Goal: Information Seeking & Learning: Learn about a topic

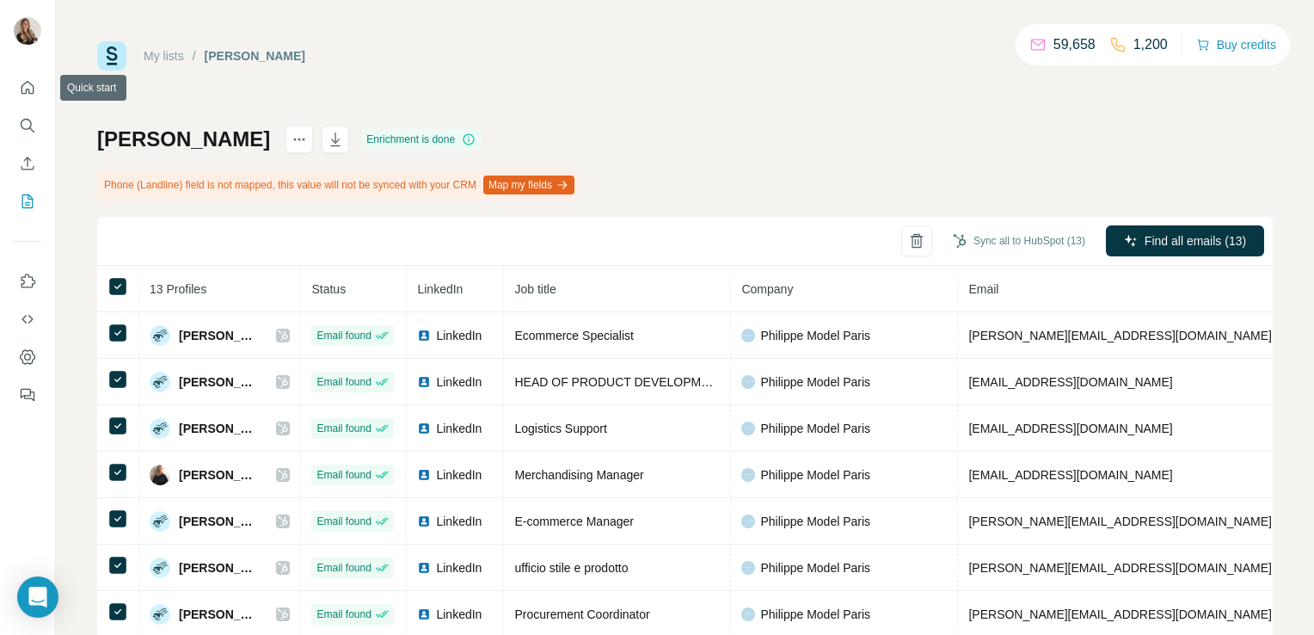
scroll to position [200, 0]
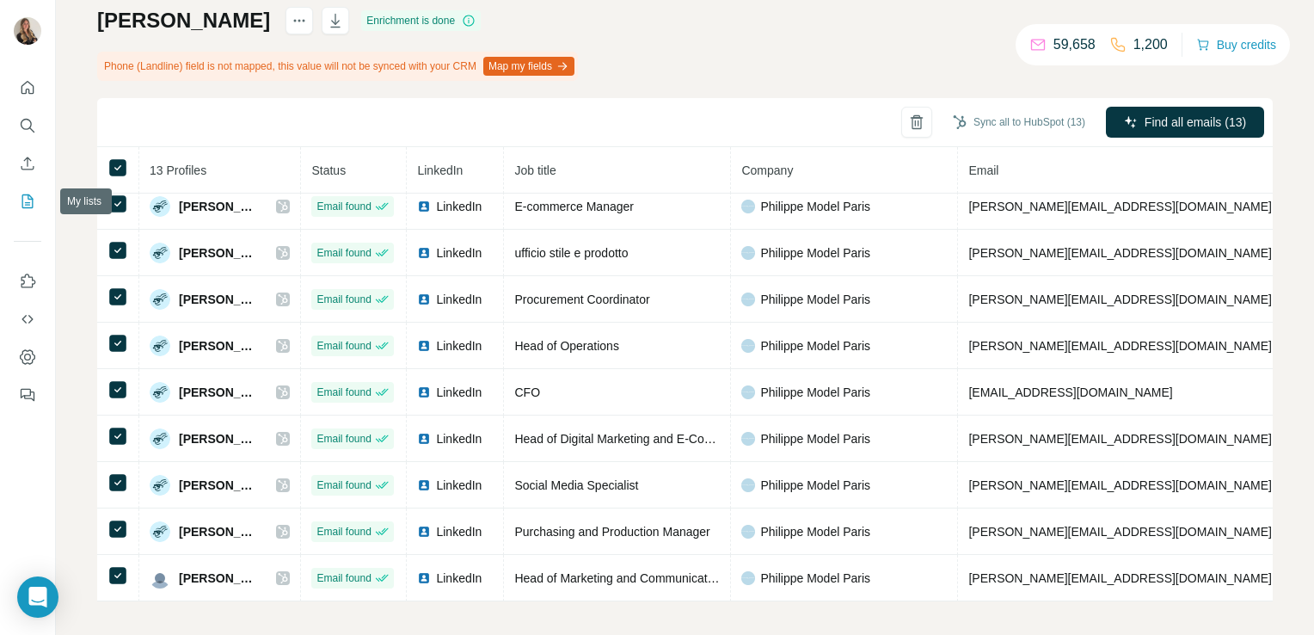
click at [28, 203] on icon "My lists" at bounding box center [27, 201] width 17 height 17
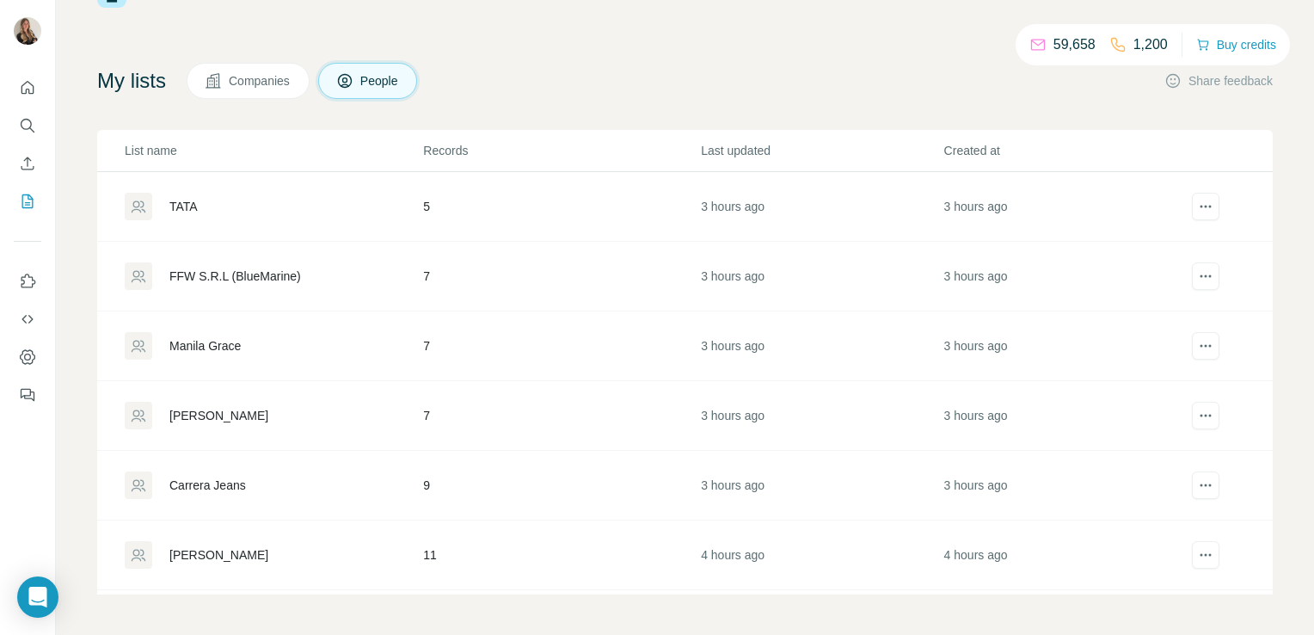
click at [187, 203] on div "TATA" at bounding box center [183, 206] width 28 height 17
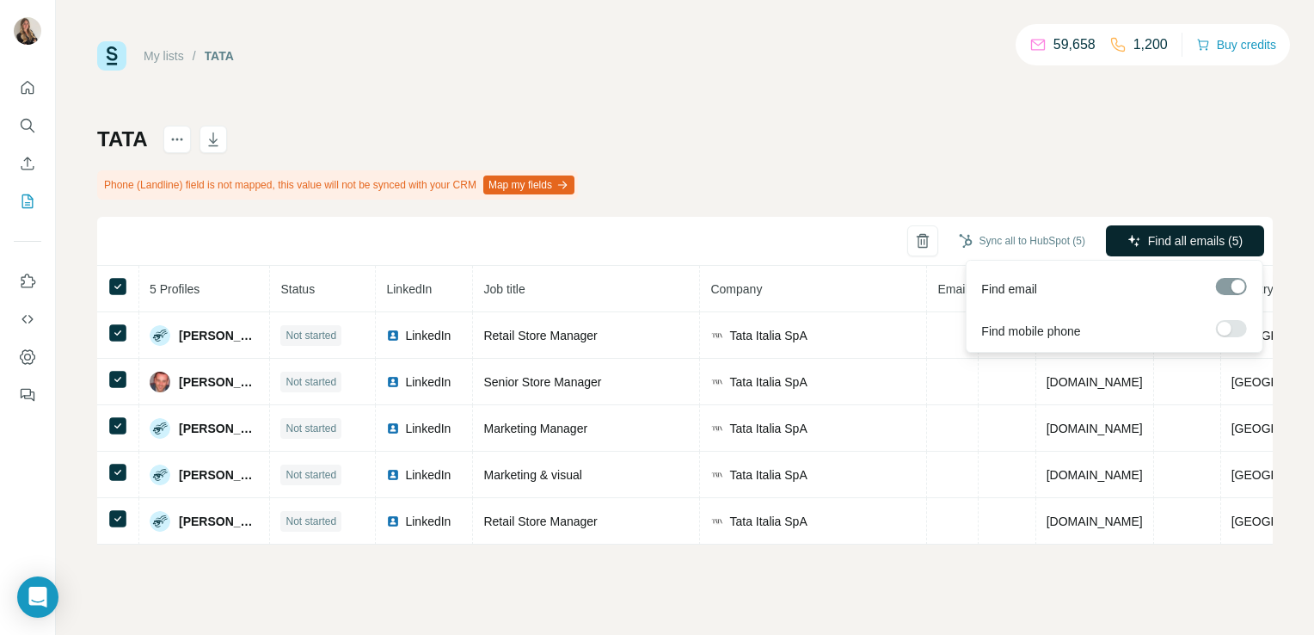
click at [1156, 250] on button "Find all emails (5)" at bounding box center [1185, 240] width 158 height 31
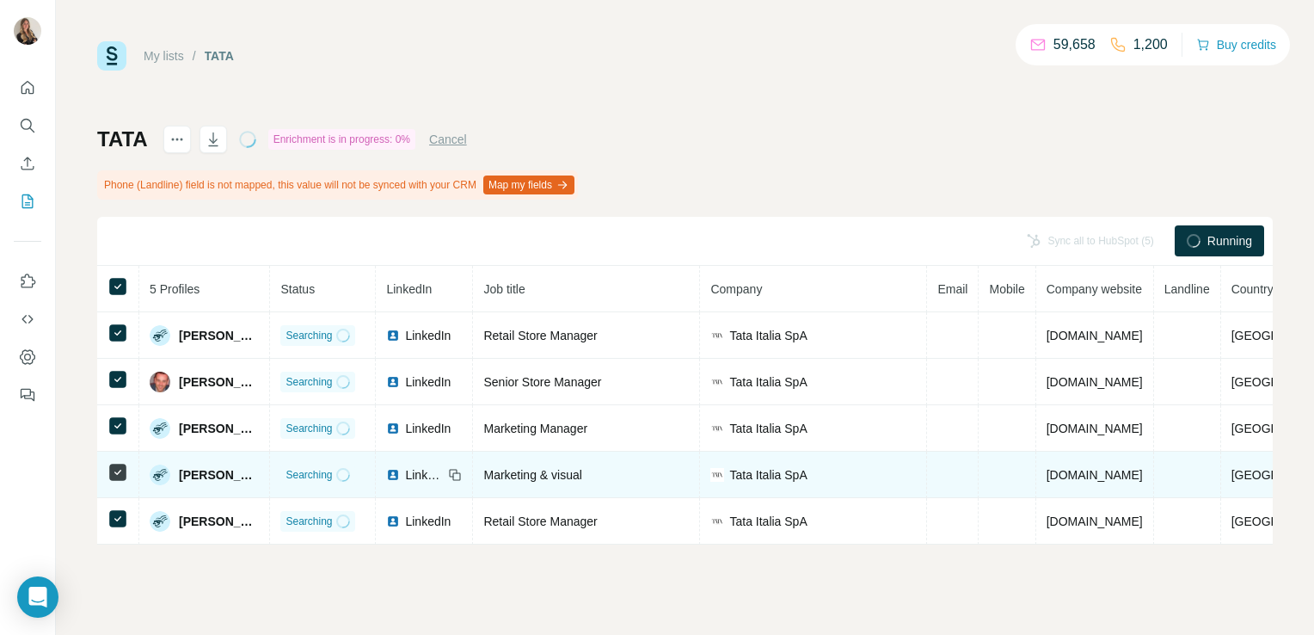
click at [437, 463] on td "LinkedIn" at bounding box center [424, 475] width 97 height 46
click at [438, 468] on span "LinkedIn" at bounding box center [424, 474] width 38 height 17
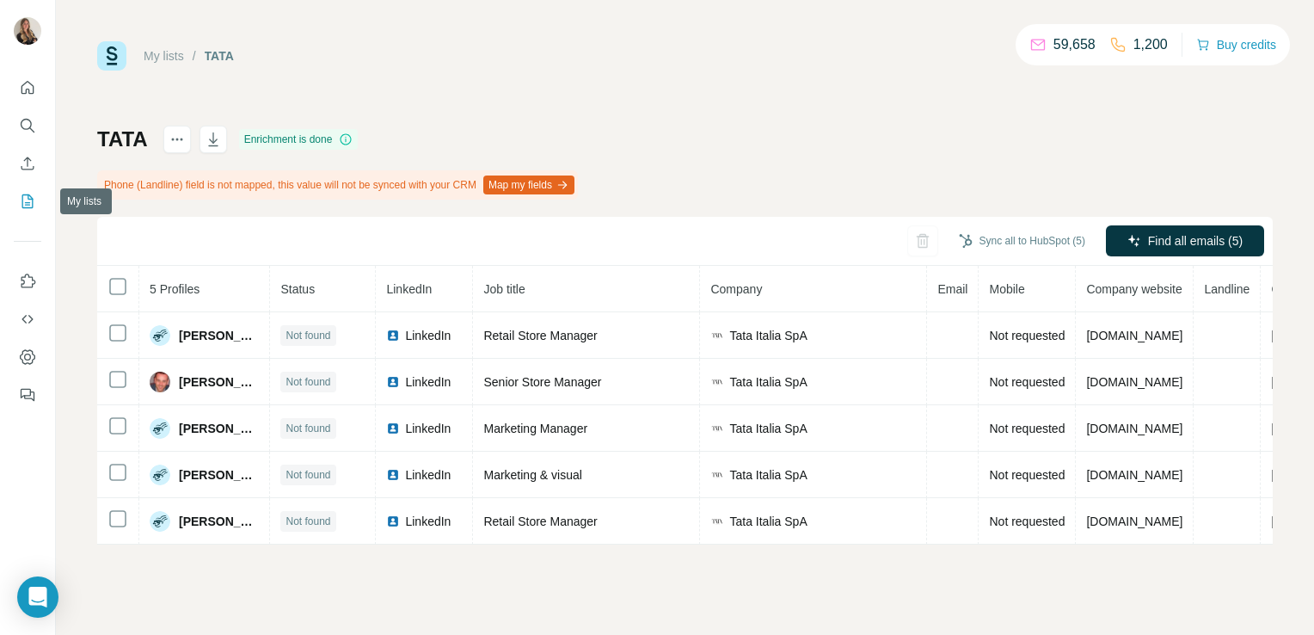
click at [27, 194] on icon "My lists" at bounding box center [27, 201] width 11 height 14
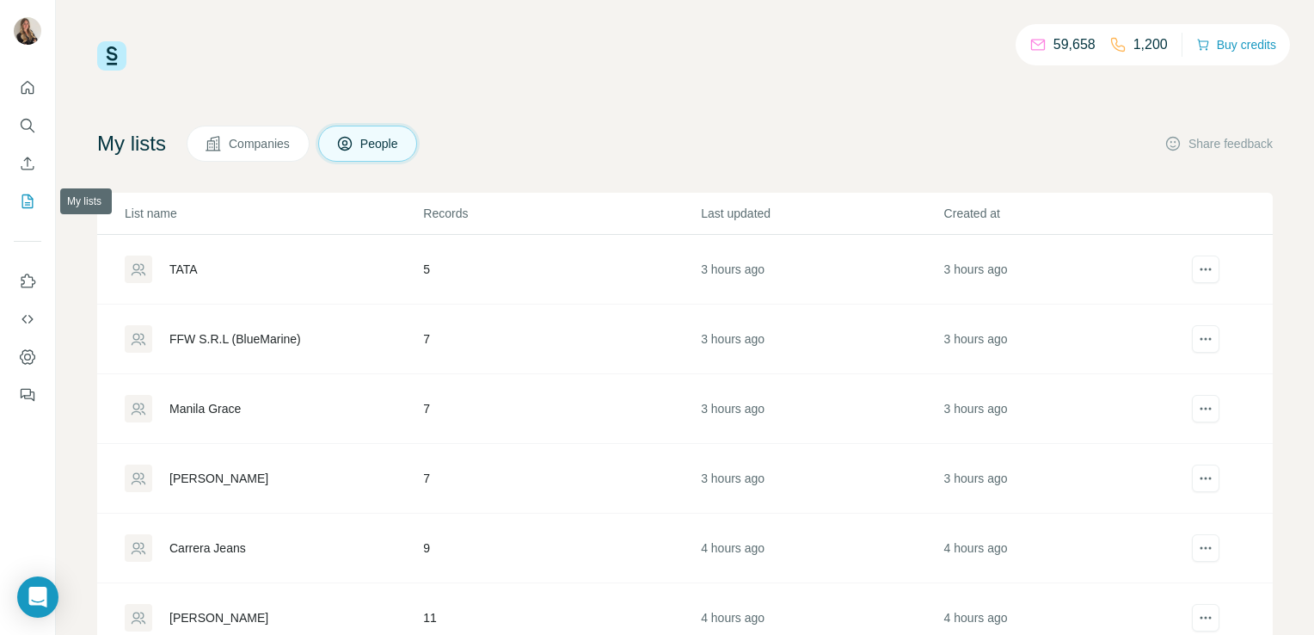
click at [27, 194] on icon "My lists" at bounding box center [27, 201] width 11 height 14
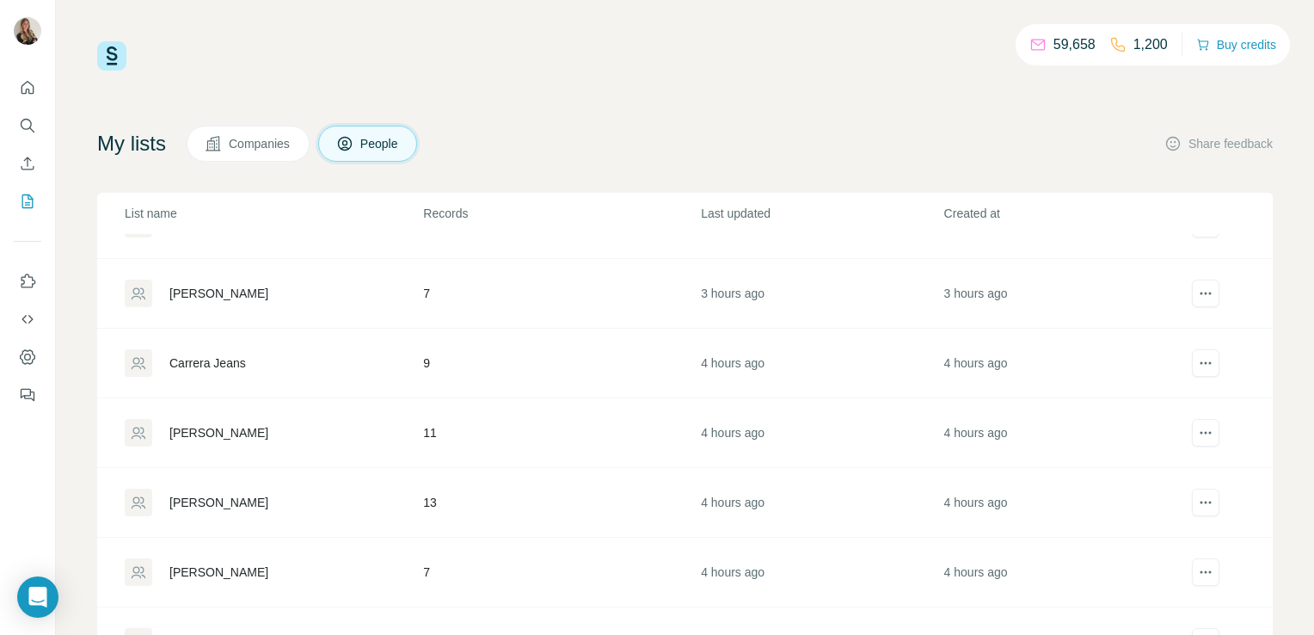
scroll to position [189, 0]
click at [213, 364] on div "Carrera Jeans" at bounding box center [207, 358] width 77 height 17
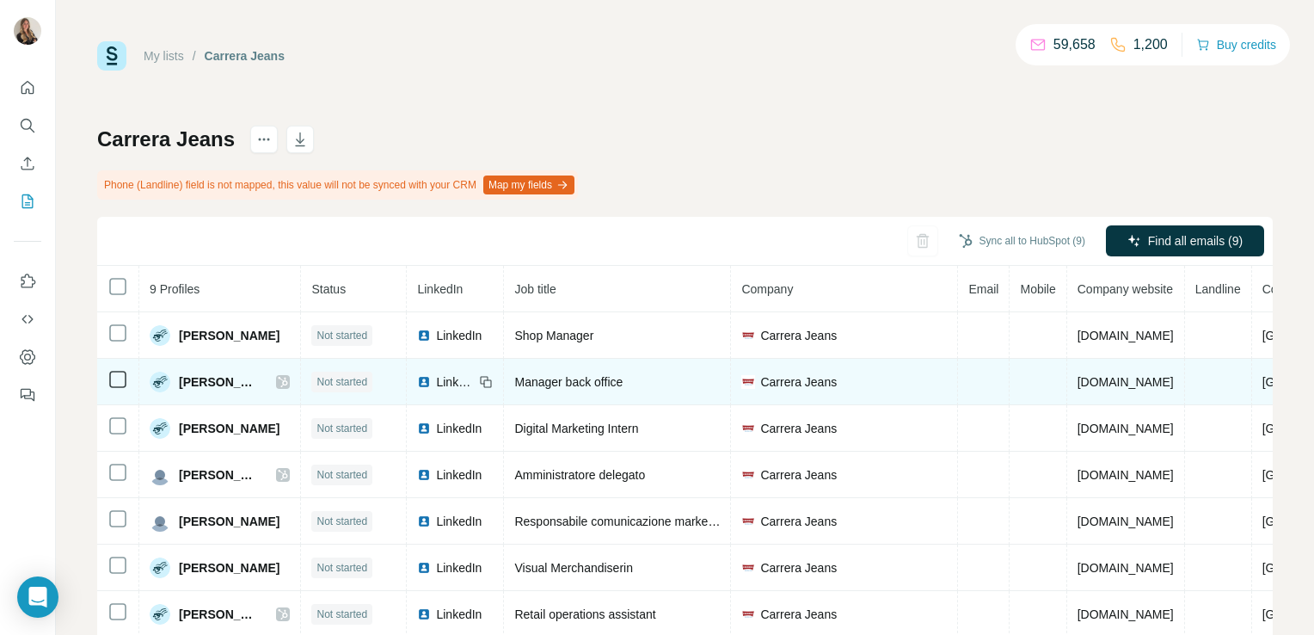
scroll to position [15, 0]
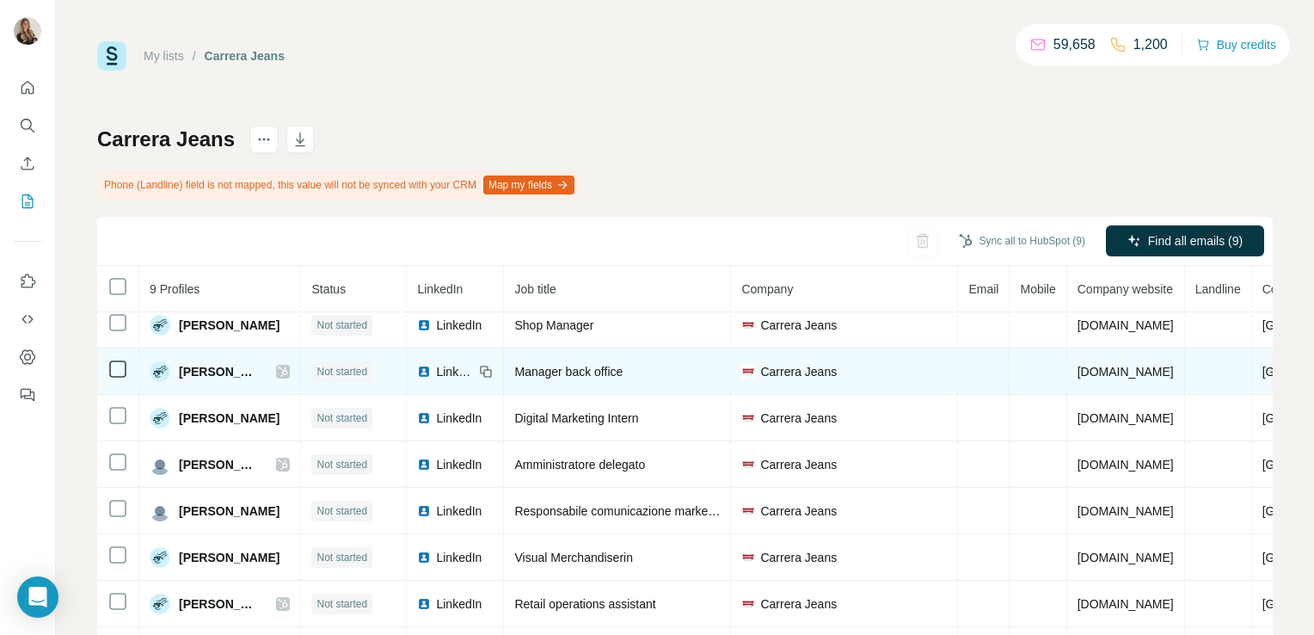
click at [288, 365] on icon at bounding box center [283, 372] width 10 height 14
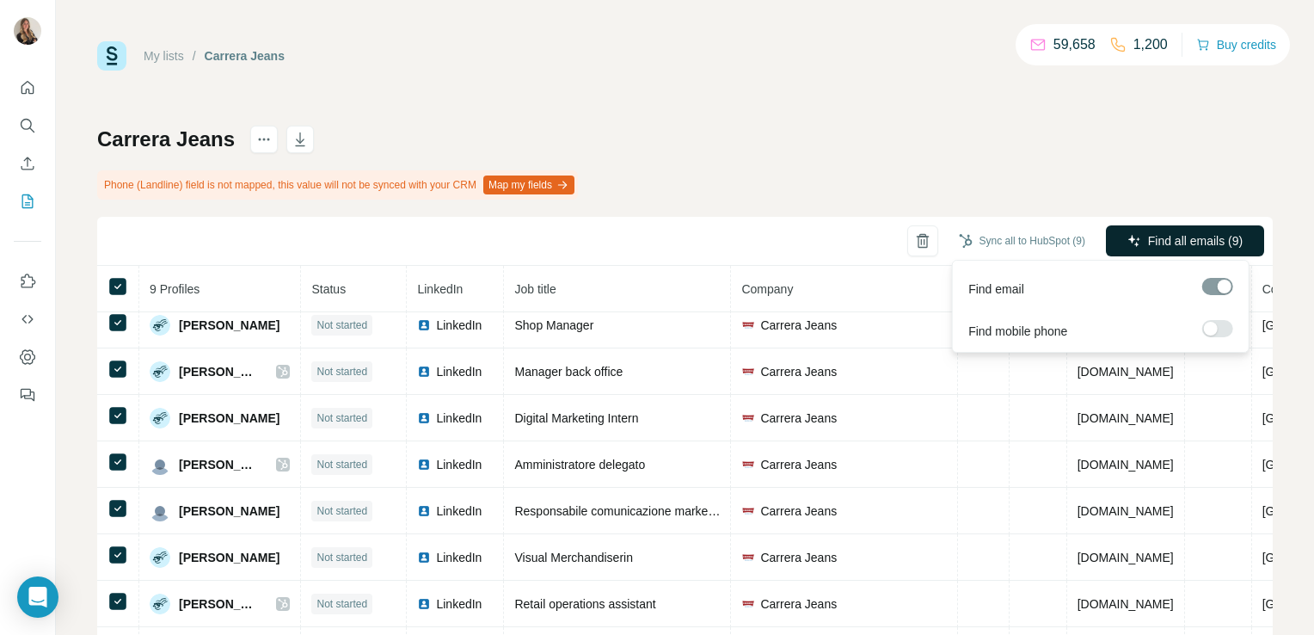
click at [1153, 240] on span "Find all emails (9)" at bounding box center [1195, 240] width 95 height 17
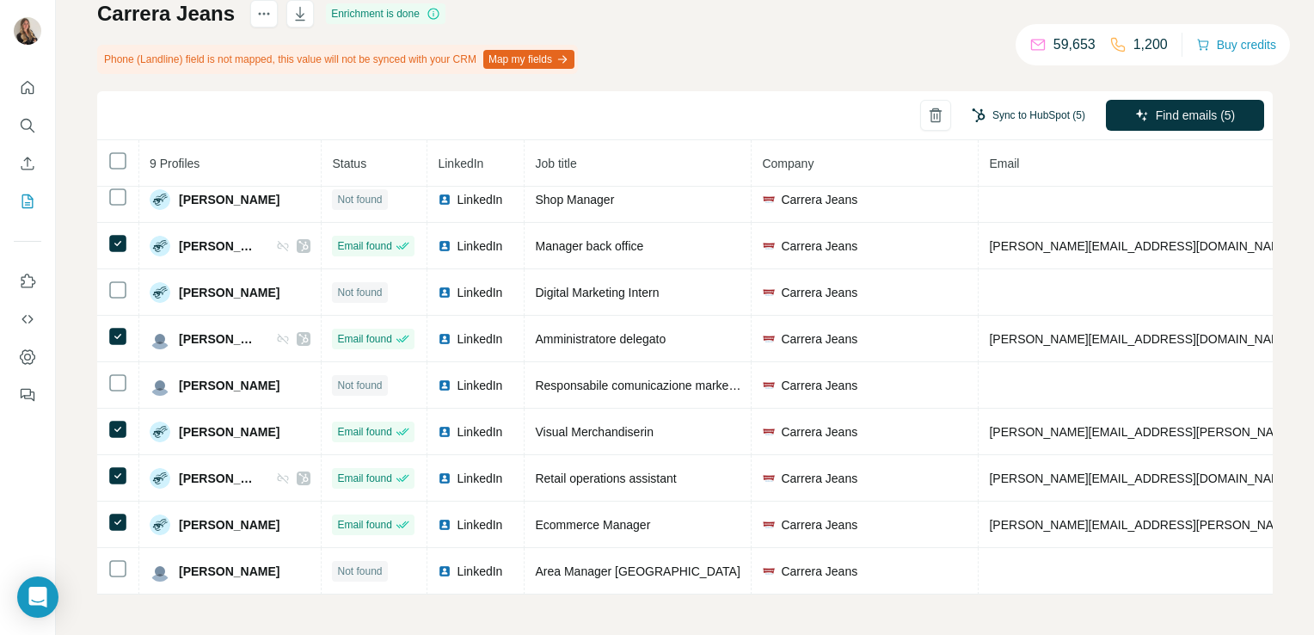
click at [1021, 119] on button "Sync to HubSpot (5)" at bounding box center [1029, 115] width 138 height 26
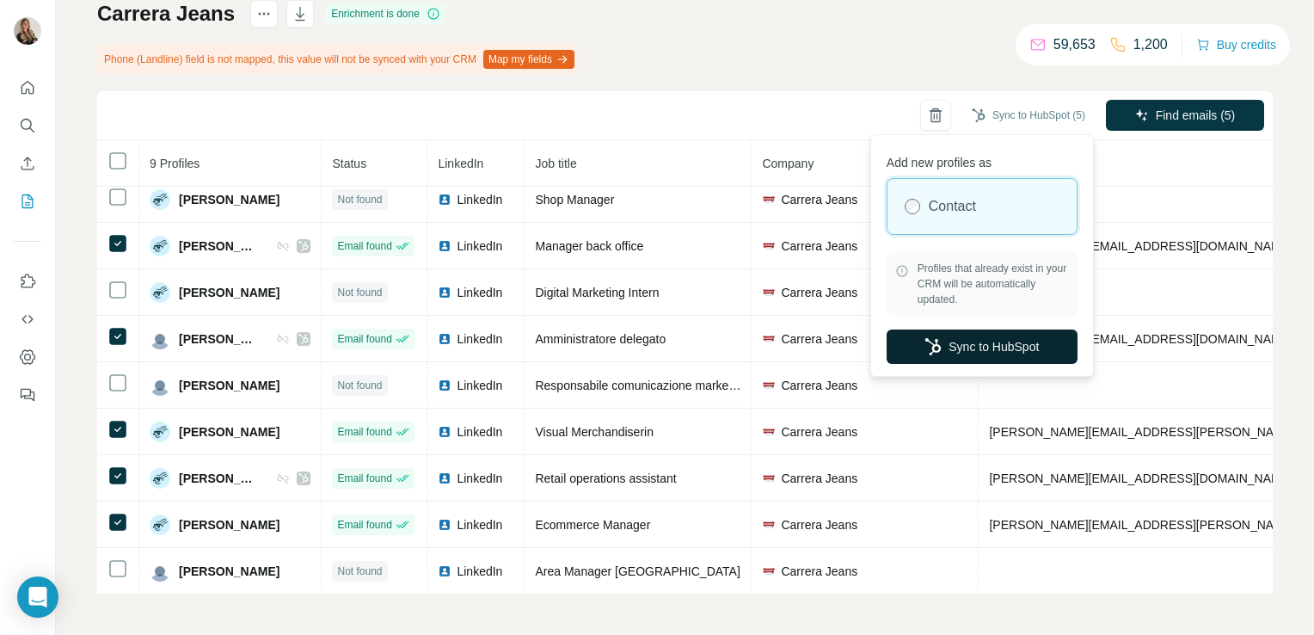
click at [956, 349] on button "Sync to HubSpot" at bounding box center [982, 346] width 191 height 34
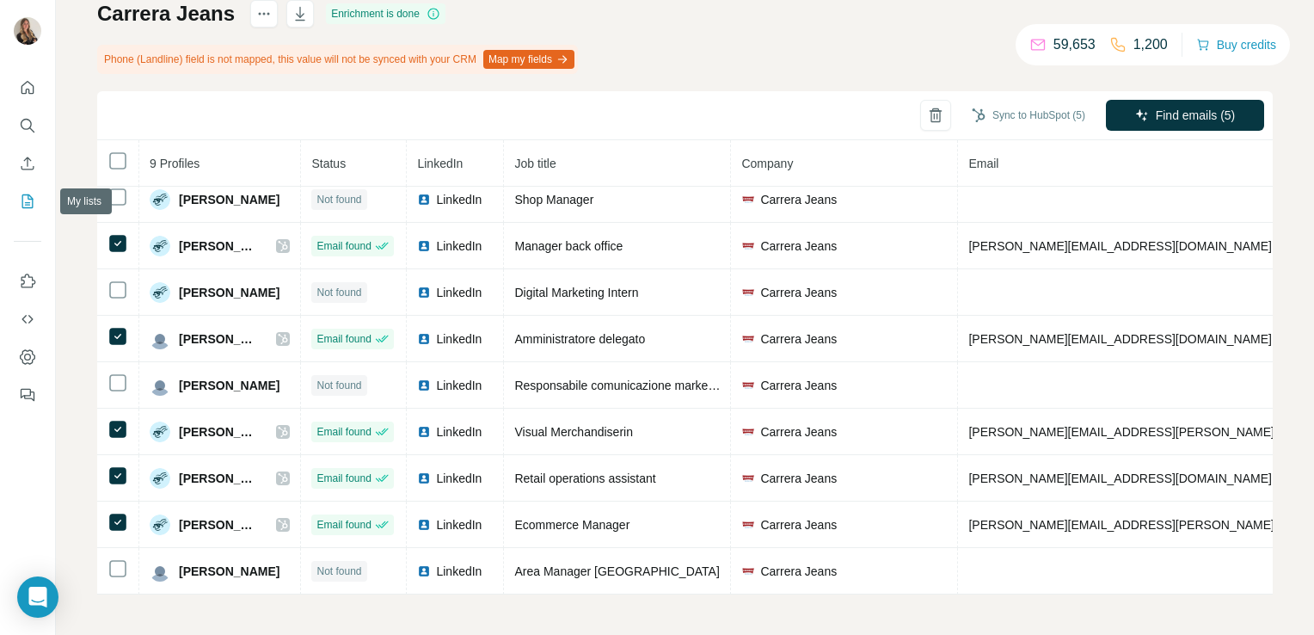
click at [22, 194] on icon "My lists" at bounding box center [27, 201] width 17 height 17
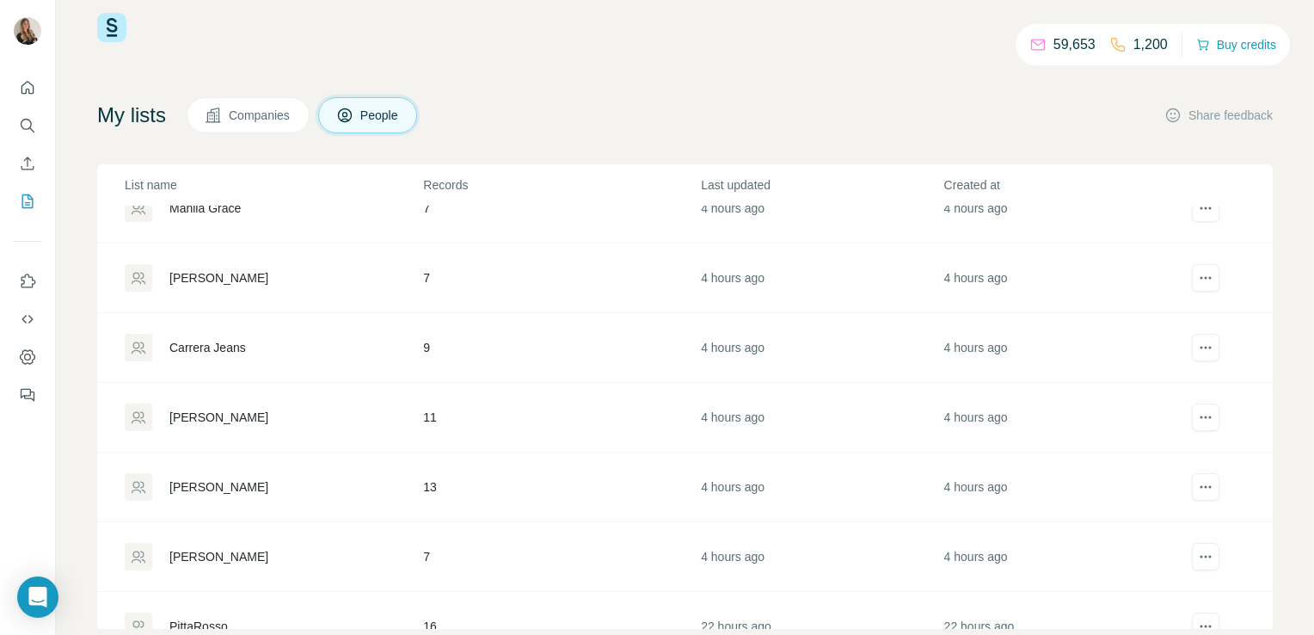
scroll to position [175, 0]
click at [223, 409] on div "[PERSON_NAME]" at bounding box center [218, 413] width 99 height 17
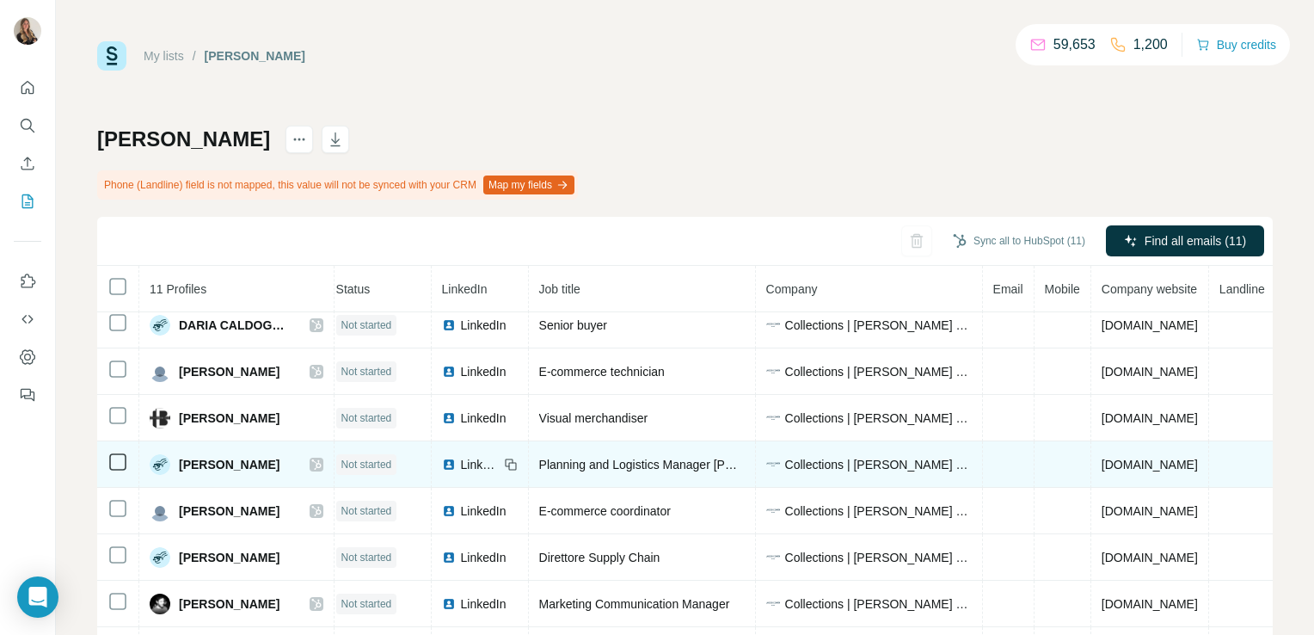
scroll to position [108, 0]
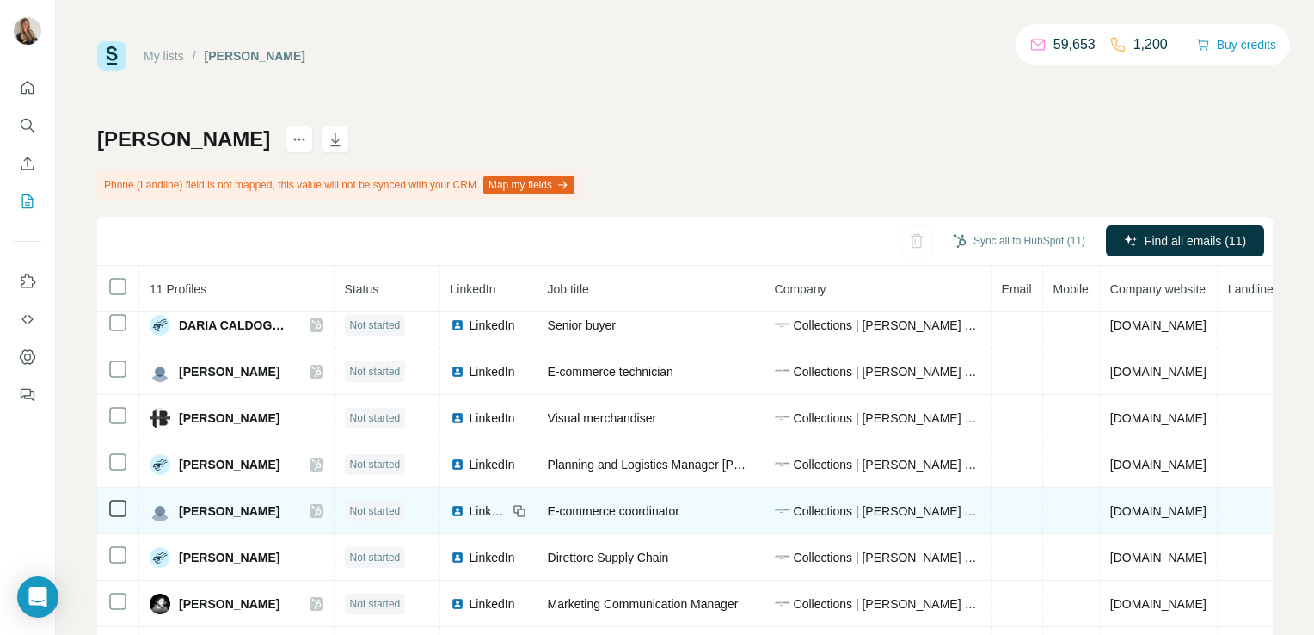
click at [316, 504] on icon at bounding box center [316, 511] width 10 height 14
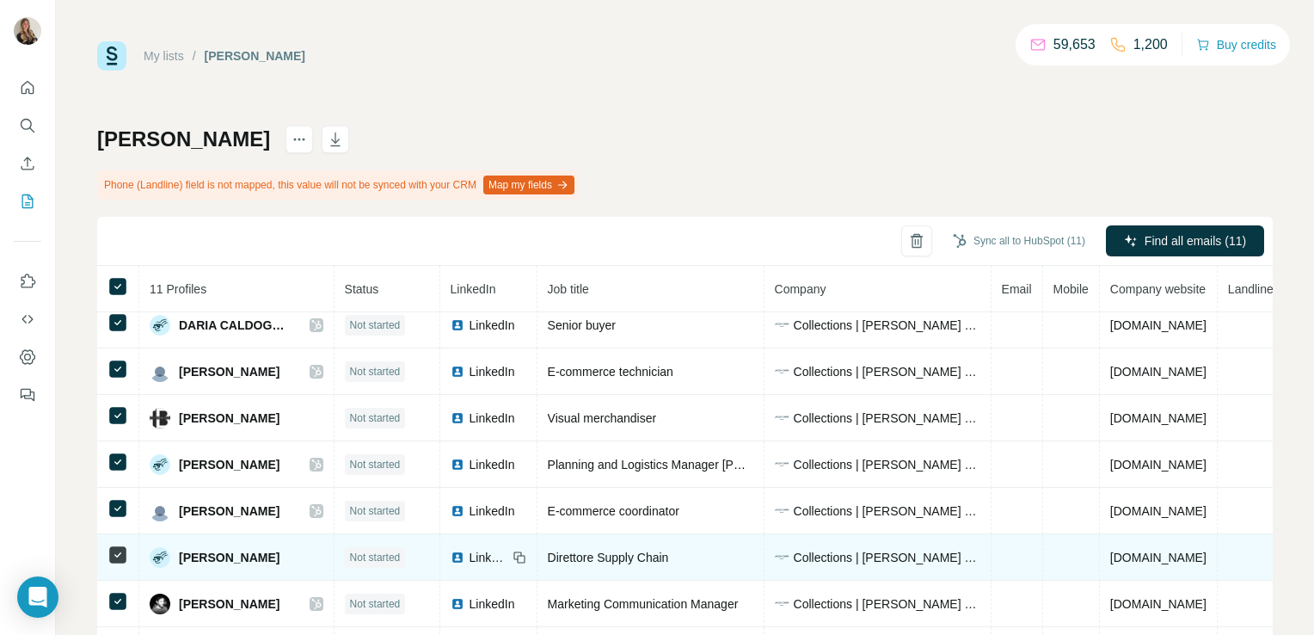
scroll to position [126, 0]
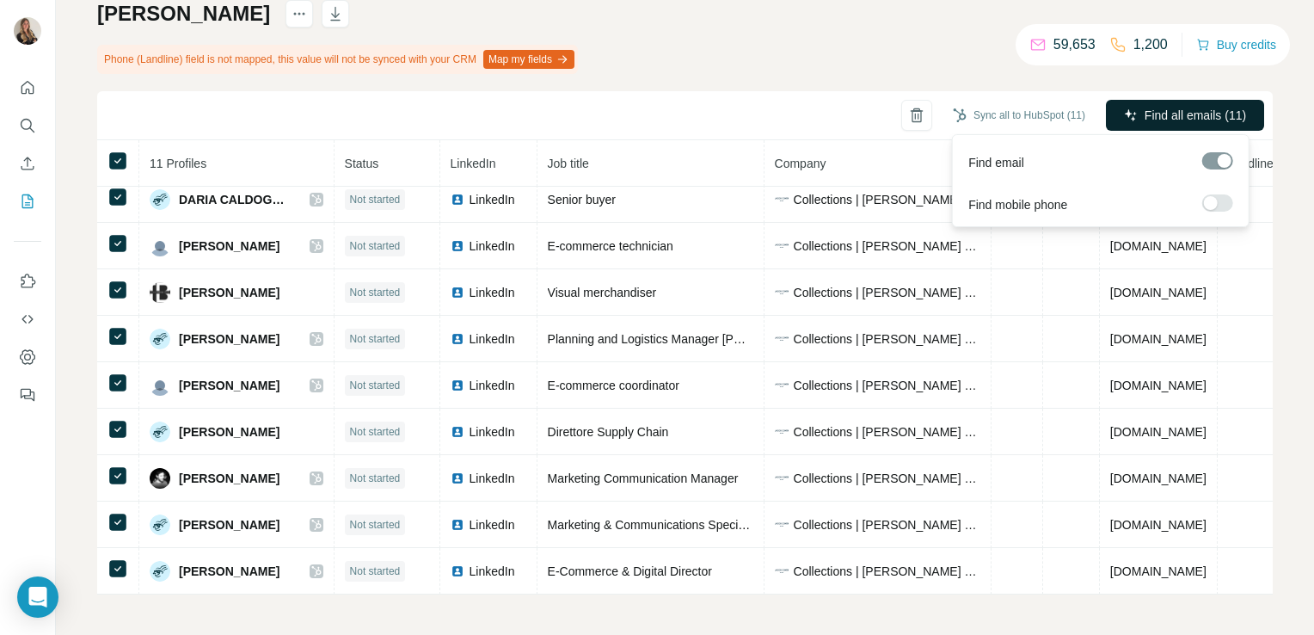
click at [1143, 102] on button "Find all emails (11)" at bounding box center [1185, 115] width 158 height 31
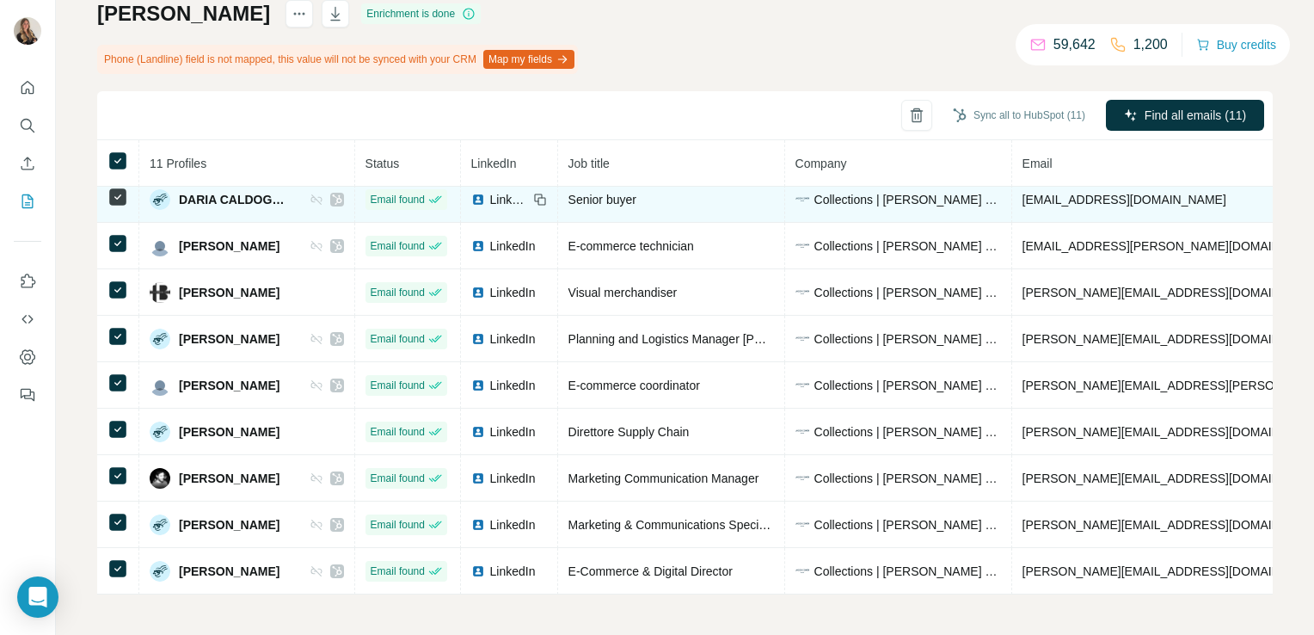
scroll to position [0, 0]
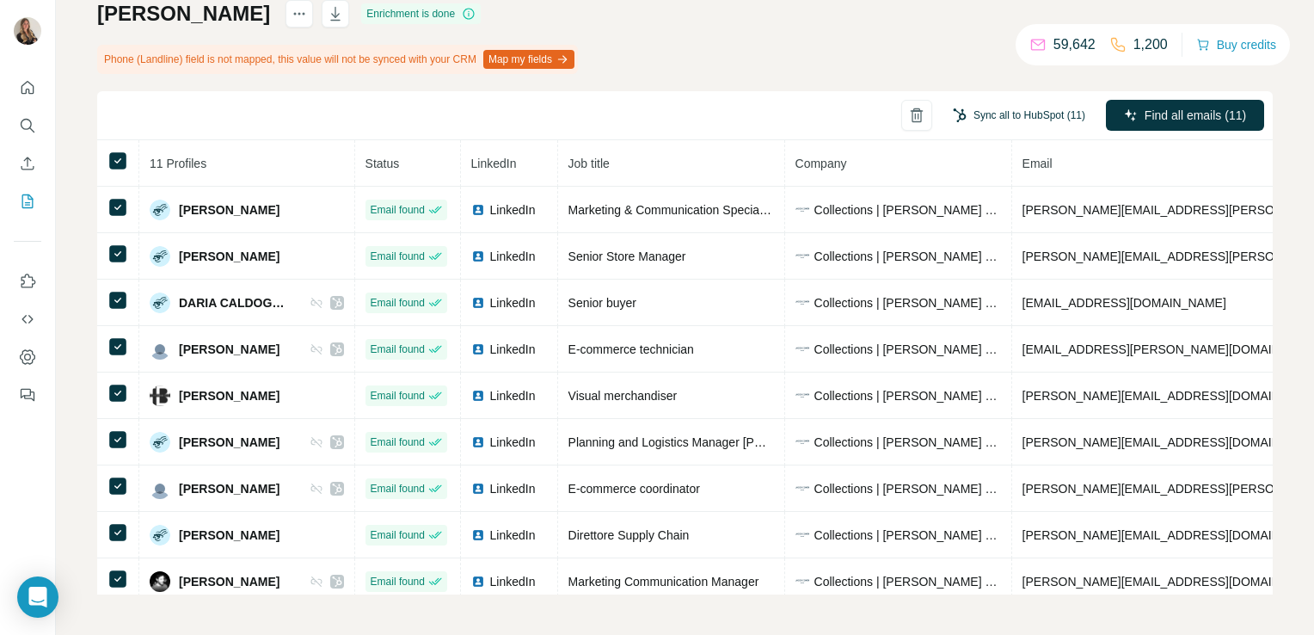
click at [988, 107] on button "Sync all to HubSpot (11)" at bounding box center [1019, 115] width 157 height 26
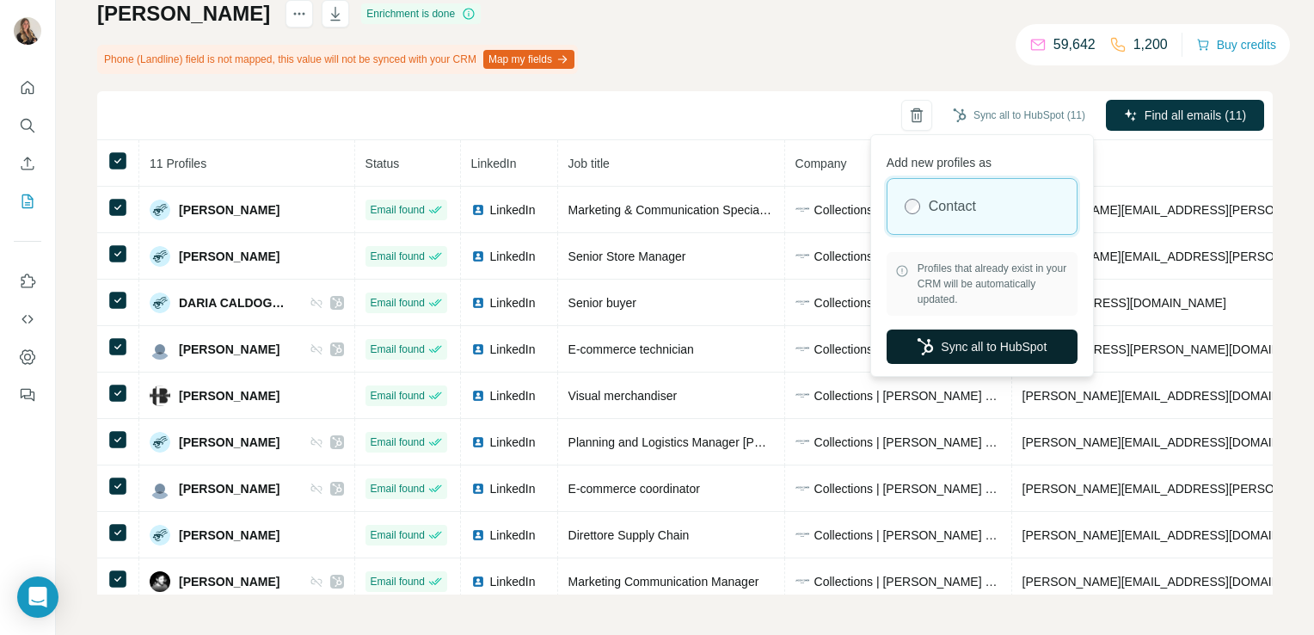
click at [981, 347] on button "Sync all to HubSpot" at bounding box center [982, 346] width 191 height 34
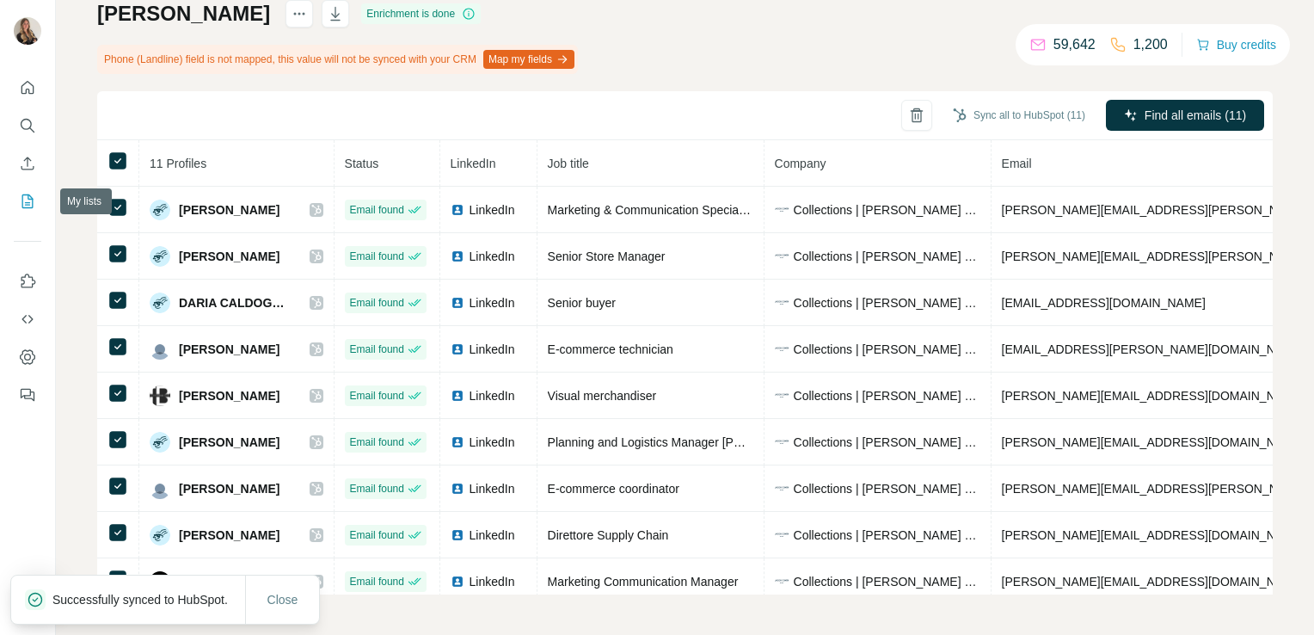
click at [32, 201] on icon "My lists" at bounding box center [27, 201] width 11 height 14
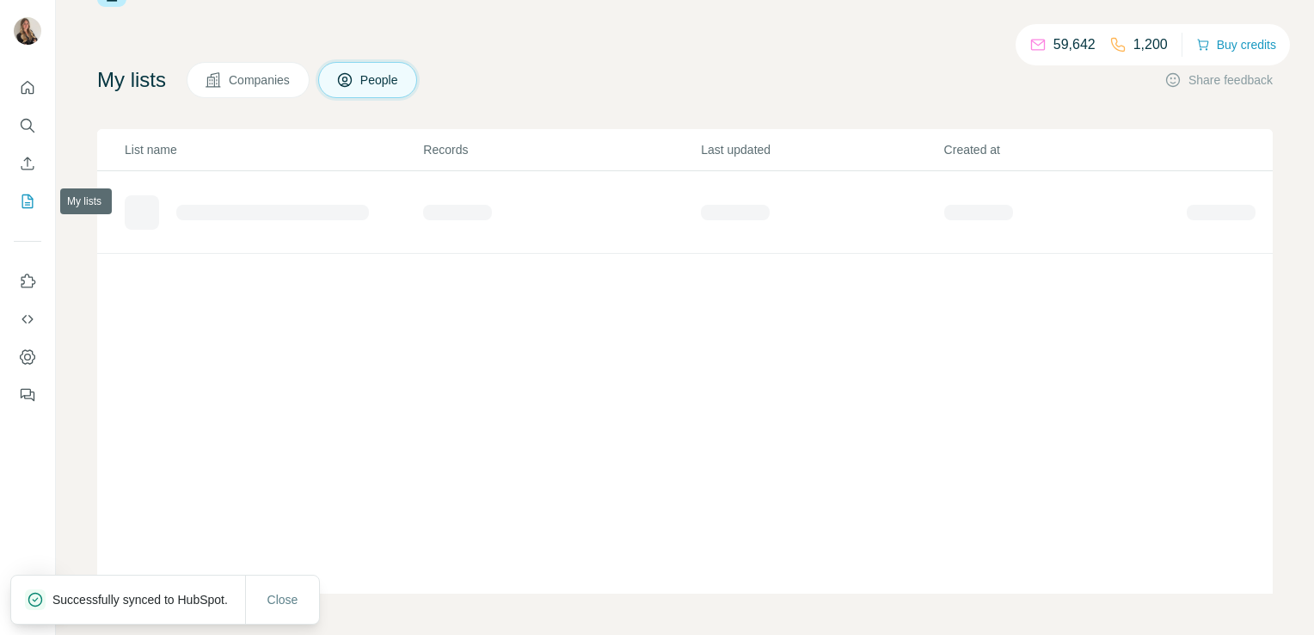
scroll to position [63, 0]
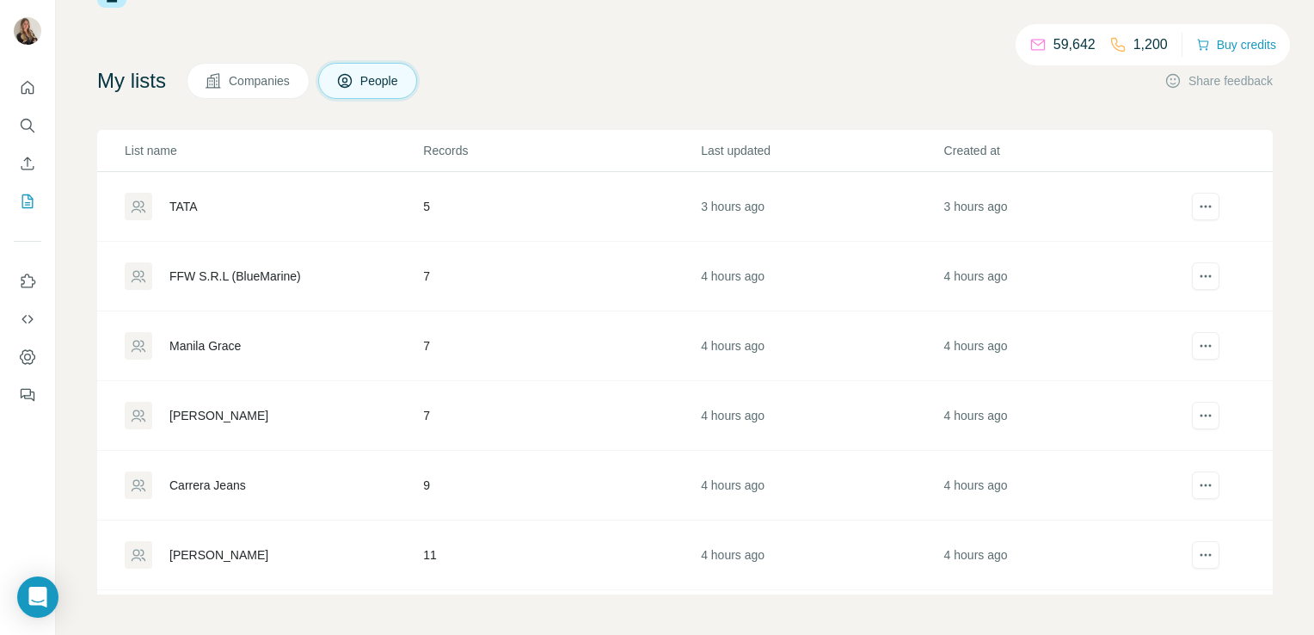
click at [217, 347] on div "Manila Grace" at bounding box center [204, 345] width 71 height 17
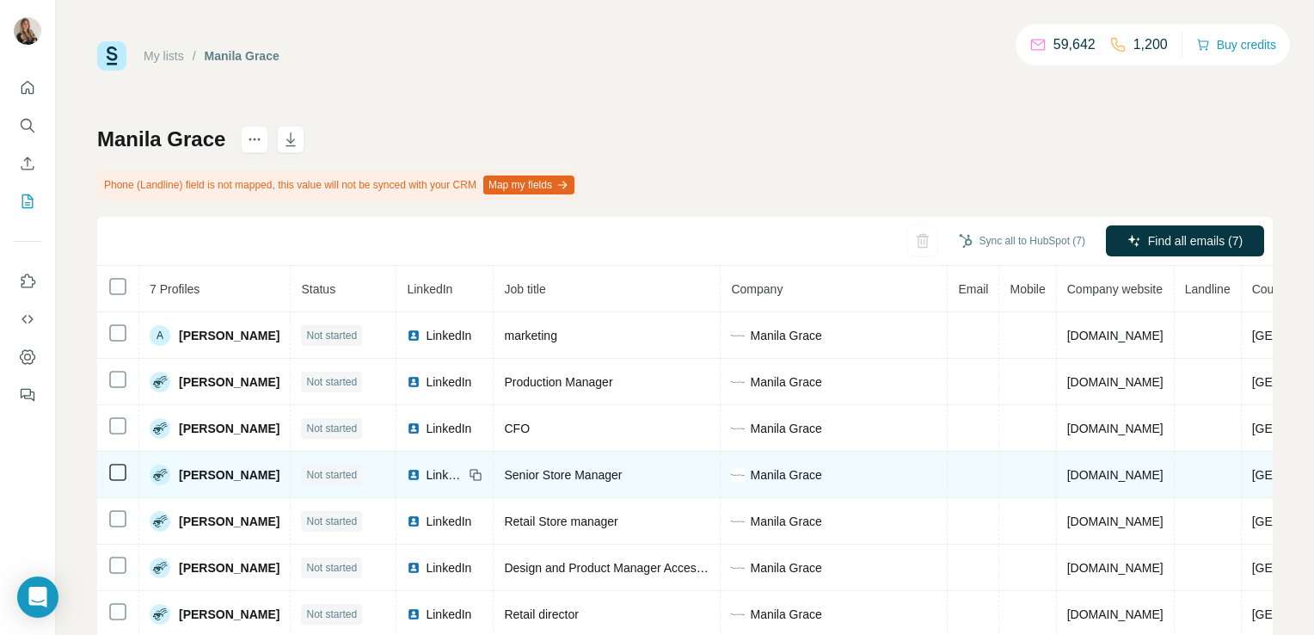
scroll to position [49, 0]
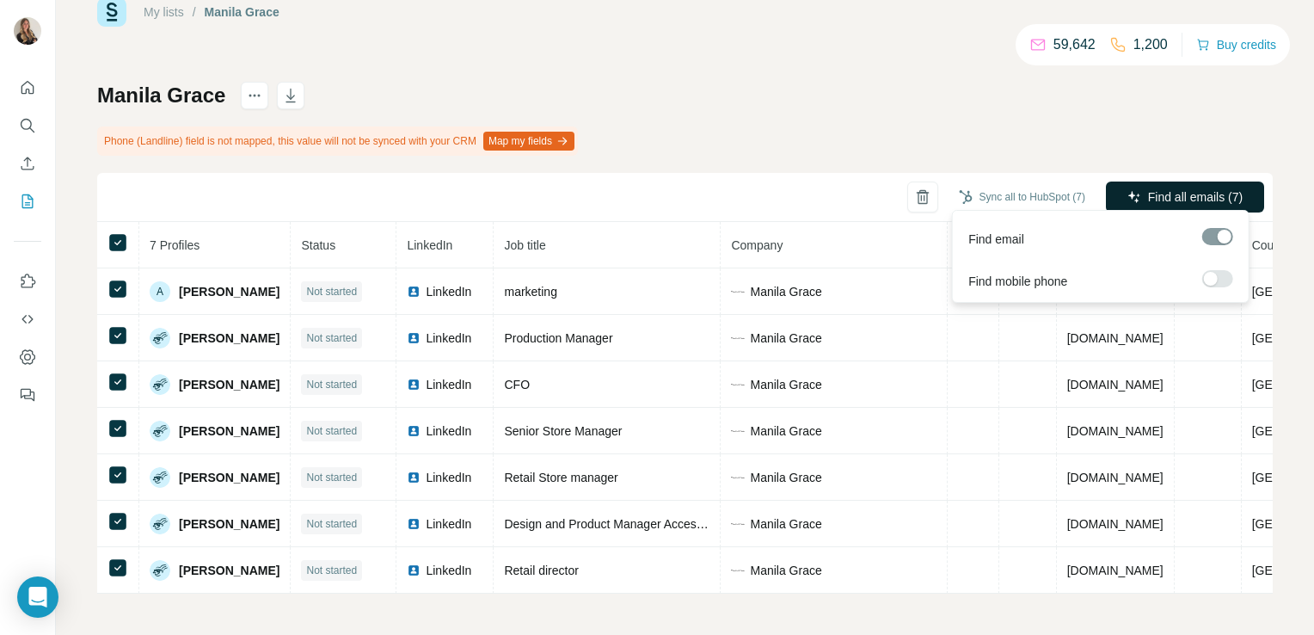
click at [1152, 182] on button "Find all emails (7)" at bounding box center [1185, 197] width 158 height 31
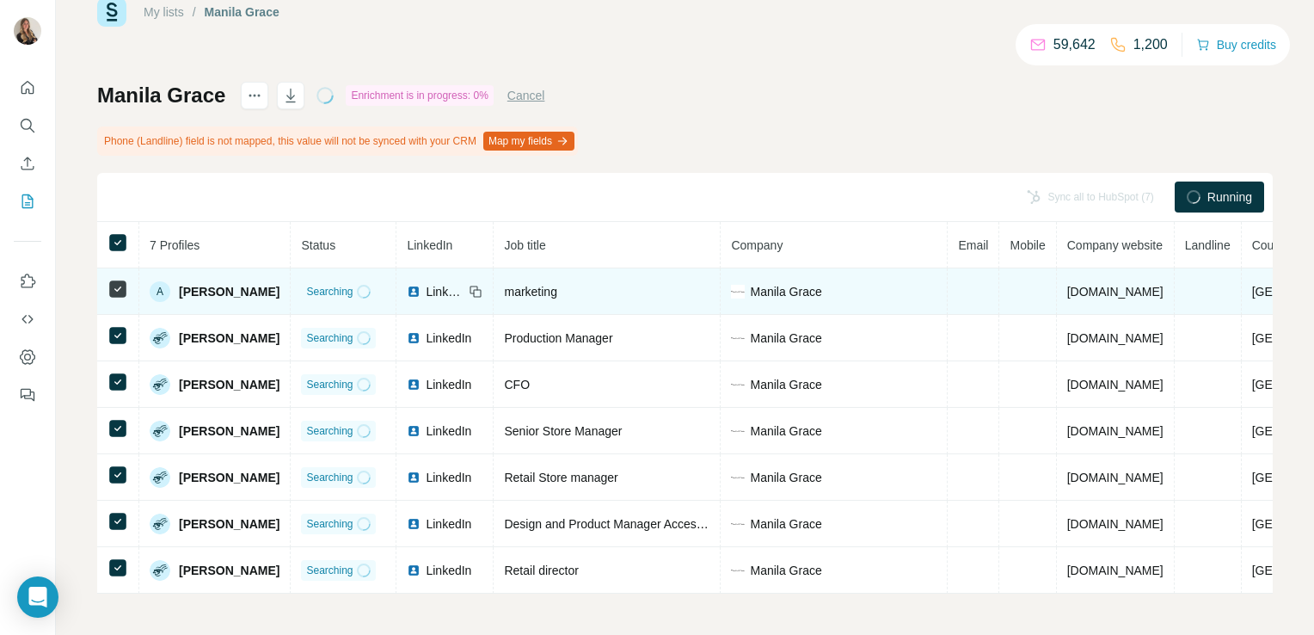
click at [448, 287] on span "LinkedIn" at bounding box center [445, 291] width 38 height 17
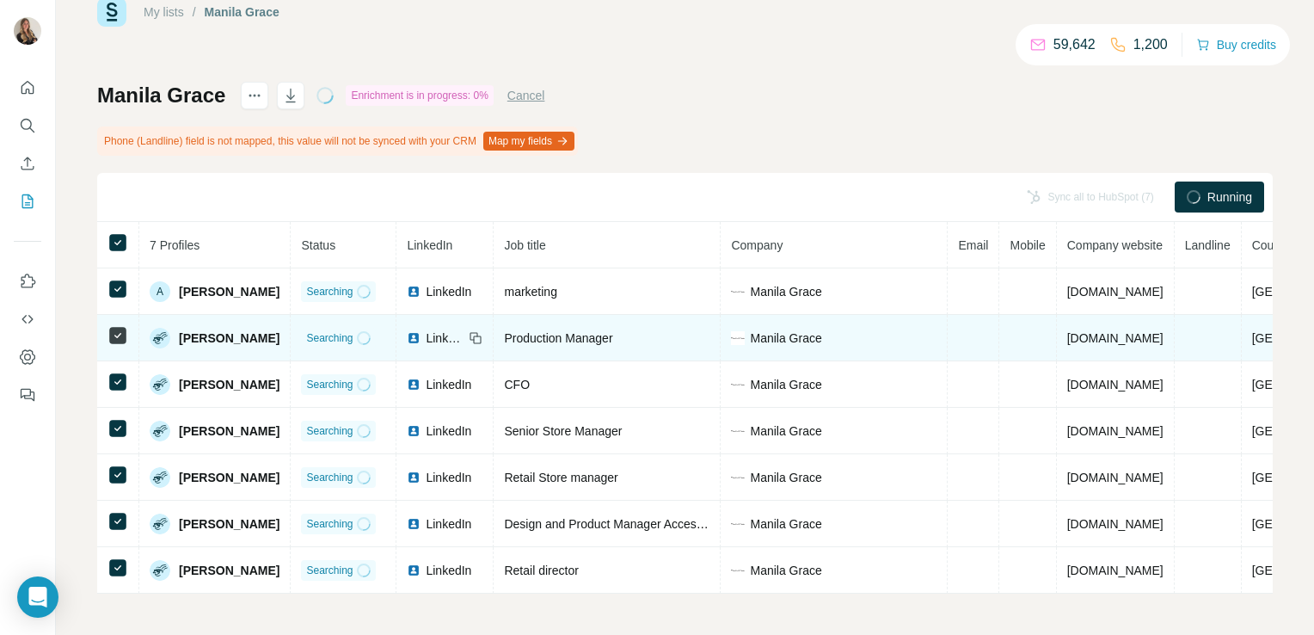
click at [443, 335] on span "LinkedIn" at bounding box center [445, 337] width 38 height 17
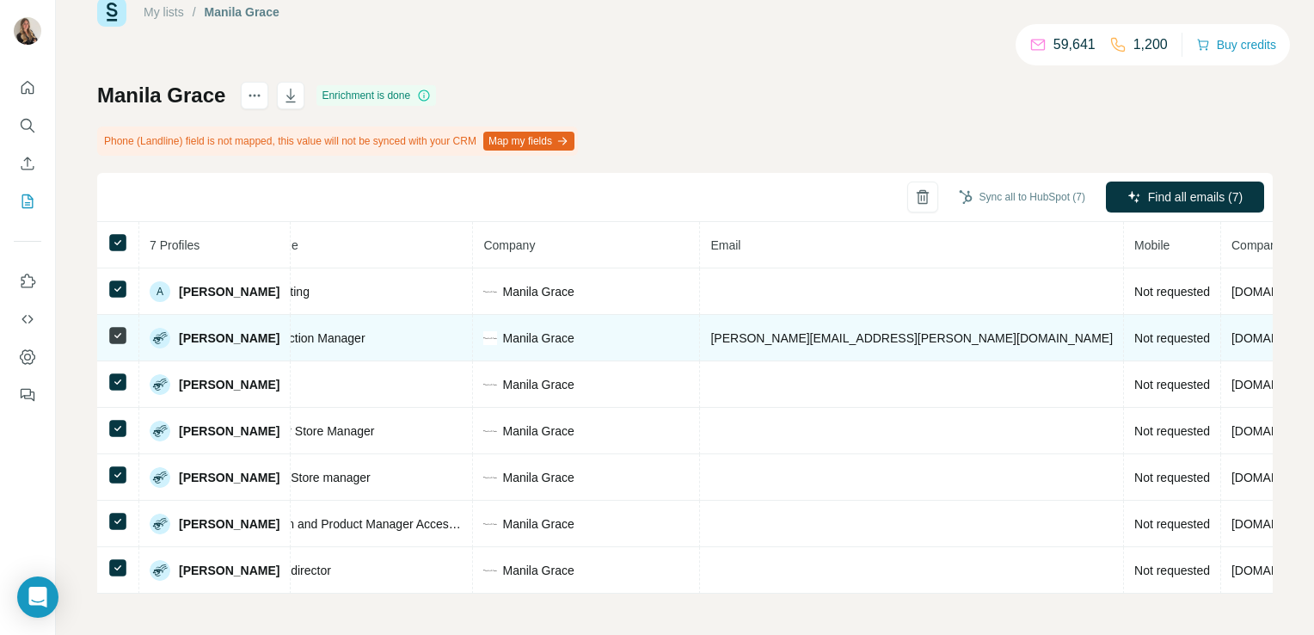
scroll to position [0, 0]
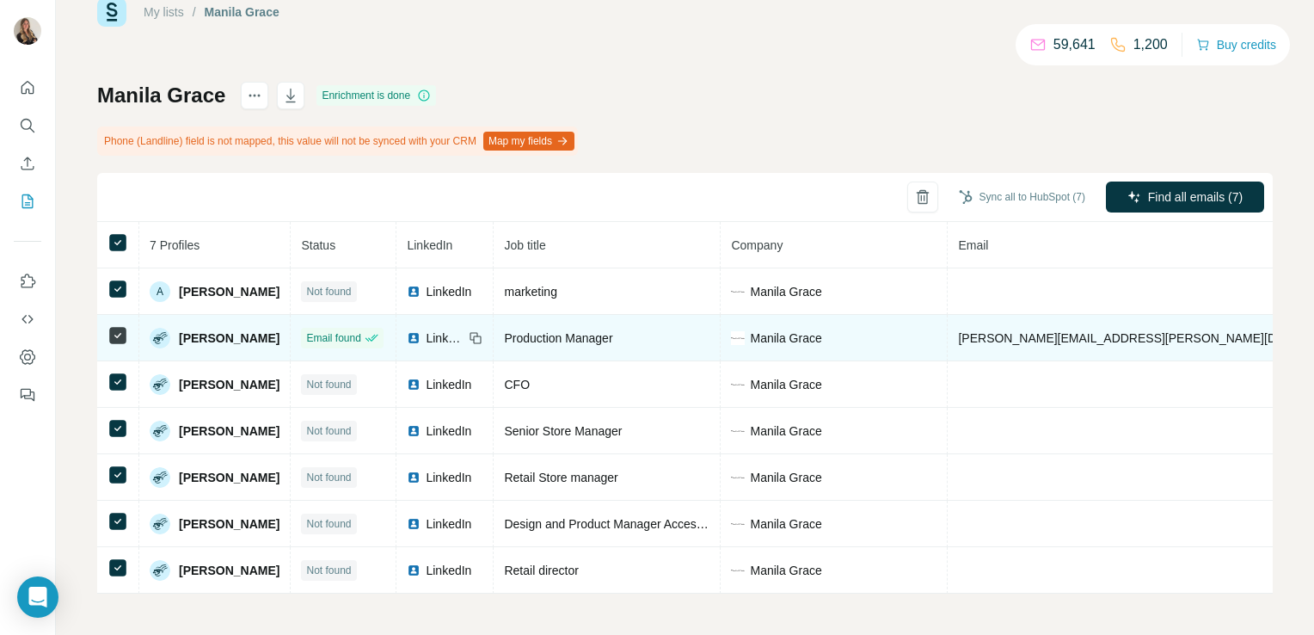
click at [447, 332] on span "LinkedIn" at bounding box center [445, 337] width 38 height 17
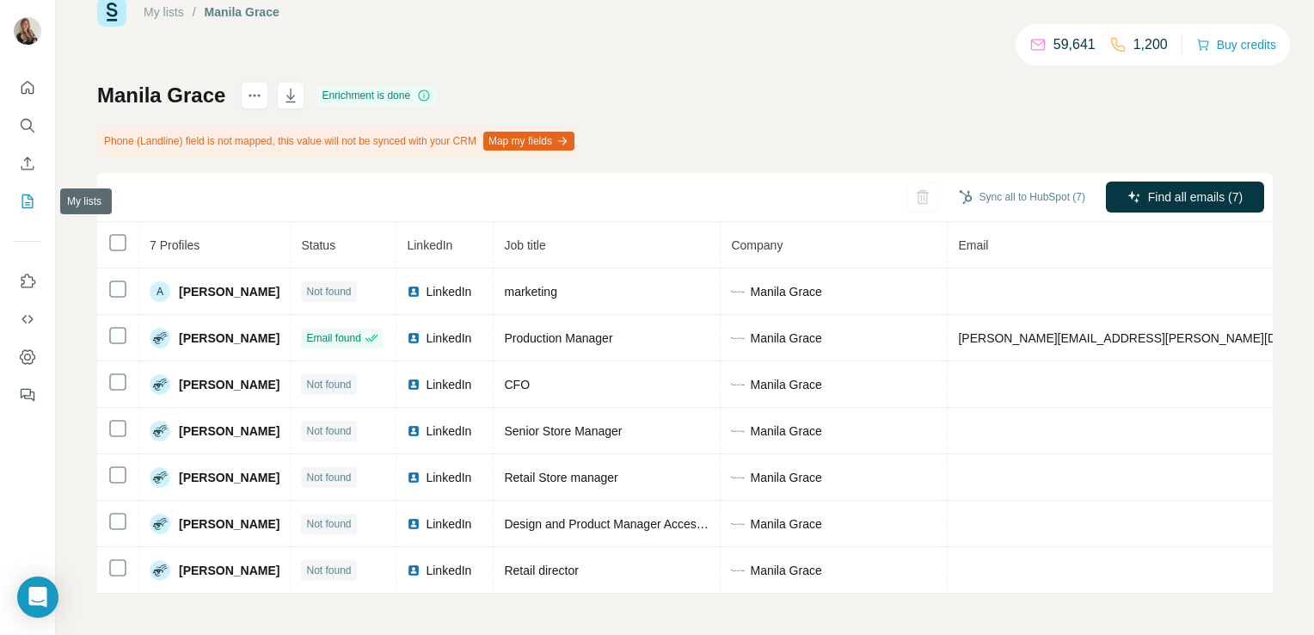
click at [28, 206] on icon "My lists" at bounding box center [27, 201] width 17 height 17
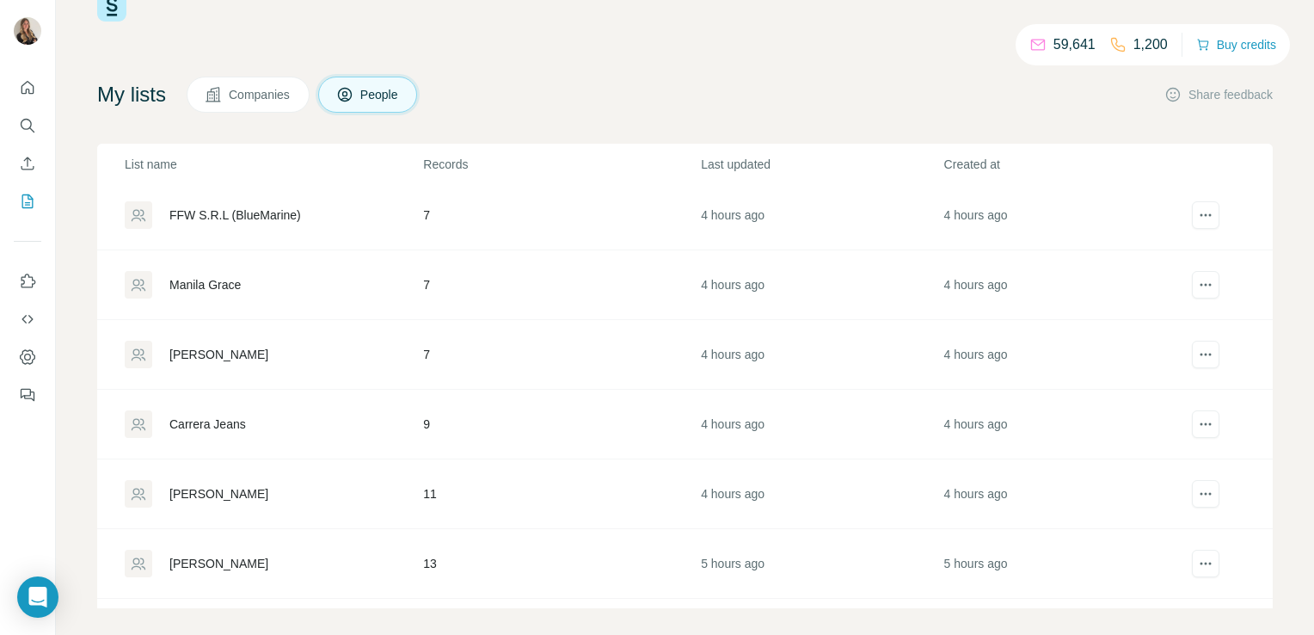
scroll to position [78, 0]
click at [225, 352] on div "[PERSON_NAME]" at bounding box center [218, 350] width 99 height 17
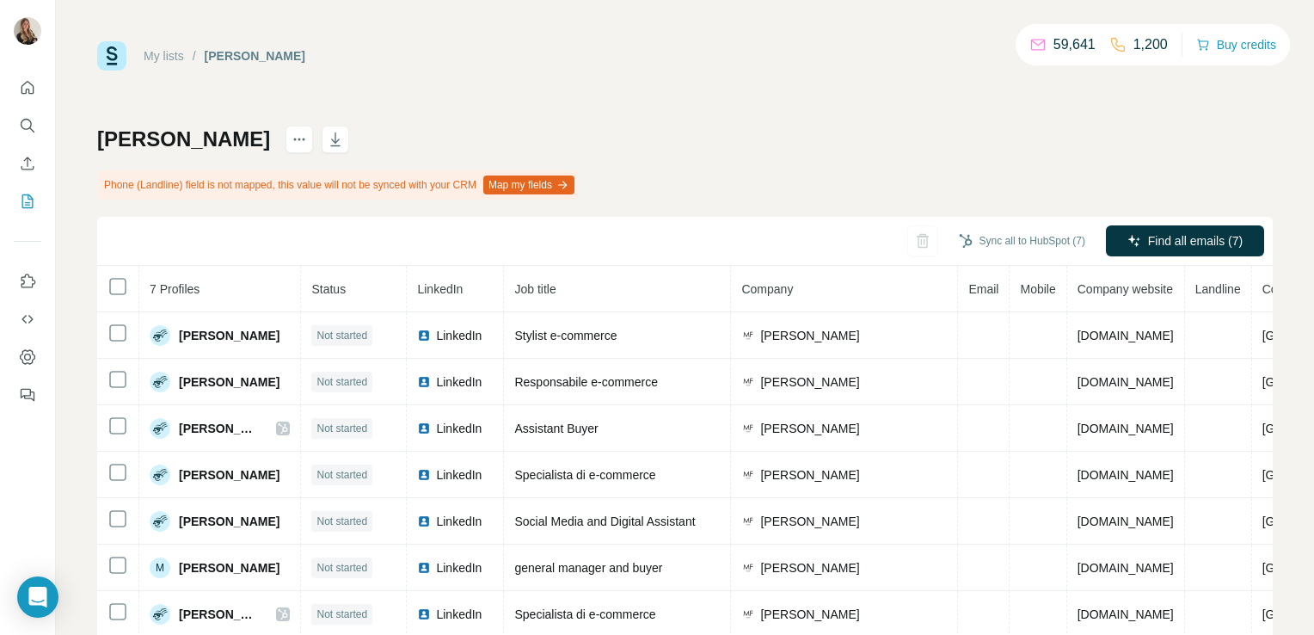
scroll to position [49, 0]
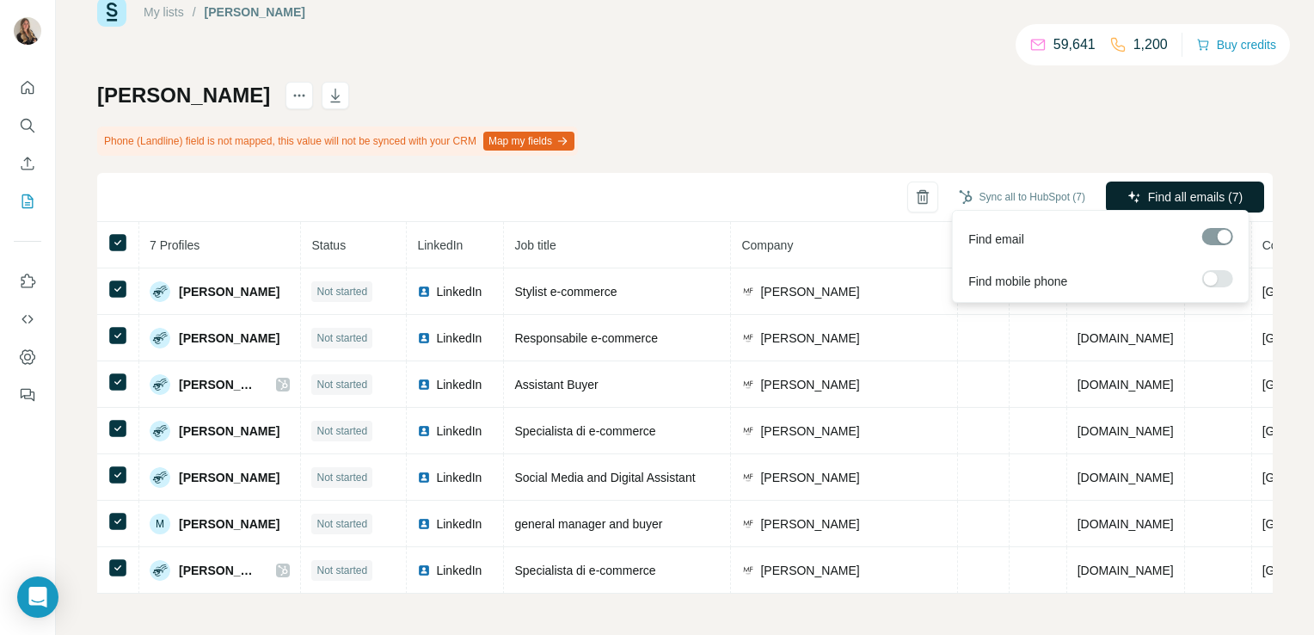
click at [1142, 205] on button "Find all emails (7)" at bounding box center [1185, 197] width 158 height 31
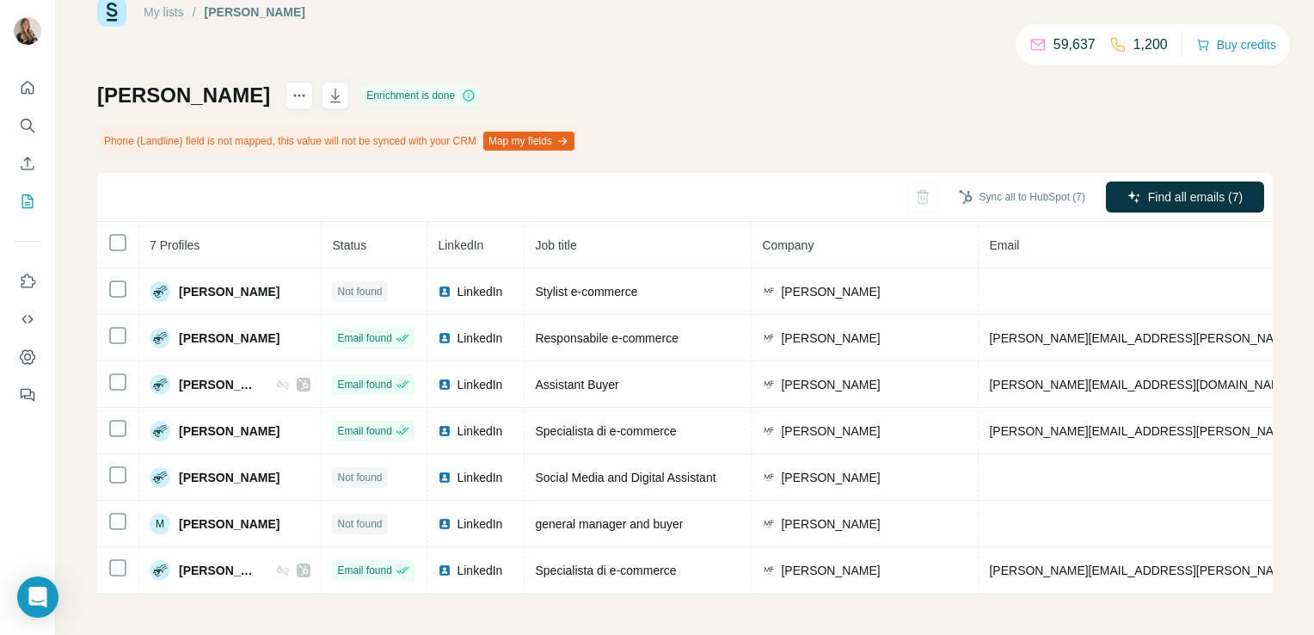
drag, startPoint x: 268, startPoint y: 88, endPoint x: 64, endPoint y: 84, distance: 204.8
click at [64, 84] on div "My lists / Michele Franzese 59,637 1,200 Buy credits Michele Franzese Enrichmen…" at bounding box center [685, 317] width 1258 height 635
copy h1 "[PERSON_NAME]"
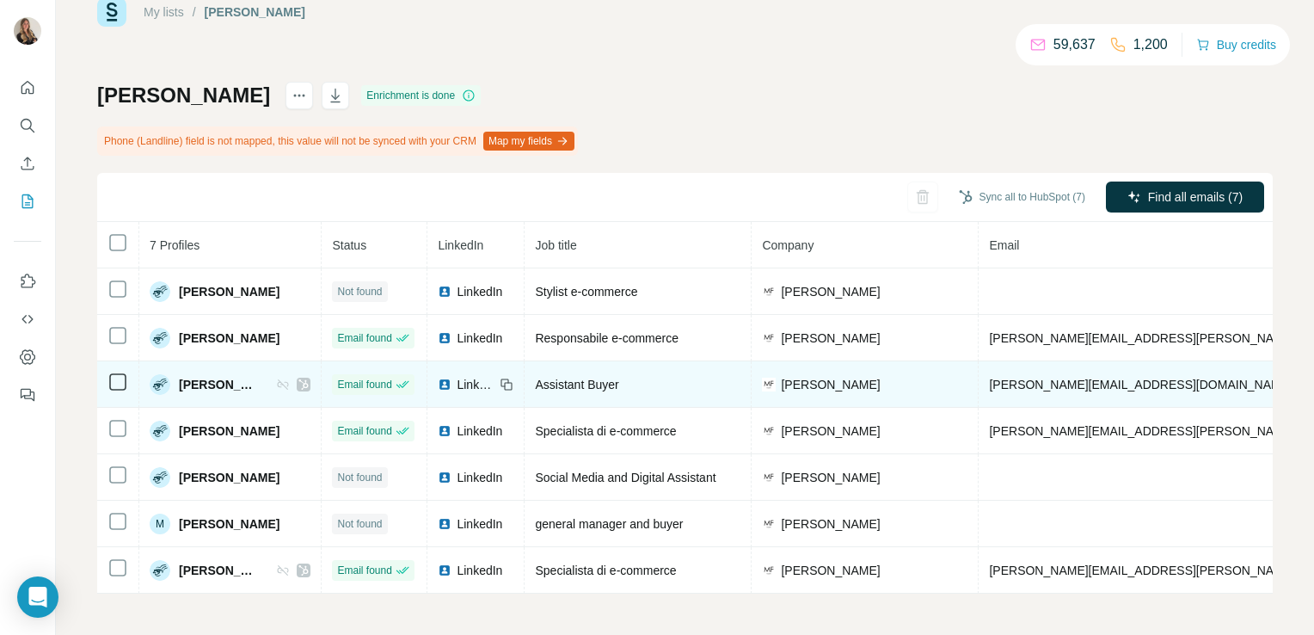
click at [309, 378] on icon at bounding box center [303, 385] width 10 height 14
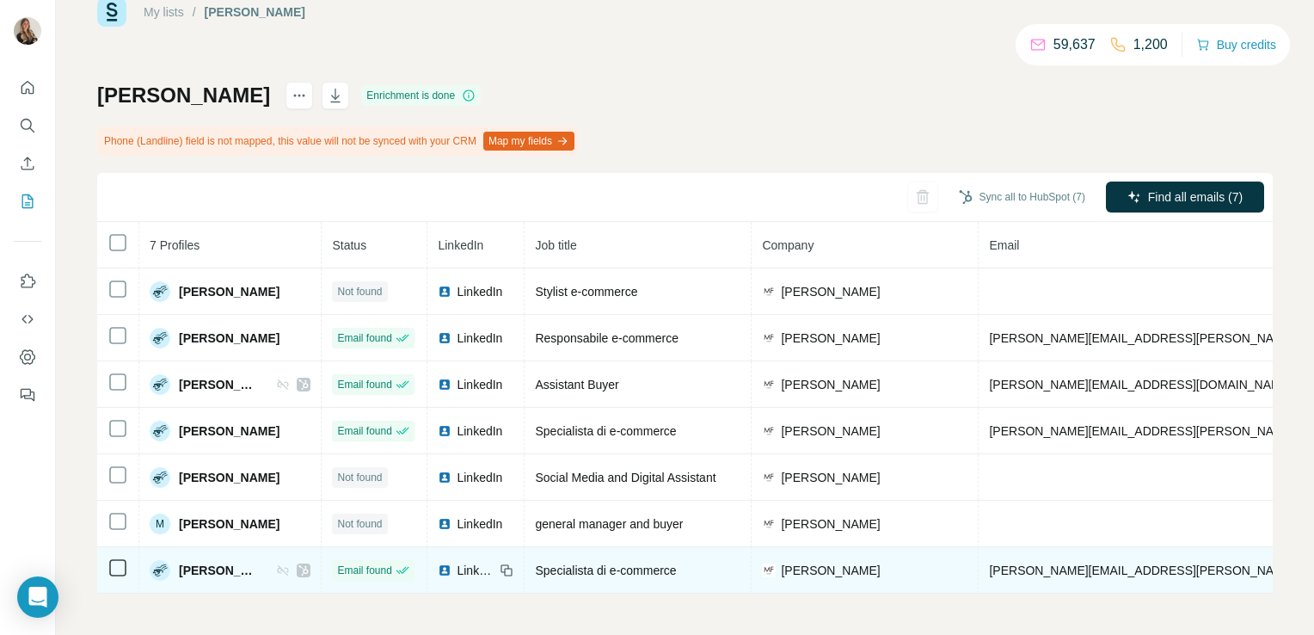
click at [309, 563] on icon at bounding box center [303, 570] width 10 height 14
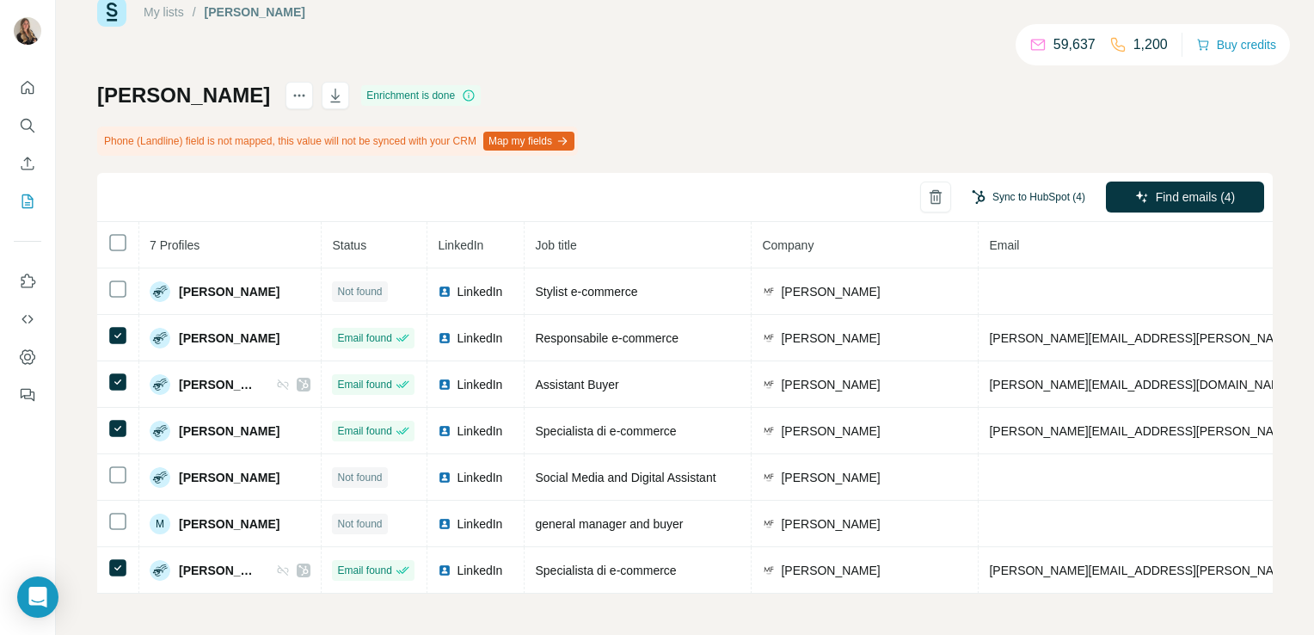
click at [995, 187] on button "Sync to HubSpot (4)" at bounding box center [1029, 197] width 138 height 26
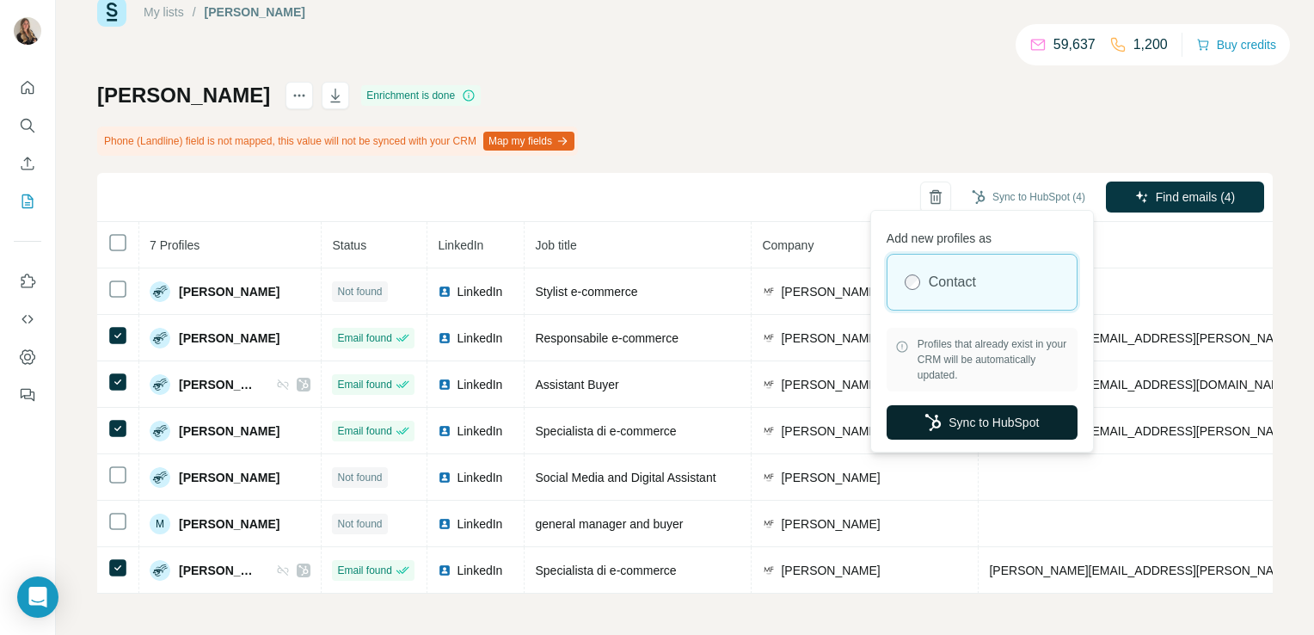
click at [957, 422] on button "Sync to HubSpot" at bounding box center [982, 422] width 191 height 34
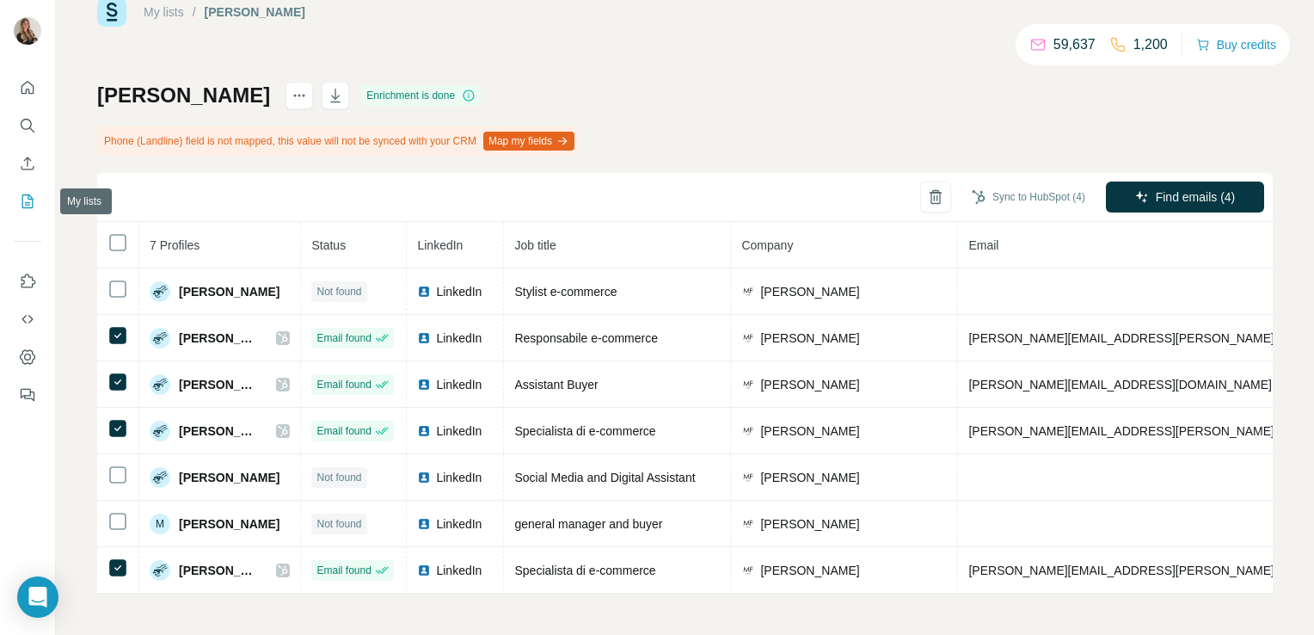
click at [31, 206] on icon "My lists" at bounding box center [27, 201] width 17 height 17
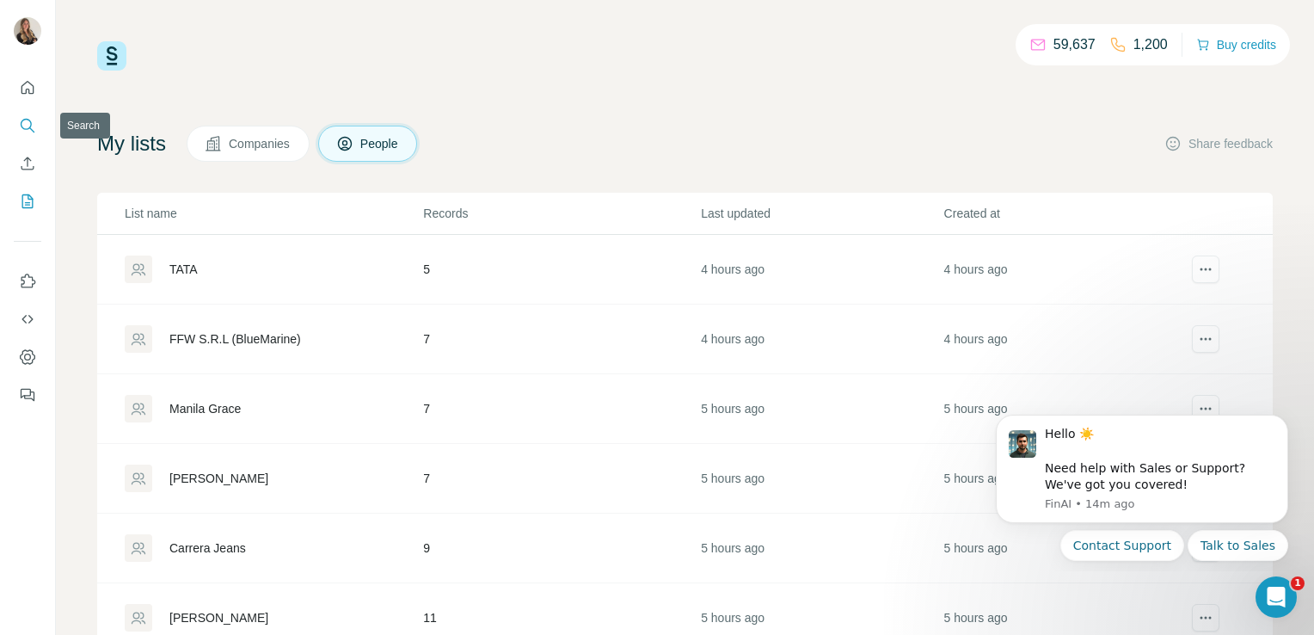
click at [30, 132] on icon "Search" at bounding box center [27, 125] width 17 height 17
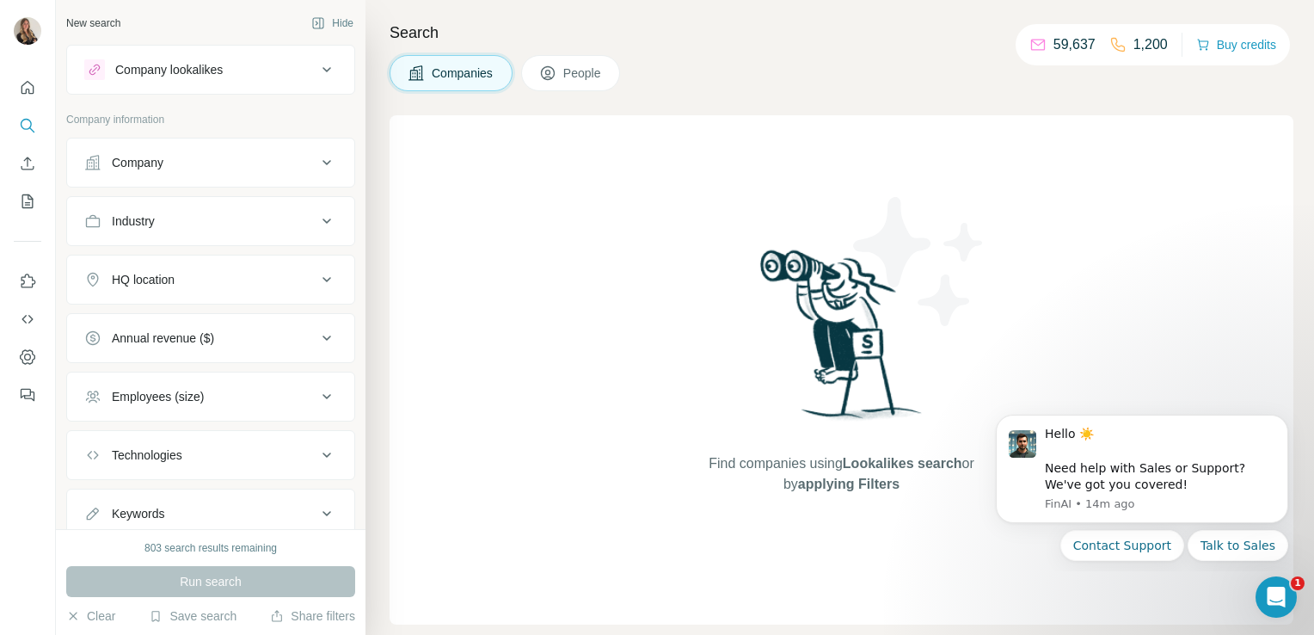
click at [224, 163] on div "Company" at bounding box center [200, 162] width 232 height 17
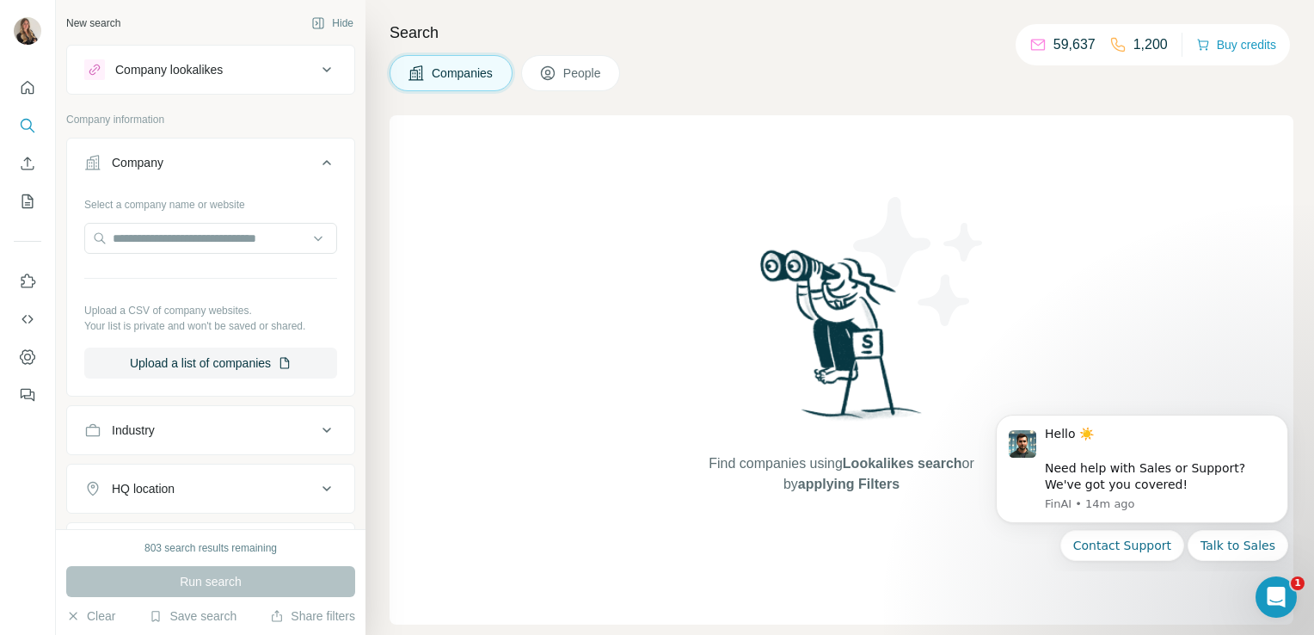
click at [318, 157] on icon at bounding box center [327, 162] width 21 height 21
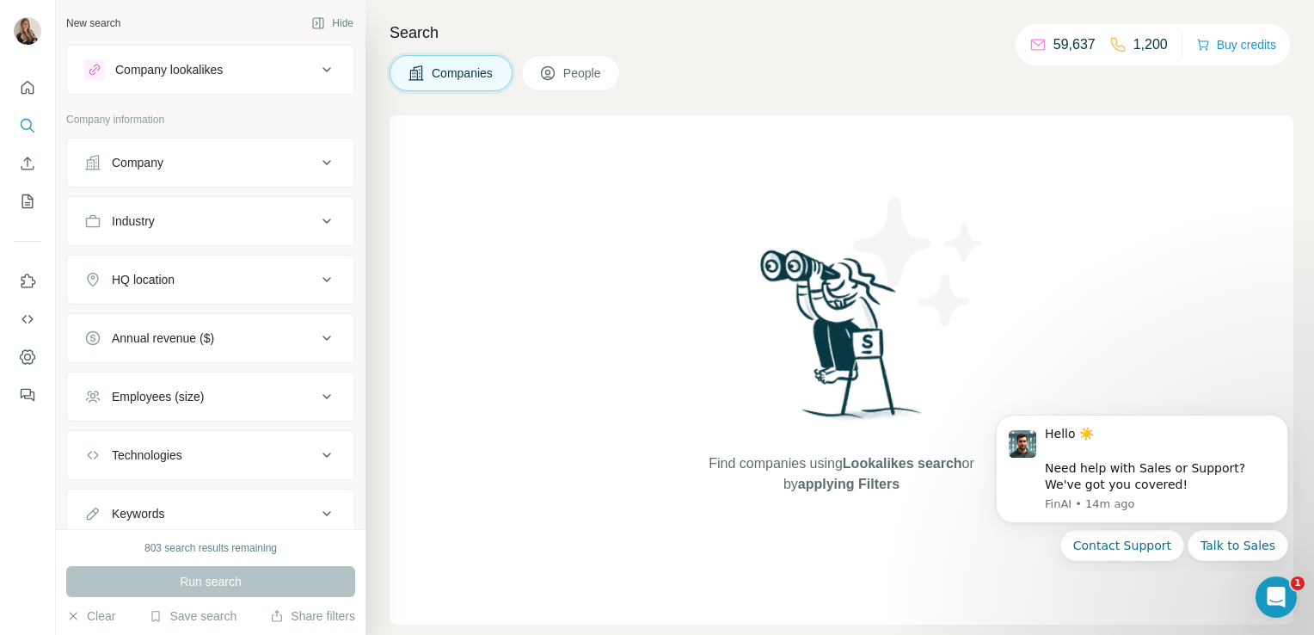
click at [224, 231] on button "Industry" at bounding box center [210, 220] width 287 height 41
click at [170, 260] on input at bounding box center [201, 264] width 212 height 19
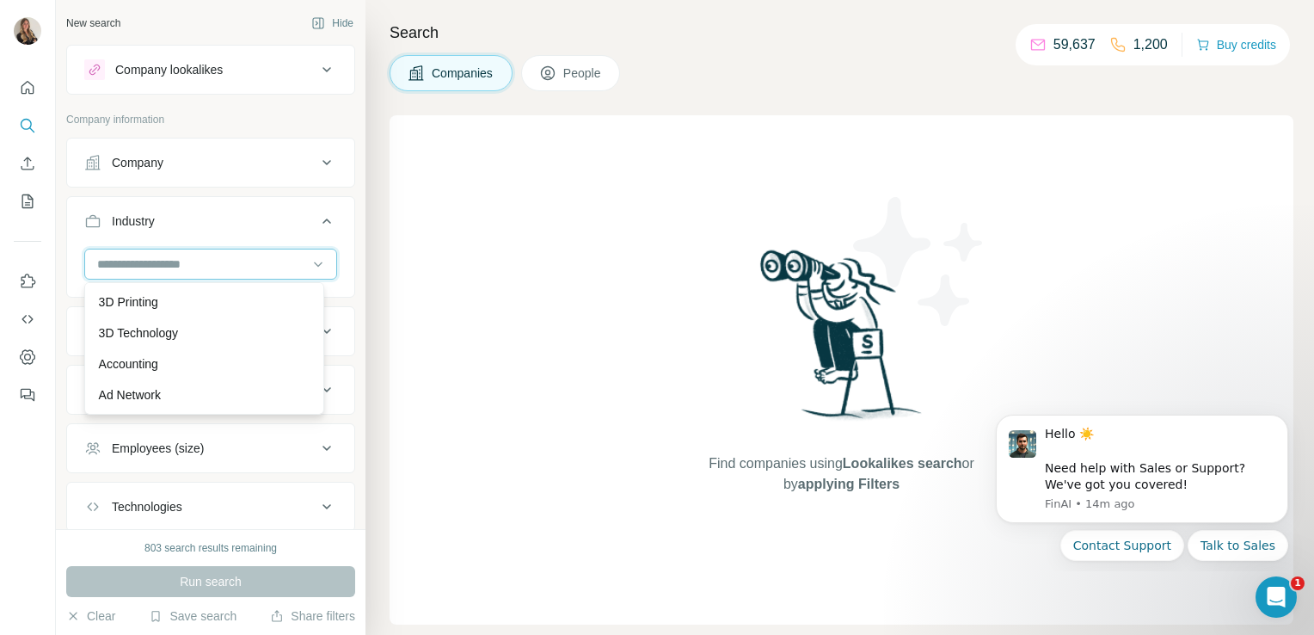
click at [170, 260] on input at bounding box center [201, 264] width 212 height 19
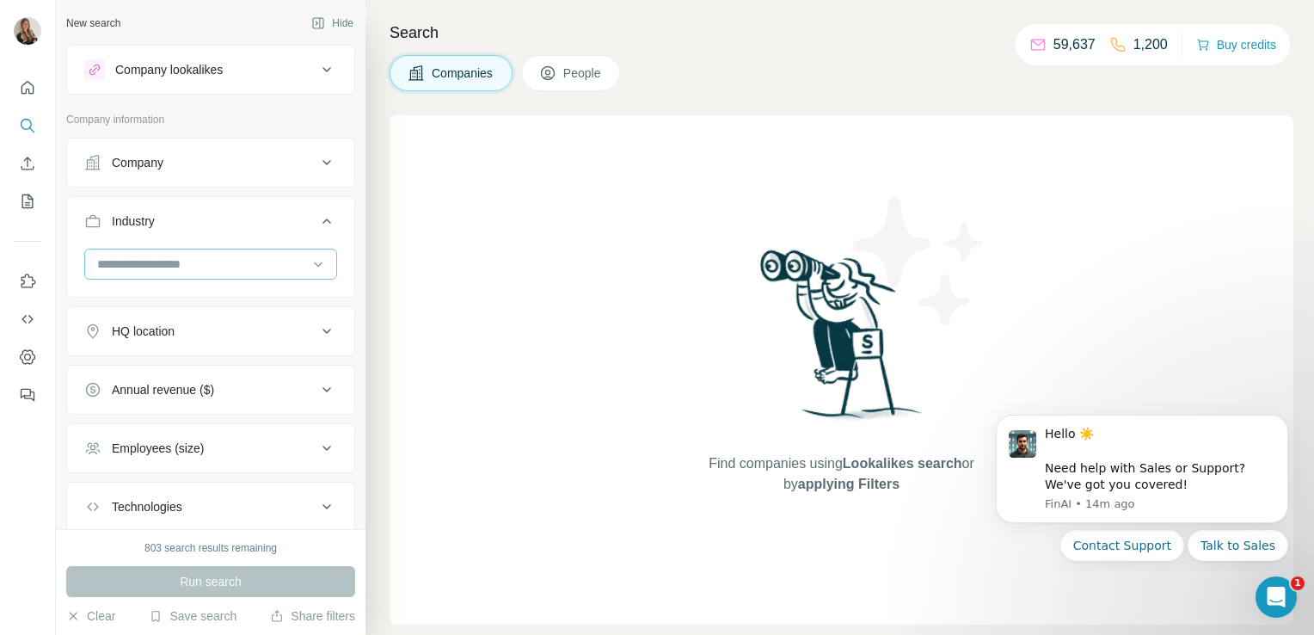
click at [170, 260] on input at bounding box center [201, 264] width 212 height 19
type input "******"
click at [179, 285] on div "Fashion" at bounding box center [204, 302] width 240 height 40
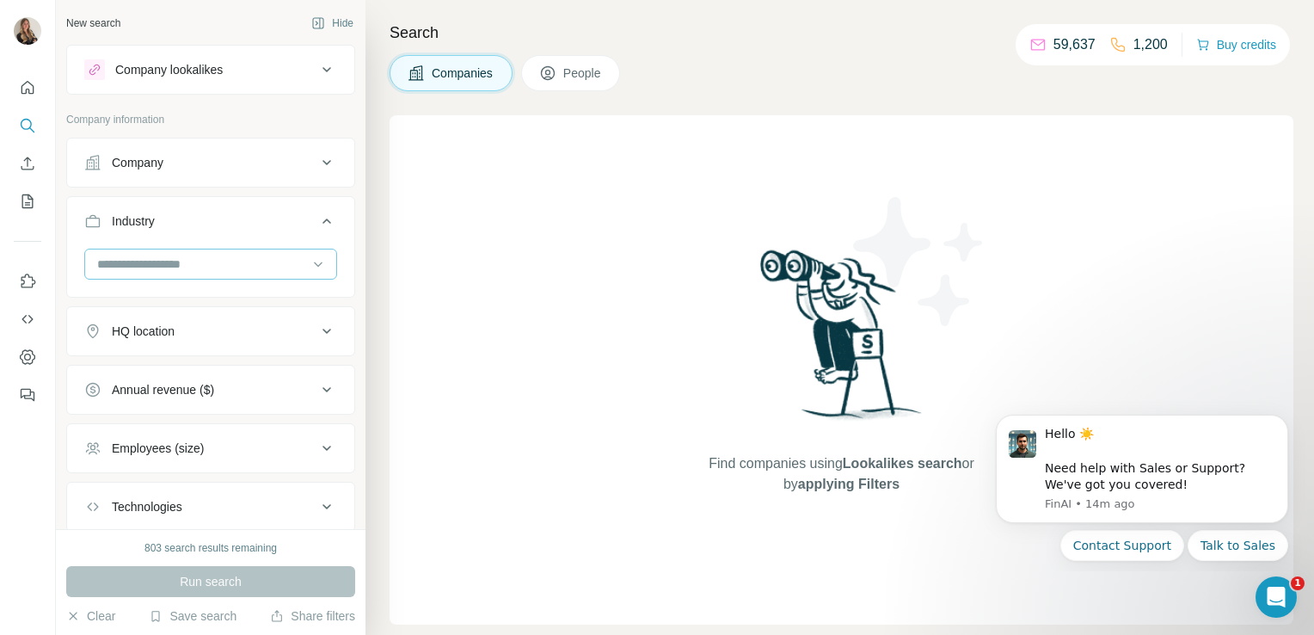
click at [182, 274] on div at bounding box center [201, 263] width 212 height 29
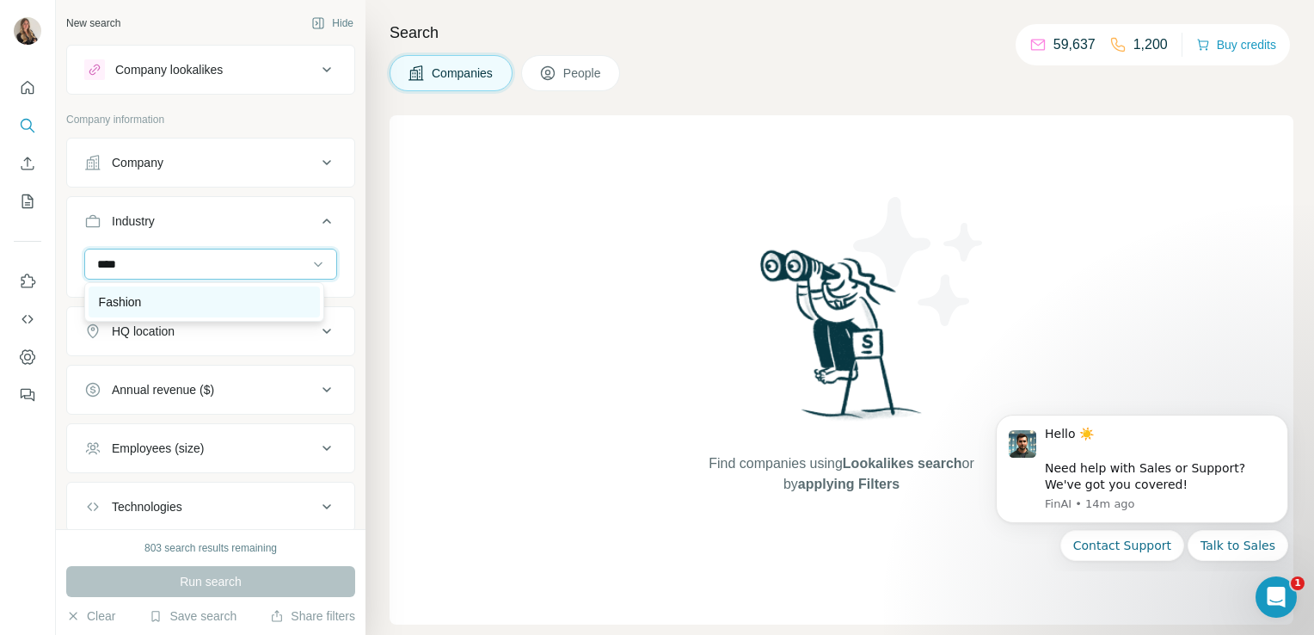
type input "****"
click at [169, 301] on div "Fashion" at bounding box center [204, 301] width 211 height 17
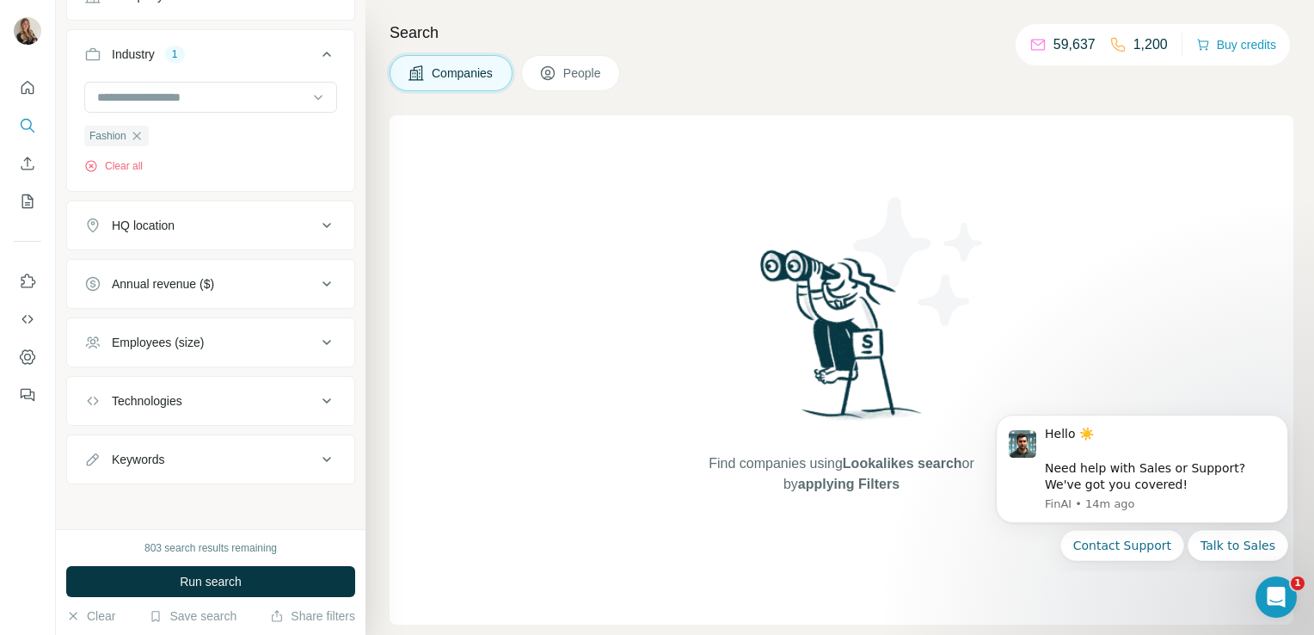
scroll to position [165, 0]
click at [231, 225] on div "HQ location" at bounding box center [200, 226] width 232 height 17
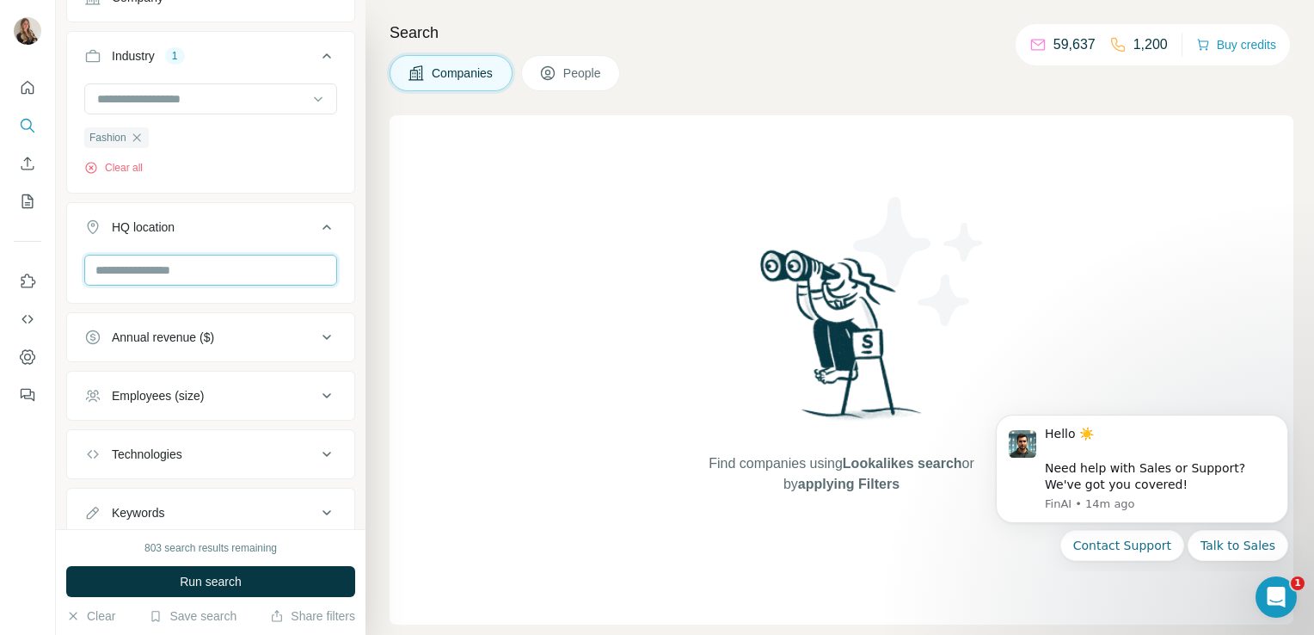
click at [243, 269] on input "text" at bounding box center [210, 270] width 253 height 31
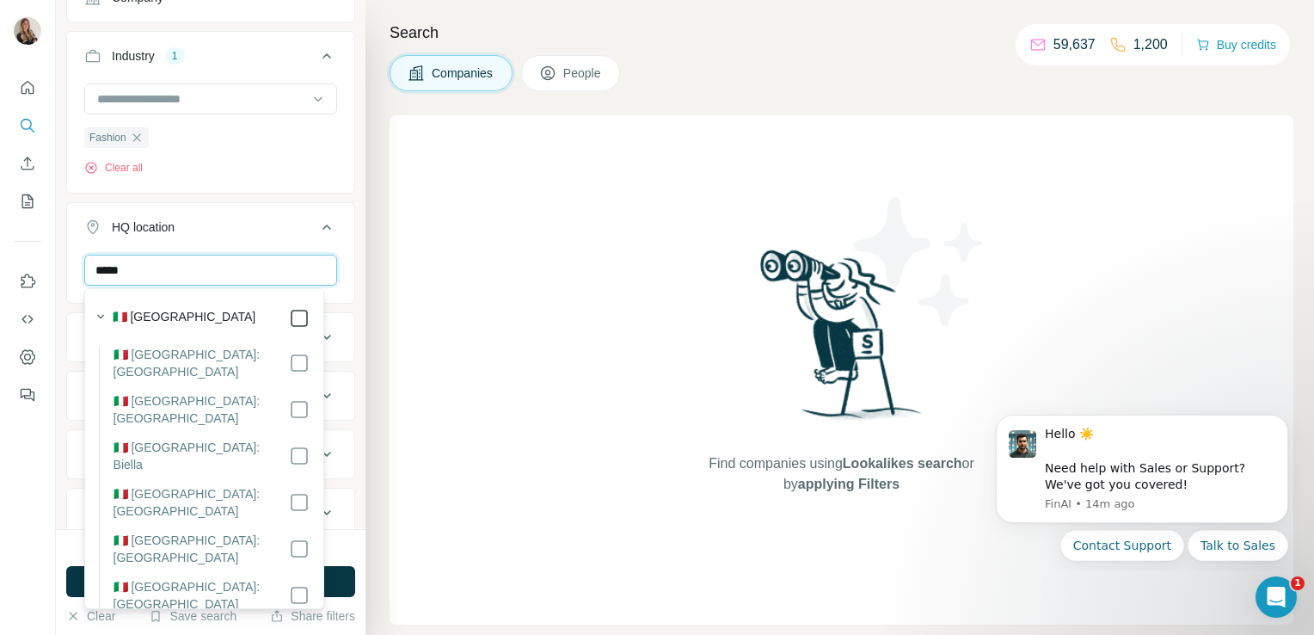
type input "*****"
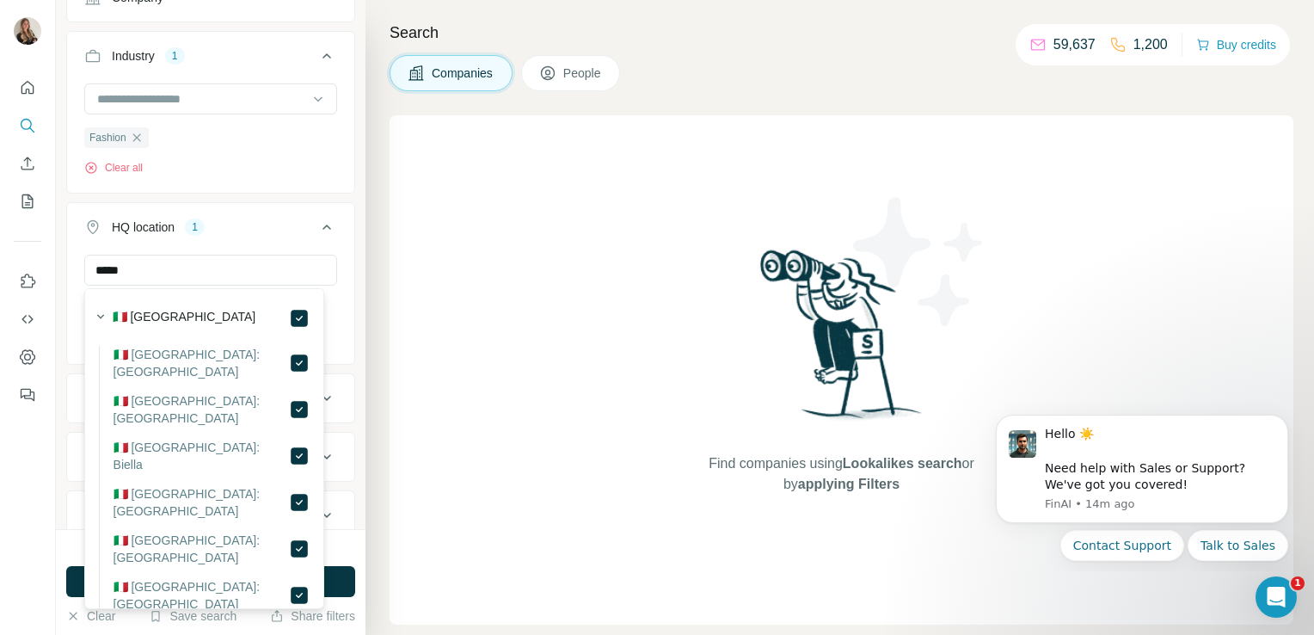
click at [444, 358] on div "Find companies using Lookalikes search or by applying Filters" at bounding box center [842, 369] width 904 height 509
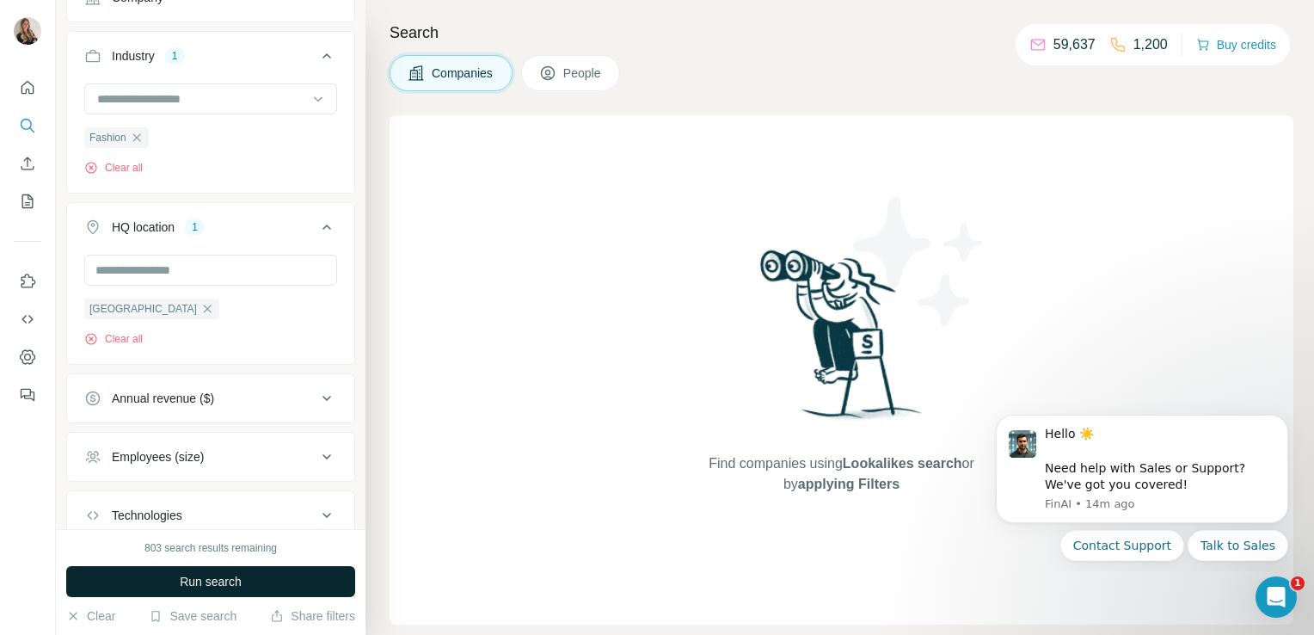
click at [281, 572] on button "Run search" at bounding box center [210, 581] width 289 height 31
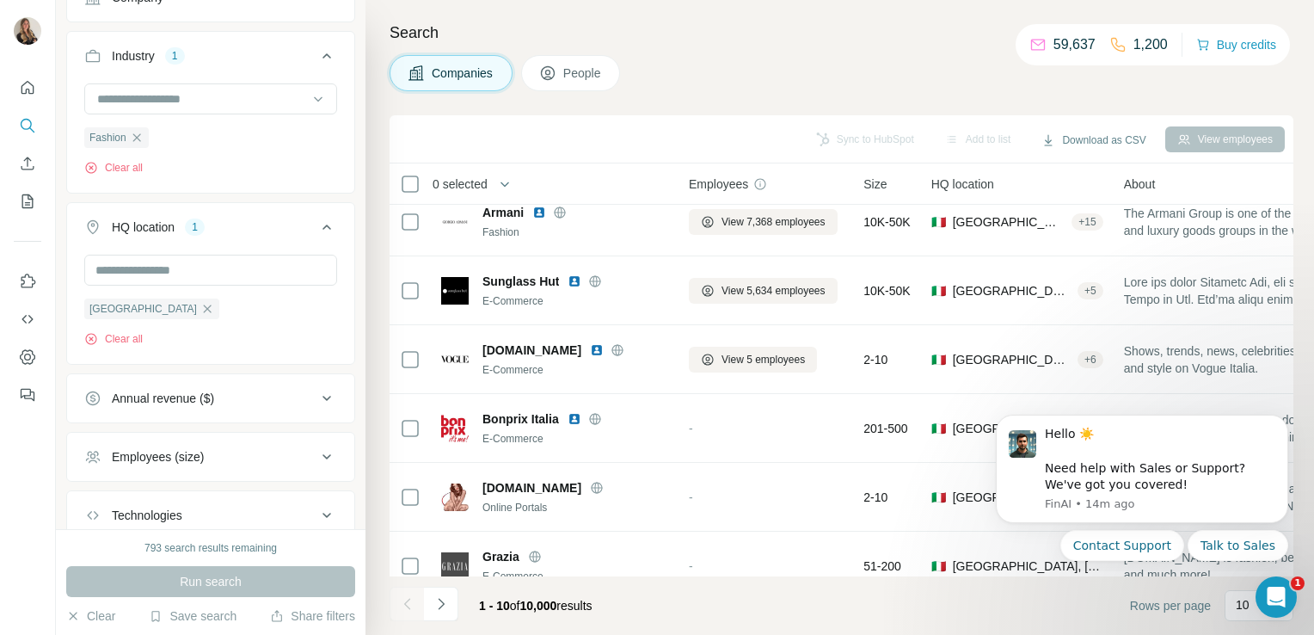
scroll to position [324, 0]
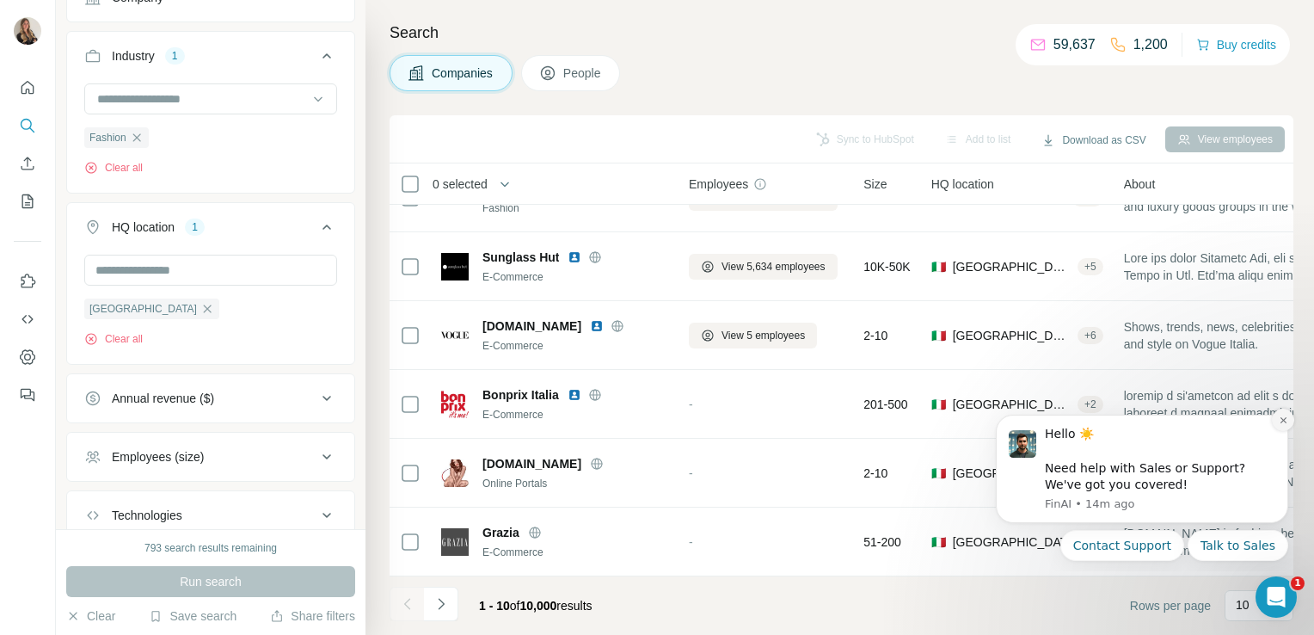
click at [1285, 423] on icon "Dismiss notification" at bounding box center [1283, 419] width 9 height 9
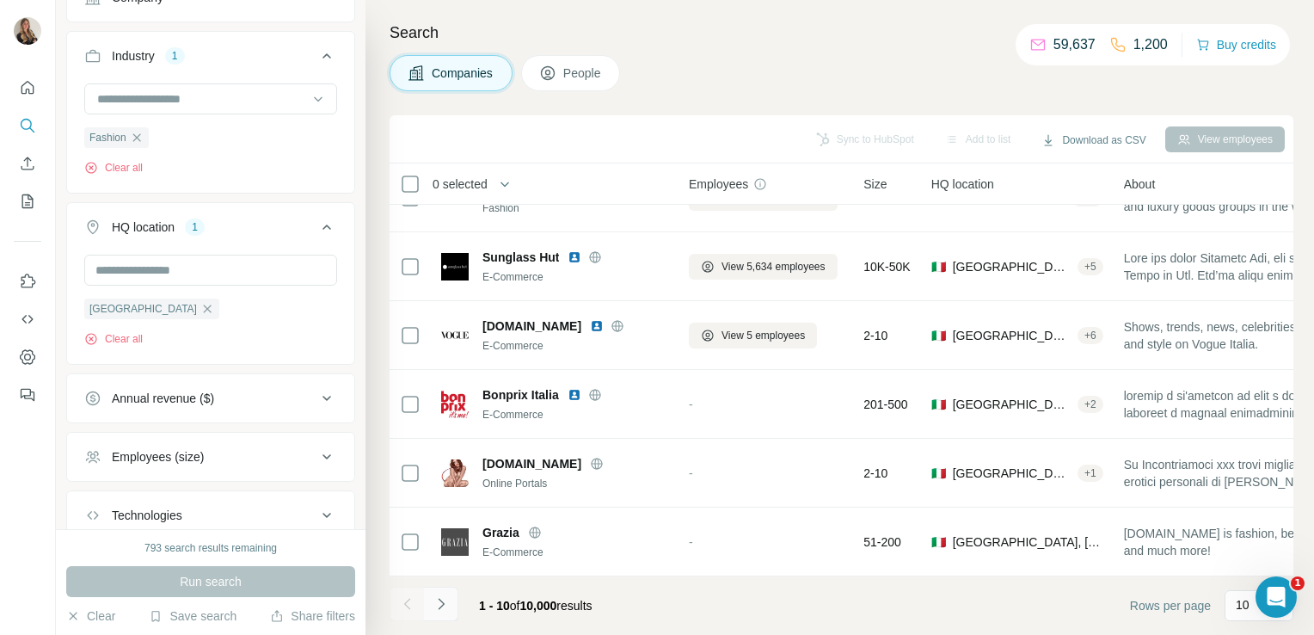
click at [446, 612] on icon "Navigate to next page" at bounding box center [441, 603] width 17 height 17
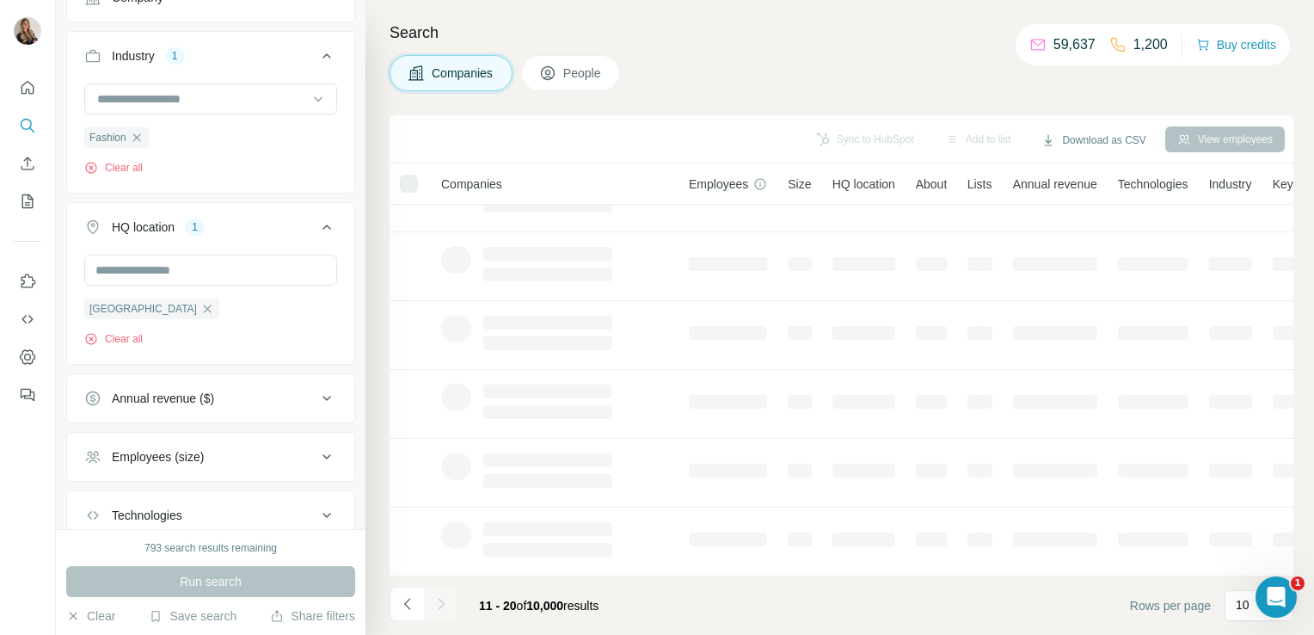
click at [446, 612] on div at bounding box center [441, 604] width 34 height 34
click at [446, 612] on icon "Navigate to next page" at bounding box center [441, 603] width 17 height 17
click at [446, 612] on div at bounding box center [441, 604] width 34 height 34
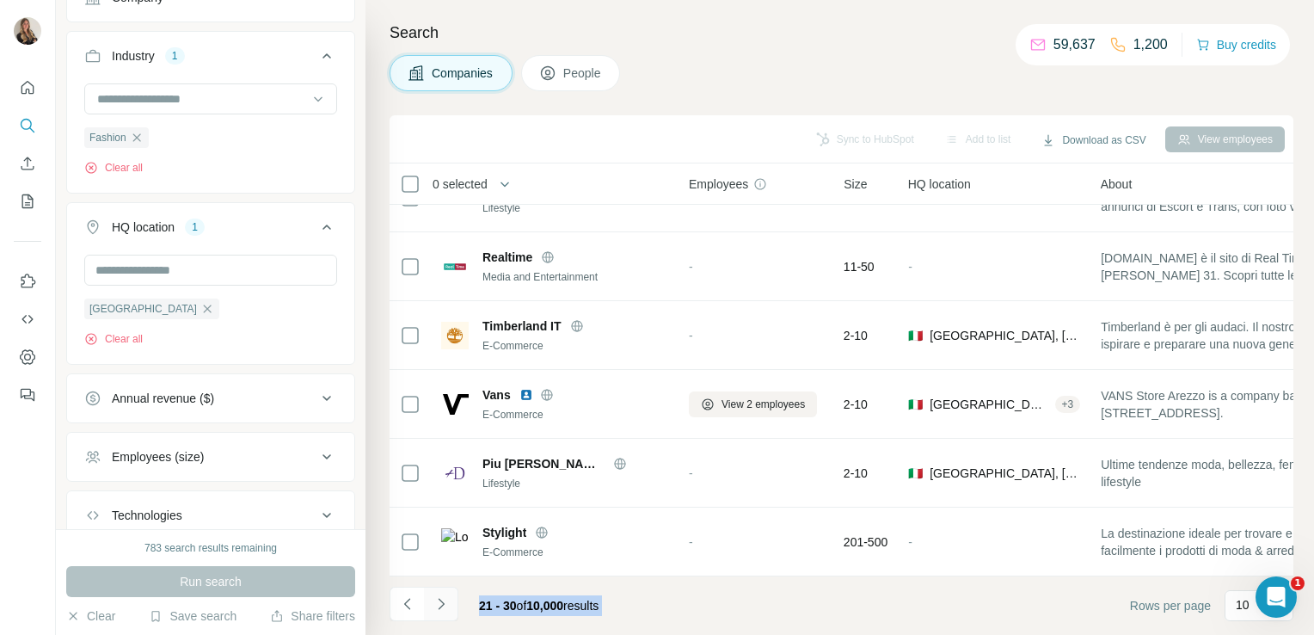
click at [446, 612] on icon "Navigate to next page" at bounding box center [441, 603] width 17 height 17
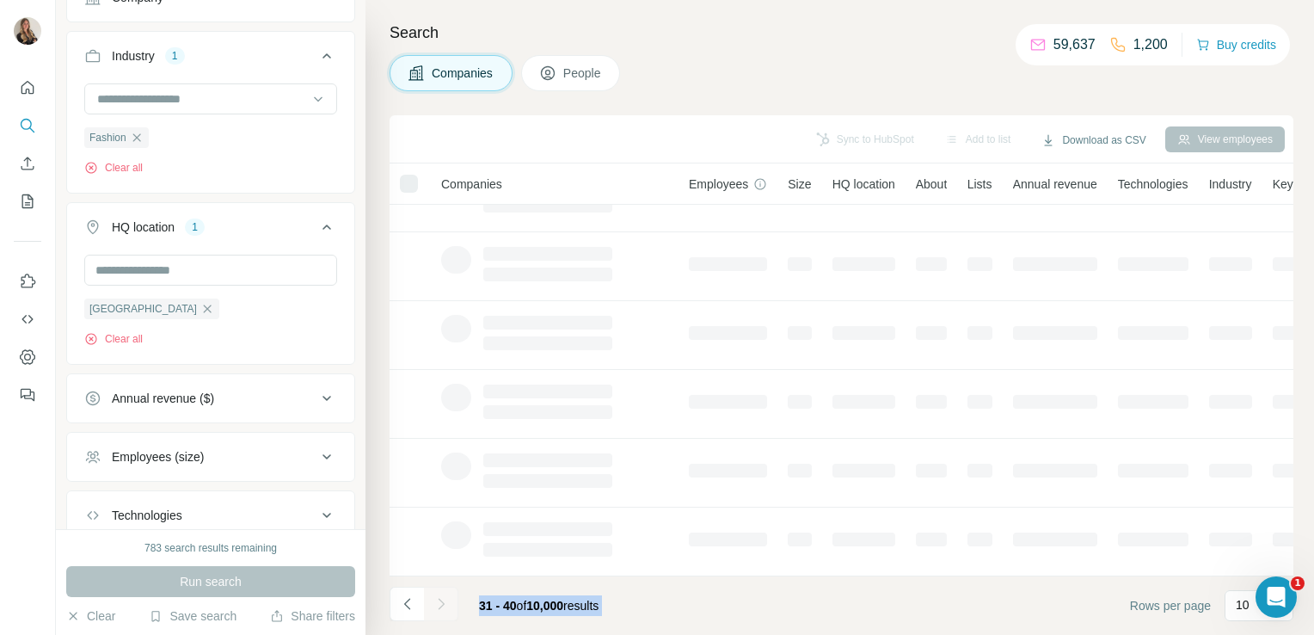
click at [446, 612] on div at bounding box center [441, 604] width 34 height 34
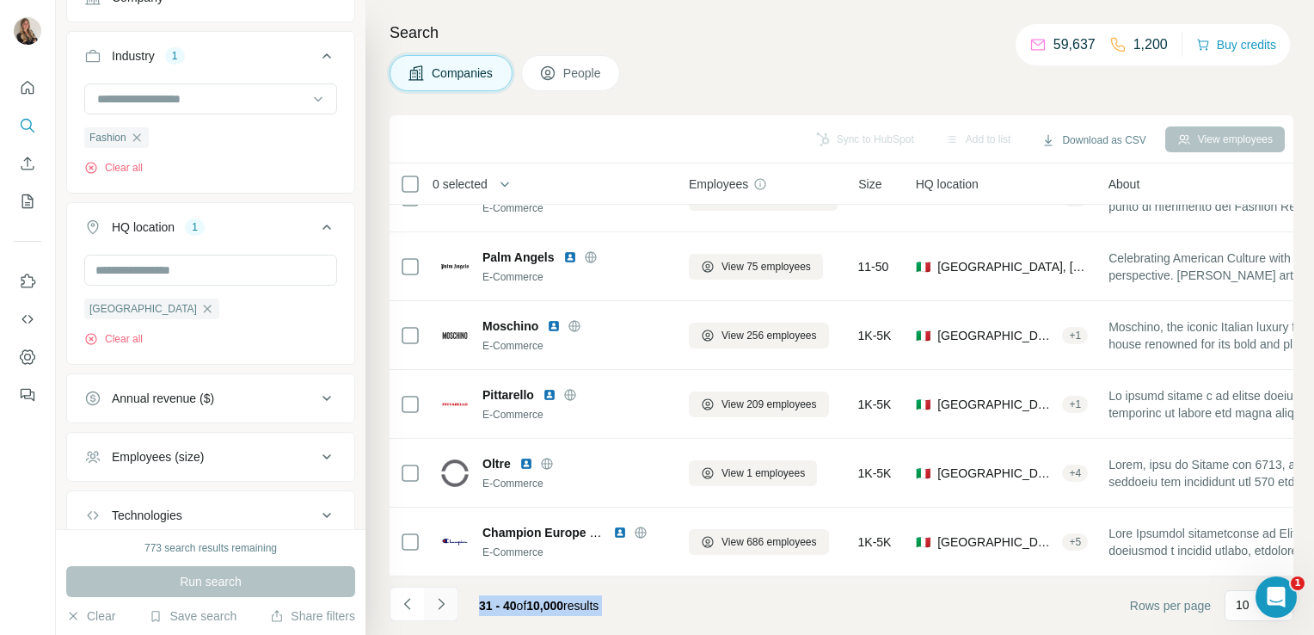
click at [446, 612] on icon "Navigate to next page" at bounding box center [441, 603] width 17 height 17
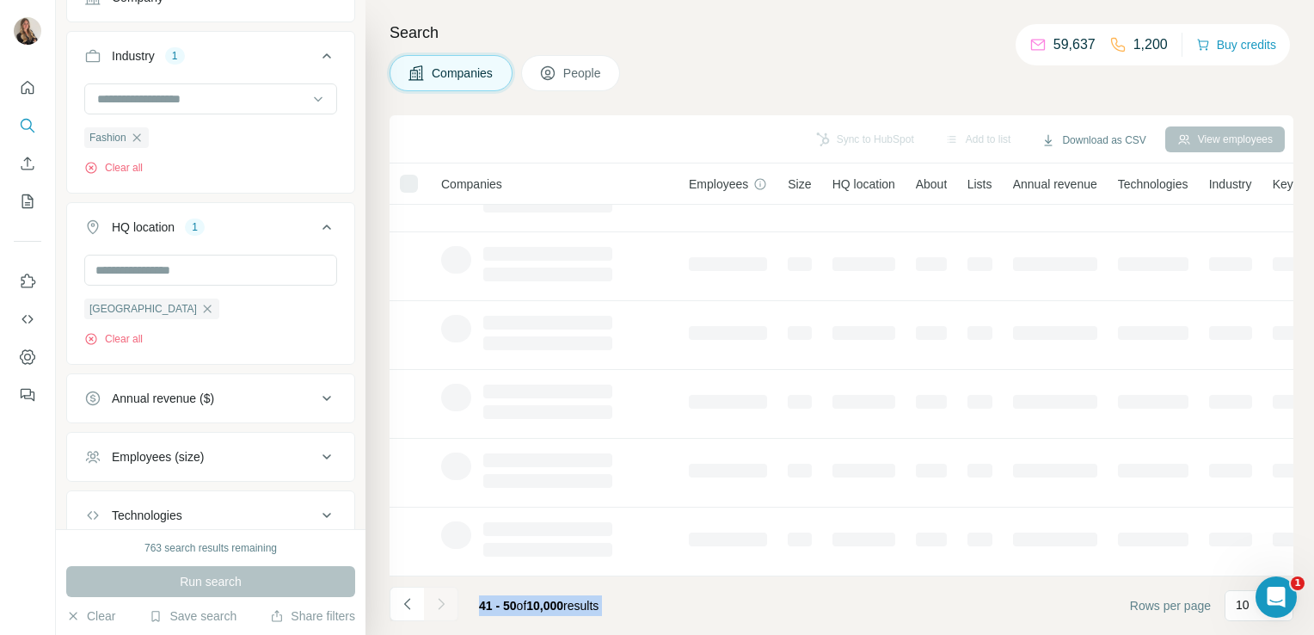
click at [446, 612] on div at bounding box center [441, 604] width 34 height 34
click at [446, 612] on icon "Navigate to next page" at bounding box center [441, 603] width 17 height 17
click at [446, 612] on div at bounding box center [441, 604] width 34 height 34
click at [446, 612] on icon "Navigate to next page" at bounding box center [441, 603] width 17 height 17
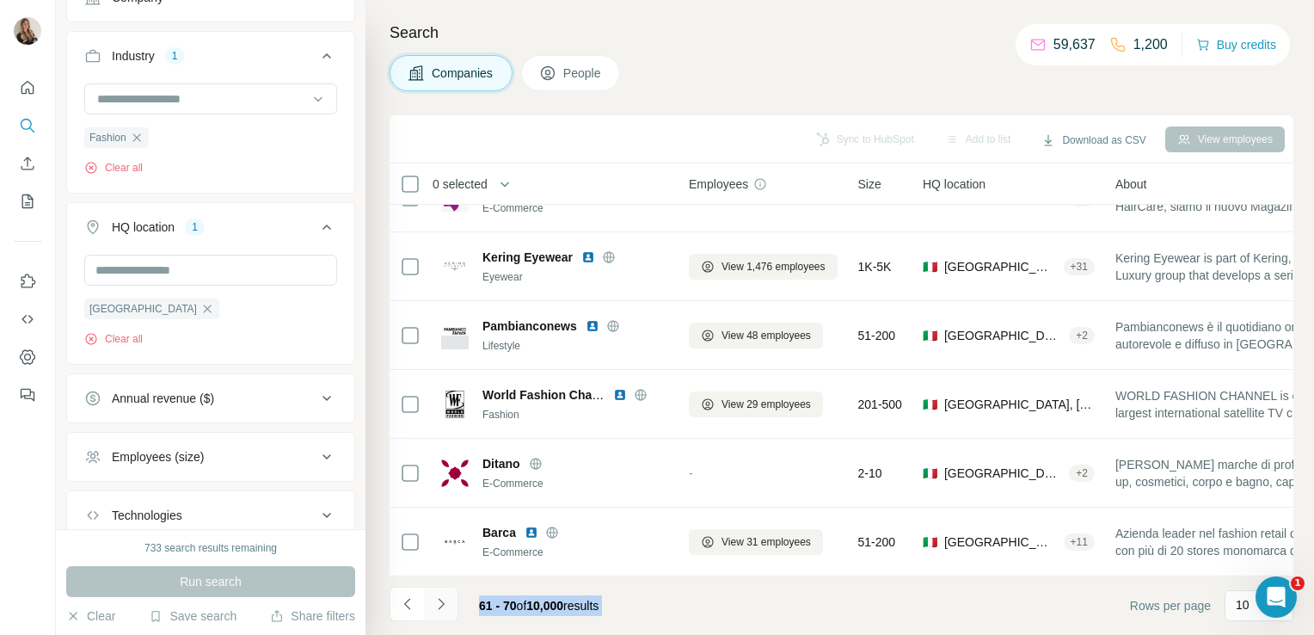
click at [446, 612] on icon "Navigate to next page" at bounding box center [441, 603] width 17 height 17
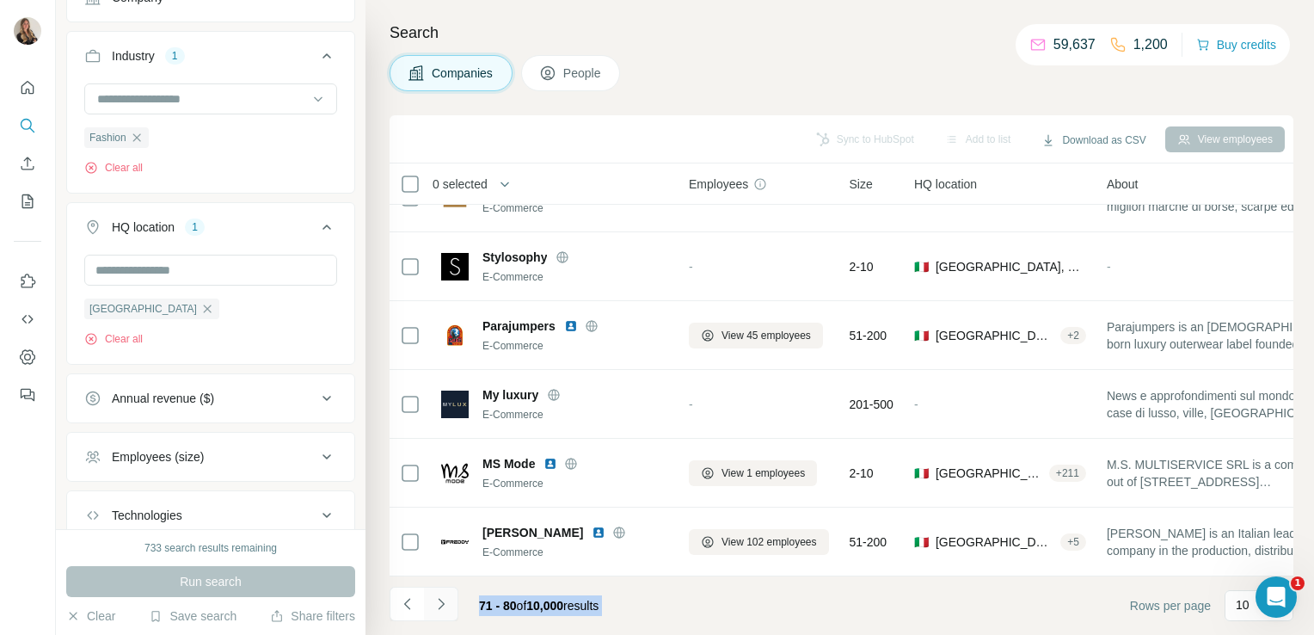
click at [446, 612] on icon "Navigate to next page" at bounding box center [441, 603] width 17 height 17
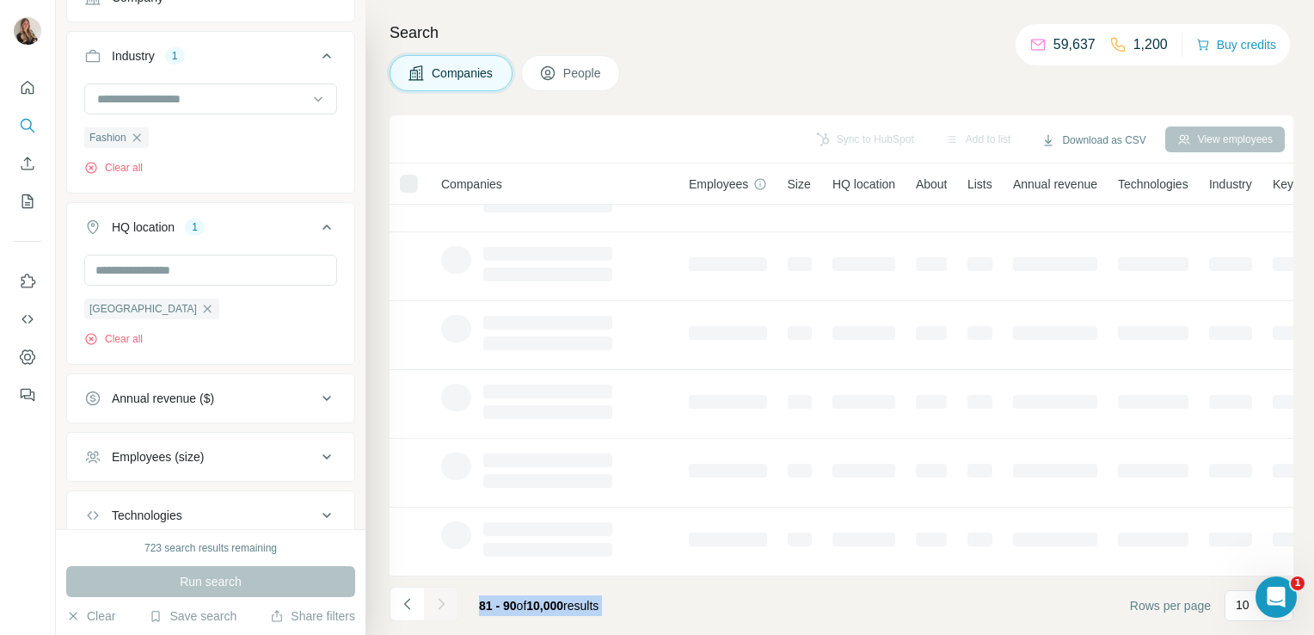
click at [446, 612] on div at bounding box center [441, 604] width 34 height 34
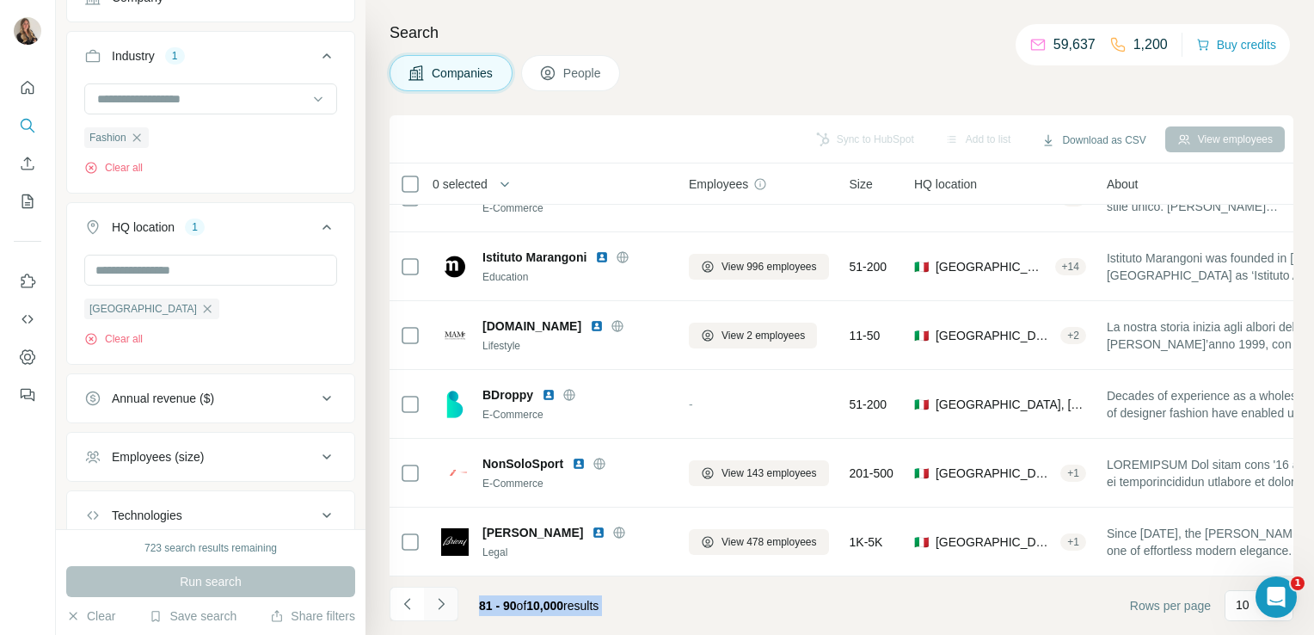
click at [446, 612] on icon "Navigate to next page" at bounding box center [441, 603] width 17 height 17
click at [446, 612] on div at bounding box center [441, 604] width 34 height 34
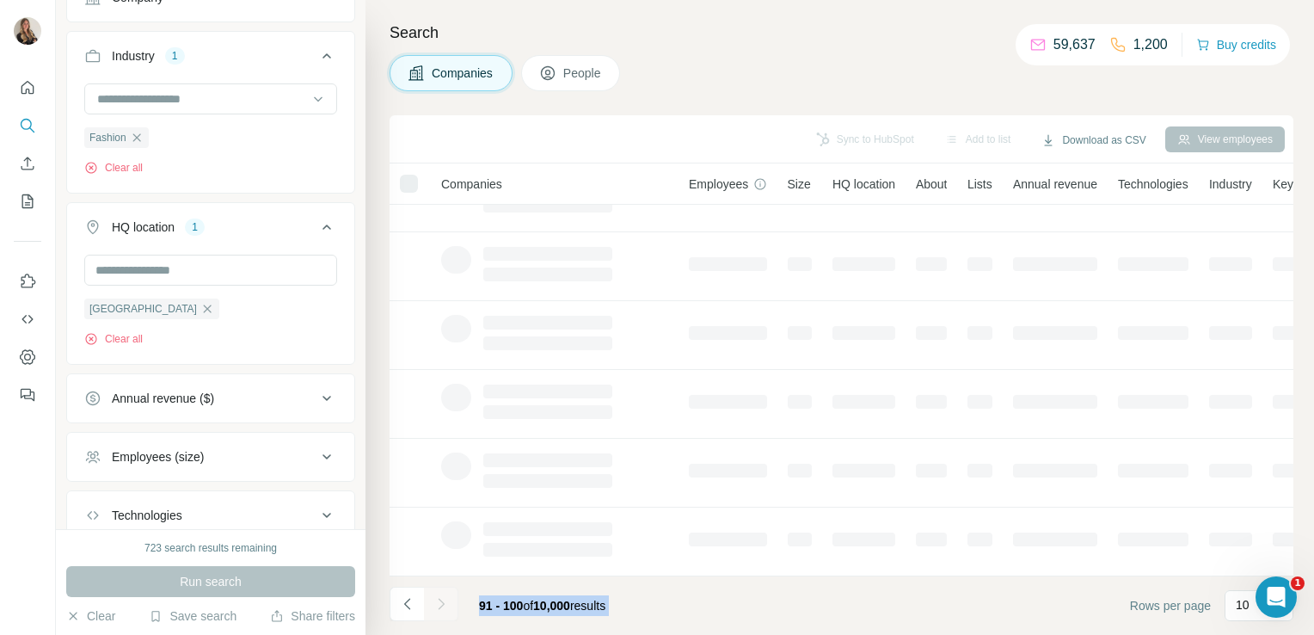
click at [446, 612] on div at bounding box center [441, 604] width 34 height 34
click at [446, 612] on icon "Navigate to next page" at bounding box center [441, 603] width 17 height 17
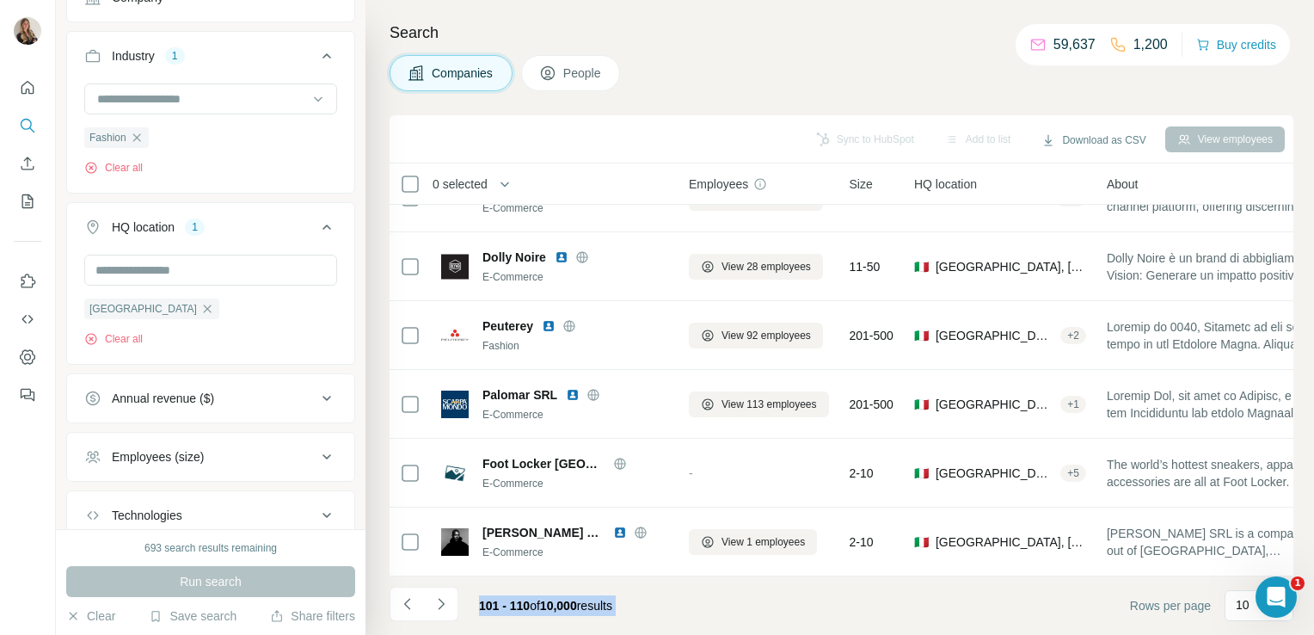
click at [530, 607] on span "101 - 110" at bounding box center [504, 606] width 51 height 14
click at [433, 606] on icon "Navigate to next page" at bounding box center [441, 603] width 17 height 17
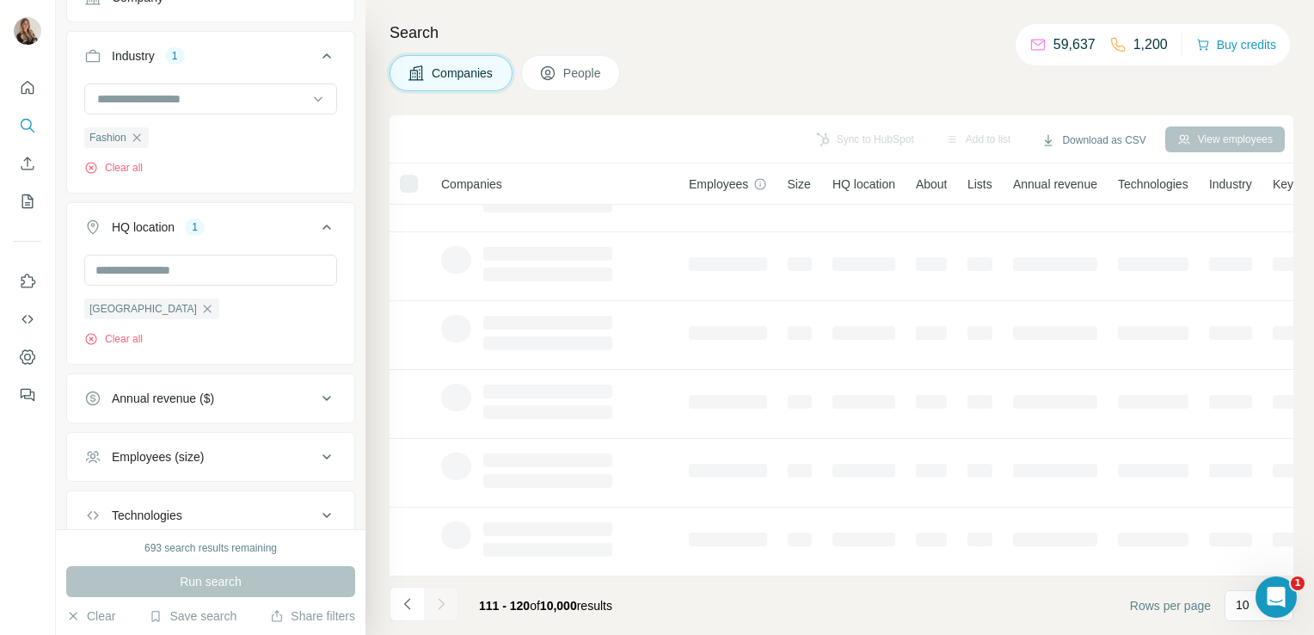
click at [433, 606] on div at bounding box center [441, 604] width 34 height 34
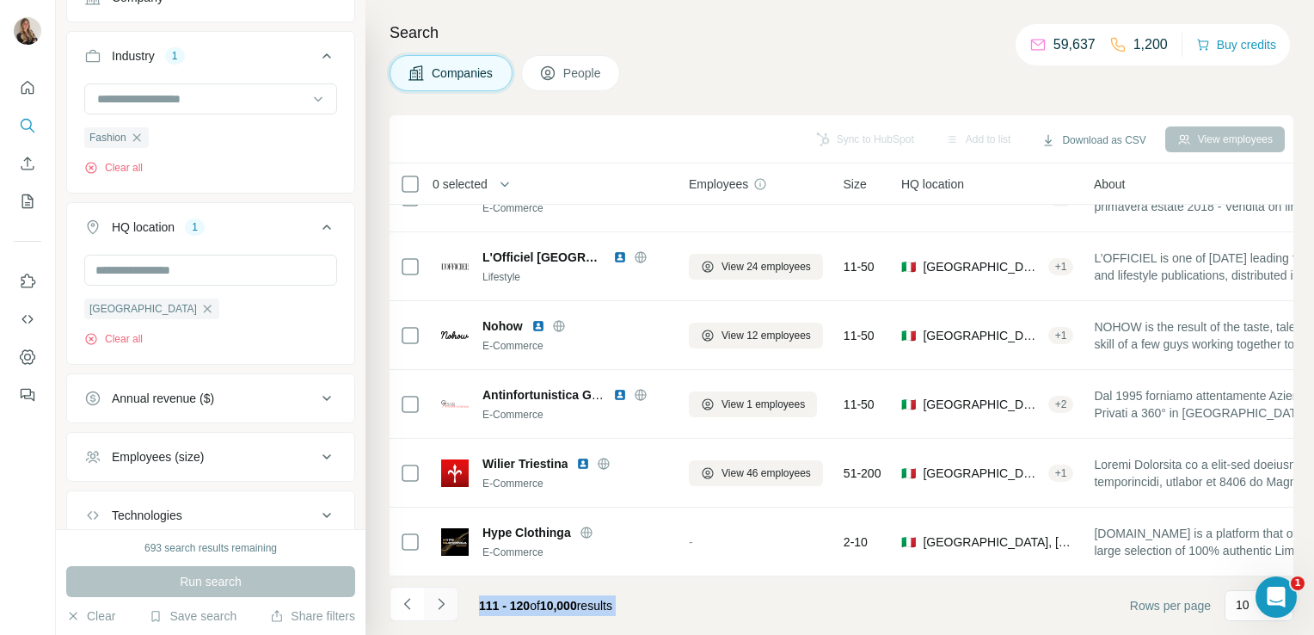
click at [433, 606] on button "Navigate to next page" at bounding box center [441, 604] width 34 height 34
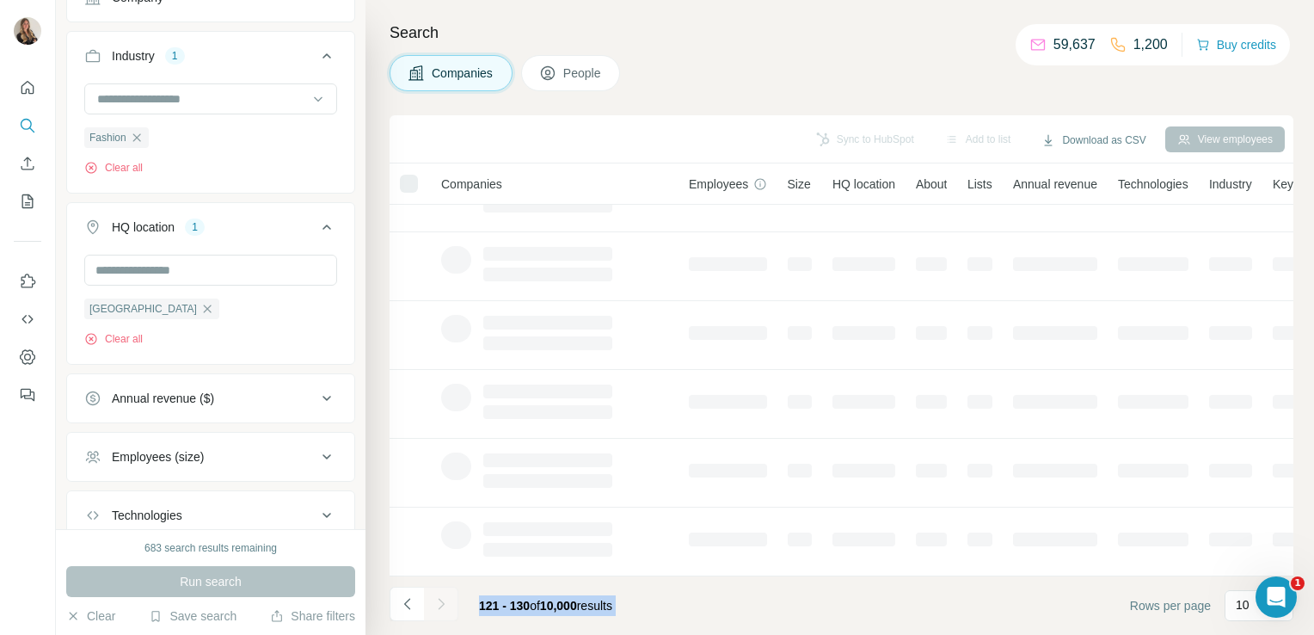
click at [433, 606] on div at bounding box center [441, 604] width 34 height 34
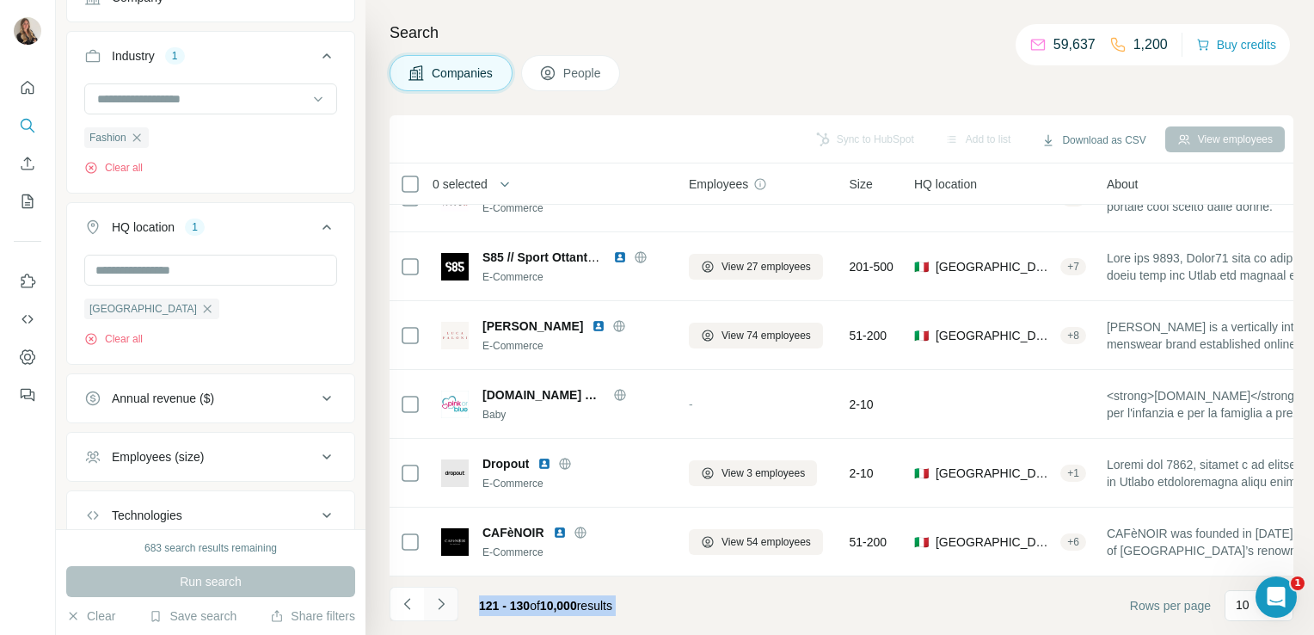
click at [433, 606] on button "Navigate to next page" at bounding box center [441, 604] width 34 height 34
click at [433, 606] on div at bounding box center [441, 604] width 34 height 34
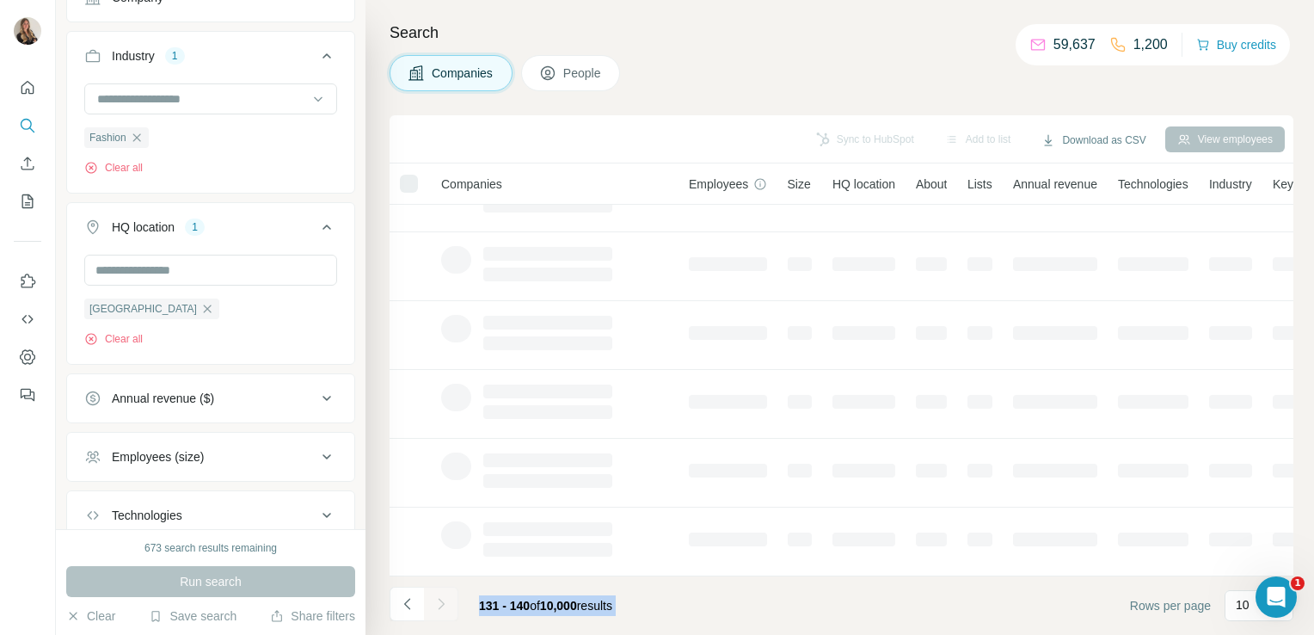
click at [433, 606] on div at bounding box center [441, 604] width 34 height 34
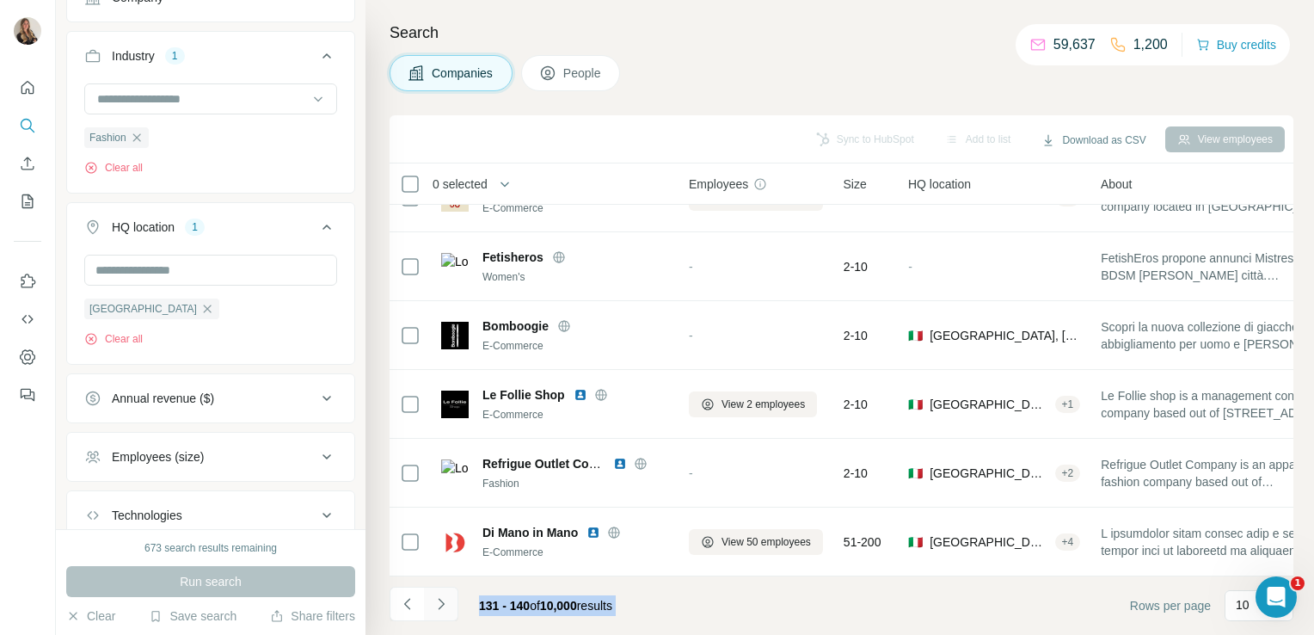
click at [433, 606] on button "Navigate to next page" at bounding box center [441, 604] width 34 height 34
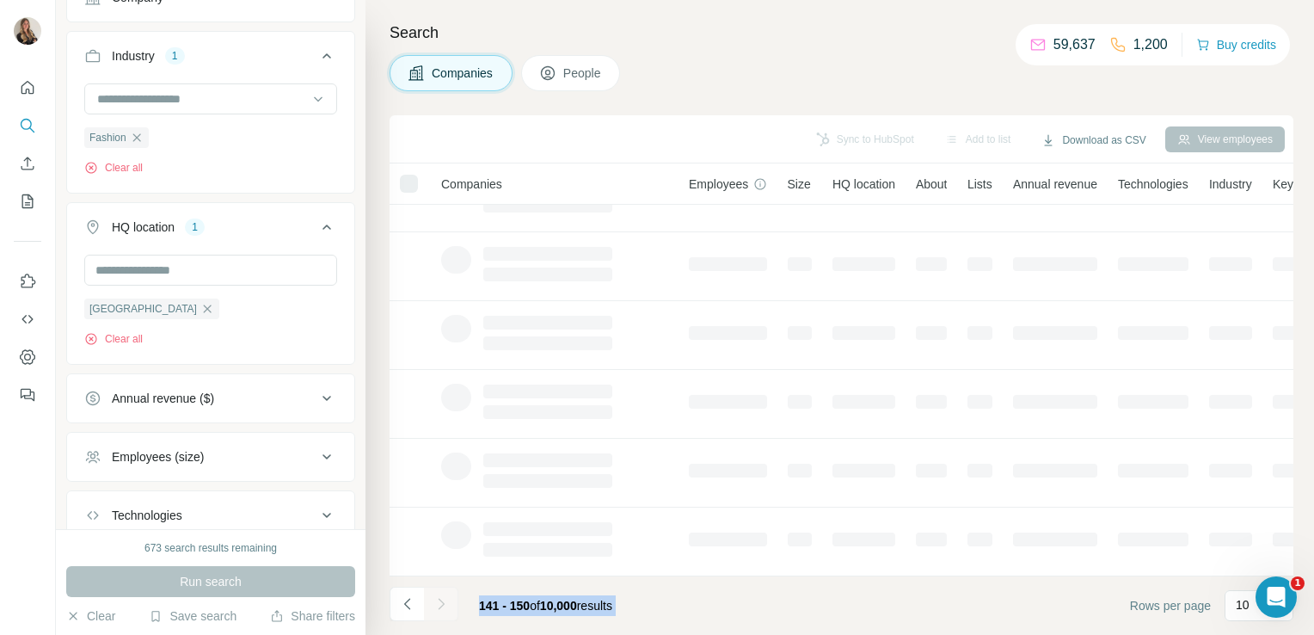
click at [433, 606] on div at bounding box center [441, 604] width 34 height 34
click at [433, 606] on button "Navigate to next page" at bounding box center [441, 604] width 34 height 34
click at [433, 606] on div at bounding box center [441, 604] width 34 height 34
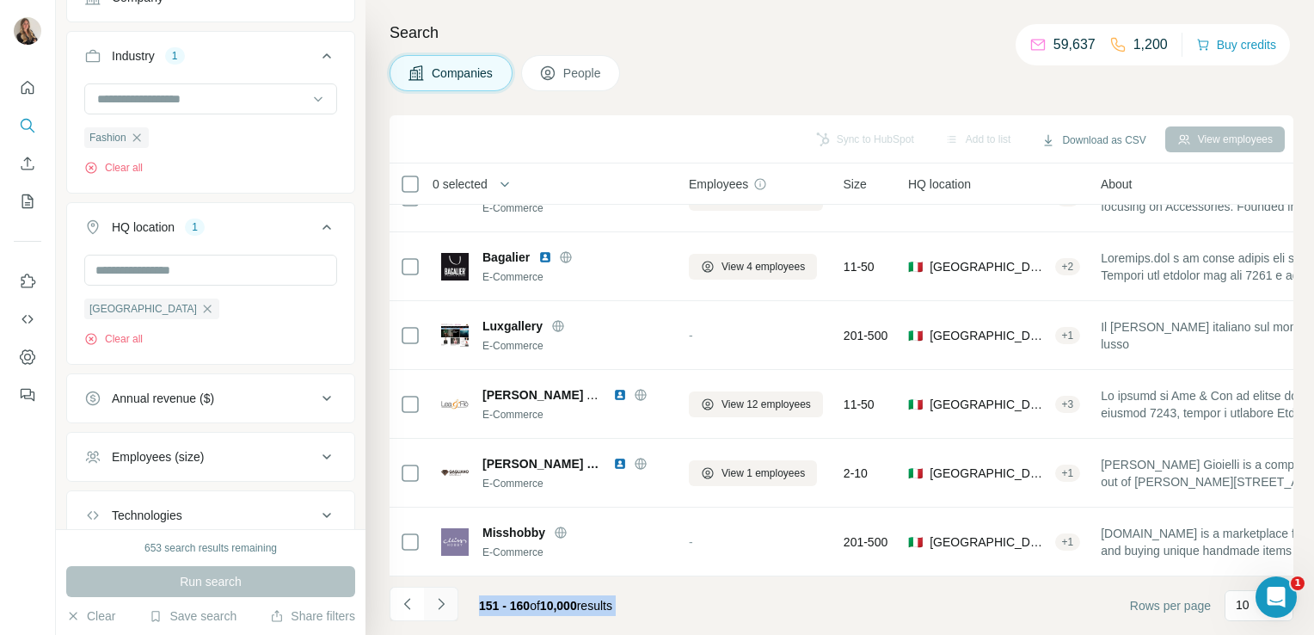
click at [433, 606] on button "Navigate to next page" at bounding box center [441, 604] width 34 height 34
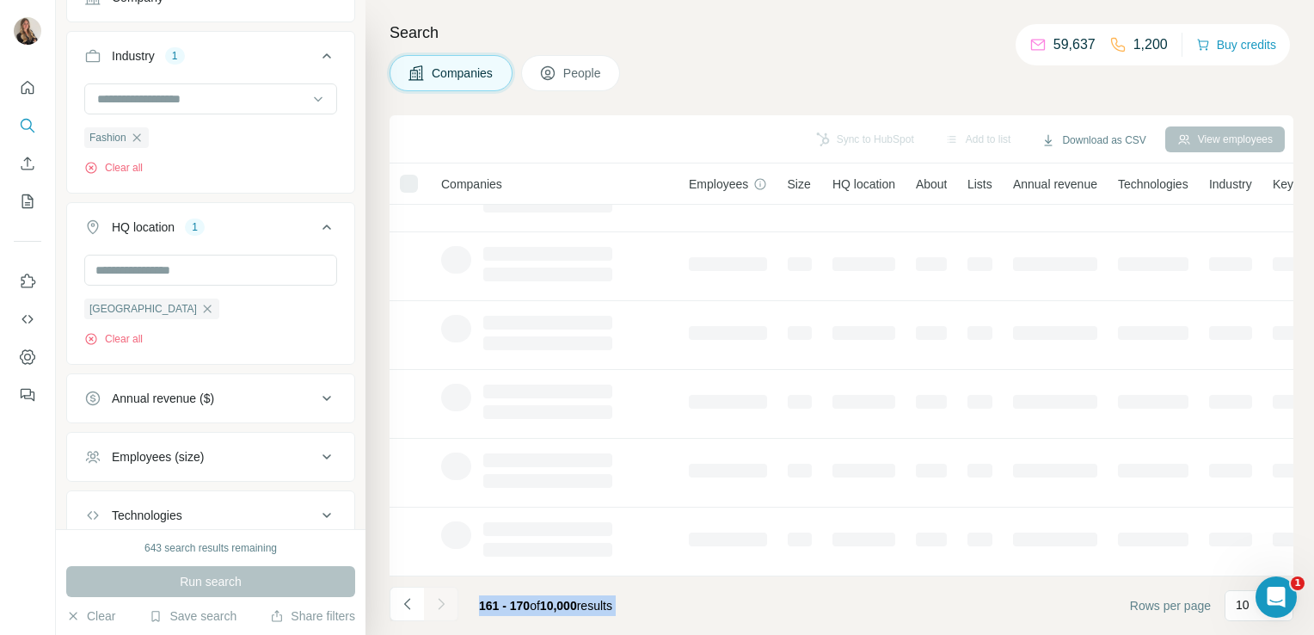
click at [433, 606] on div at bounding box center [441, 604] width 34 height 34
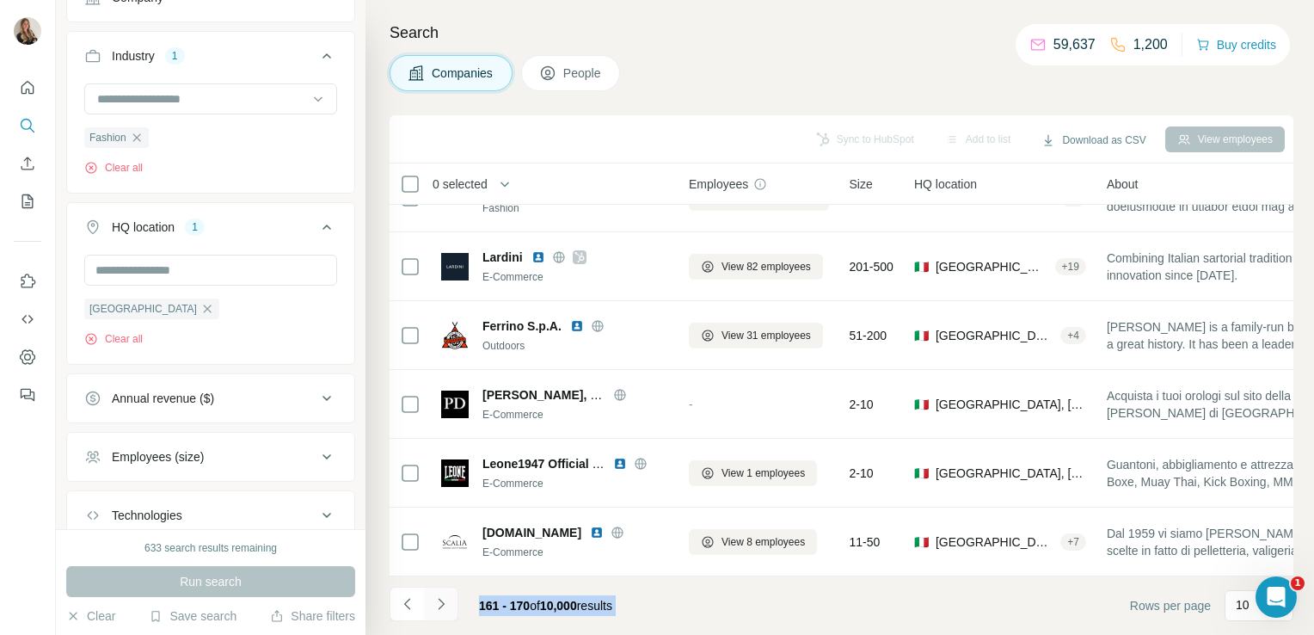
click at [433, 606] on button "Navigate to next page" at bounding box center [441, 604] width 34 height 34
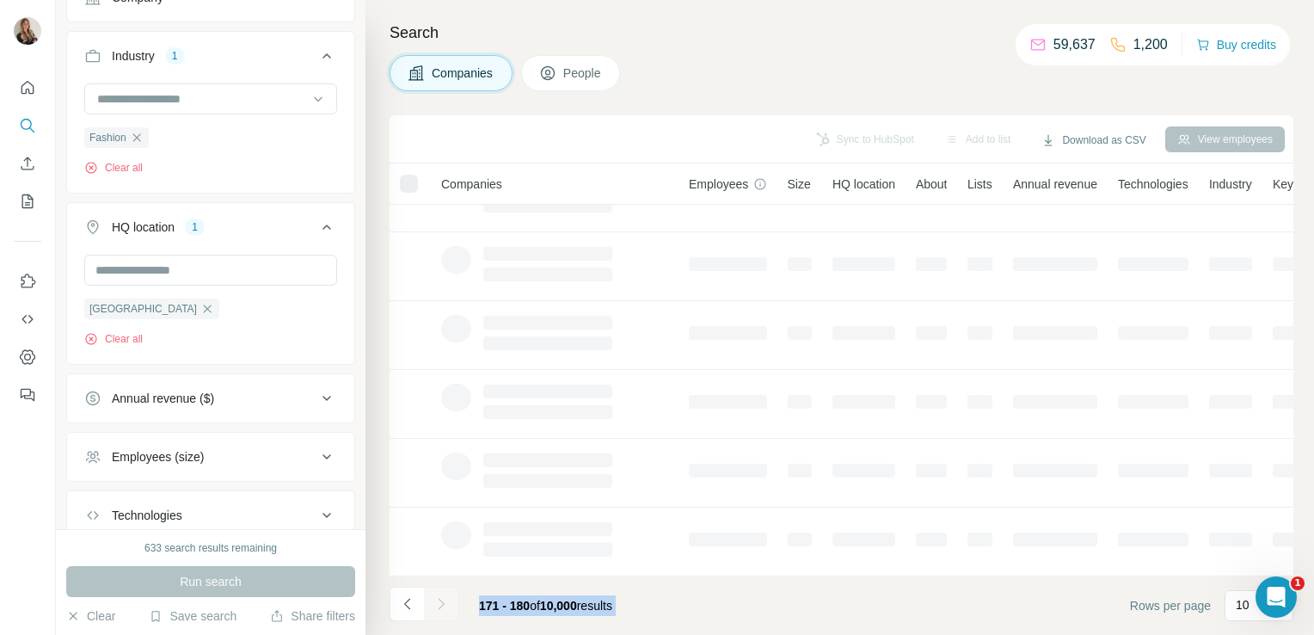
click at [433, 606] on div at bounding box center [441, 604] width 34 height 34
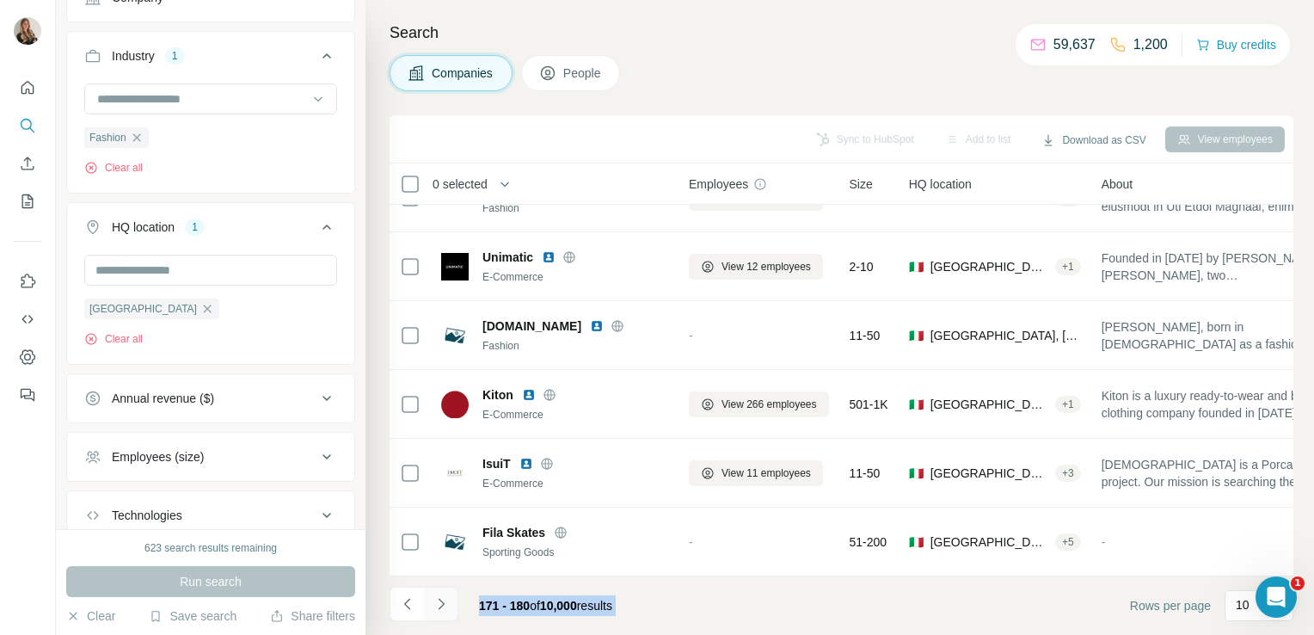
click at [433, 606] on button "Navigate to next page" at bounding box center [441, 604] width 34 height 34
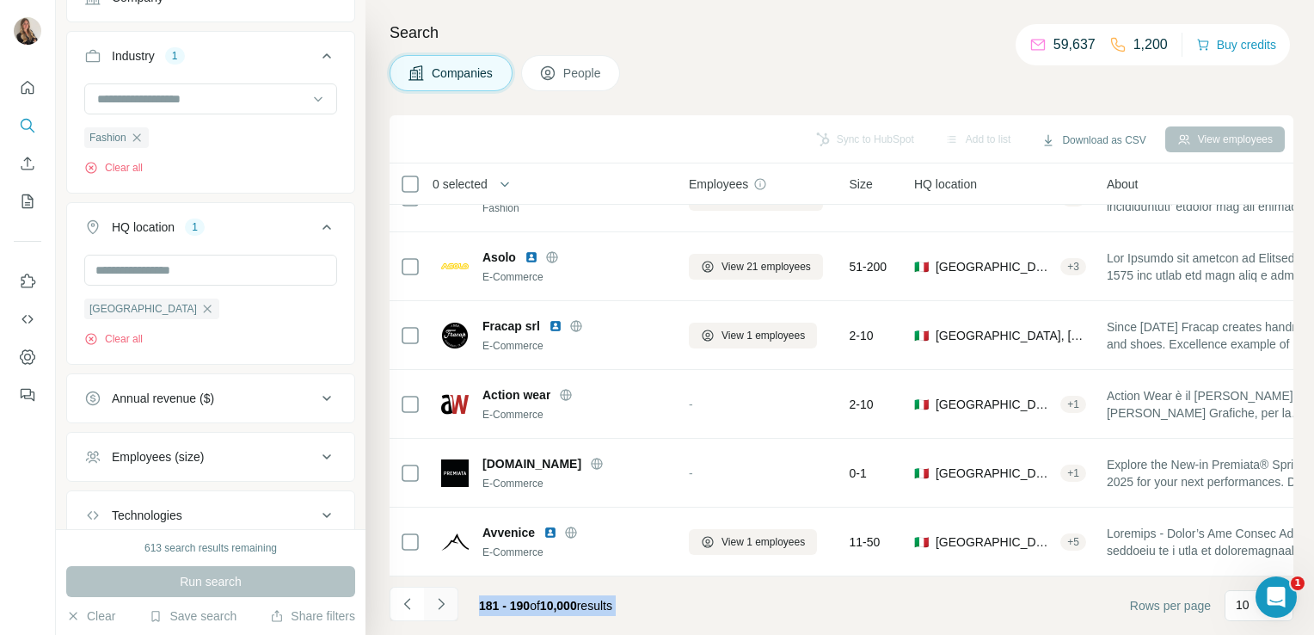
click at [433, 606] on icon "Navigate to next page" at bounding box center [441, 603] width 17 height 17
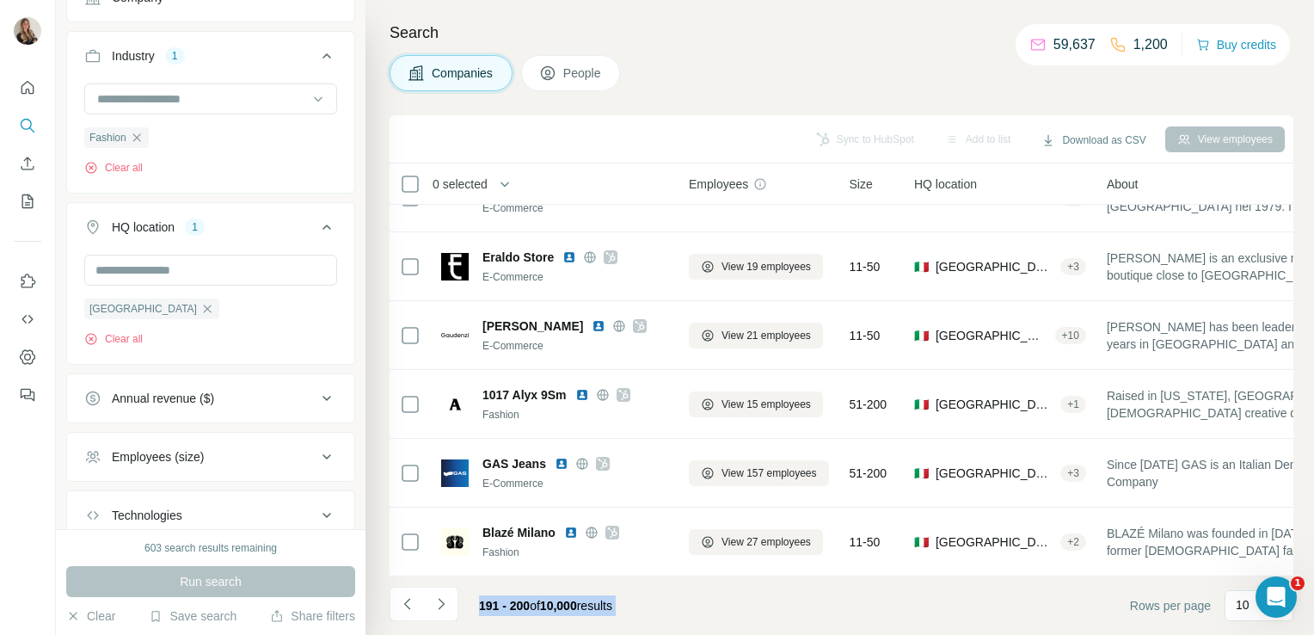
click at [560, 604] on span "10,000" at bounding box center [558, 606] width 37 height 14
click at [448, 609] on icon "Navigate to next page" at bounding box center [441, 603] width 17 height 17
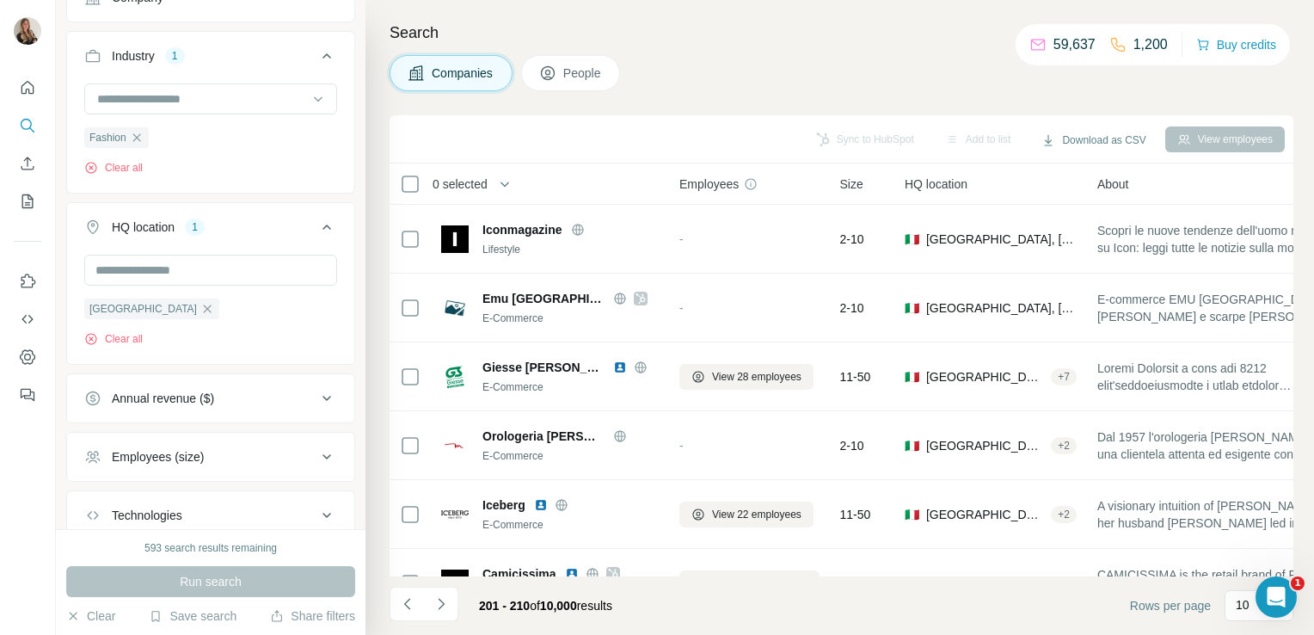
scroll to position [0, 0]
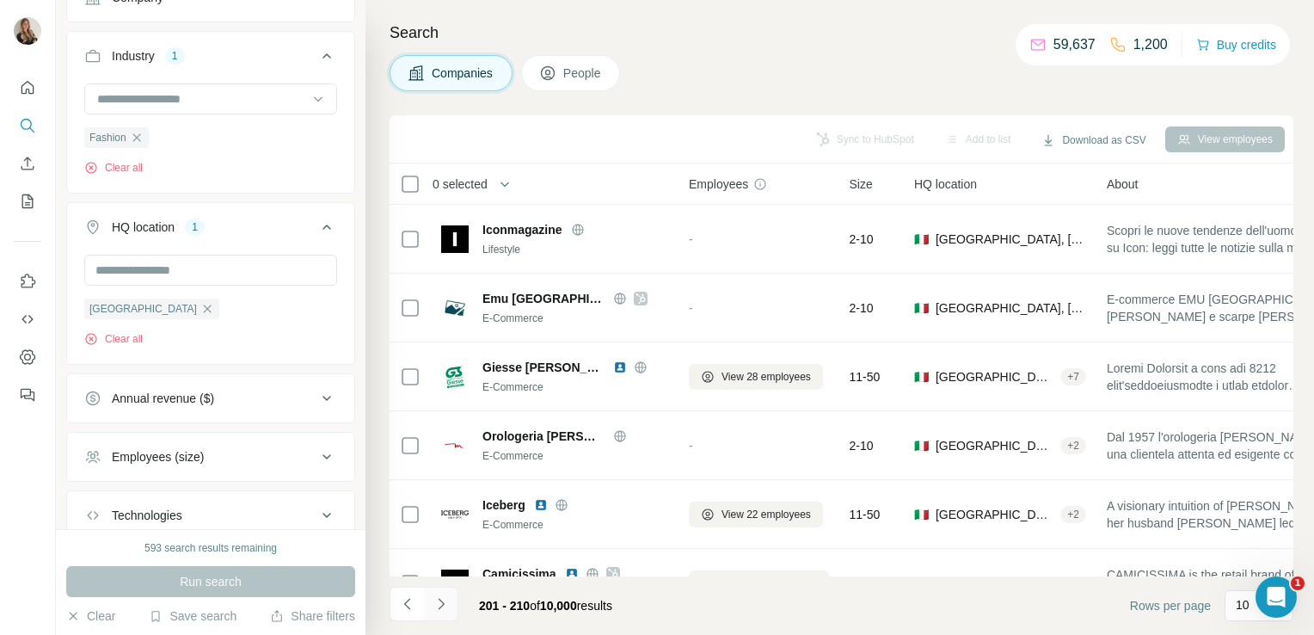
click at [433, 607] on icon "Navigate to next page" at bounding box center [441, 603] width 17 height 17
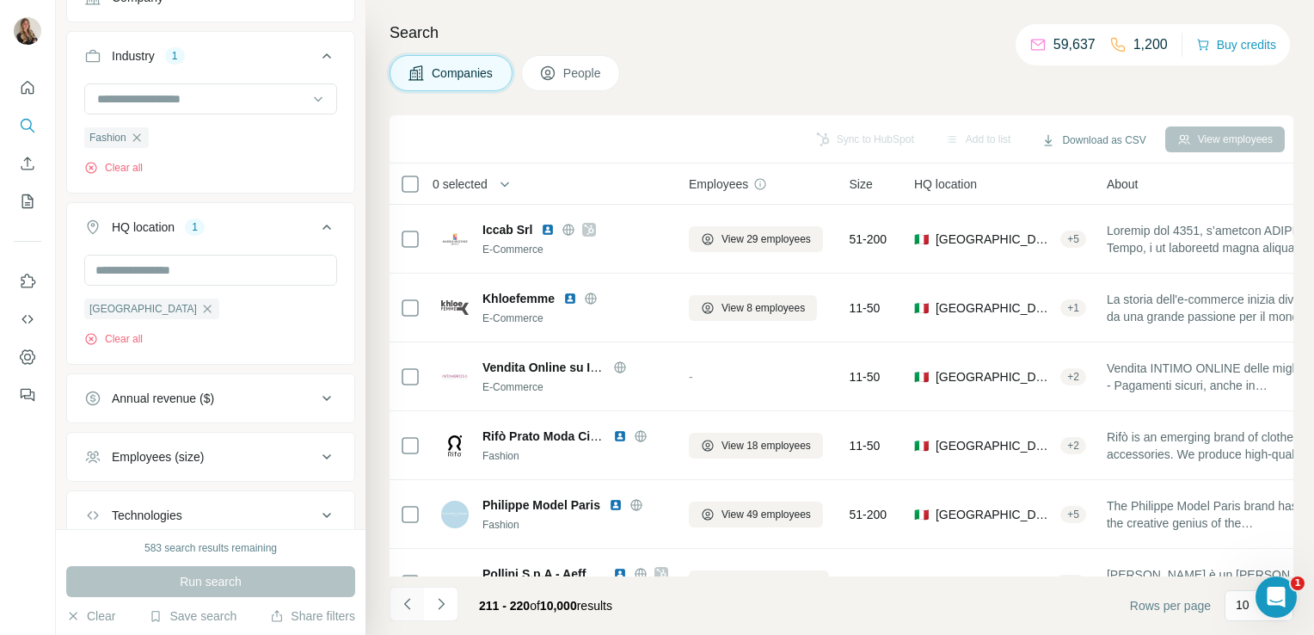
click at [397, 610] on button "Navigate to previous page" at bounding box center [407, 604] width 34 height 34
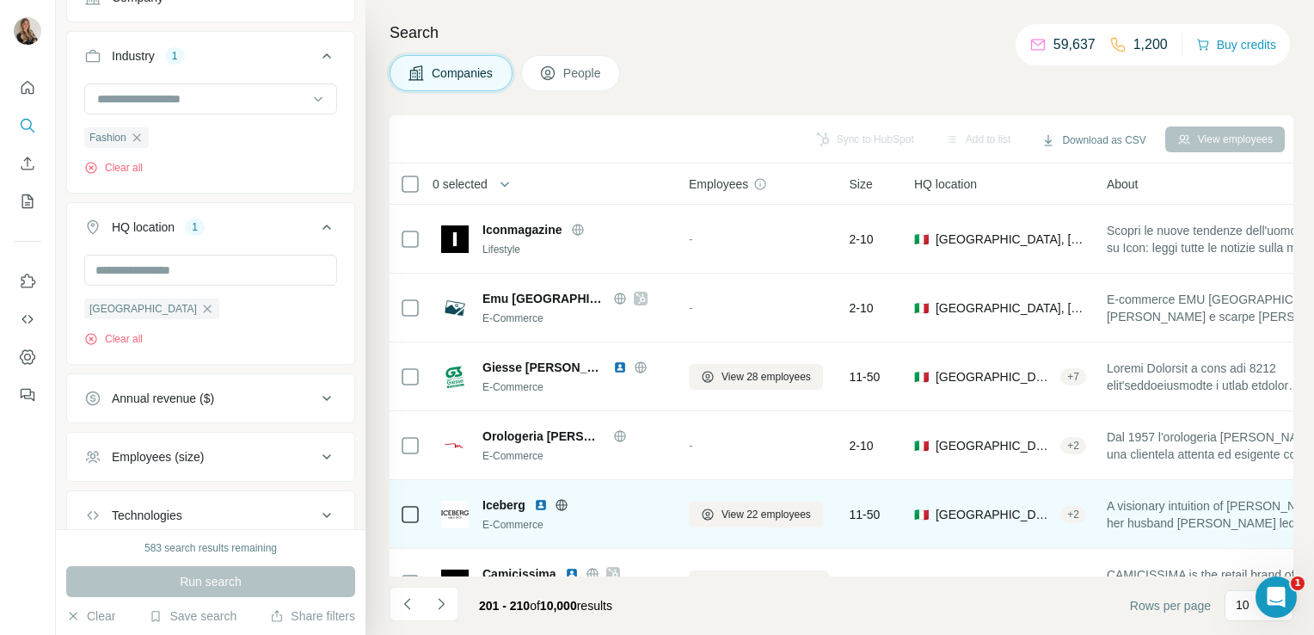
click at [567, 503] on icon at bounding box center [562, 505] width 14 height 14
click at [734, 511] on span "View 22 employees" at bounding box center [766, 514] width 89 height 15
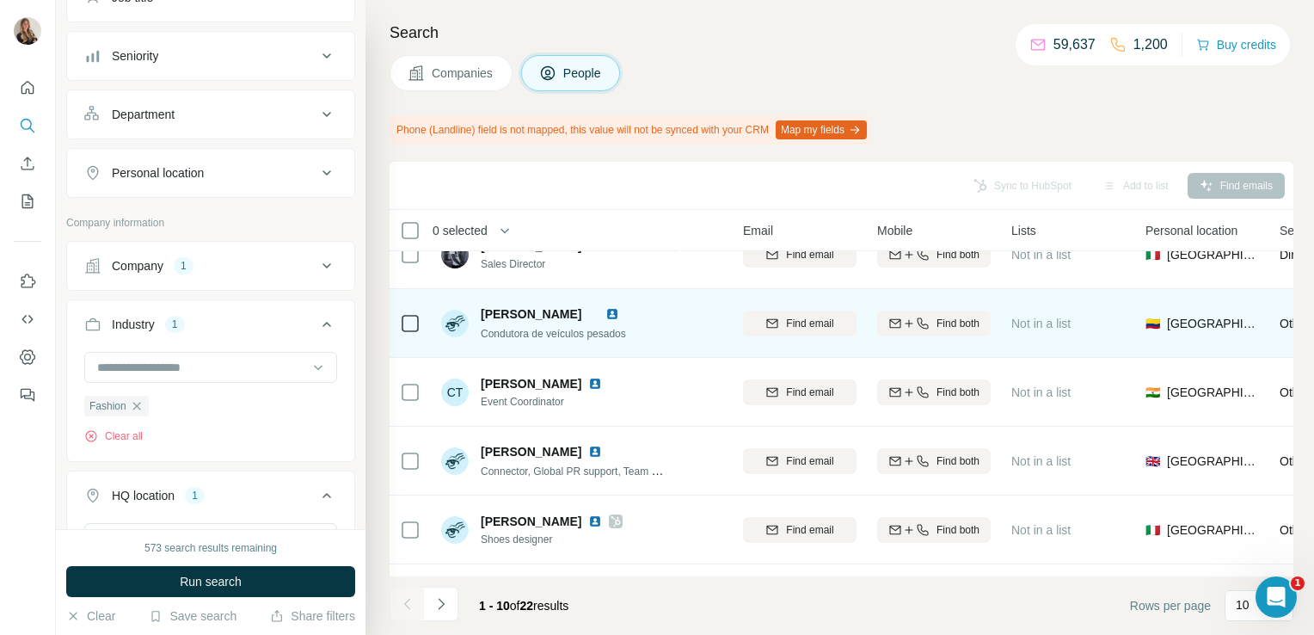
scroll to position [0, 138]
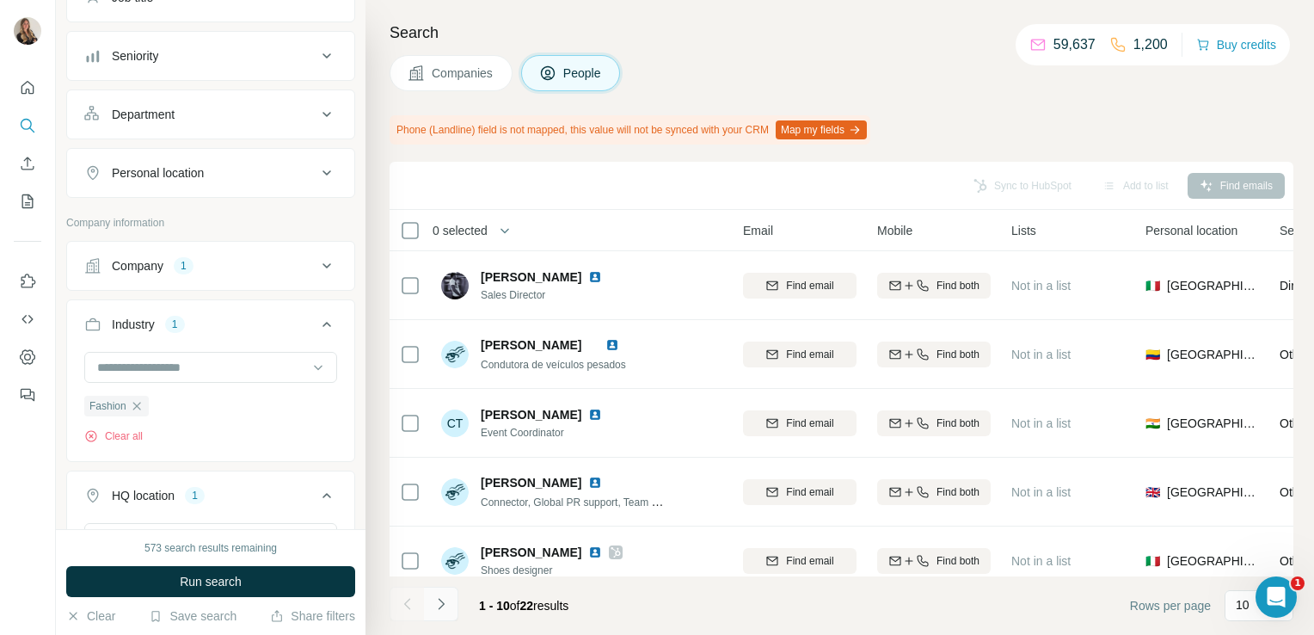
click at [440, 611] on icon "Navigate to next page" at bounding box center [441, 603] width 17 height 17
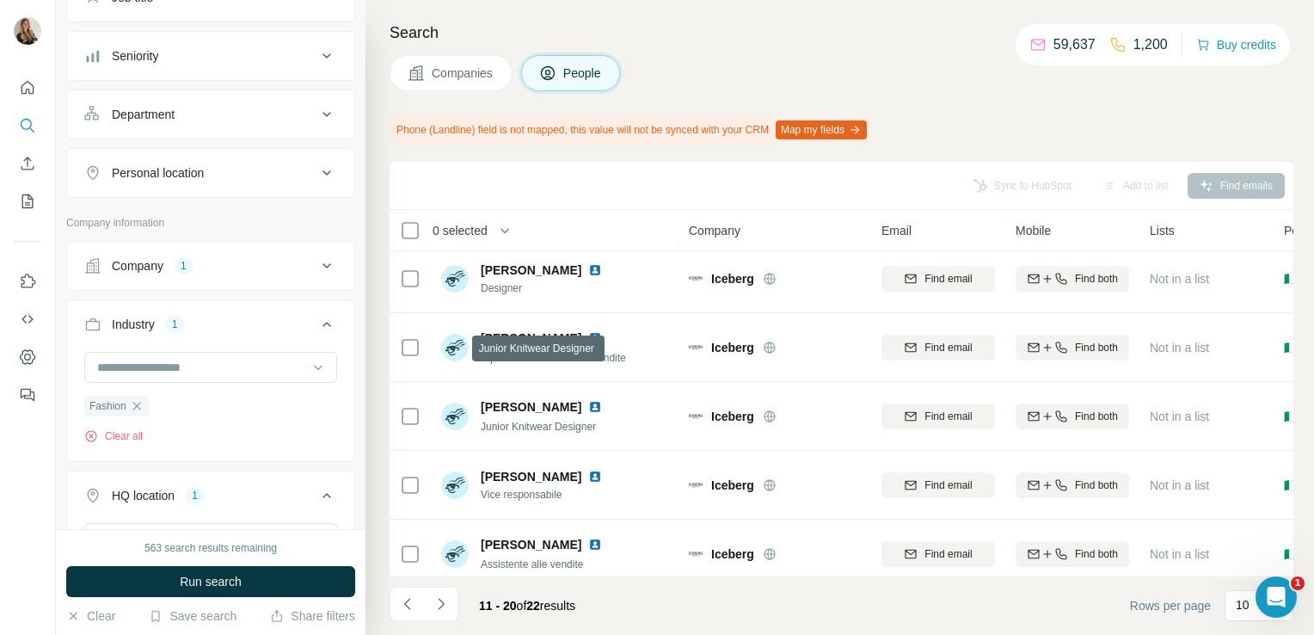
scroll to position [371, 0]
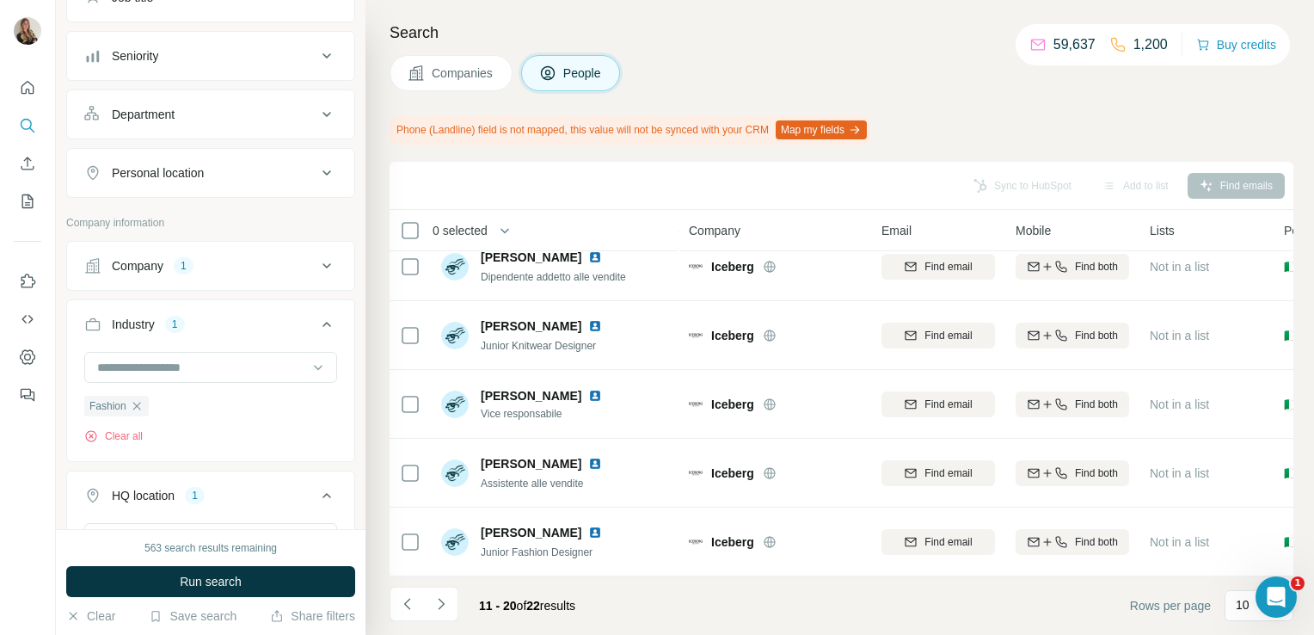
click at [433, 77] on span "Companies" at bounding box center [463, 73] width 63 height 17
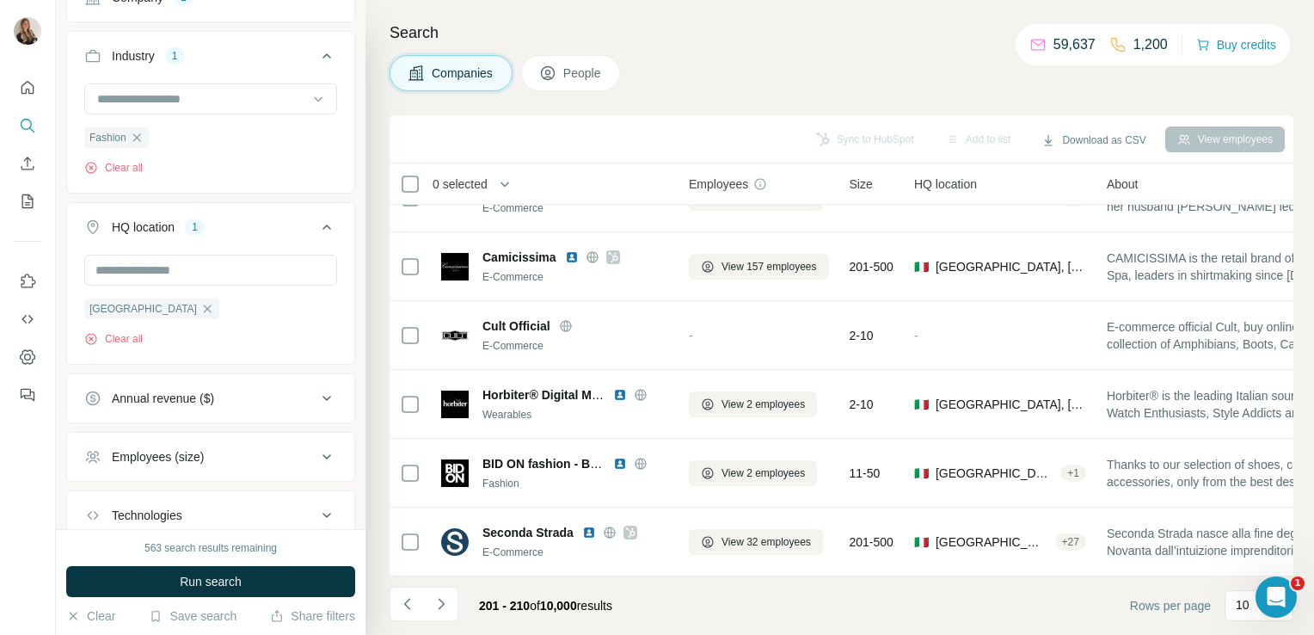
scroll to position [324, 0]
click at [447, 590] on button "Navigate to next page" at bounding box center [441, 604] width 34 height 34
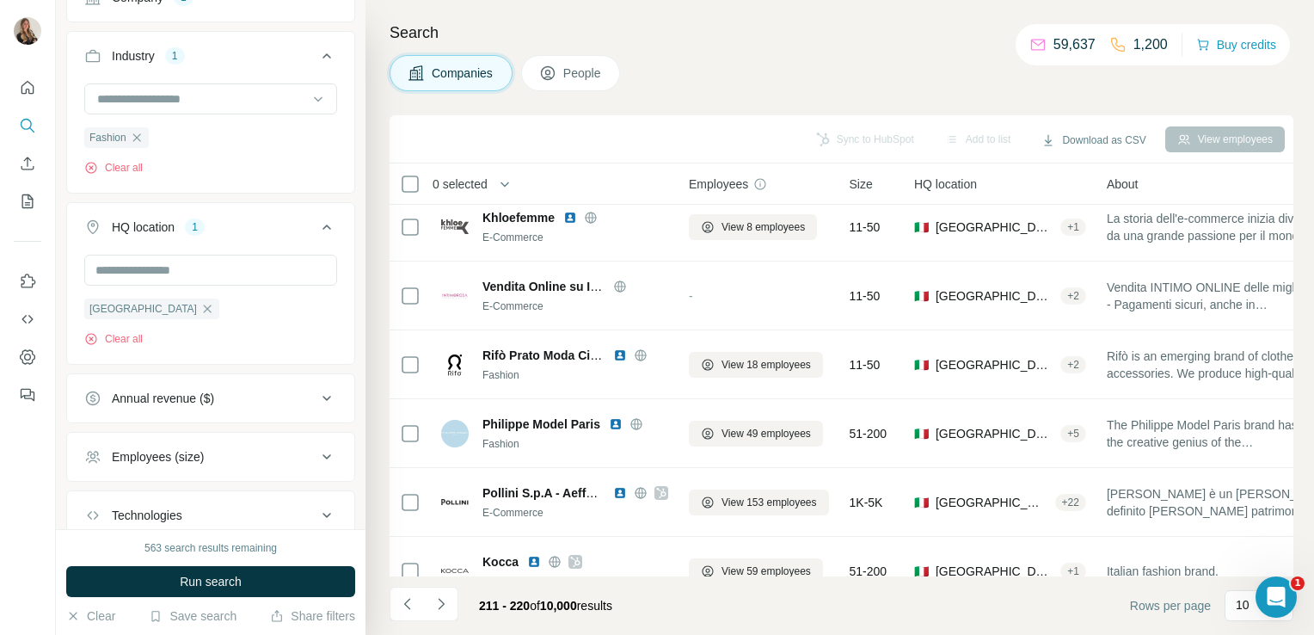
scroll to position [89, 0]
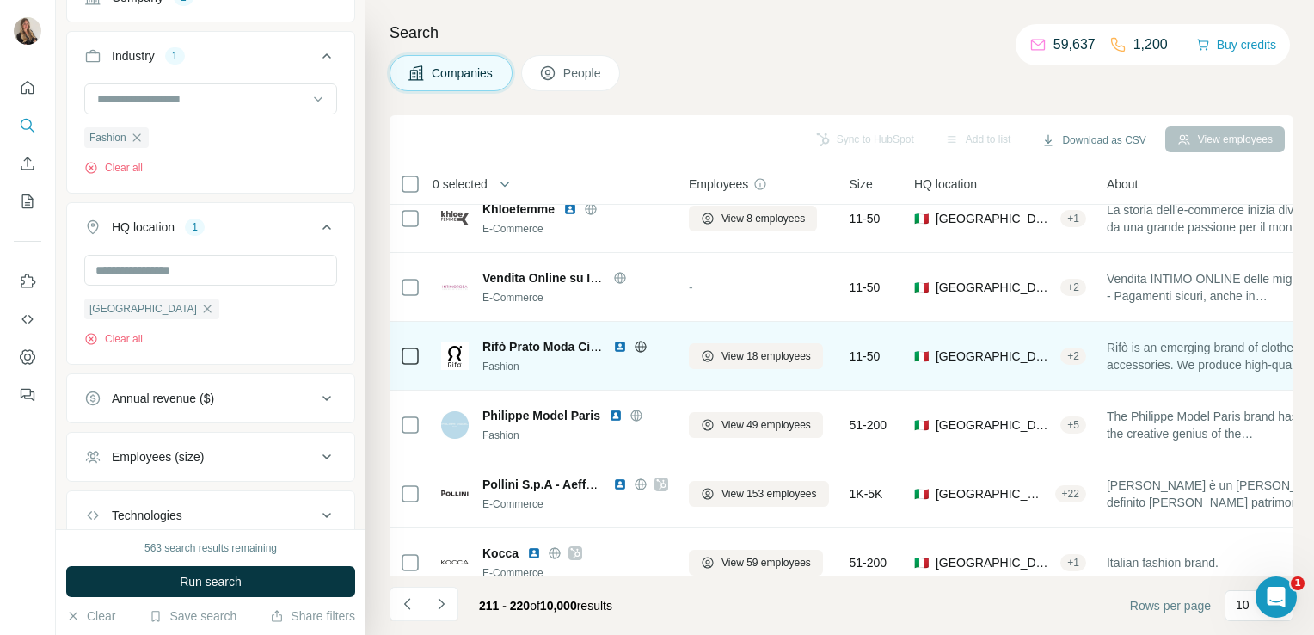
click at [641, 342] on icon at bounding box center [641, 347] width 14 height 14
click at [729, 357] on span "View 18 employees" at bounding box center [766, 355] width 89 height 15
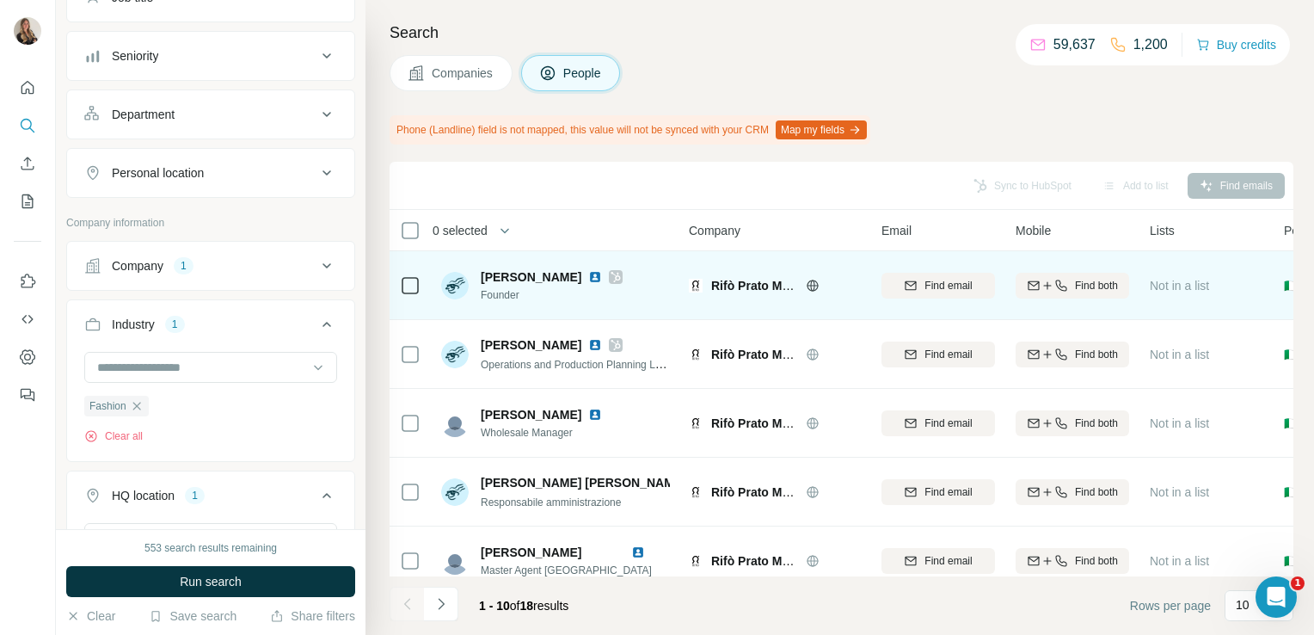
click at [612, 279] on icon at bounding box center [616, 277] width 9 height 10
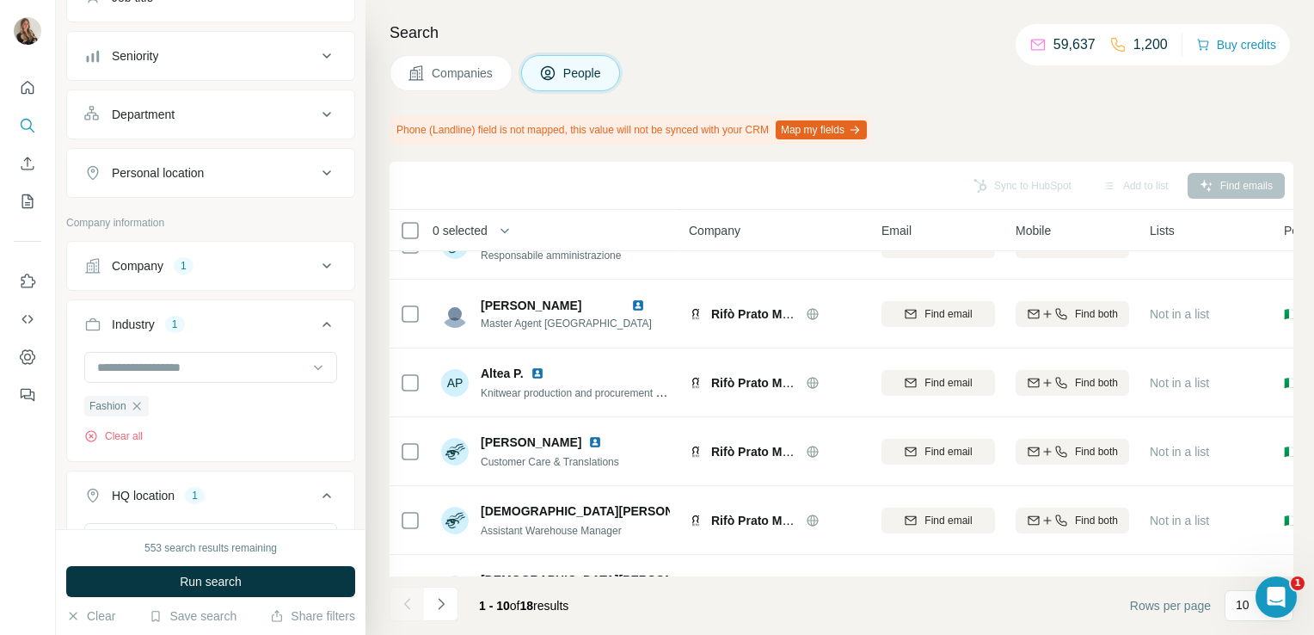
scroll to position [248, 0]
click at [440, 72] on span "Companies" at bounding box center [463, 73] width 63 height 17
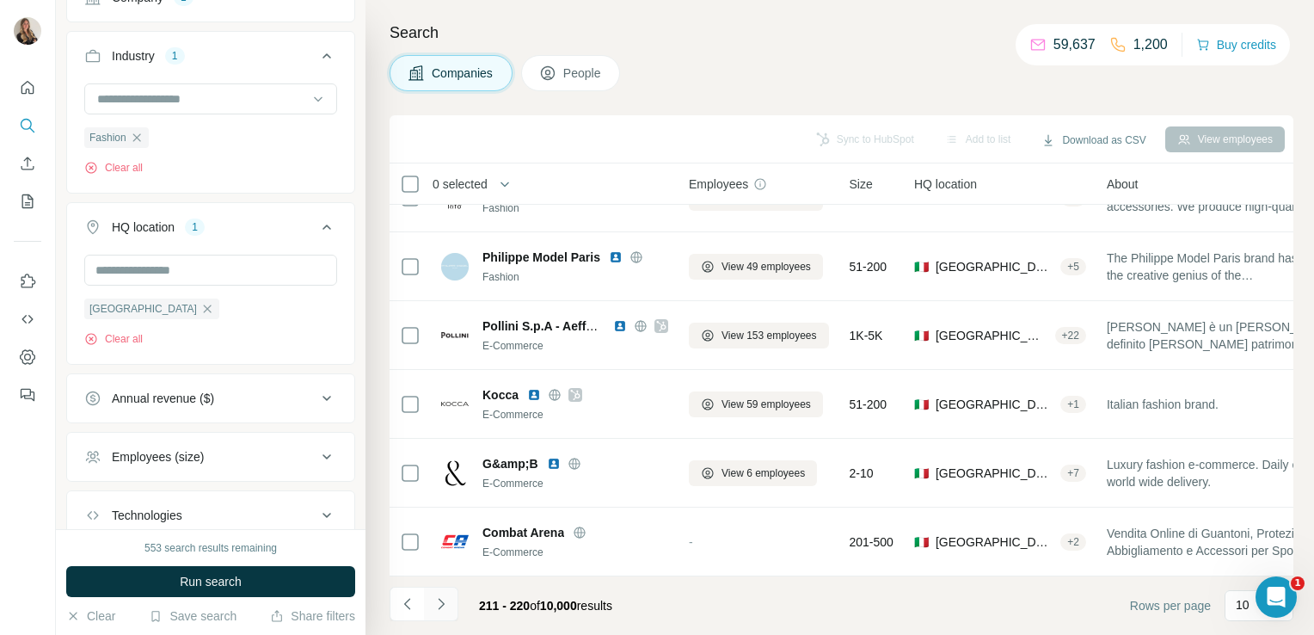
click at [434, 604] on icon "Navigate to next page" at bounding box center [441, 603] width 17 height 17
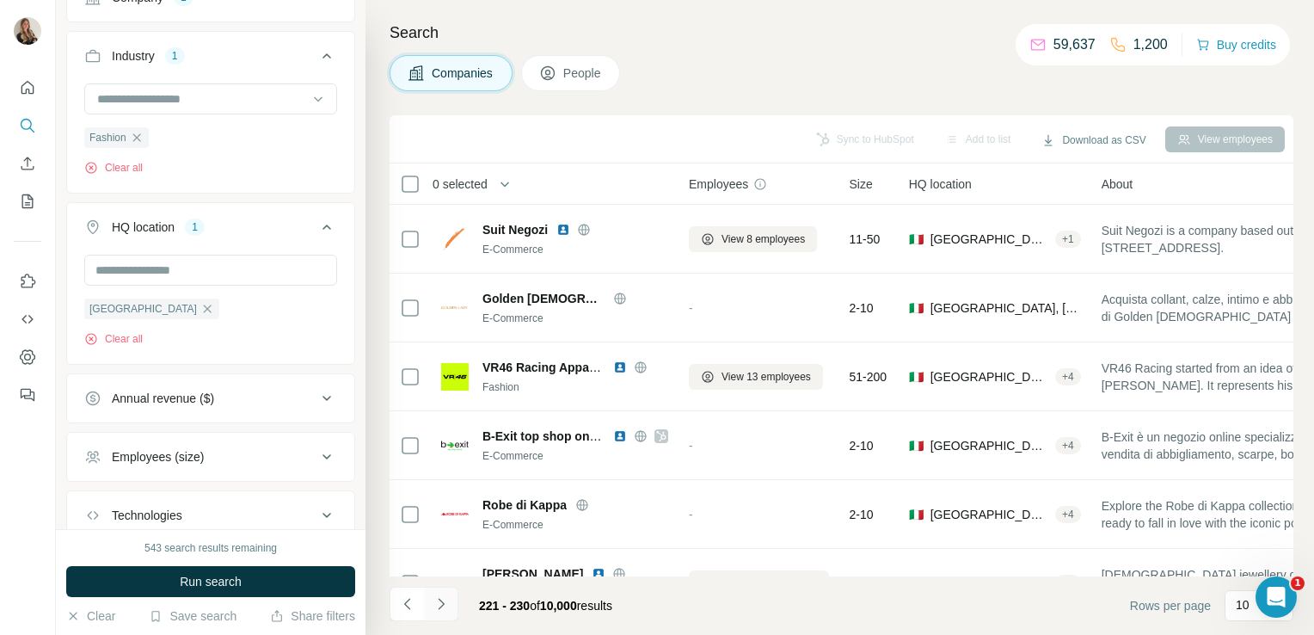
click at [445, 603] on icon "Navigate to next page" at bounding box center [441, 603] width 17 height 17
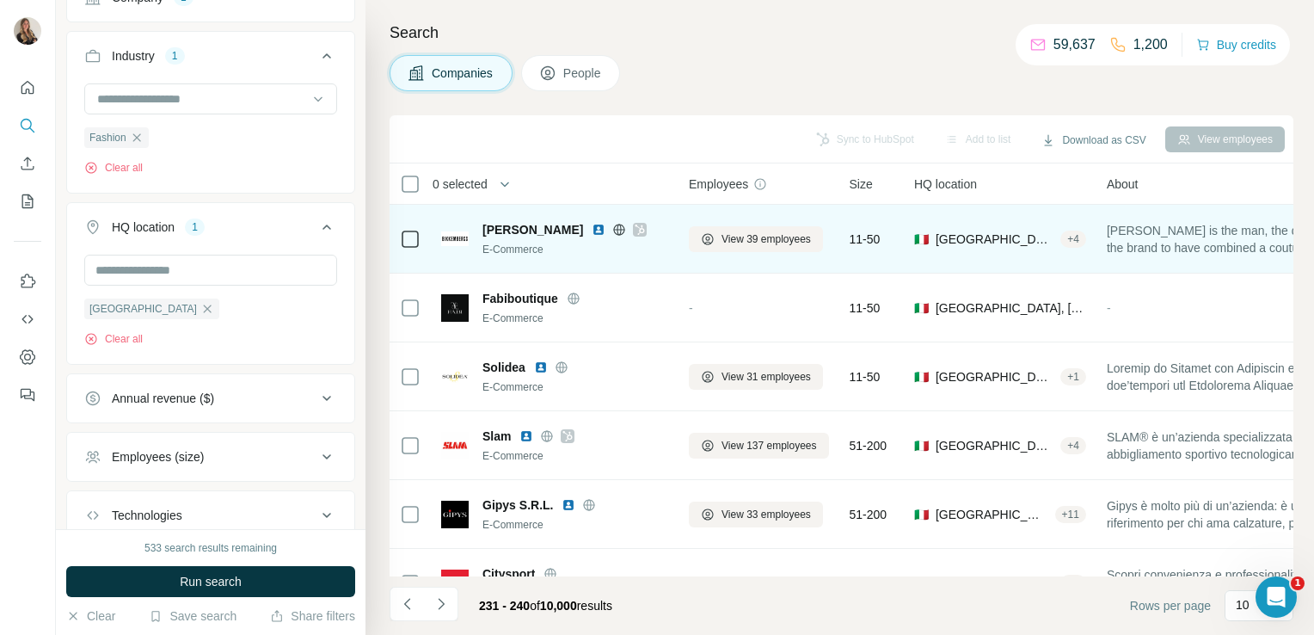
click at [619, 232] on icon at bounding box center [619, 230] width 14 height 14
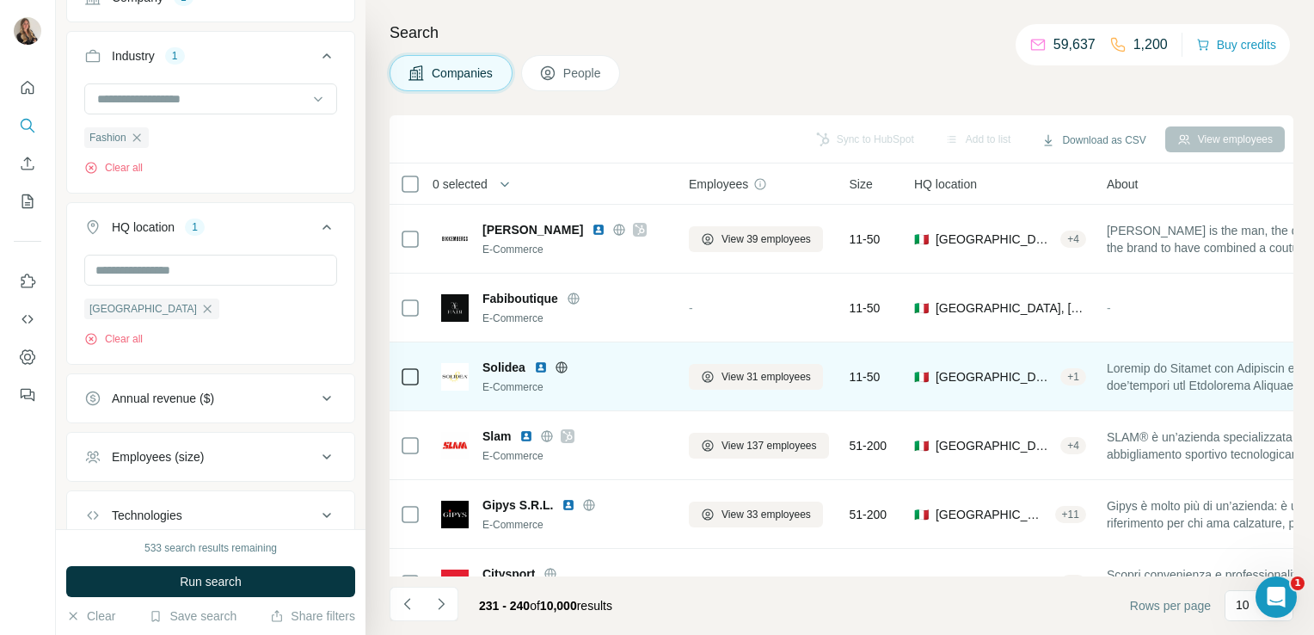
click at [556, 366] on icon at bounding box center [562, 367] width 14 height 14
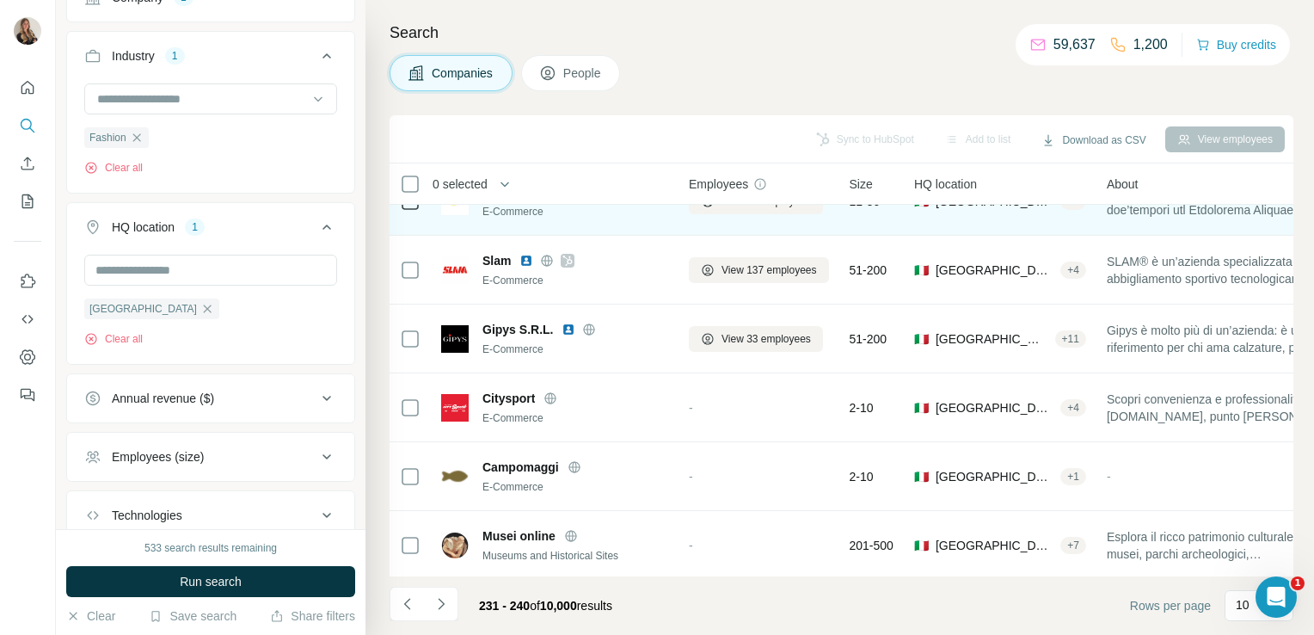
scroll to position [324, 0]
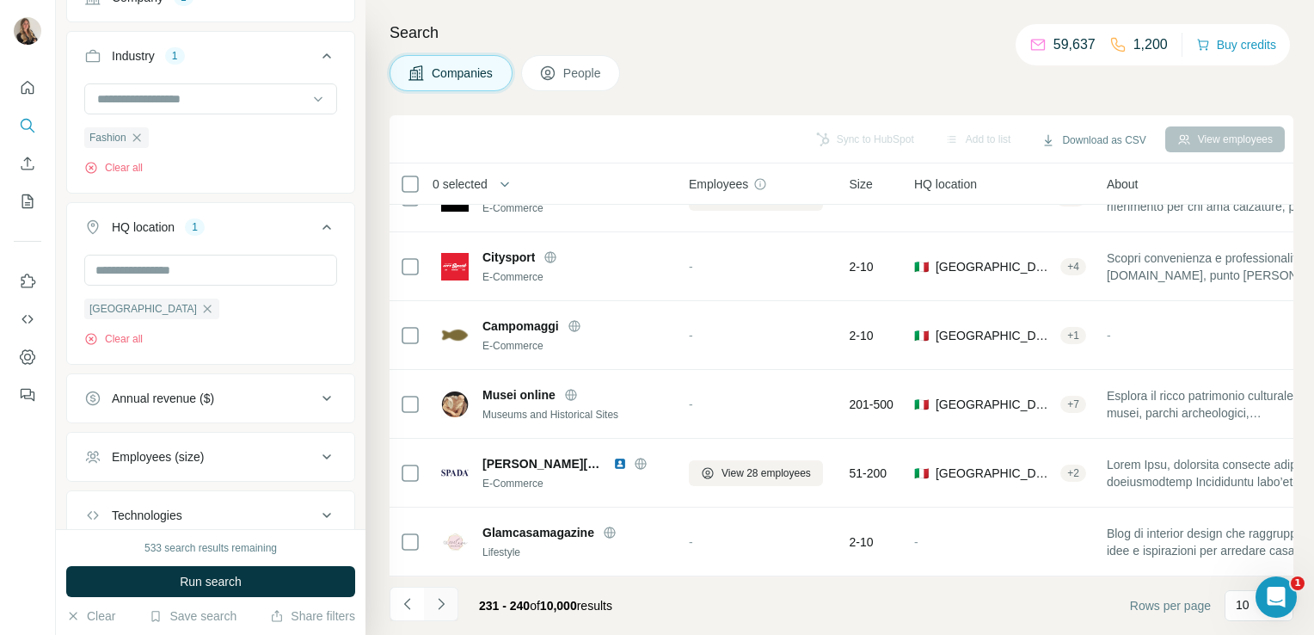
click at [442, 600] on icon "Navigate to next page" at bounding box center [441, 603] width 17 height 17
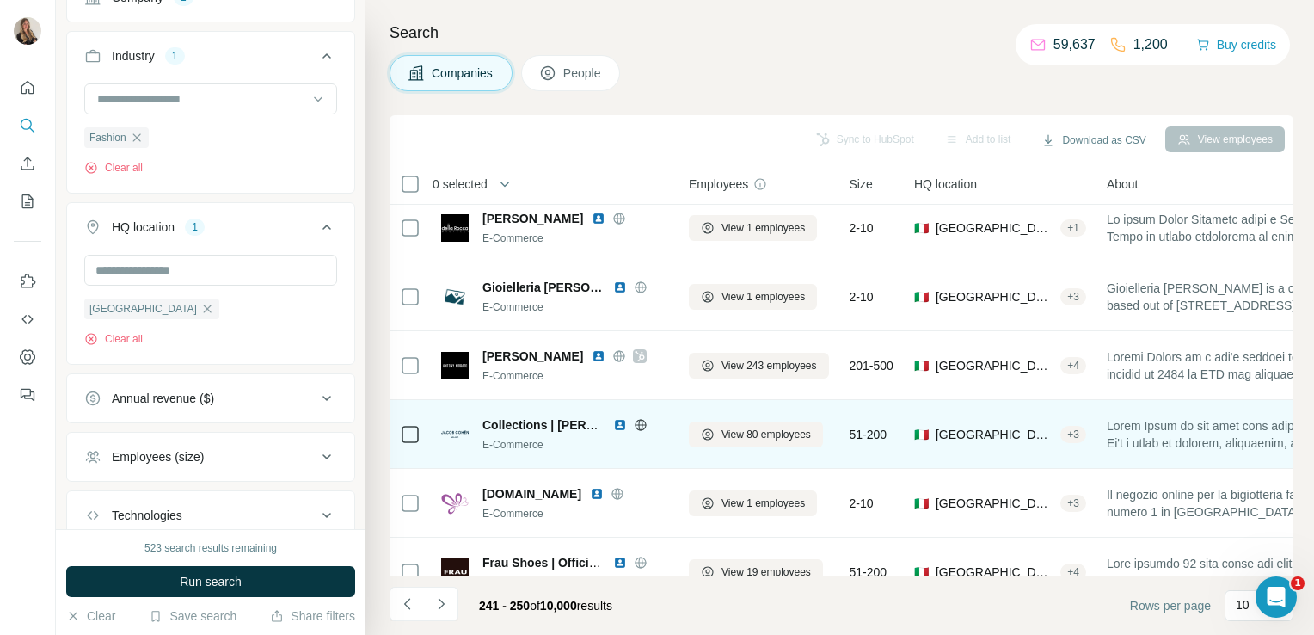
scroll to position [0, 0]
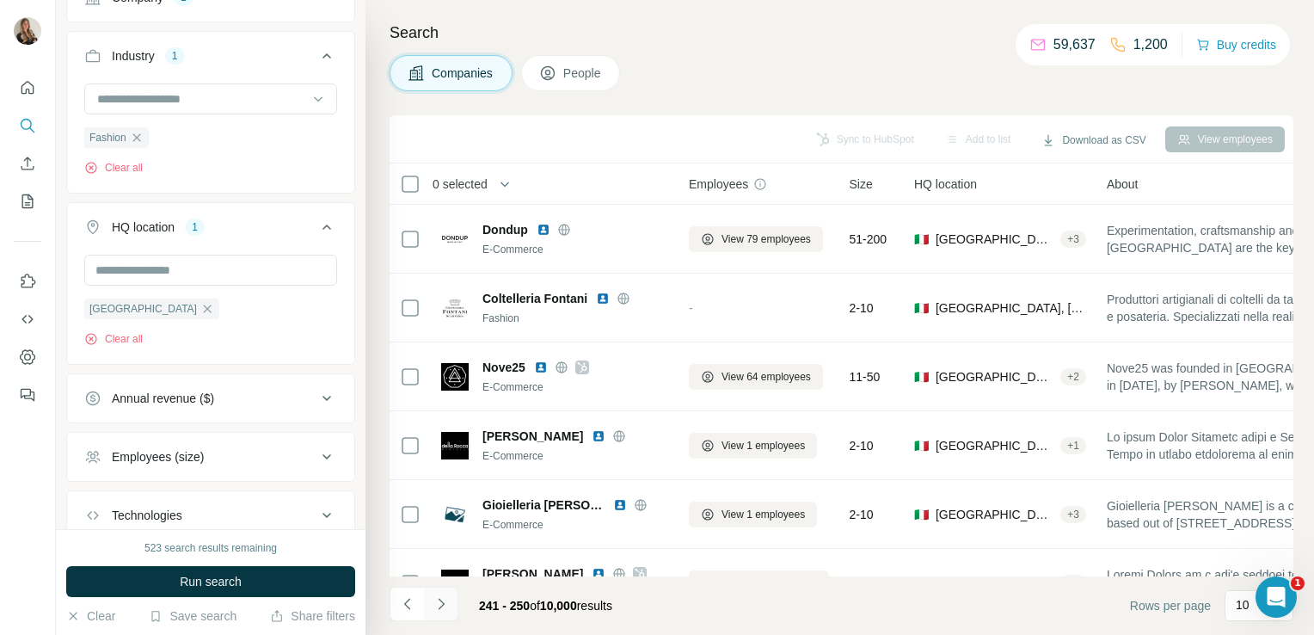
click at [445, 604] on icon "Navigate to next page" at bounding box center [441, 603] width 17 height 17
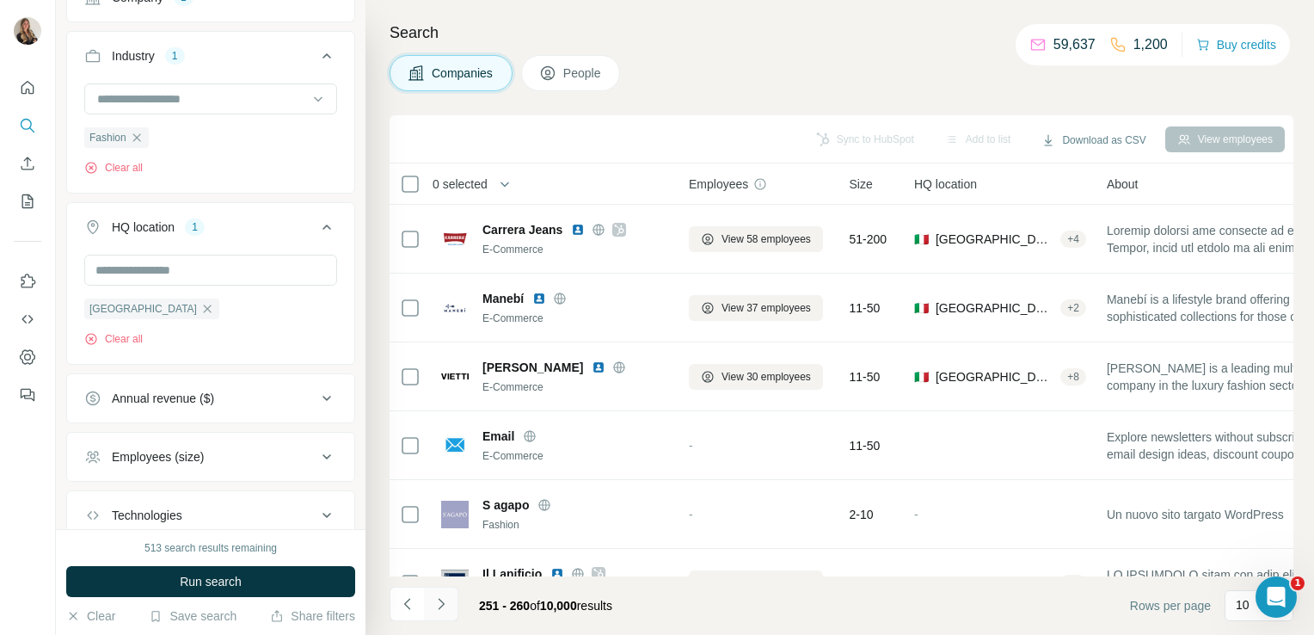
click at [446, 604] on icon "Navigate to next page" at bounding box center [441, 603] width 17 height 17
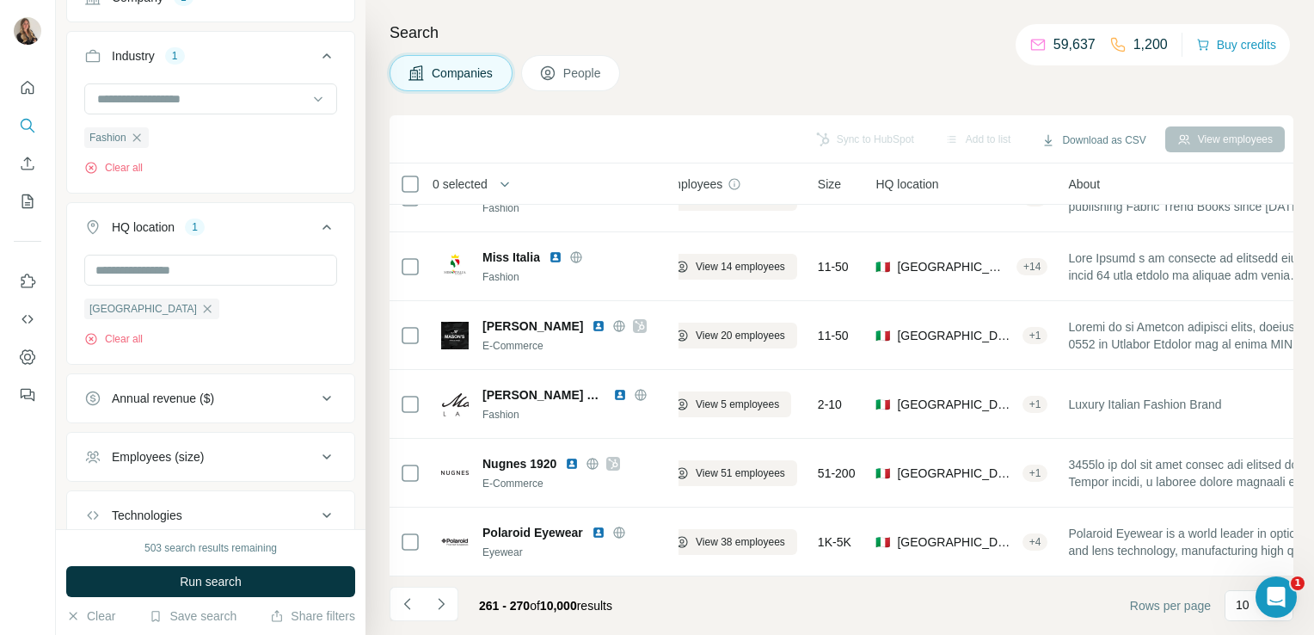
scroll to position [324, 0]
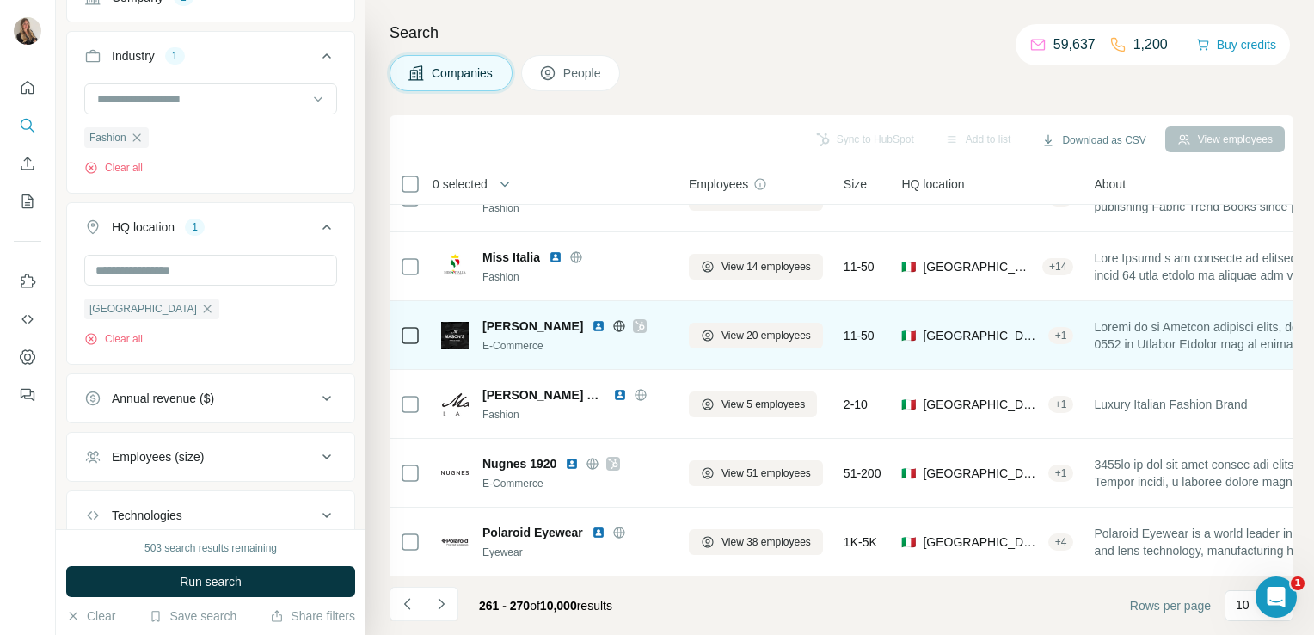
click at [614, 325] on icon at bounding box center [619, 325] width 11 height 1
click at [636, 321] on icon at bounding box center [640, 326] width 9 height 10
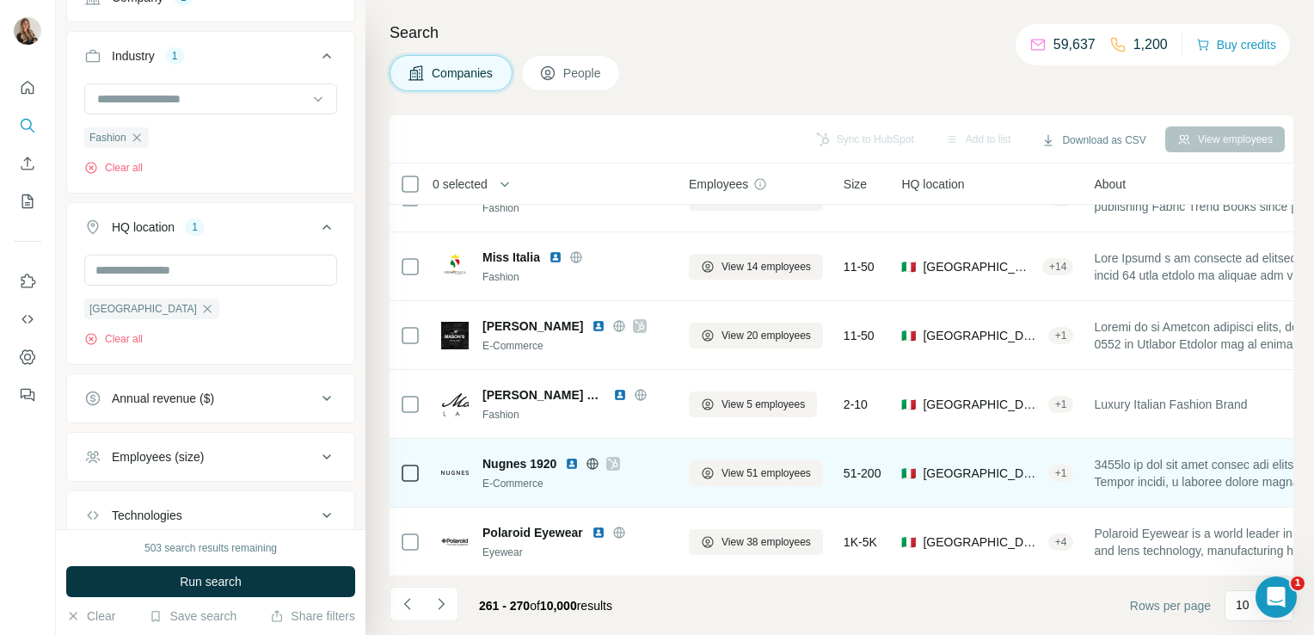
click at [592, 457] on icon at bounding box center [593, 464] width 14 height 14
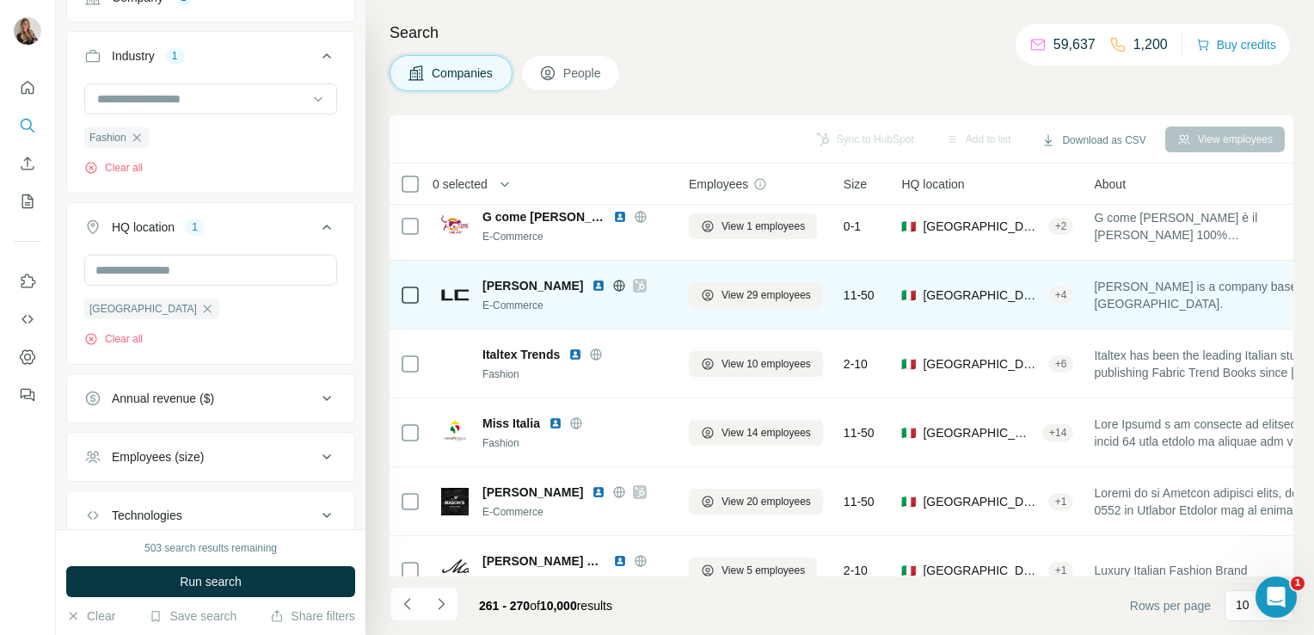
scroll to position [151, 0]
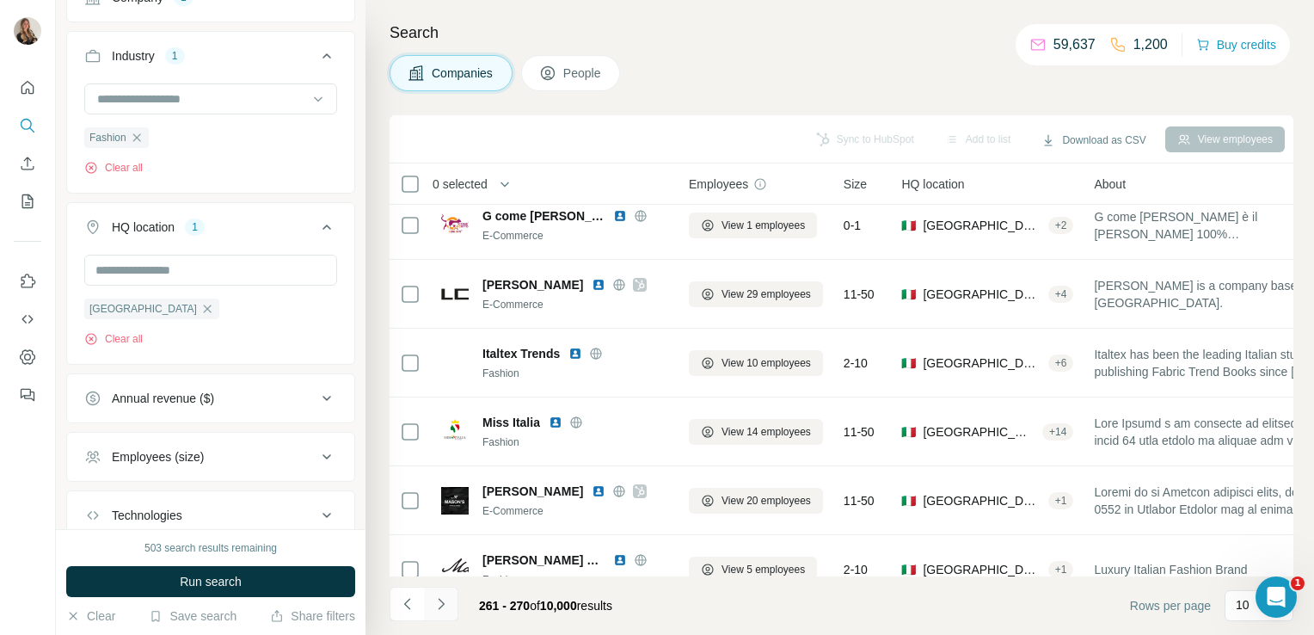
click at [434, 611] on icon "Navigate to next page" at bounding box center [441, 603] width 17 height 17
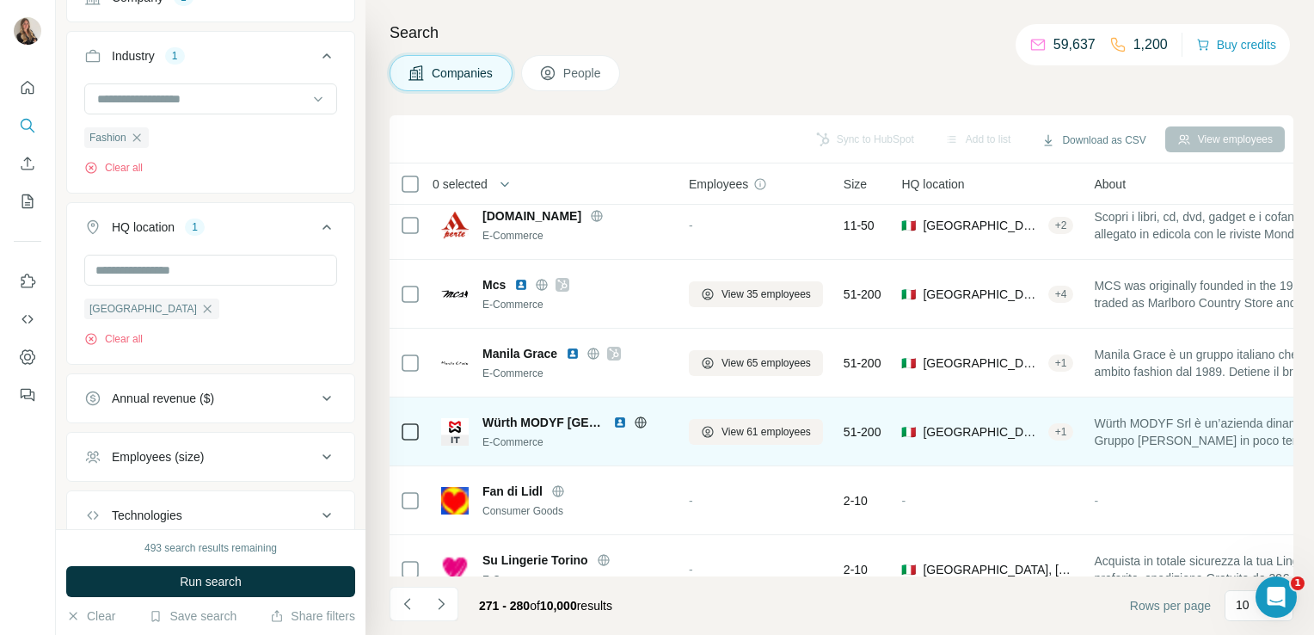
scroll to position [324, 0]
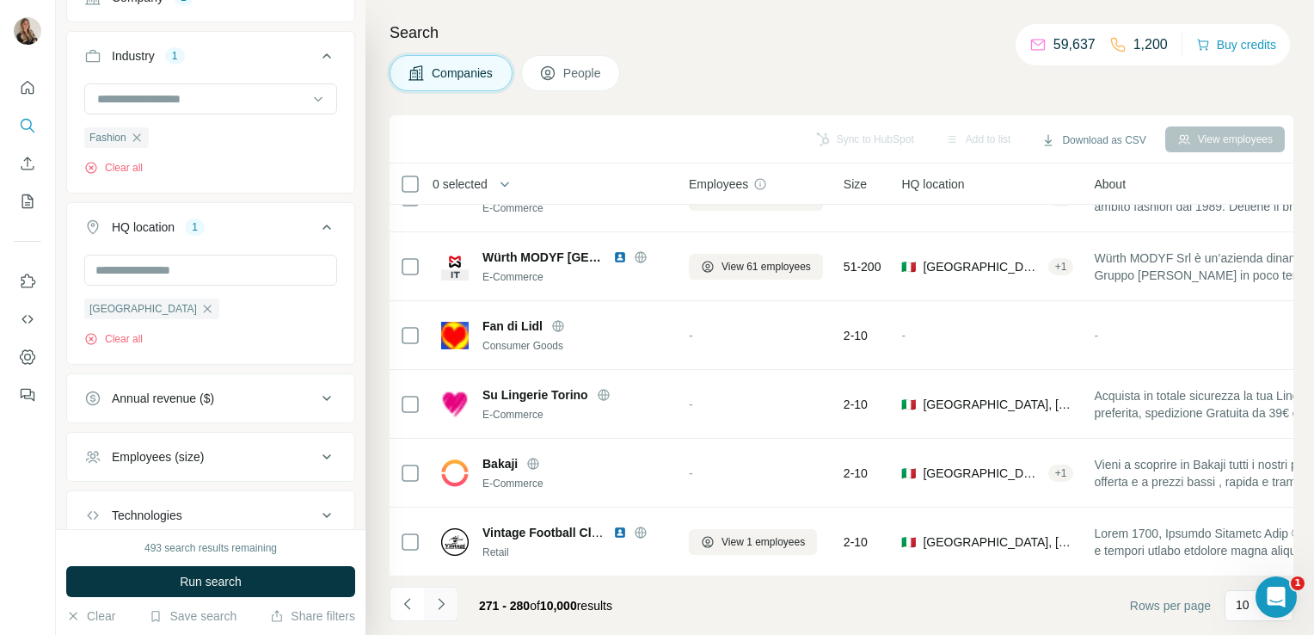
click at [440, 590] on button "Navigate to next page" at bounding box center [441, 604] width 34 height 34
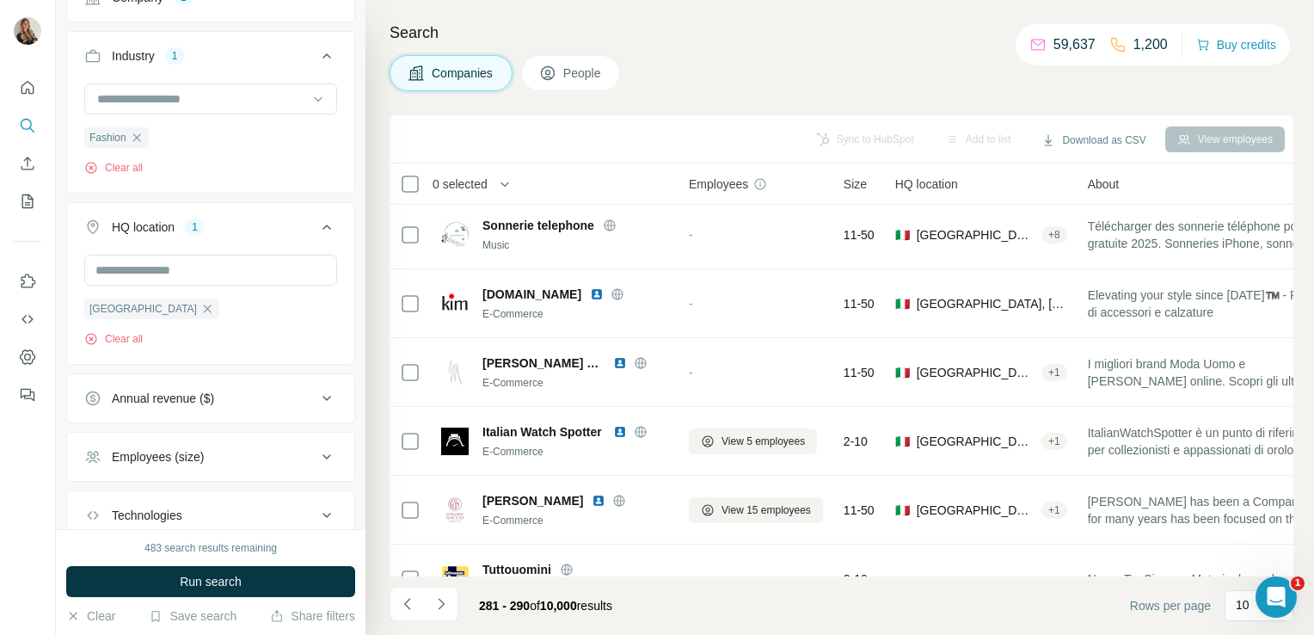
scroll to position [0, 0]
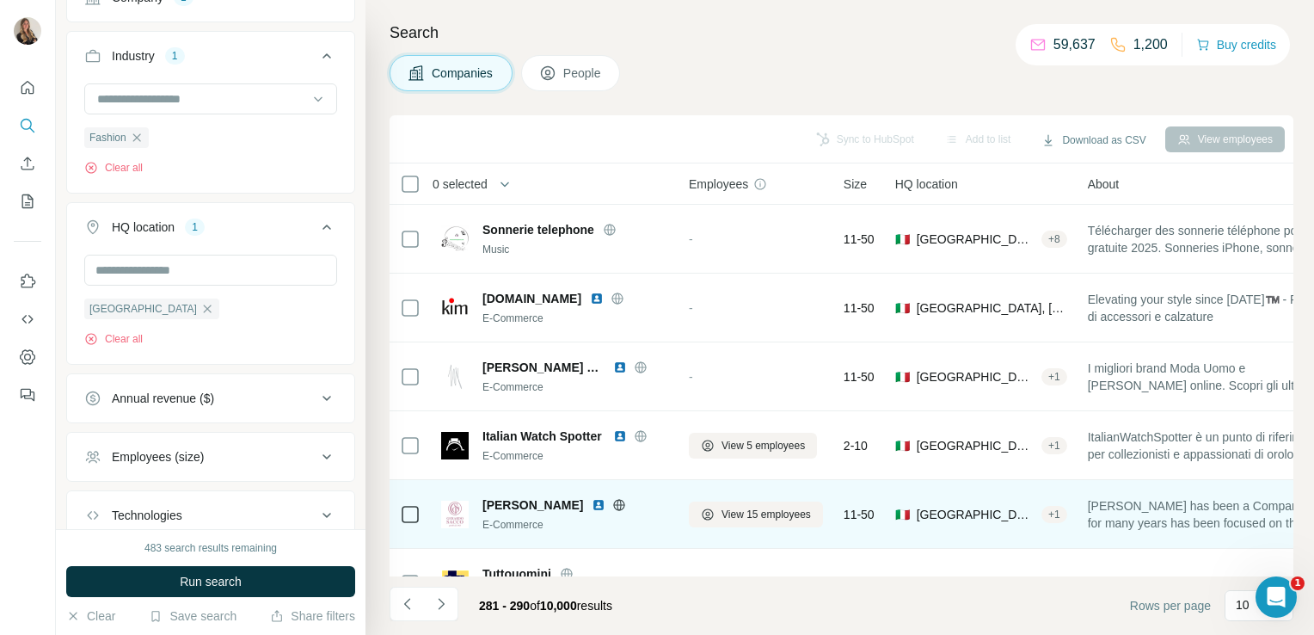
click at [618, 507] on icon at bounding box center [620, 504] width 4 height 11
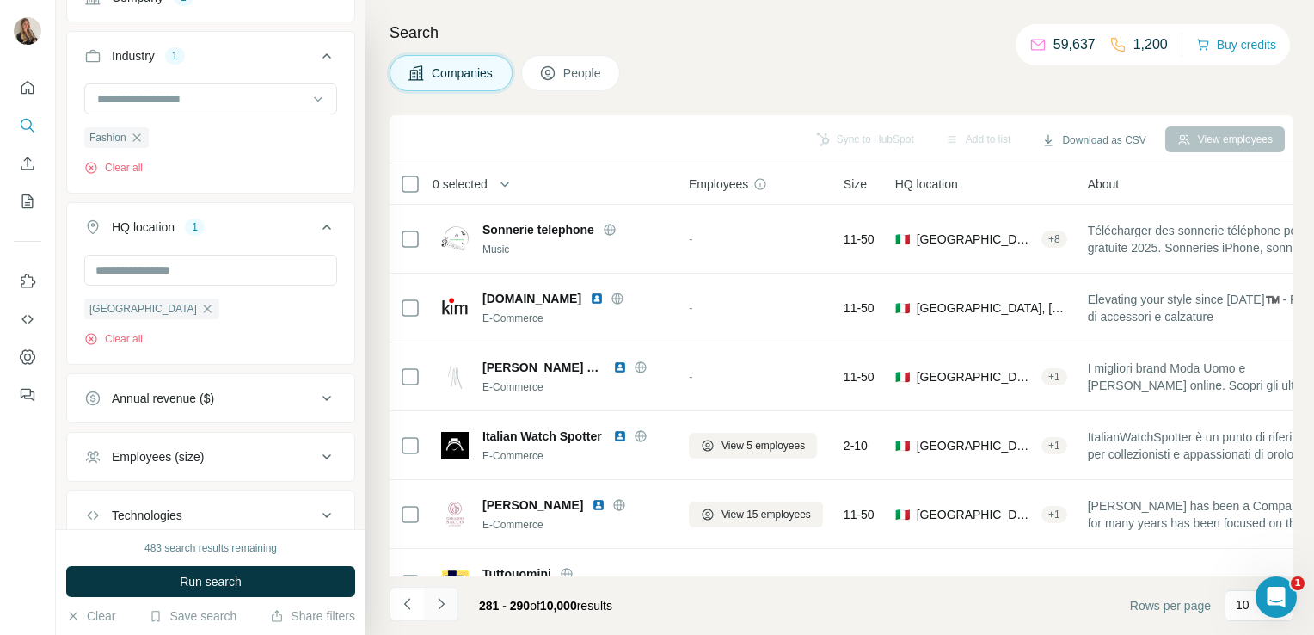
click at [444, 592] on button "Navigate to next page" at bounding box center [441, 604] width 34 height 34
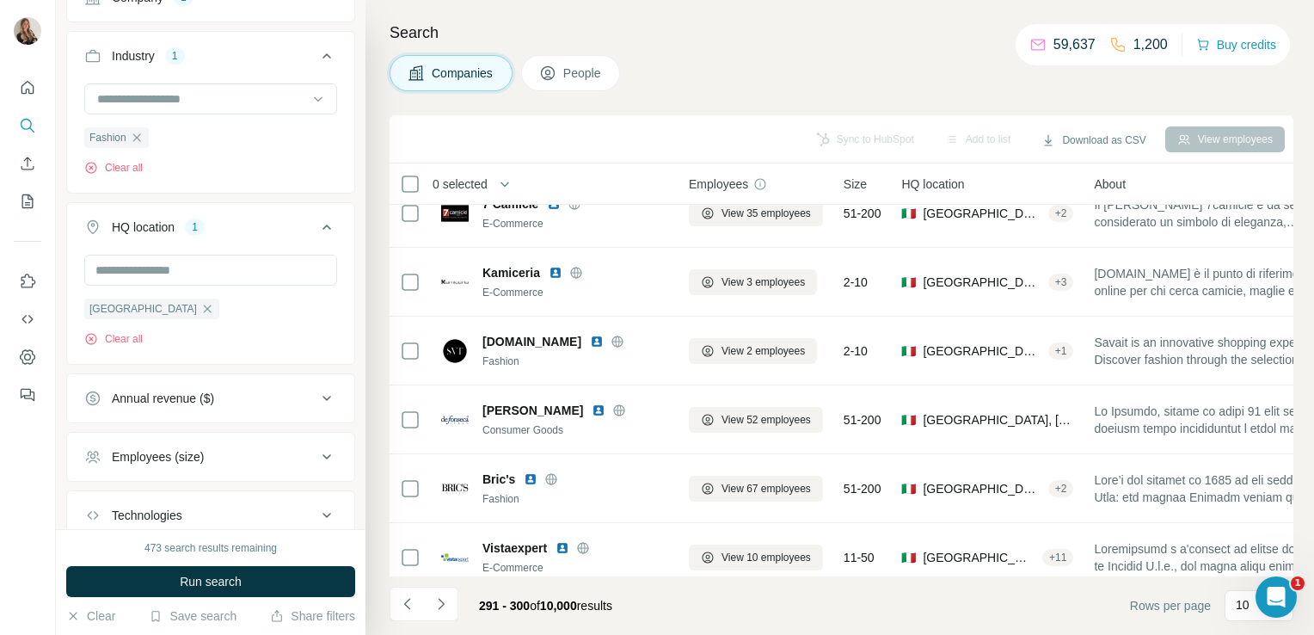
scroll to position [324, 0]
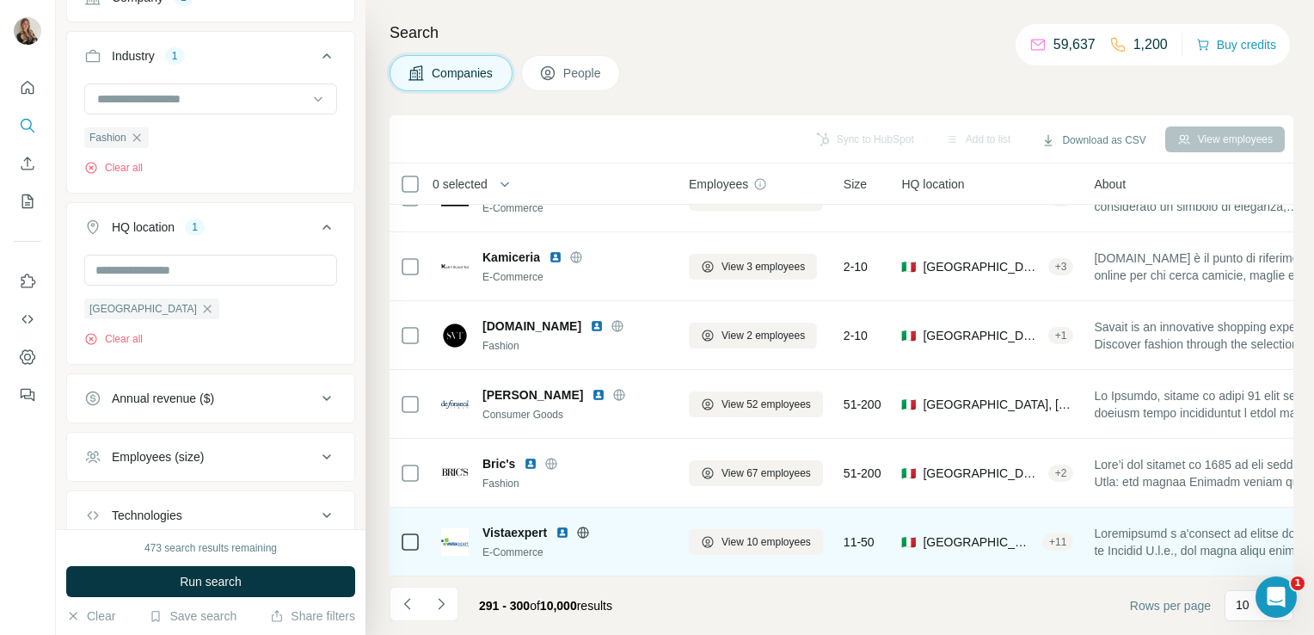
click at [586, 526] on icon at bounding box center [583, 533] width 14 height 14
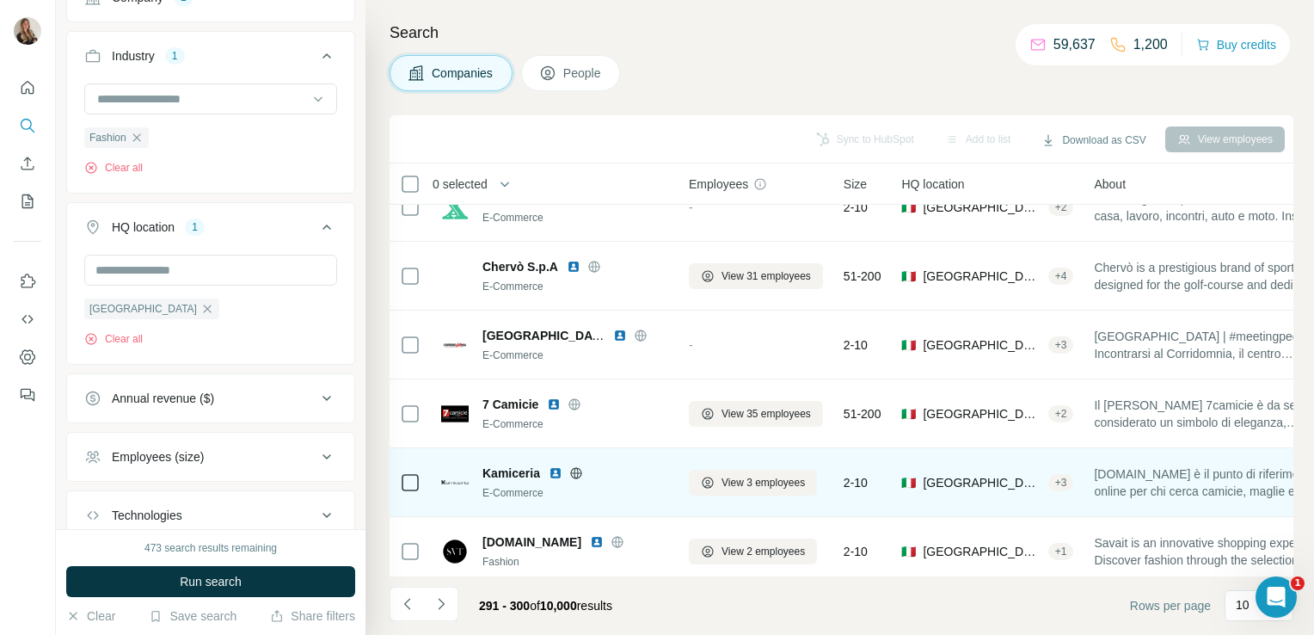
scroll to position [0, 0]
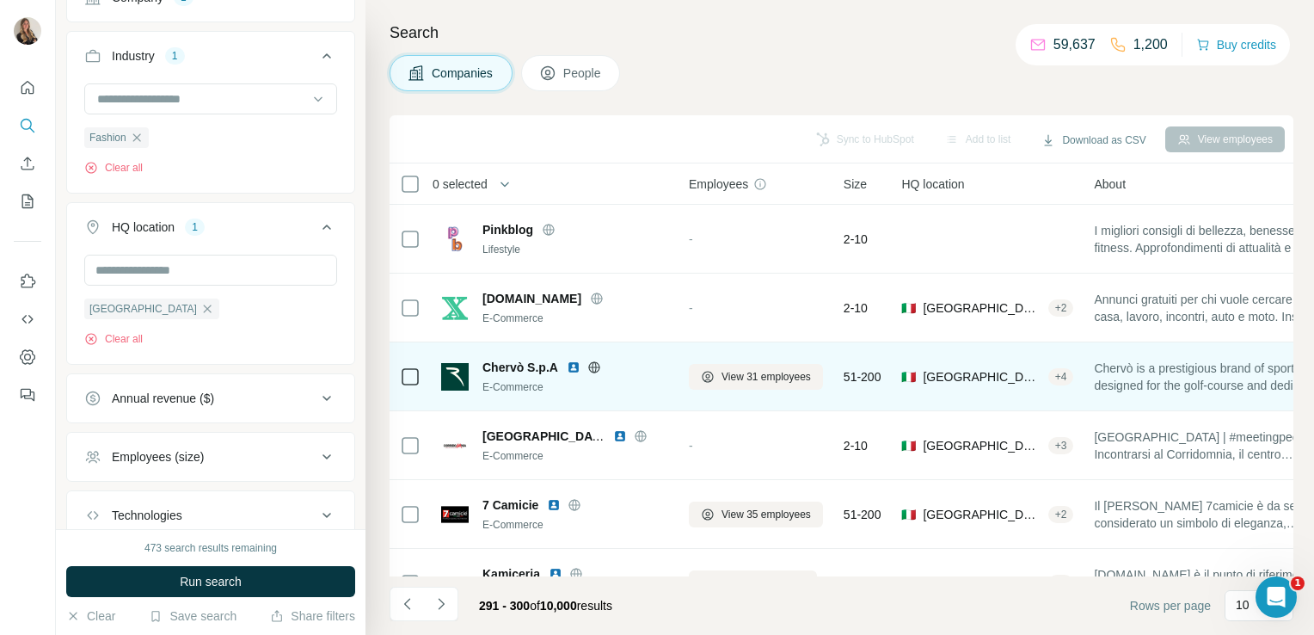
click at [594, 370] on icon at bounding box center [595, 367] width 14 height 14
click at [720, 372] on button "View 31 employees" at bounding box center [756, 377] width 134 height 26
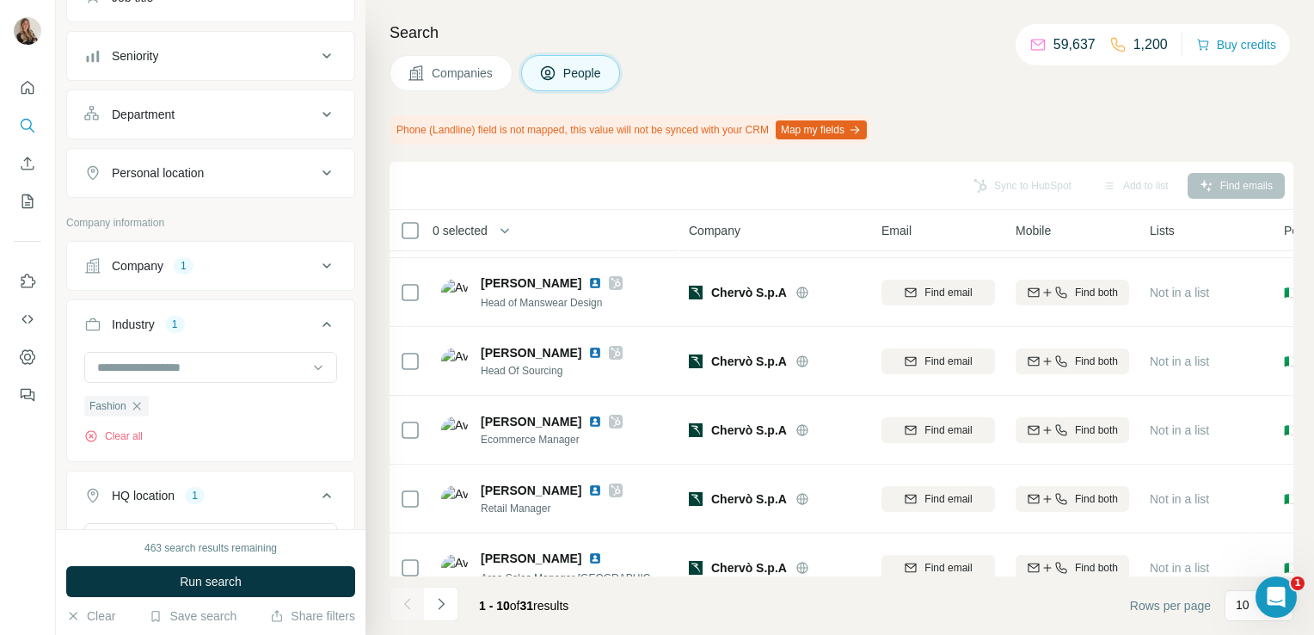
scroll to position [186, 0]
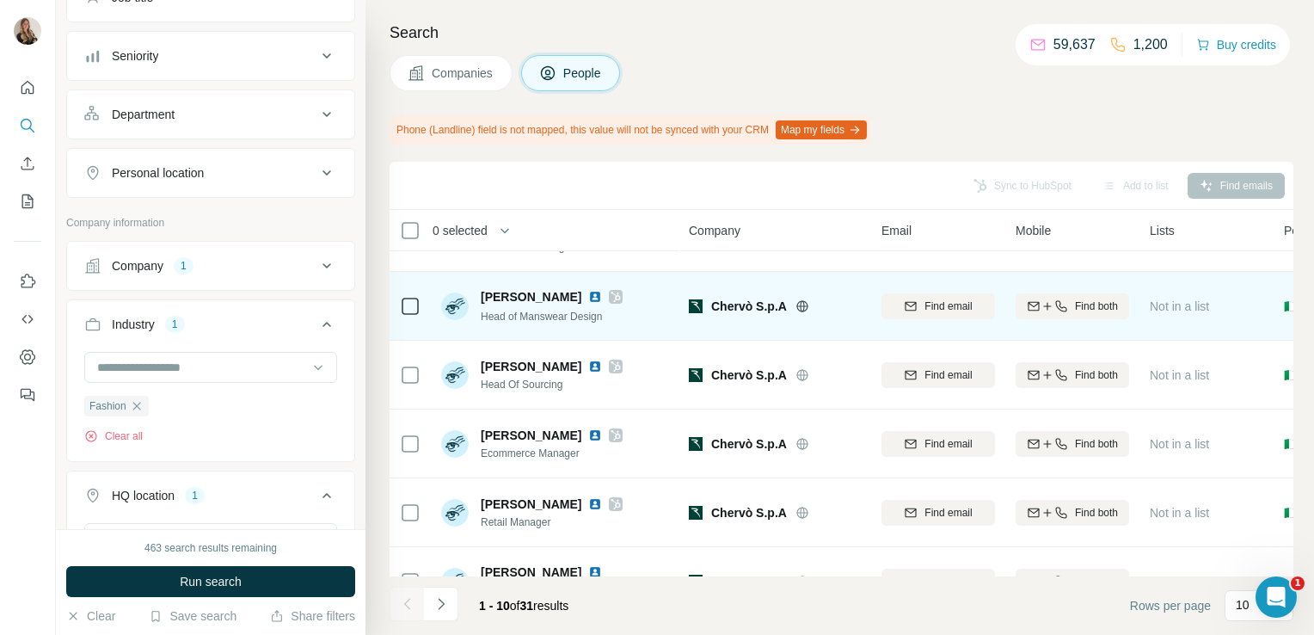
click at [613, 296] on icon at bounding box center [616, 297] width 10 height 14
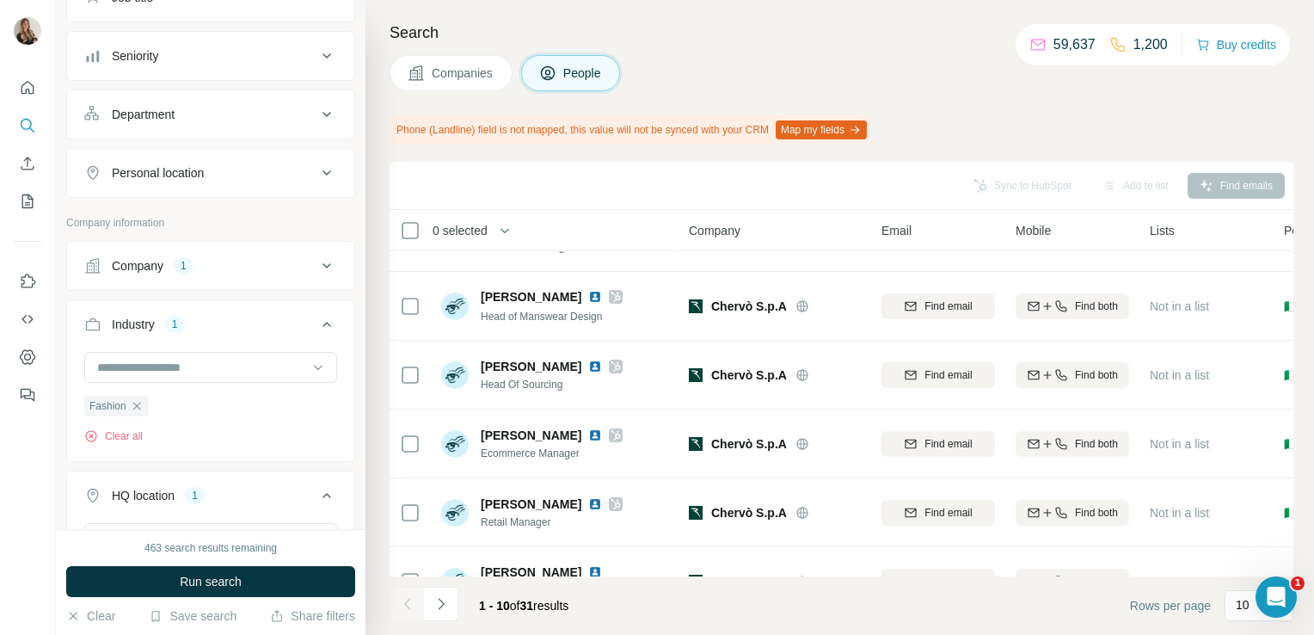
click at [434, 81] on span "Companies" at bounding box center [463, 73] width 63 height 17
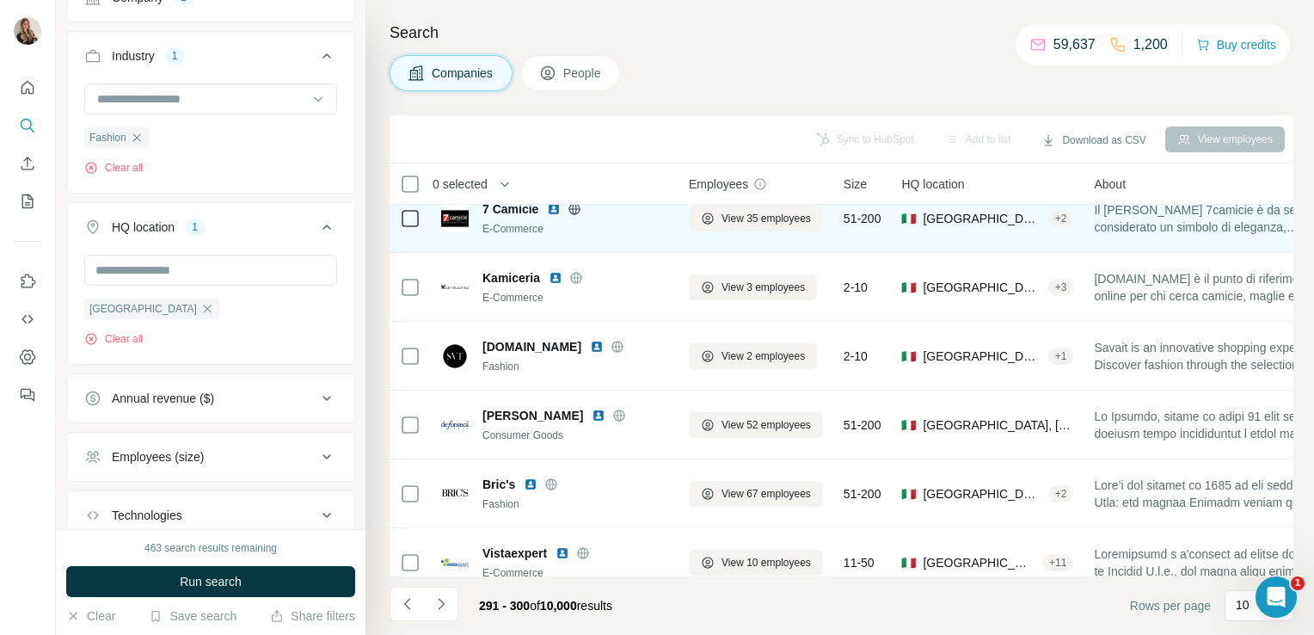
scroll to position [324, 0]
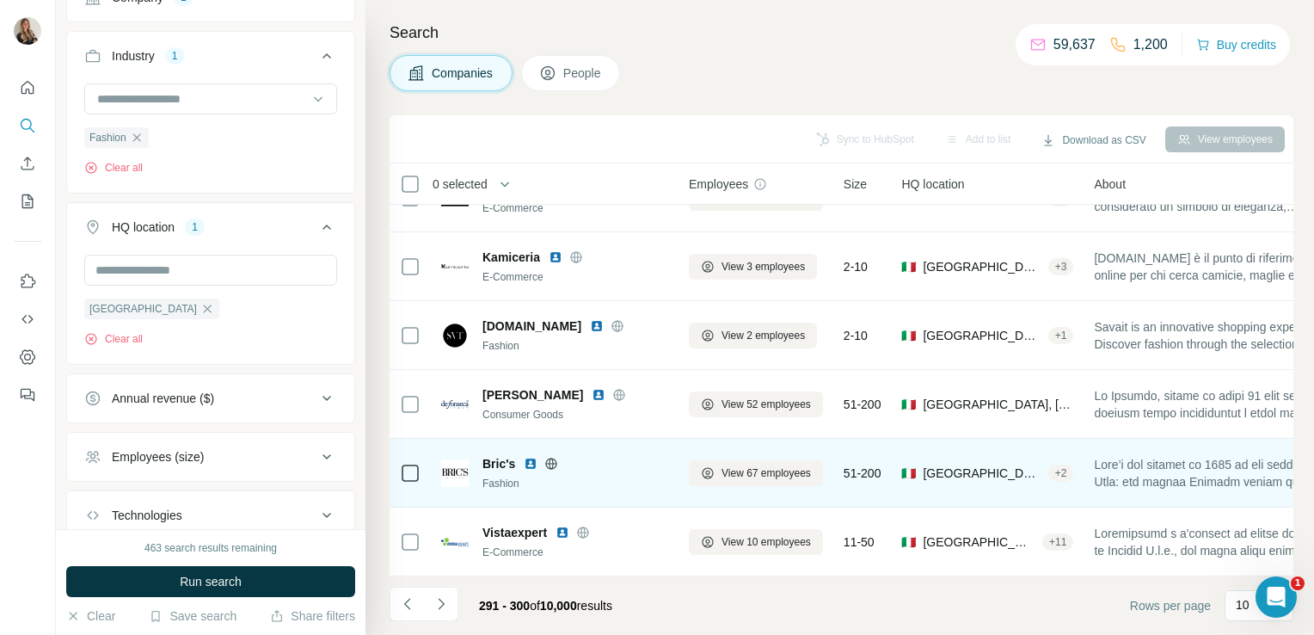
click at [551, 458] on icon at bounding box center [552, 463] width 4 height 11
click at [761, 465] on span "View 67 employees" at bounding box center [766, 472] width 89 height 15
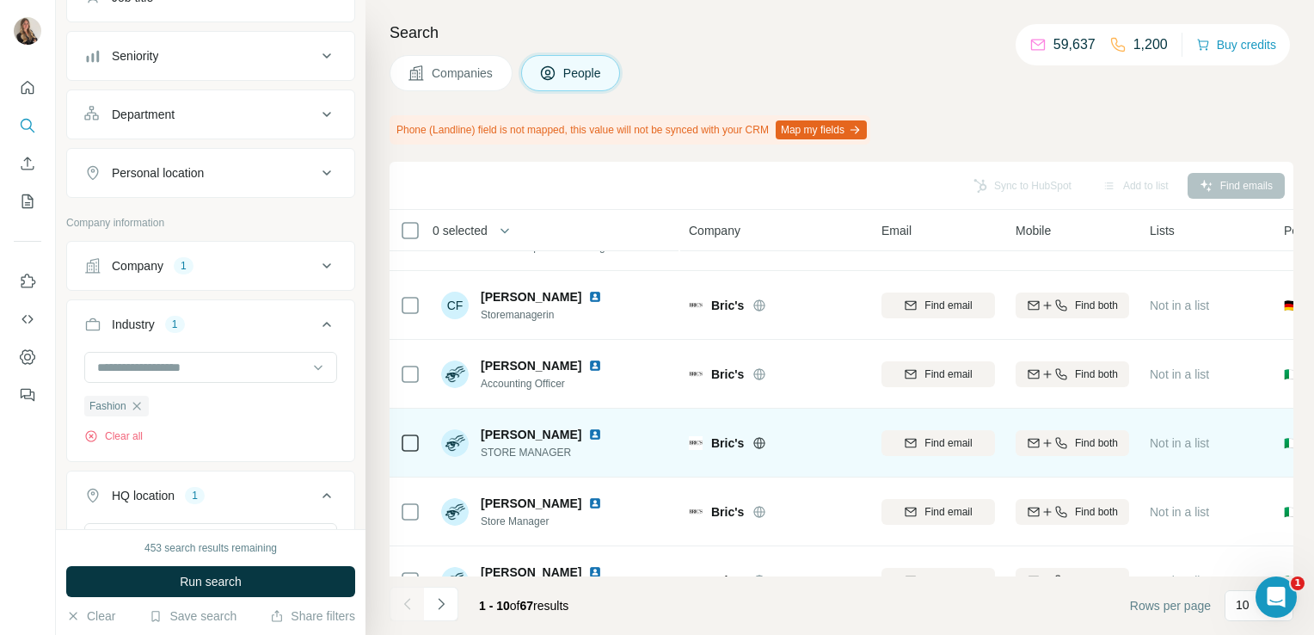
scroll to position [371, 0]
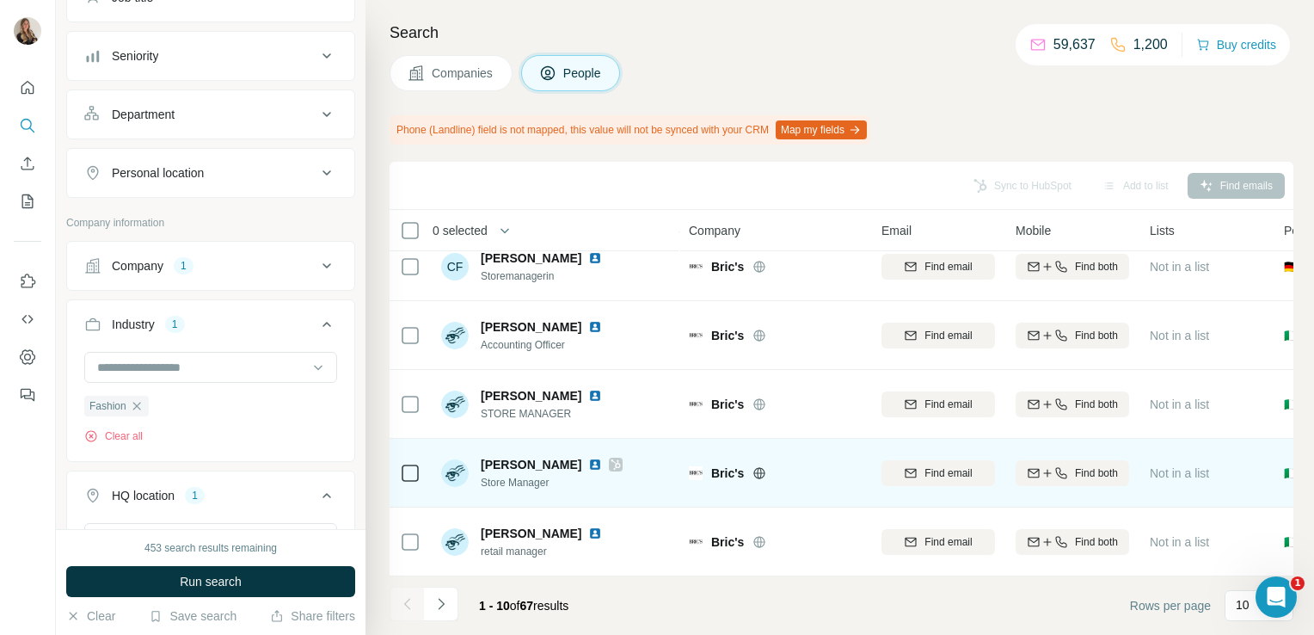
click at [611, 458] on icon at bounding box center [616, 465] width 10 height 14
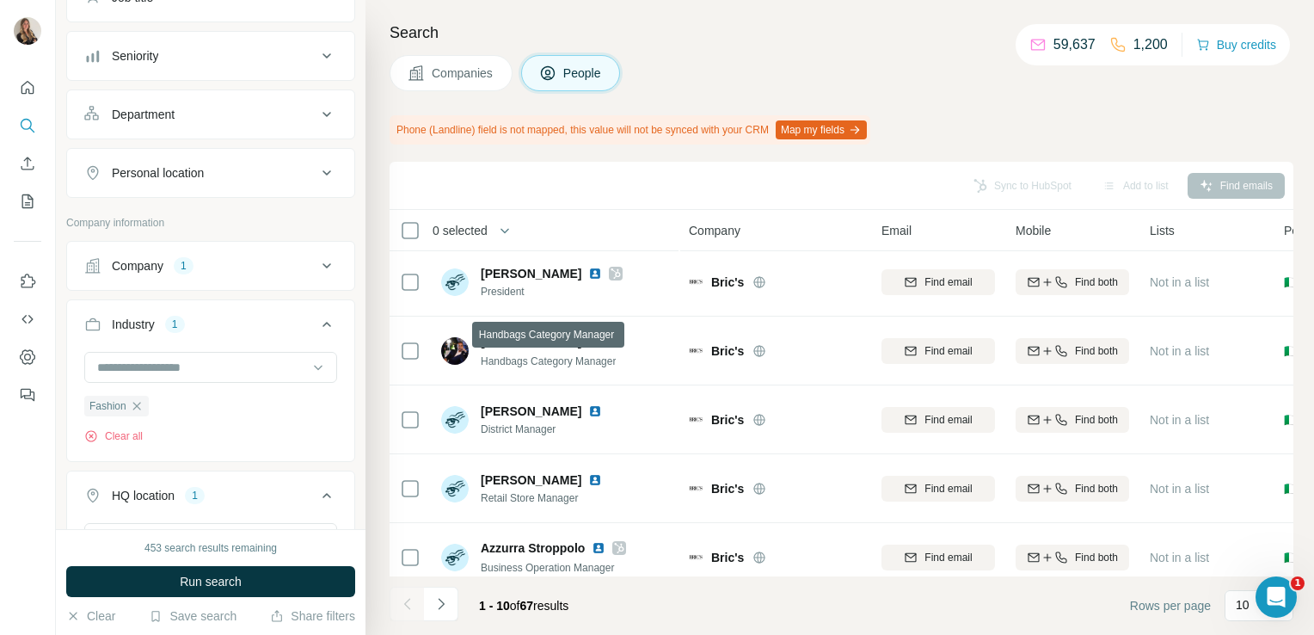
scroll to position [0, 0]
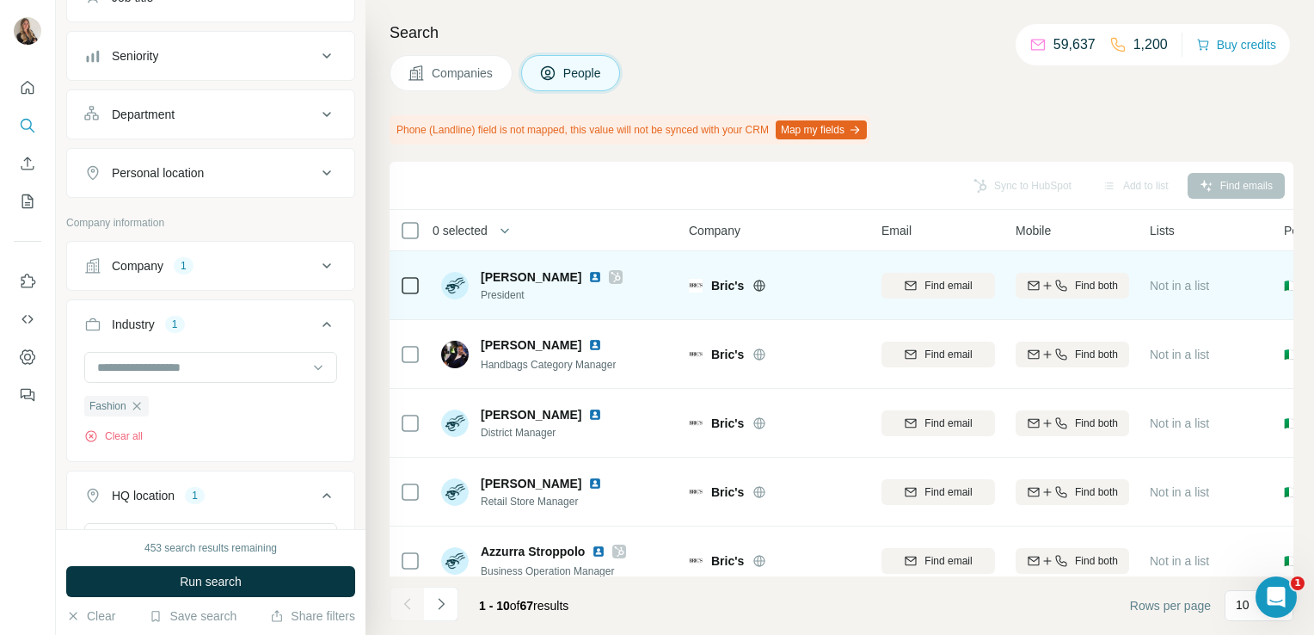
click at [611, 272] on icon at bounding box center [616, 277] width 10 height 14
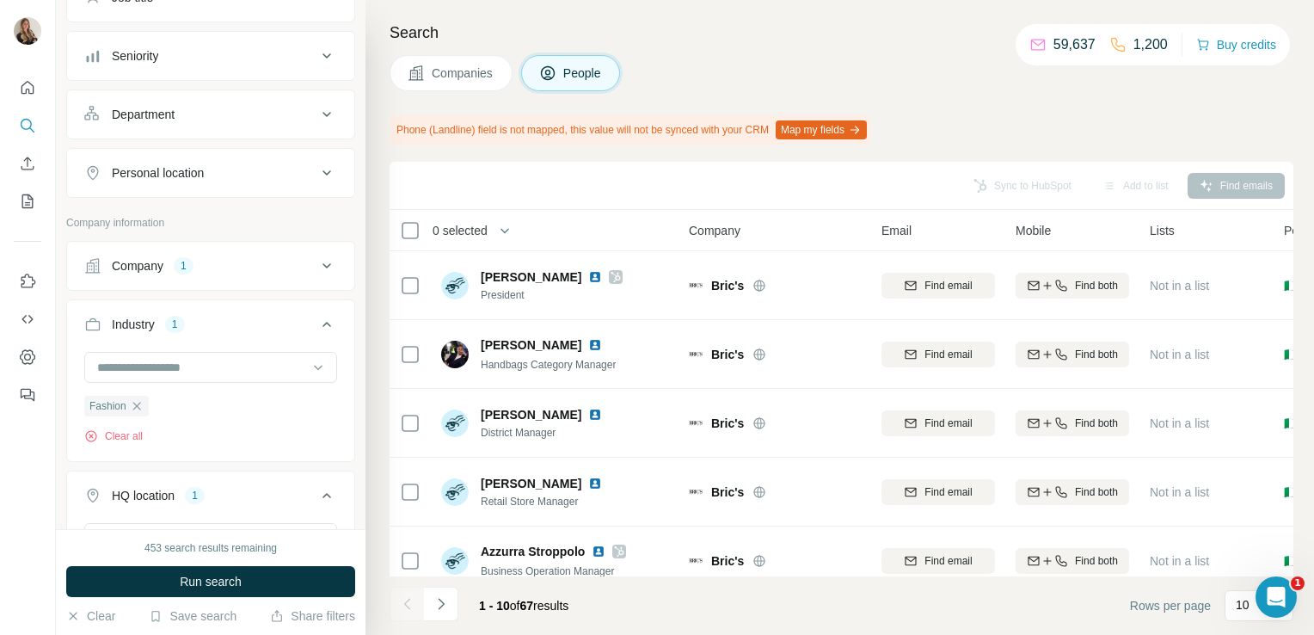
click at [447, 81] on span "Companies" at bounding box center [463, 73] width 63 height 17
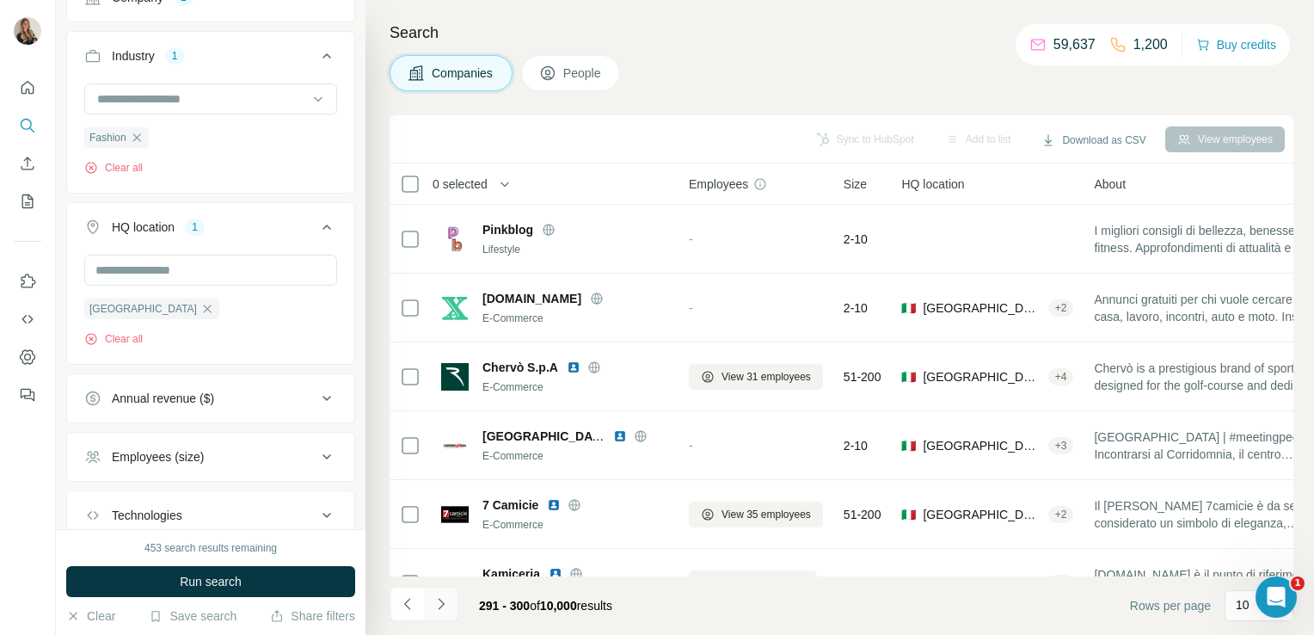
click at [440, 601] on icon "Navigate to next page" at bounding box center [441, 603] width 17 height 17
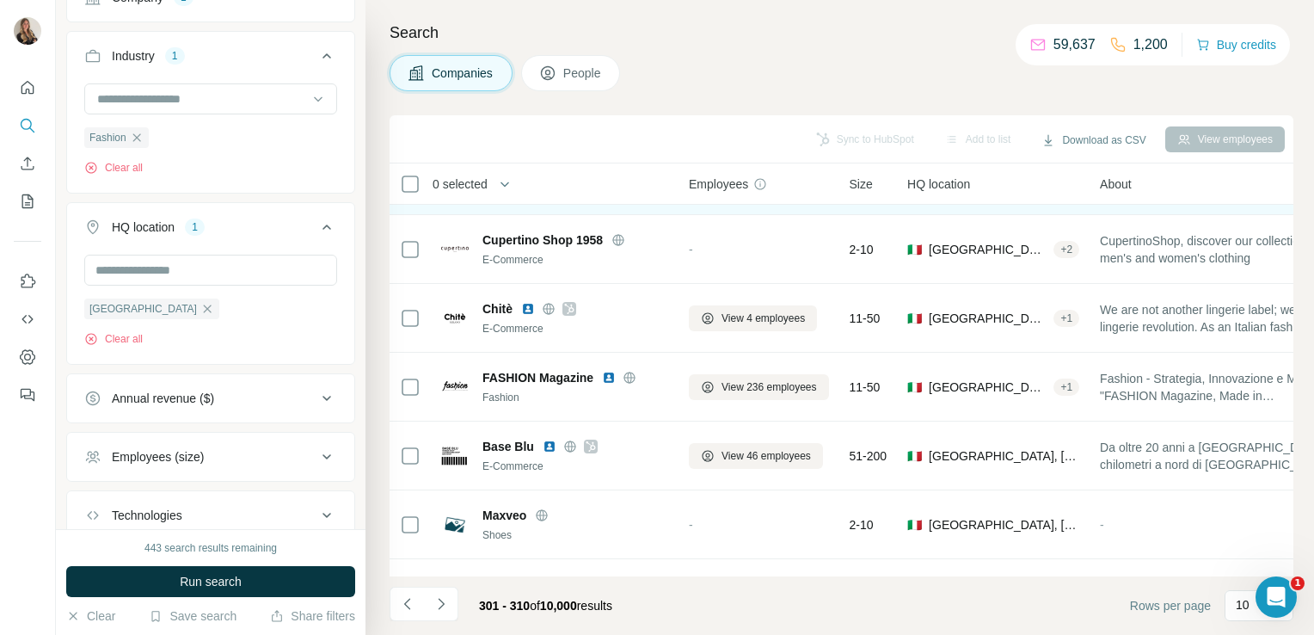
scroll to position [324, 0]
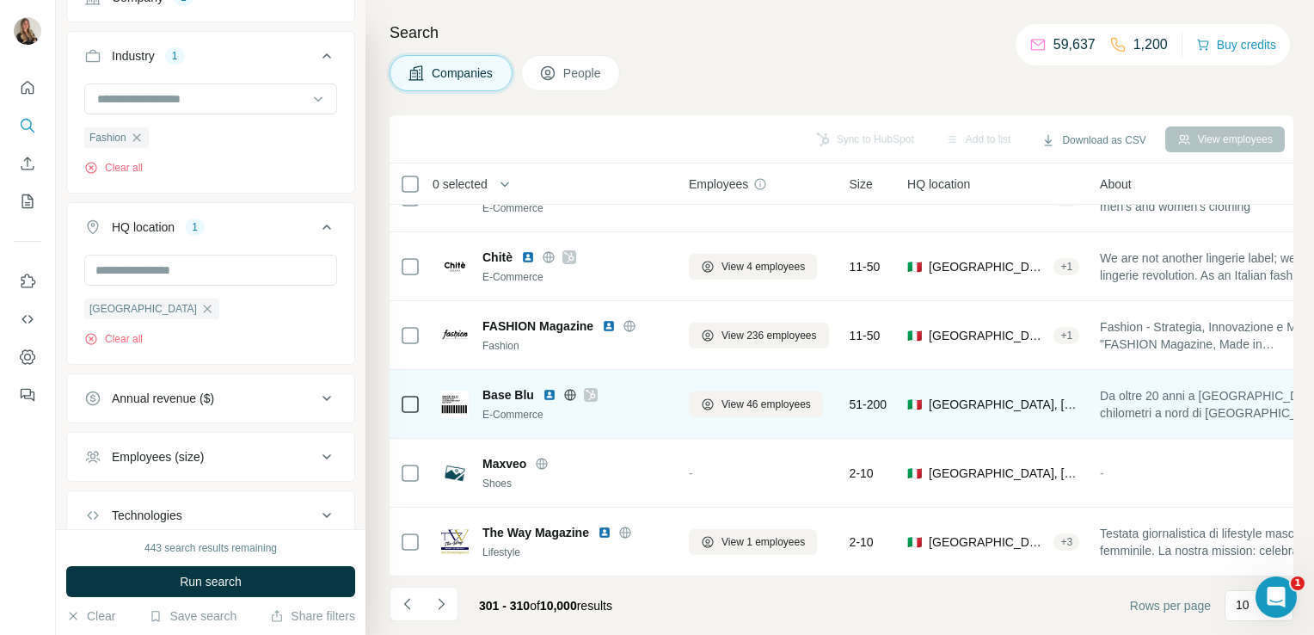
click at [569, 388] on icon at bounding box center [570, 395] width 14 height 14
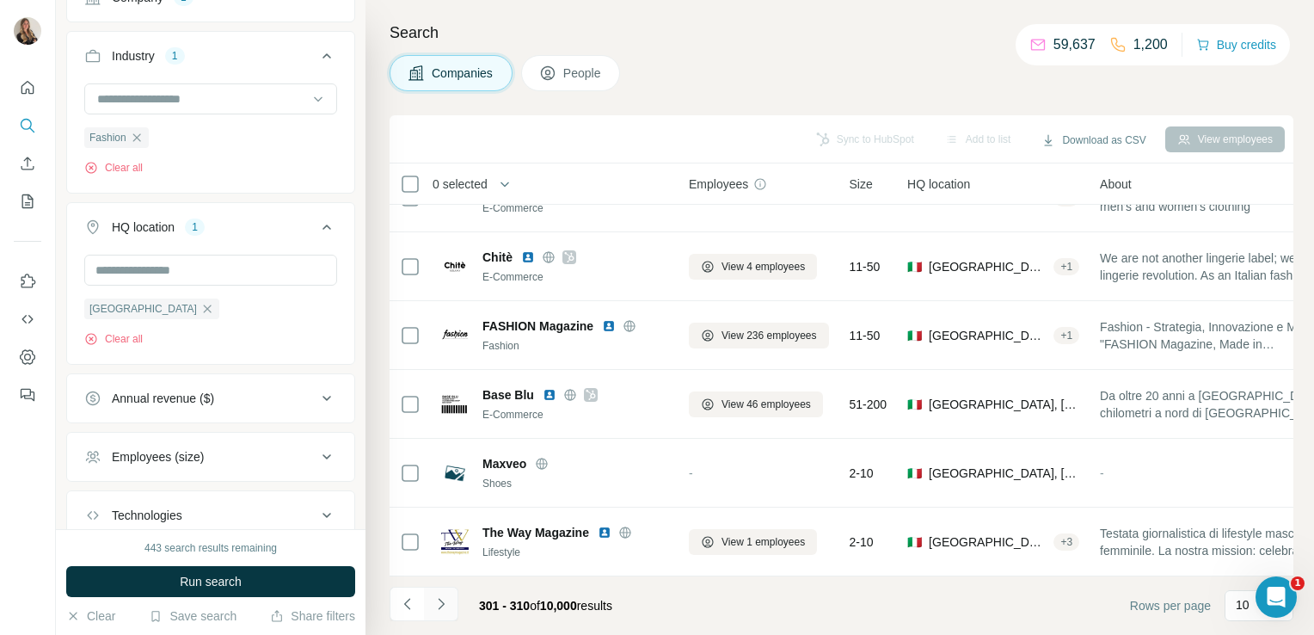
click at [451, 601] on button "Navigate to next page" at bounding box center [441, 604] width 34 height 34
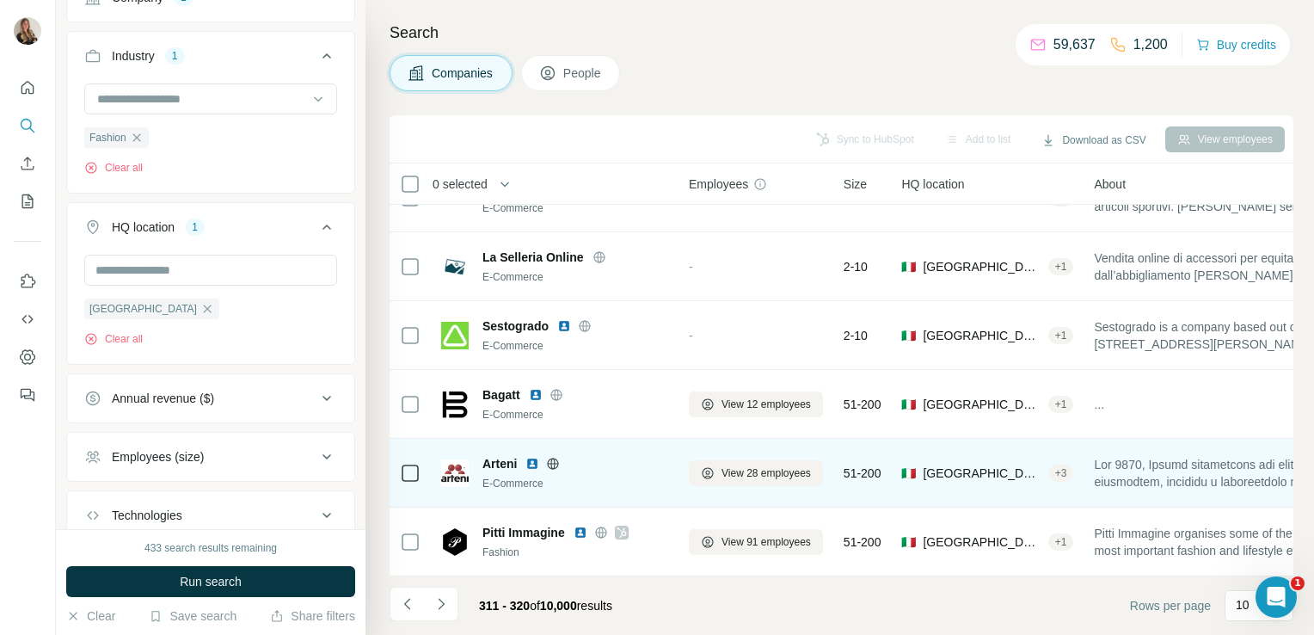
click at [547, 457] on icon at bounding box center [553, 464] width 14 height 14
click at [550, 458] on icon at bounding box center [553, 464] width 14 height 14
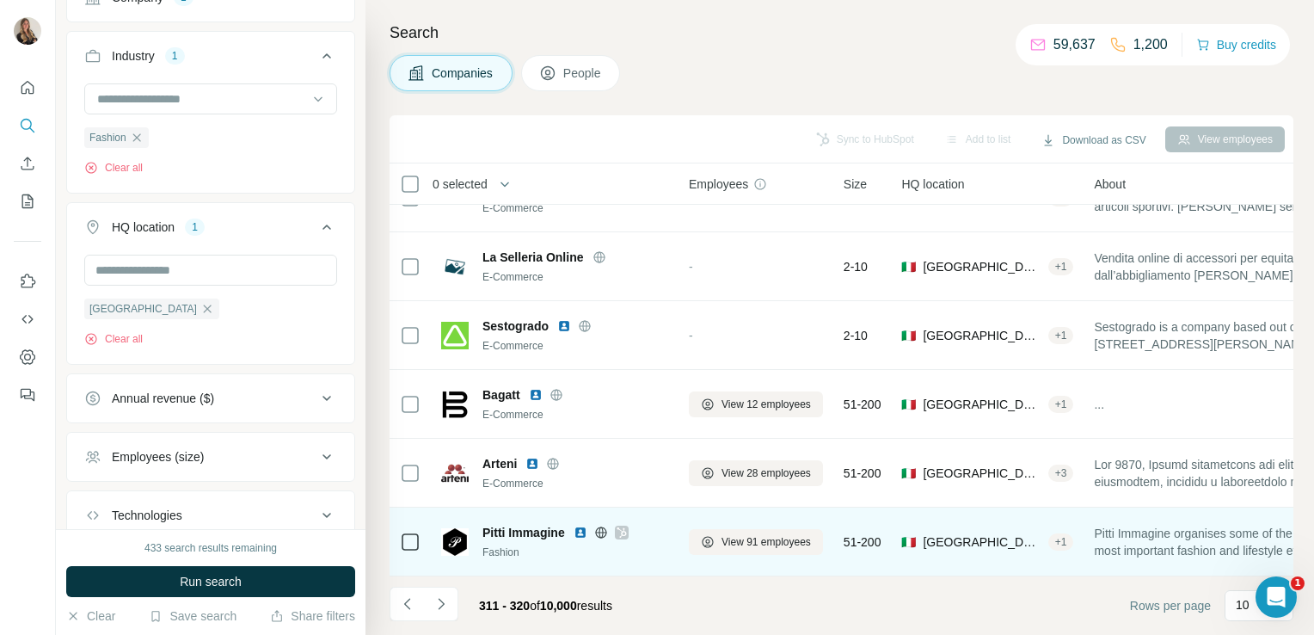
click at [611, 529] on div at bounding box center [601, 533] width 55 height 14
click at [602, 526] on icon at bounding box center [601, 533] width 14 height 14
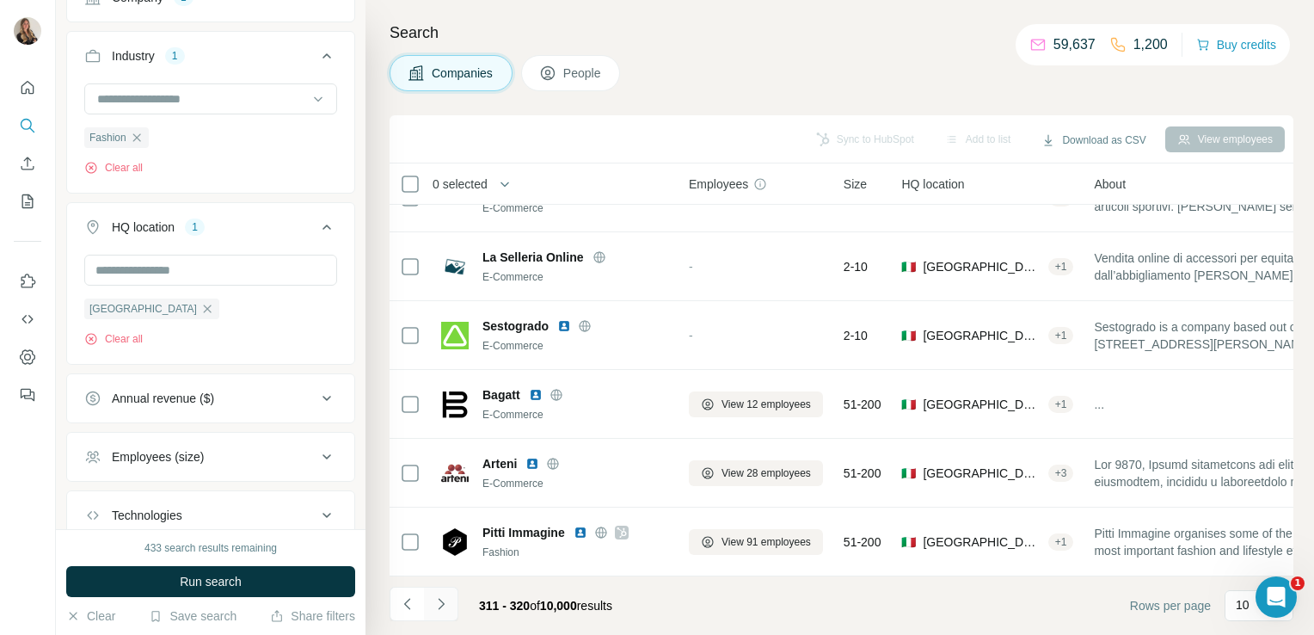
click at [440, 601] on icon "Navigate to next page" at bounding box center [441, 603] width 6 height 11
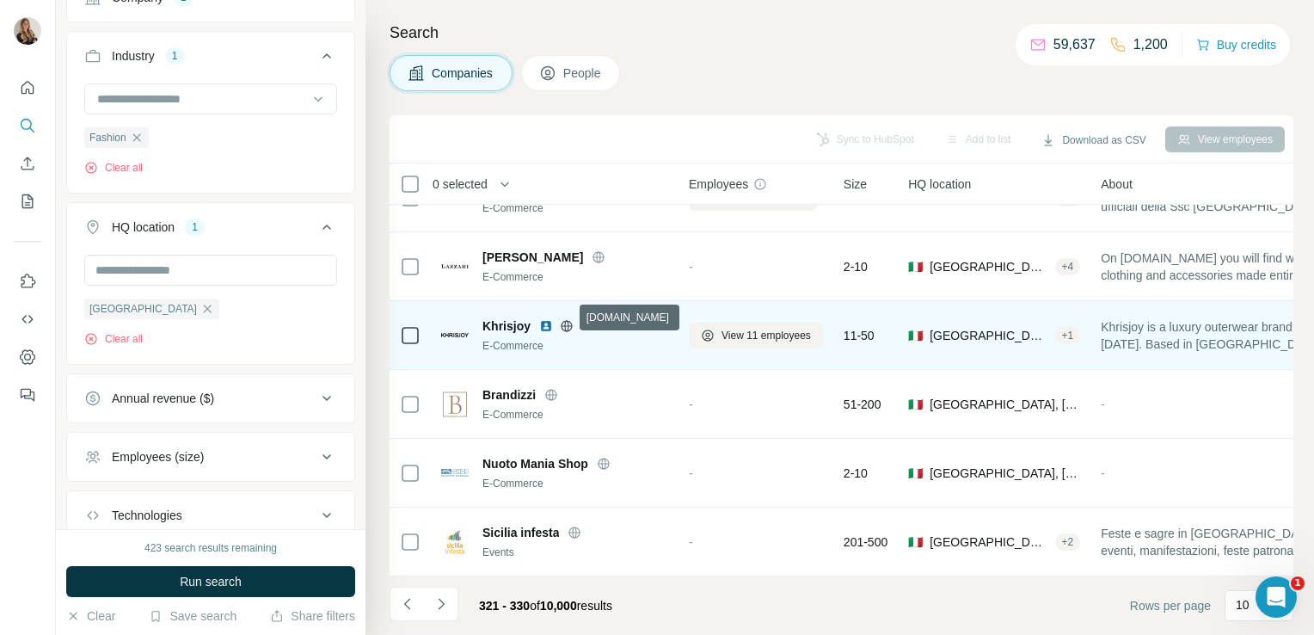
click at [567, 320] on icon at bounding box center [566, 325] width 4 height 11
click at [743, 323] on button "View 11 employees" at bounding box center [756, 336] width 134 height 26
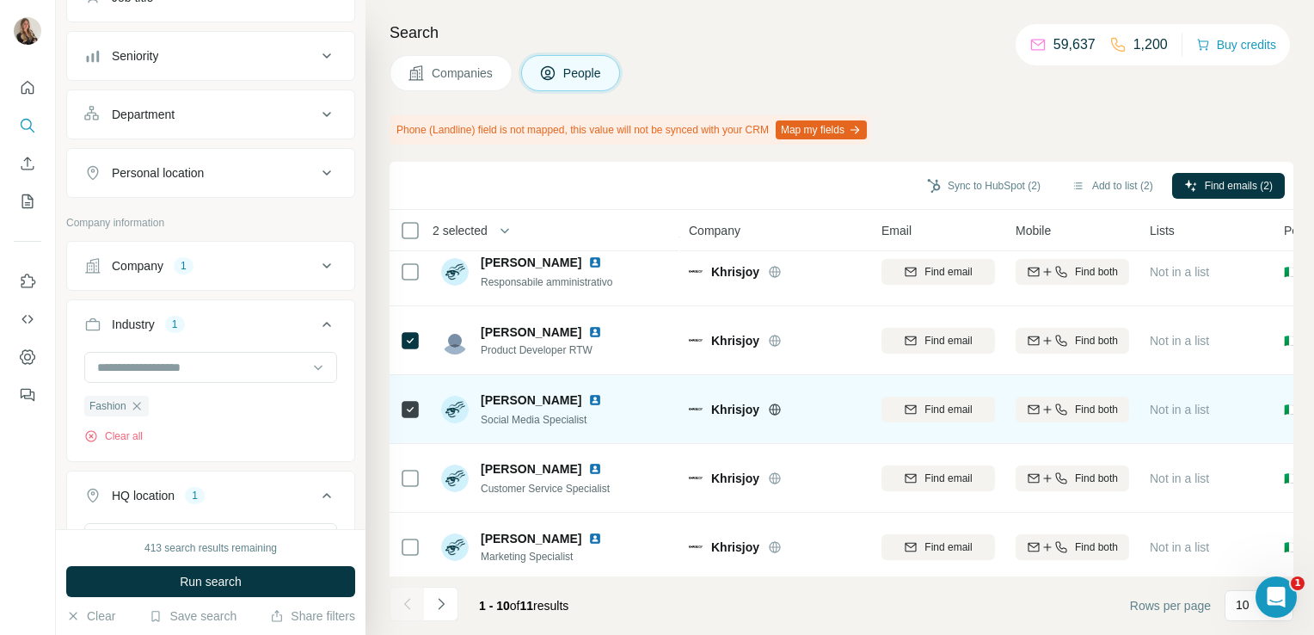
scroll to position [371, 0]
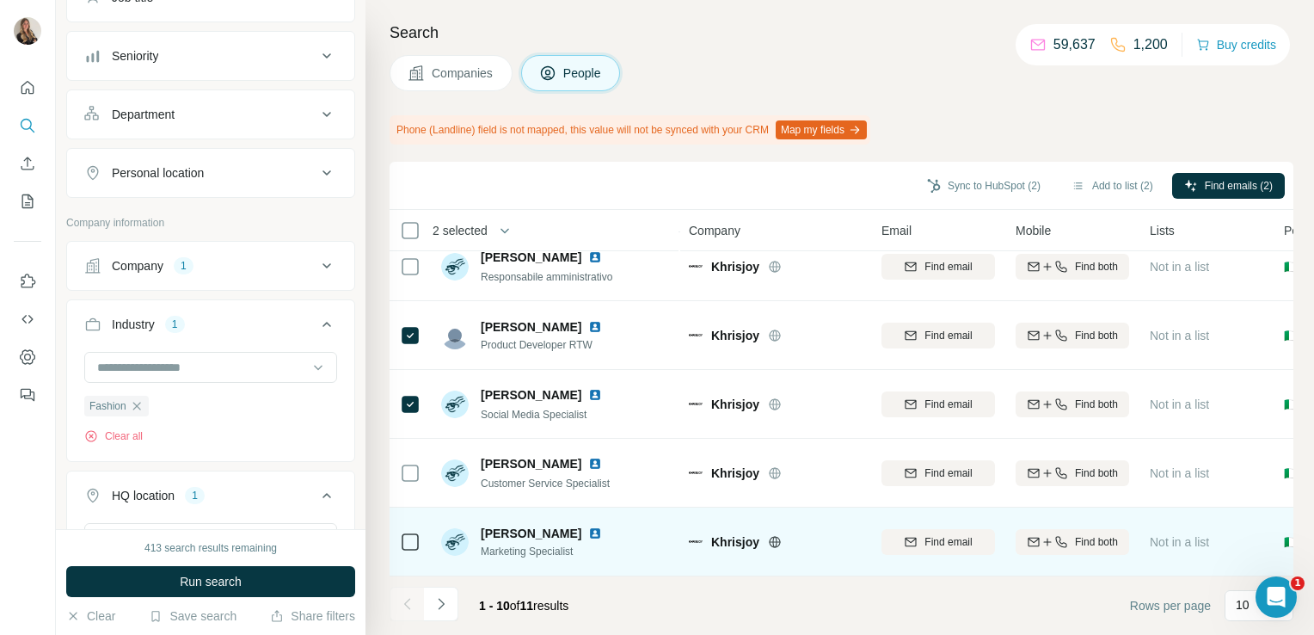
click at [410, 542] on icon at bounding box center [410, 542] width 21 height 21
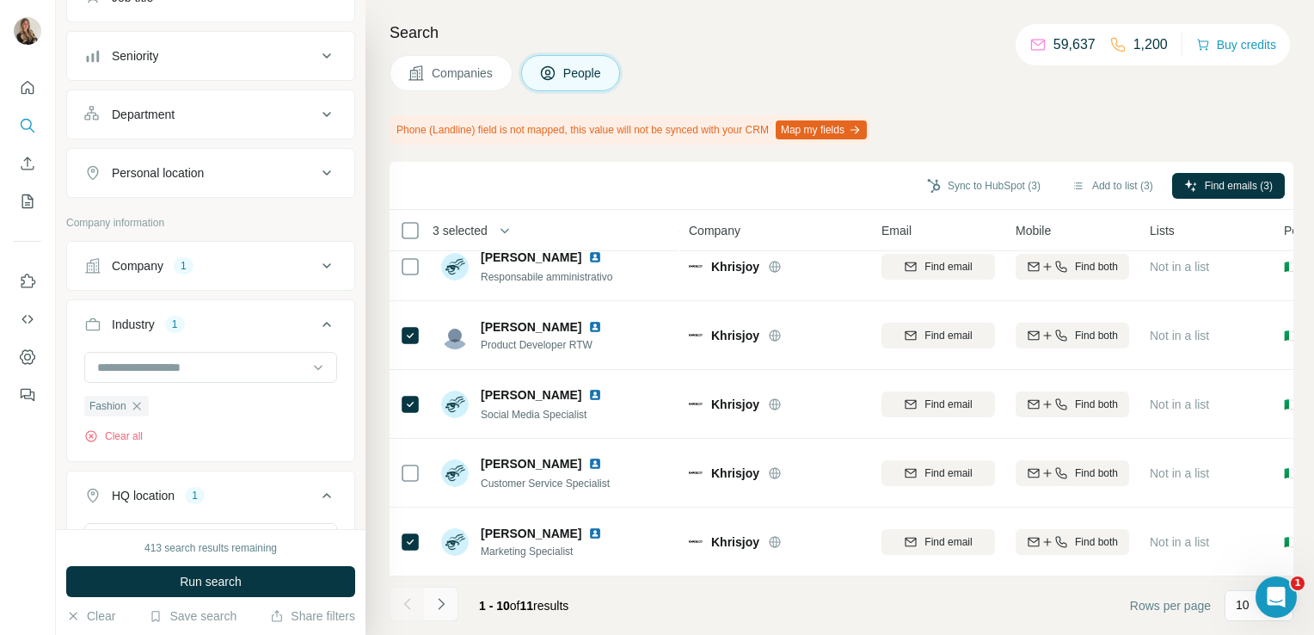
click at [449, 619] on button "Navigate to next page" at bounding box center [441, 604] width 34 height 34
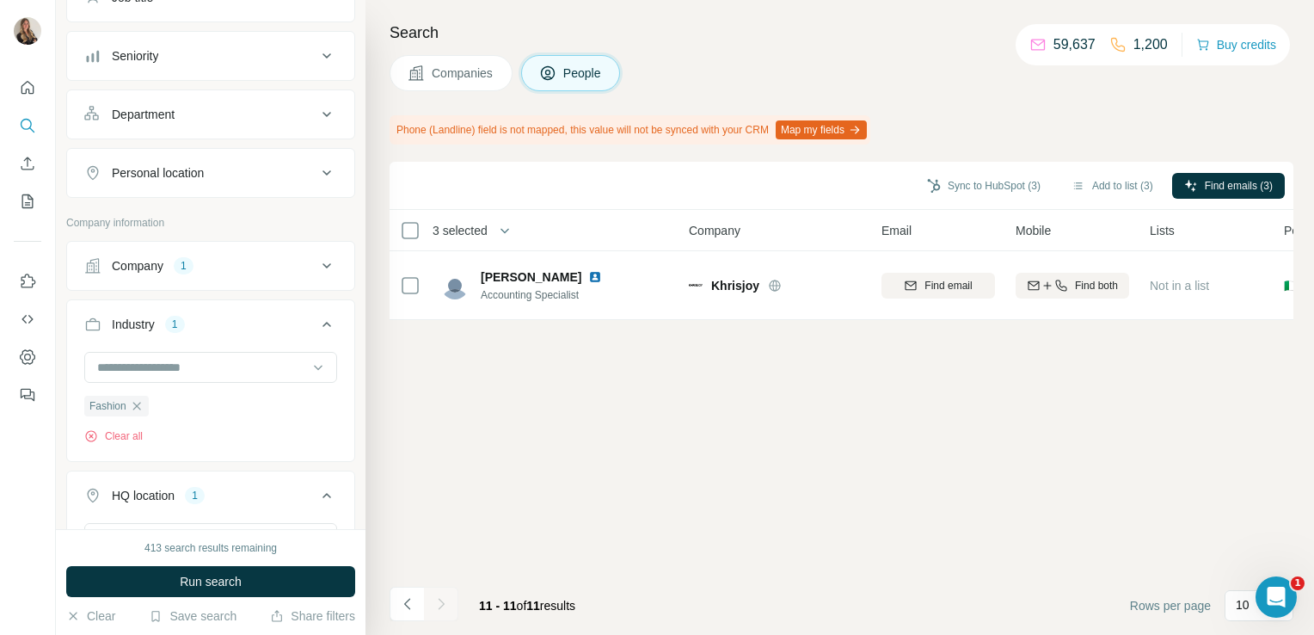
scroll to position [0, 0]
click at [399, 602] on icon "Navigate to previous page" at bounding box center [407, 603] width 17 height 17
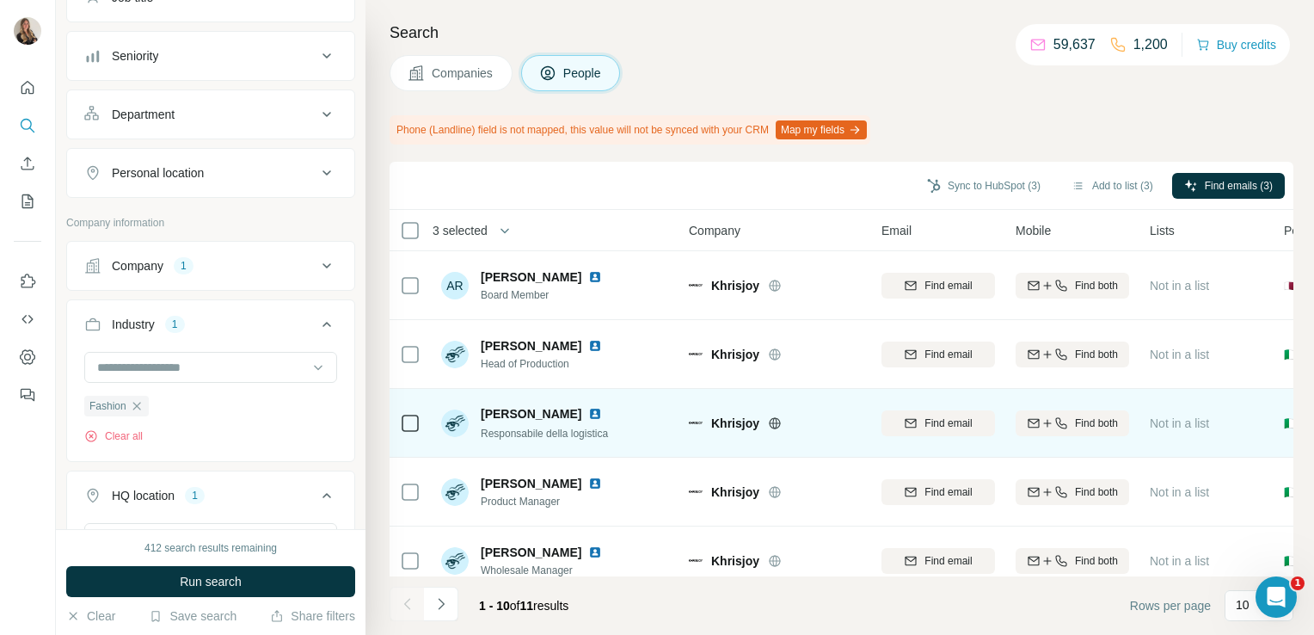
click at [396, 424] on td at bounding box center [410, 423] width 41 height 69
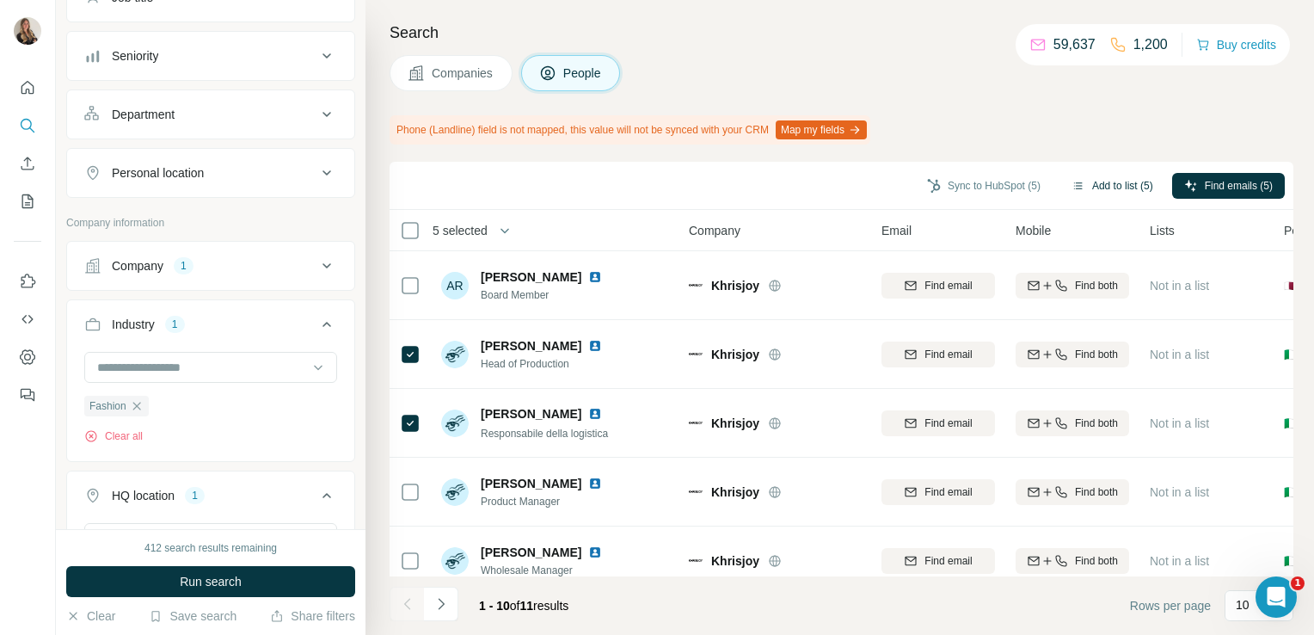
click at [1129, 180] on button "Add to list (5)" at bounding box center [1113, 186] width 106 height 26
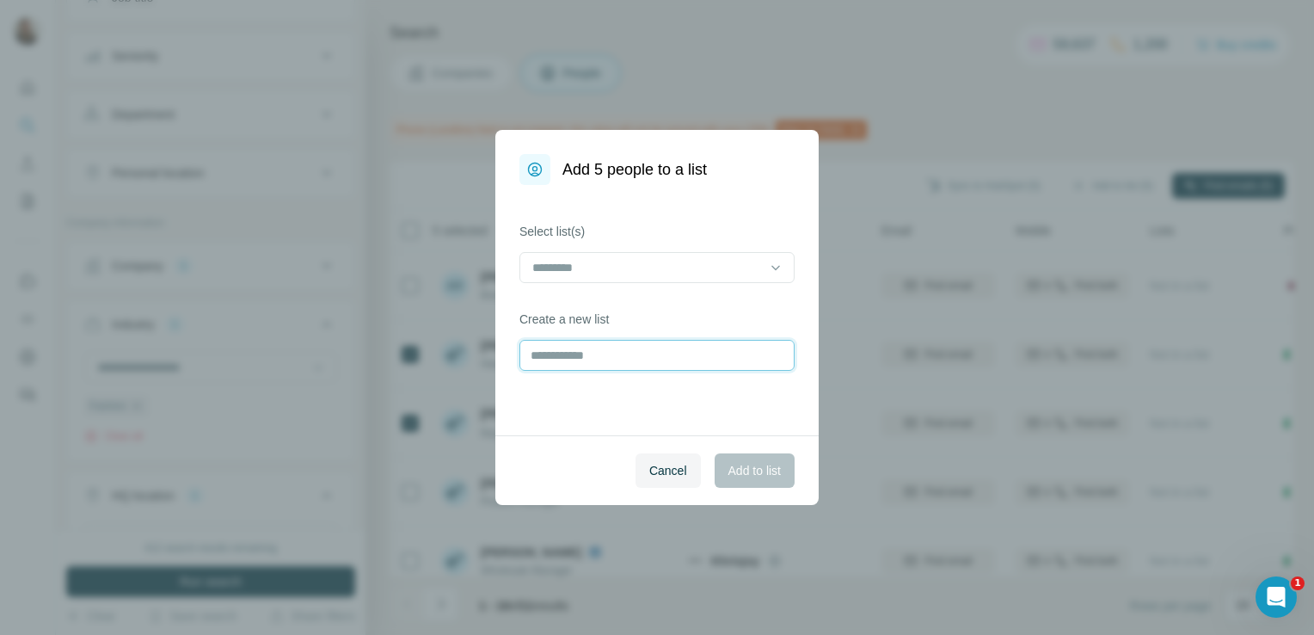
click at [592, 360] on input "text" at bounding box center [657, 355] width 275 height 31
type input "********"
click at [766, 476] on span "Add to list" at bounding box center [755, 470] width 52 height 17
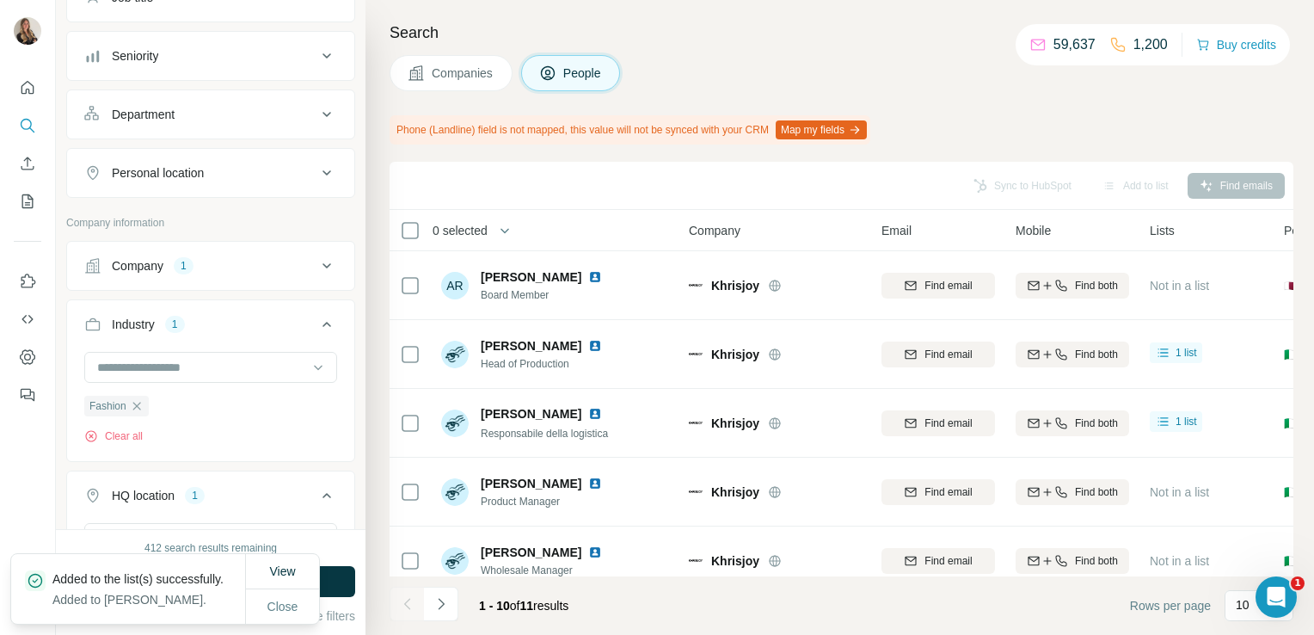
click at [447, 71] on span "Companies" at bounding box center [463, 73] width 63 height 17
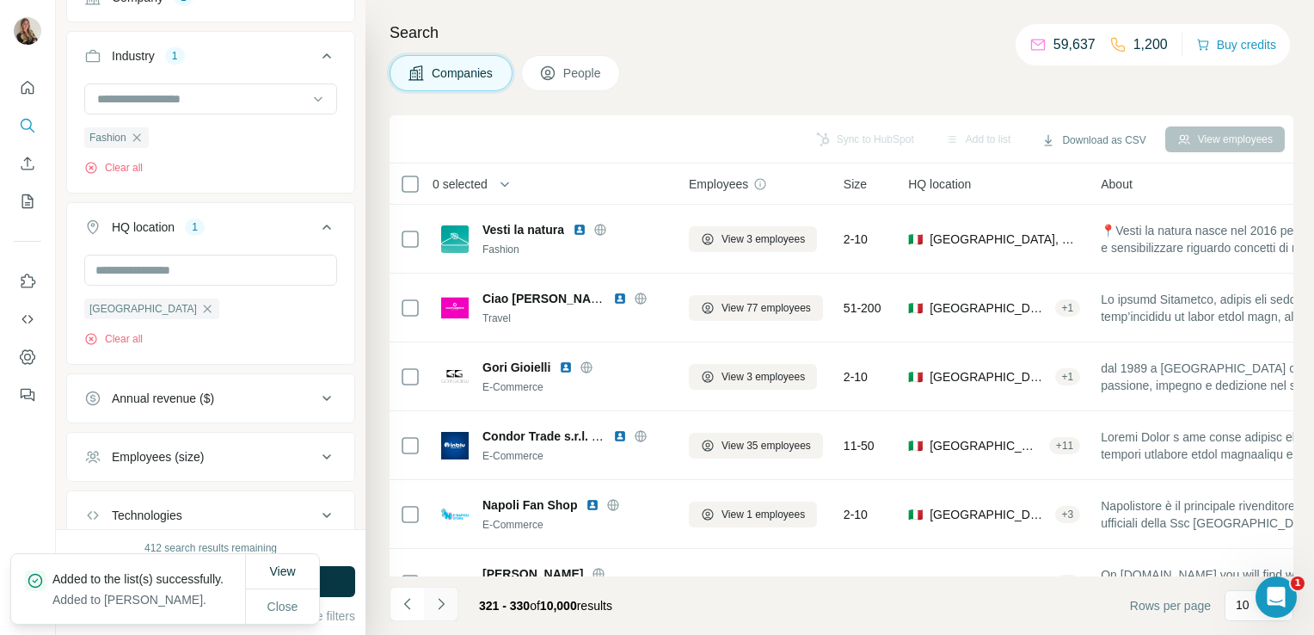
click at [447, 588] on button "Navigate to next page" at bounding box center [441, 604] width 34 height 34
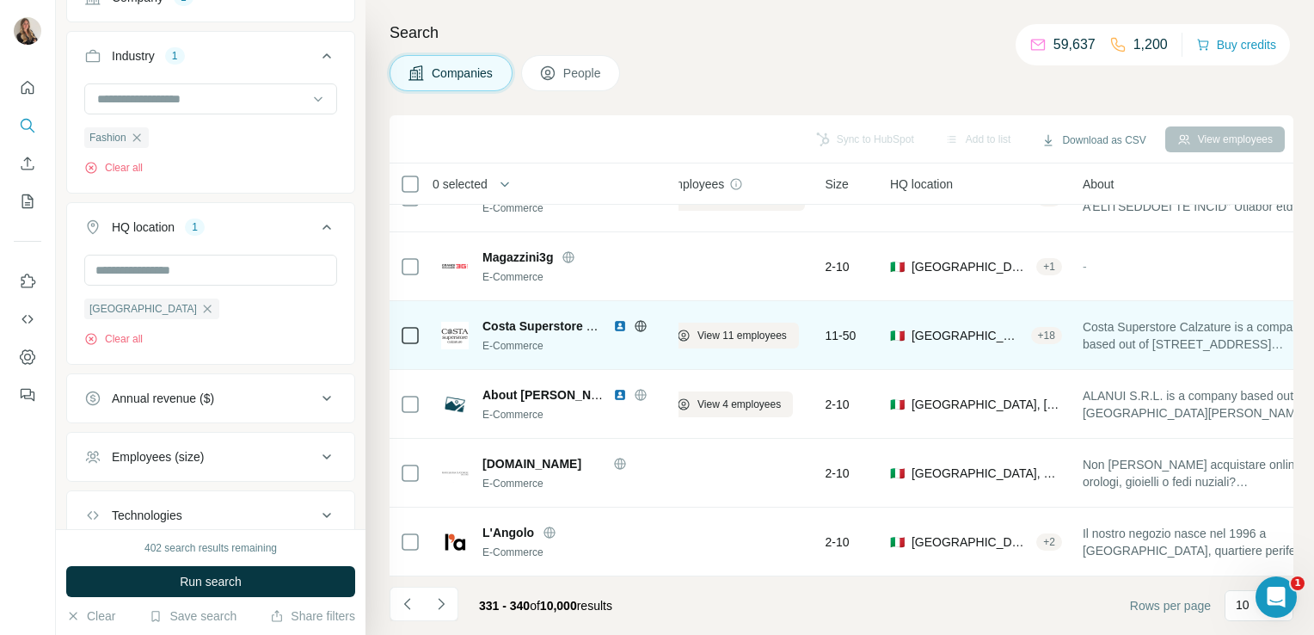
scroll to position [324, 21]
click at [644, 319] on icon at bounding box center [641, 326] width 14 height 14
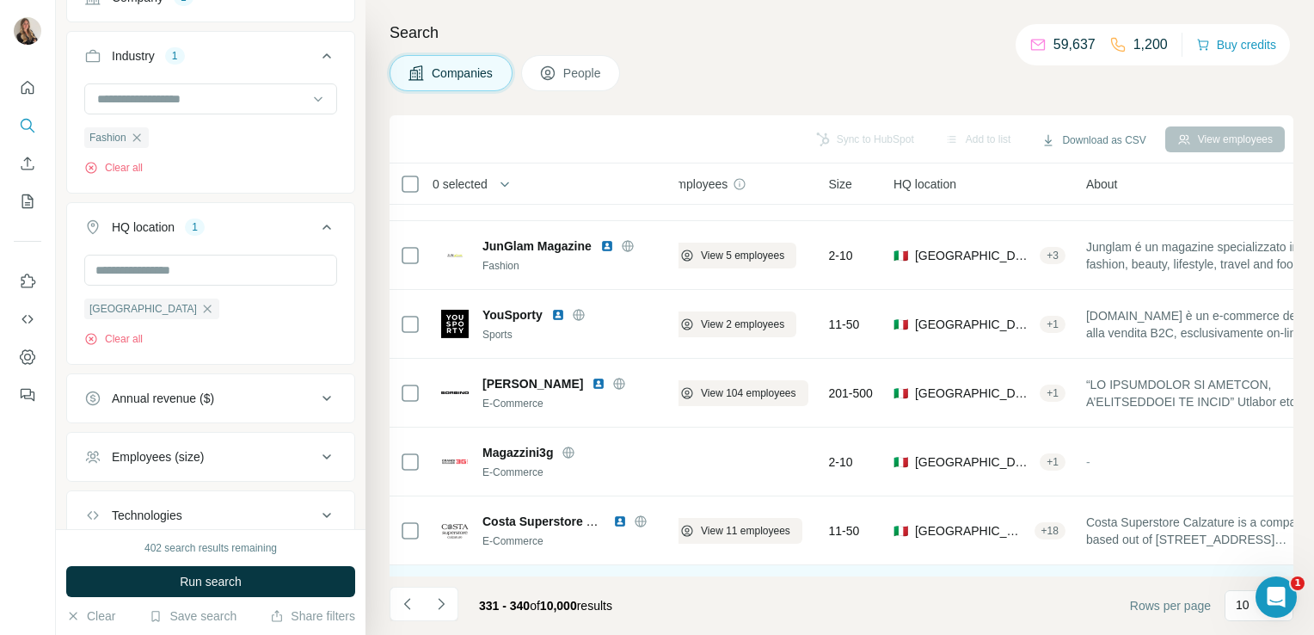
scroll to position [117, 21]
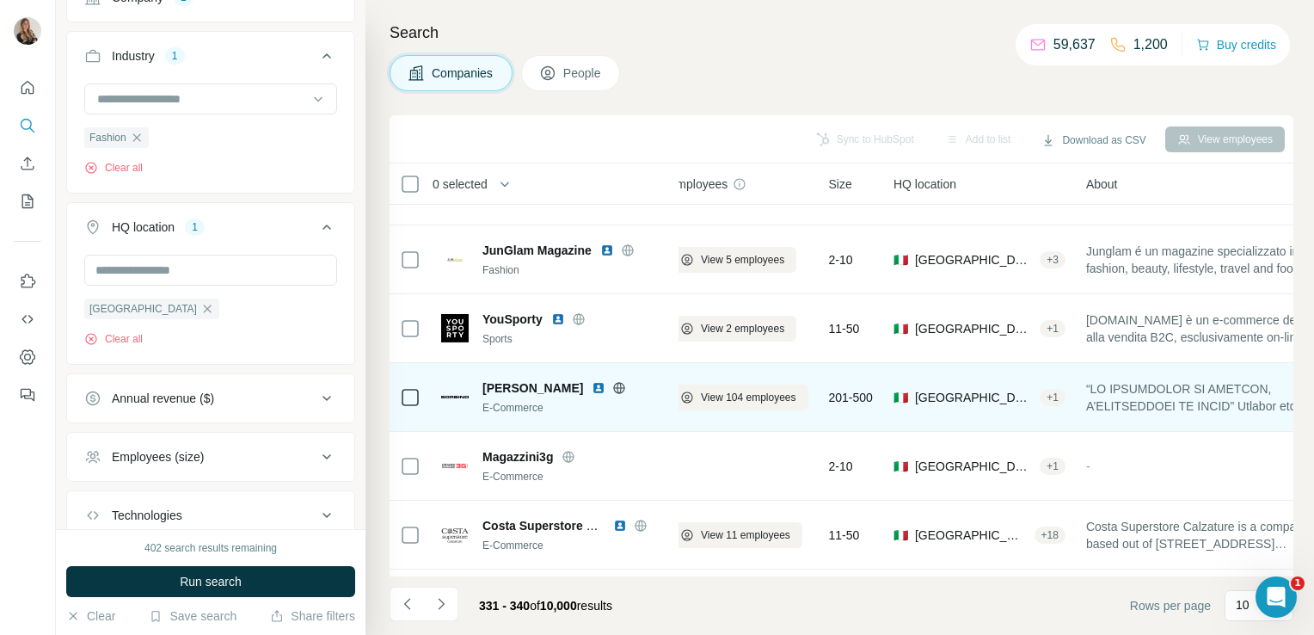
click at [614, 387] on icon at bounding box center [619, 387] width 11 height 1
click at [733, 398] on span "View 104 employees" at bounding box center [748, 397] width 95 height 15
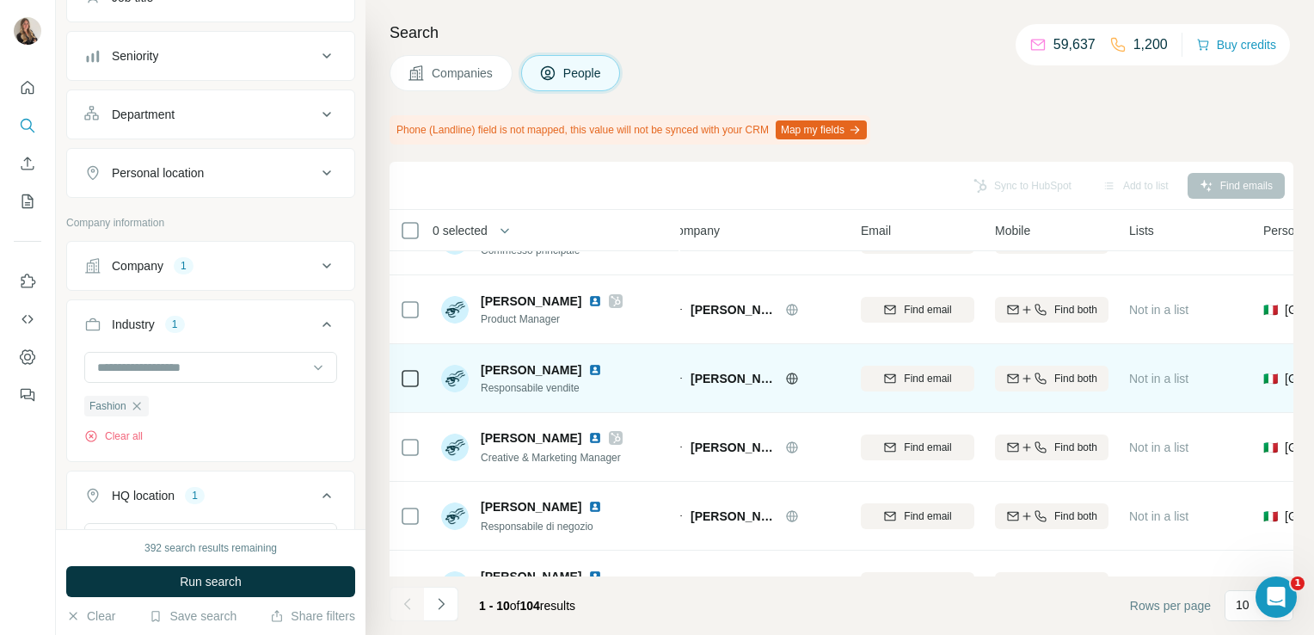
scroll to position [0, 21]
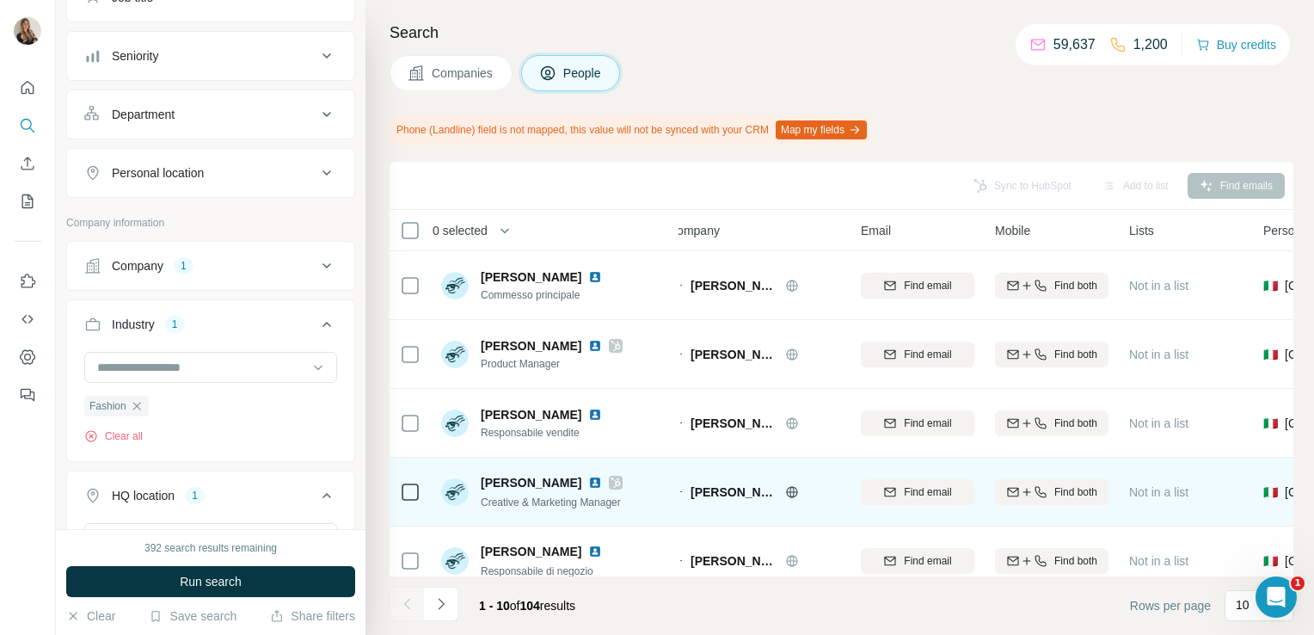
click at [611, 477] on icon at bounding box center [616, 483] width 10 height 14
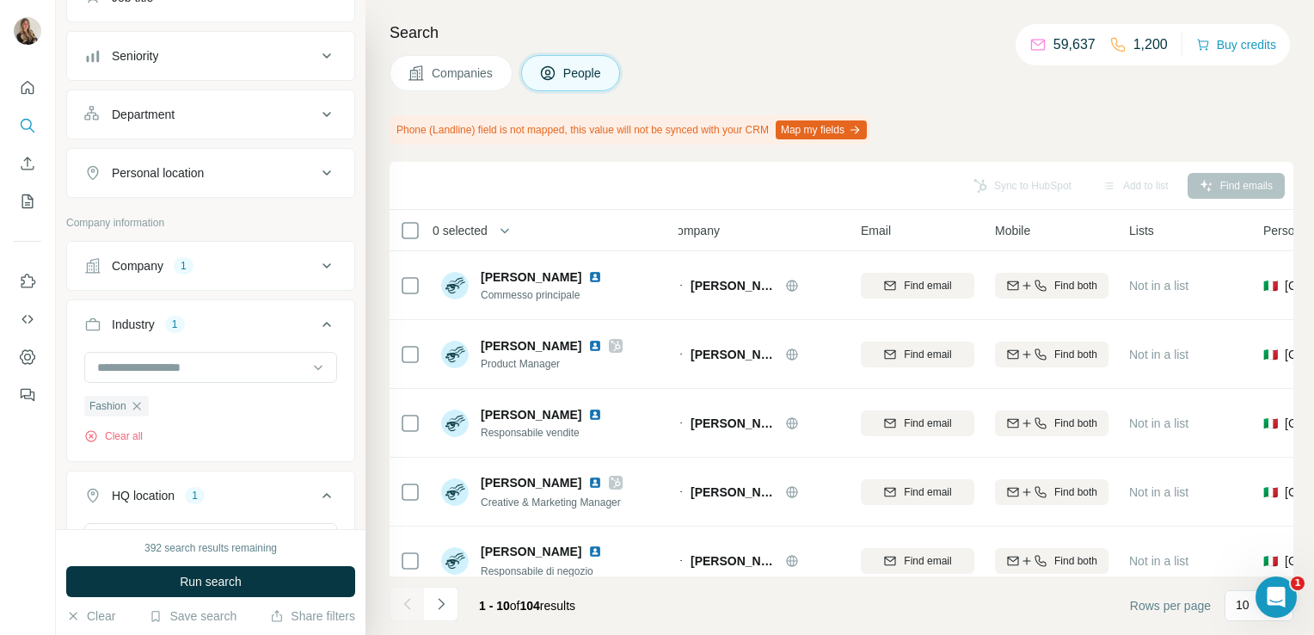
click at [465, 86] on button "Companies" at bounding box center [451, 73] width 123 height 36
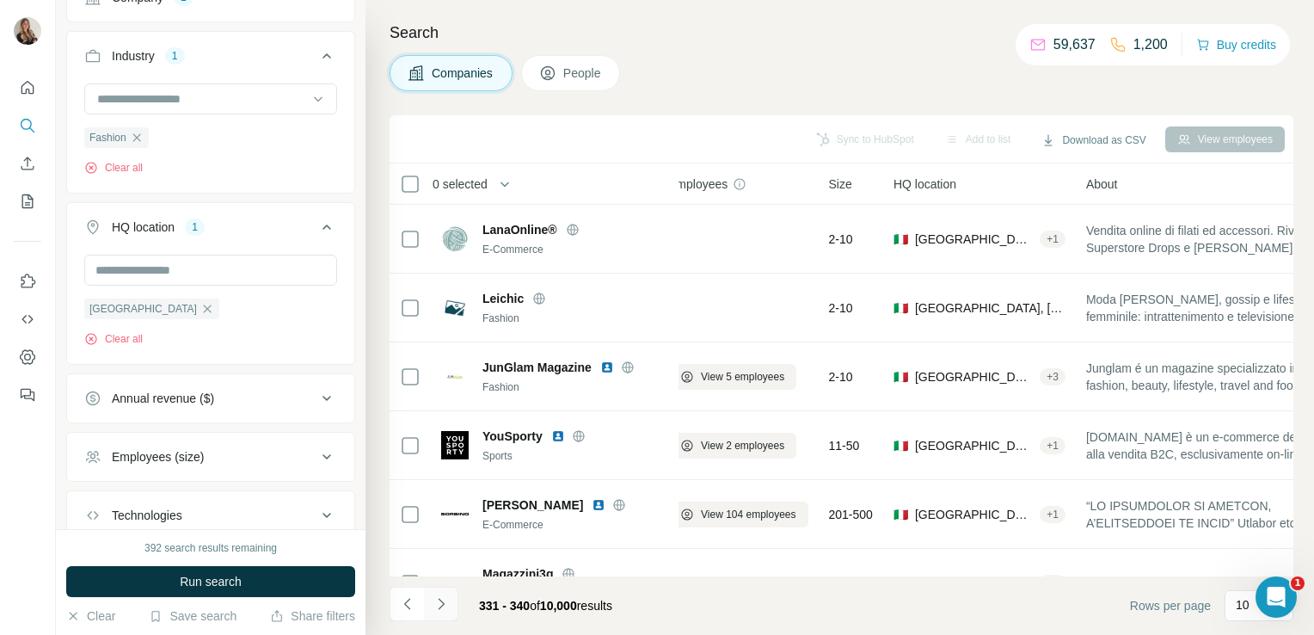
click at [444, 612] on icon "Navigate to next page" at bounding box center [441, 603] width 17 height 17
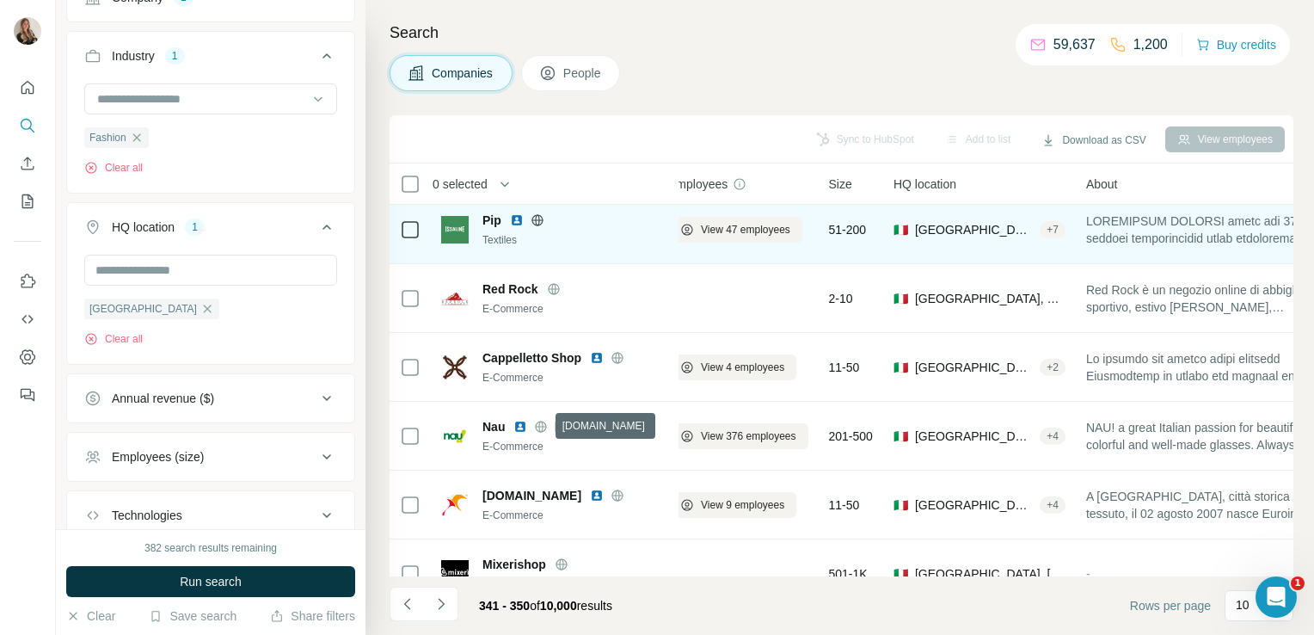
scroll to position [324, 21]
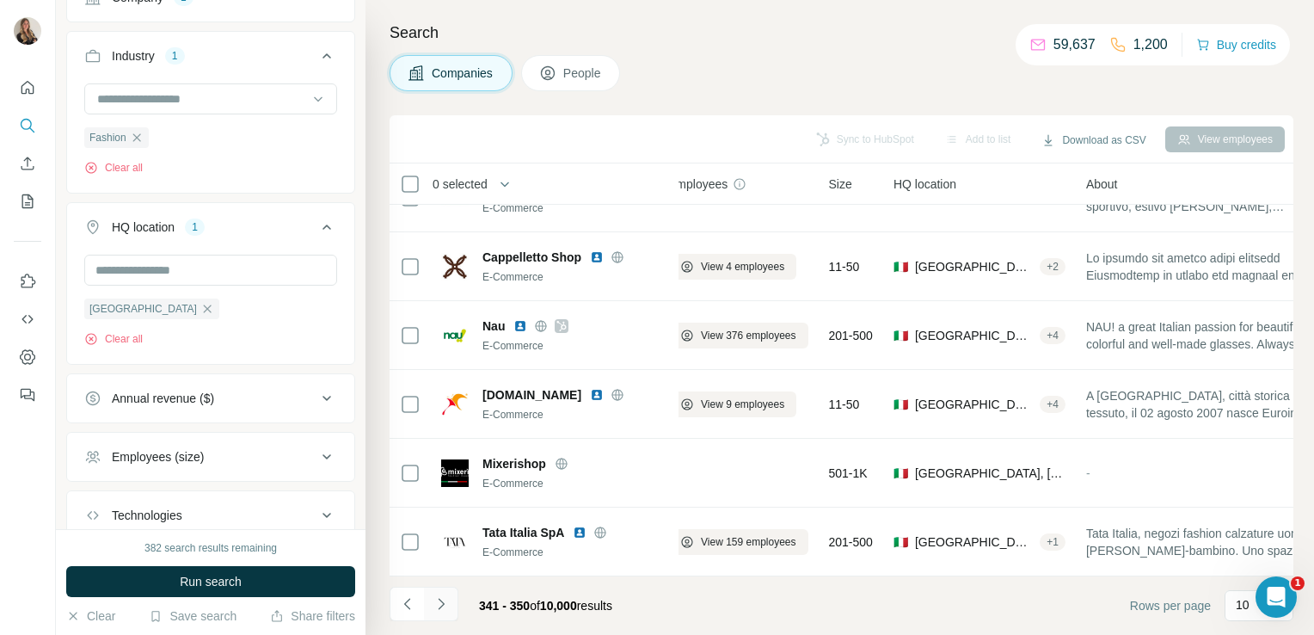
click at [436, 610] on icon "Navigate to next page" at bounding box center [441, 603] width 17 height 17
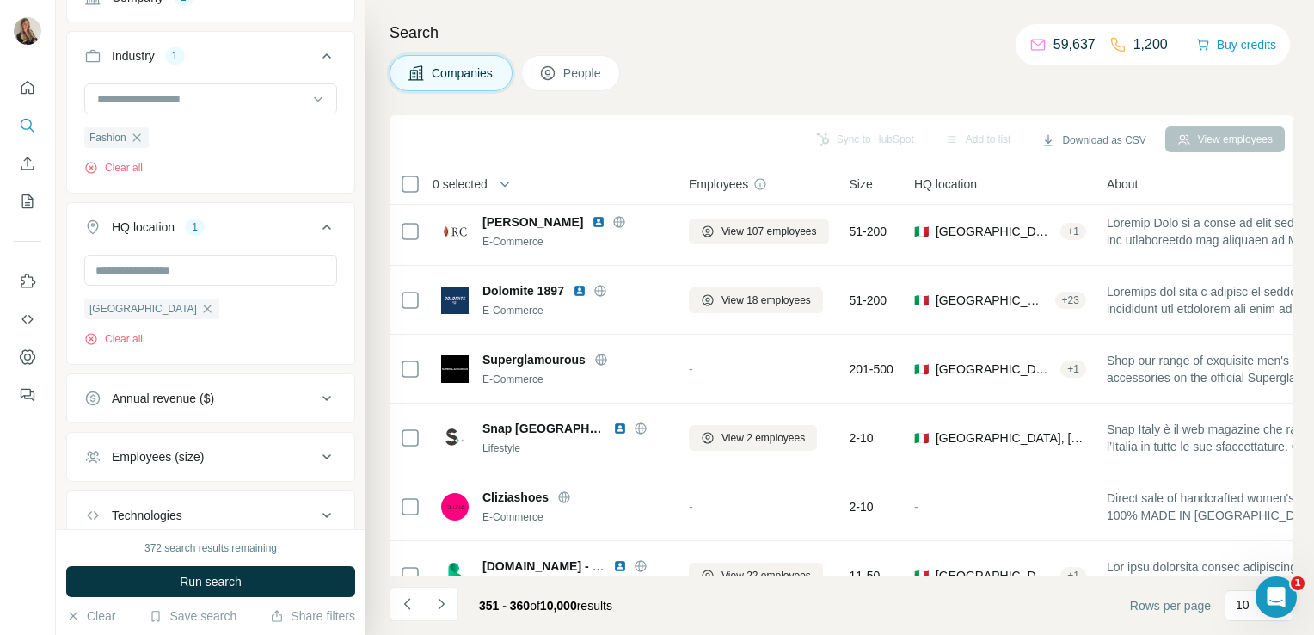
scroll to position [0, 0]
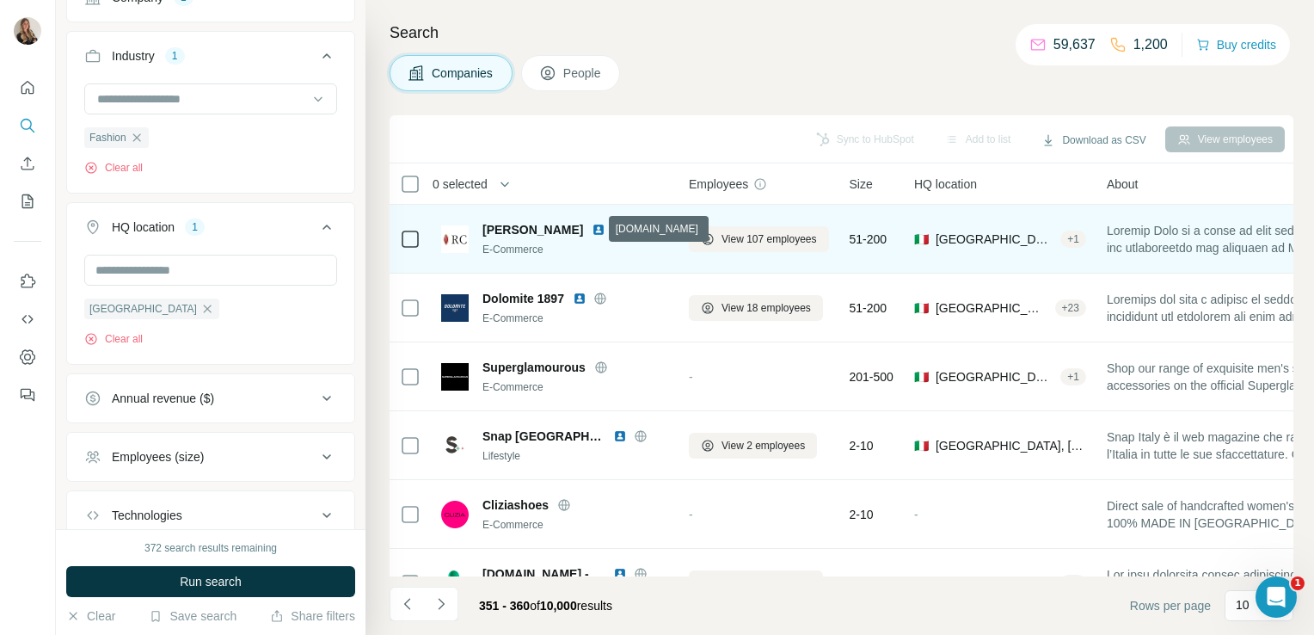
click at [612, 227] on icon at bounding box center [619, 230] width 14 height 14
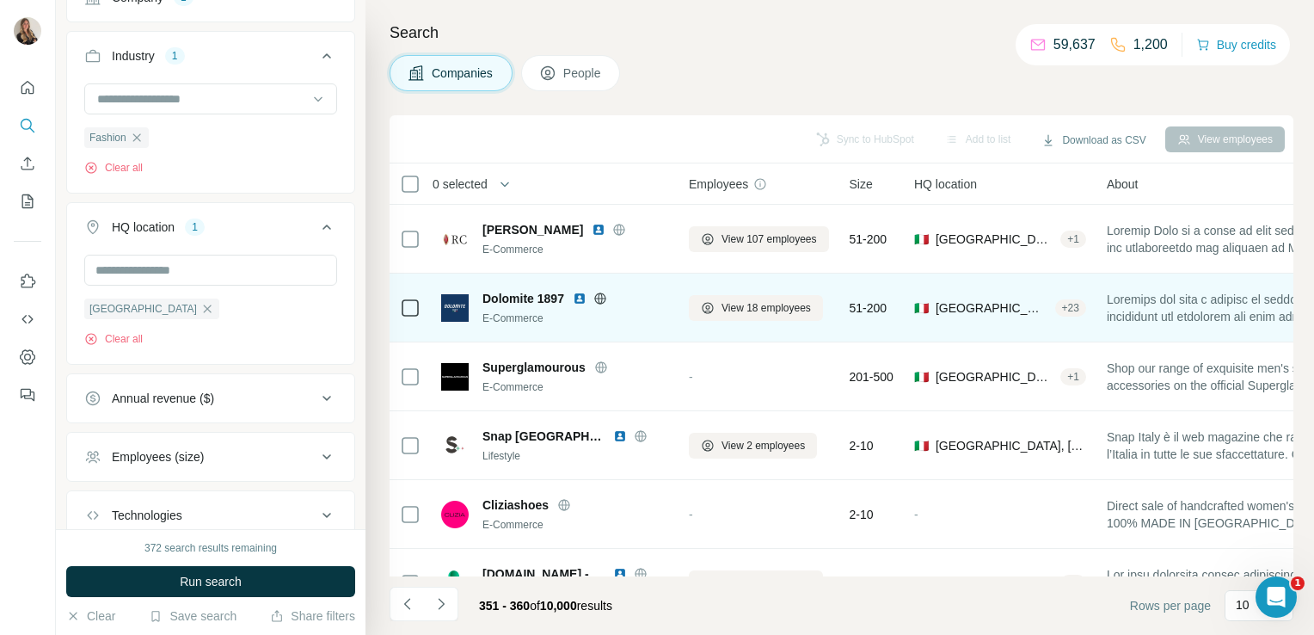
click at [604, 299] on icon at bounding box center [601, 299] width 14 height 14
click at [772, 303] on span "View 18 employees" at bounding box center [766, 307] width 89 height 15
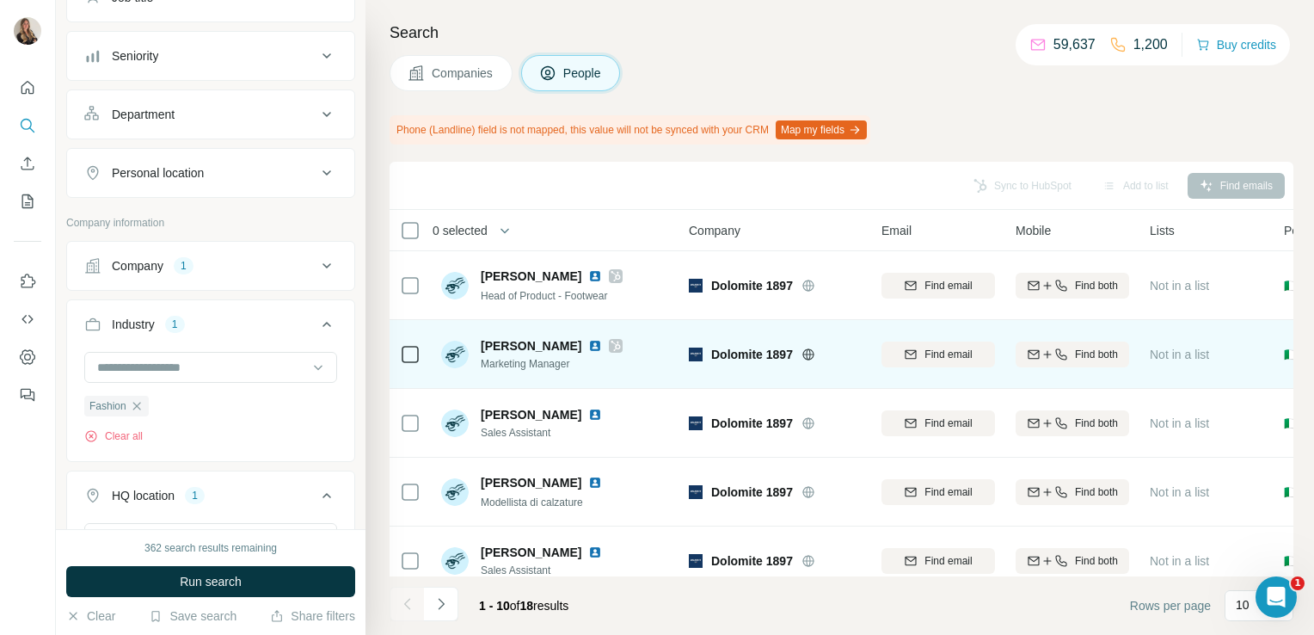
click at [612, 341] on icon at bounding box center [616, 346] width 9 height 10
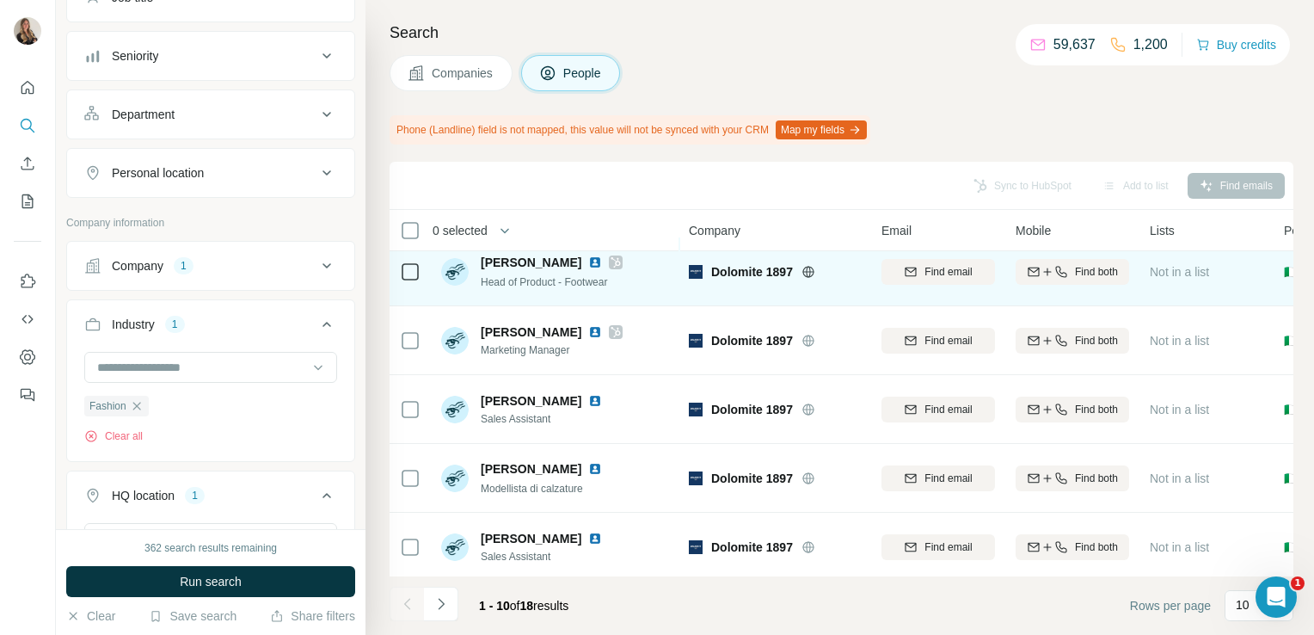
click at [611, 255] on icon at bounding box center [616, 262] width 10 height 14
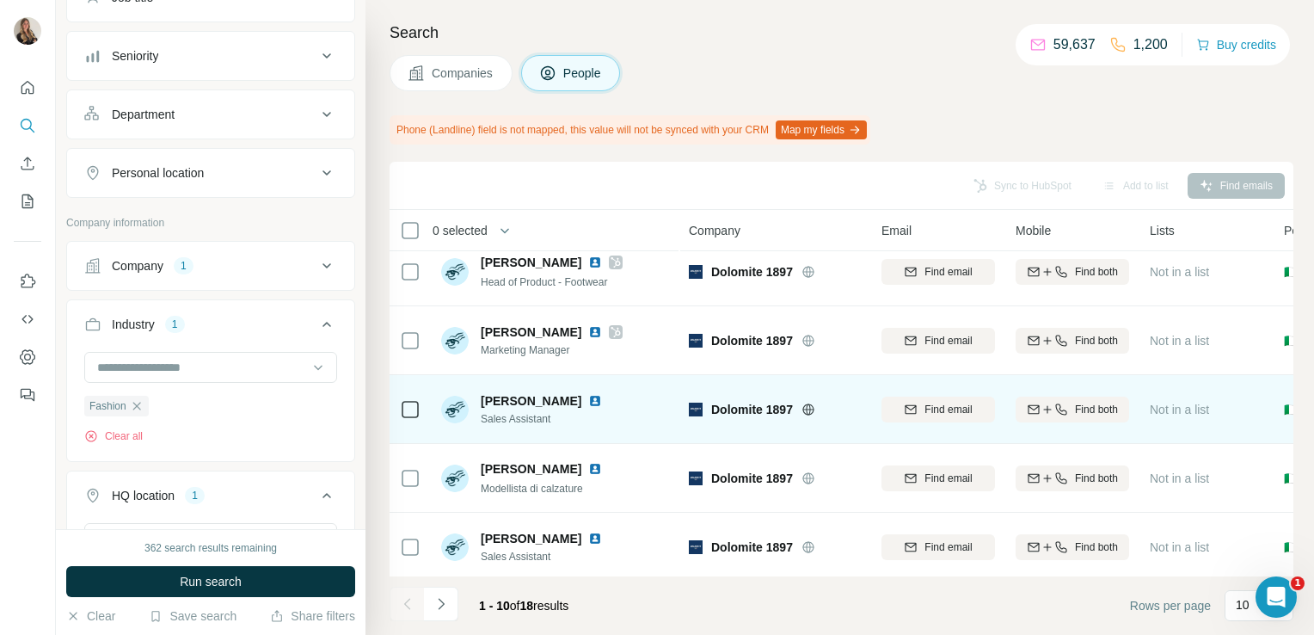
scroll to position [0, 0]
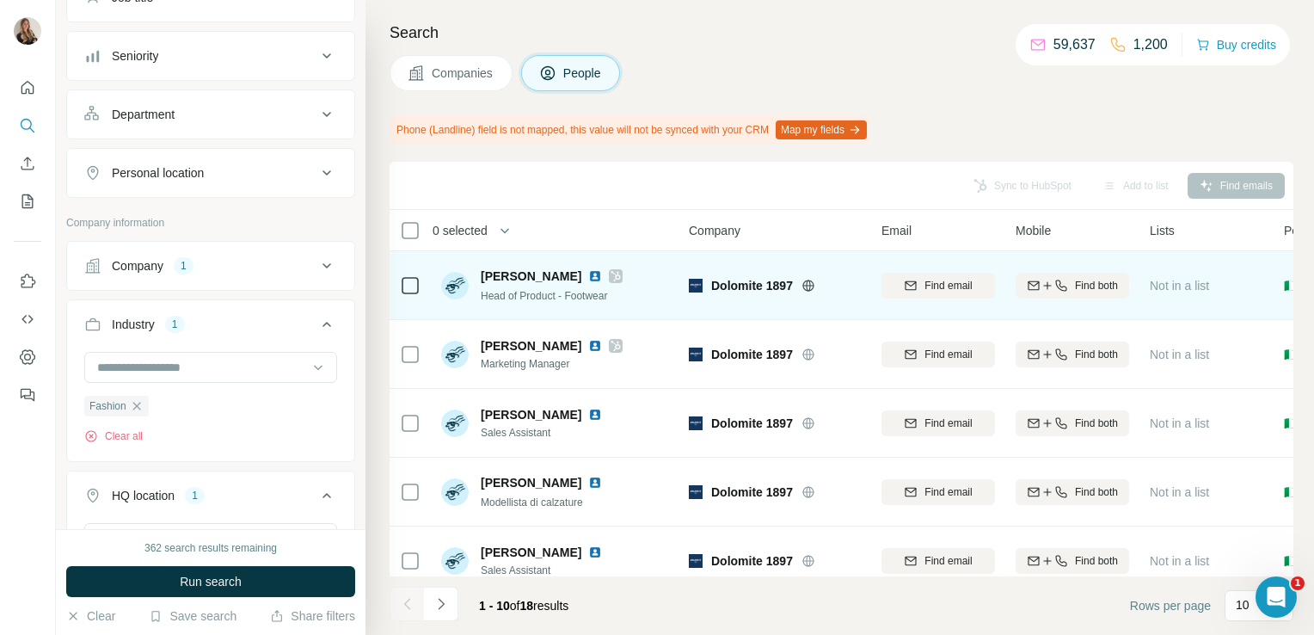
click at [415, 275] on icon at bounding box center [410, 285] width 21 height 21
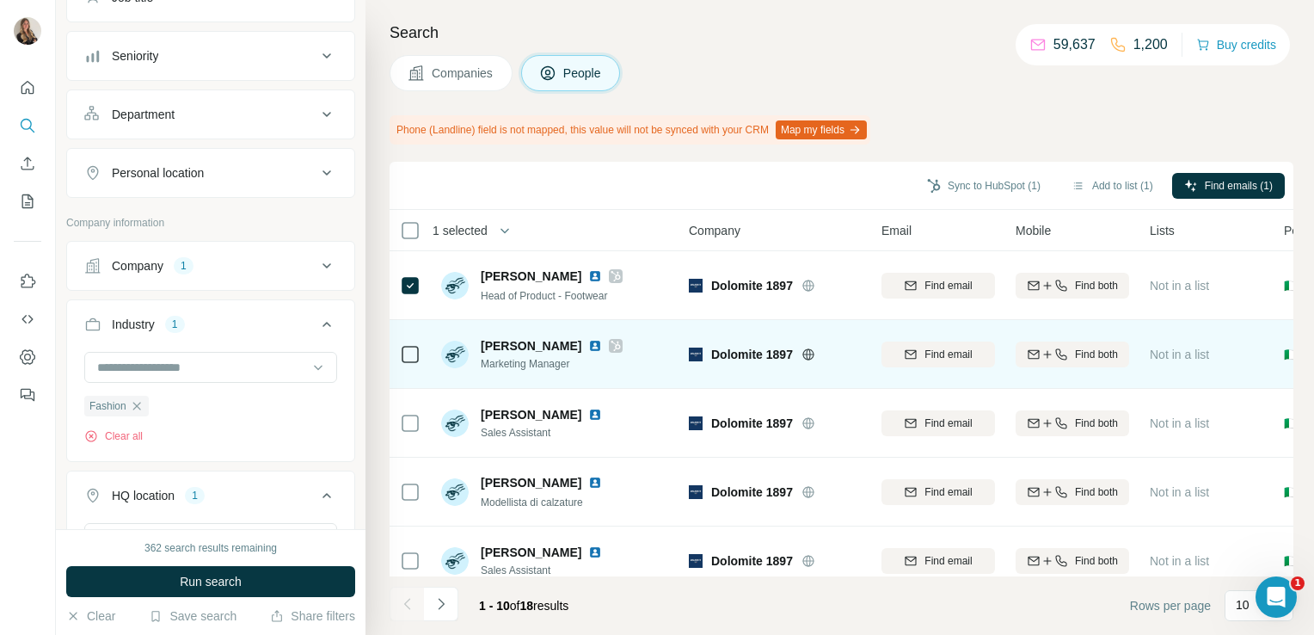
click at [408, 366] on div at bounding box center [410, 353] width 21 height 47
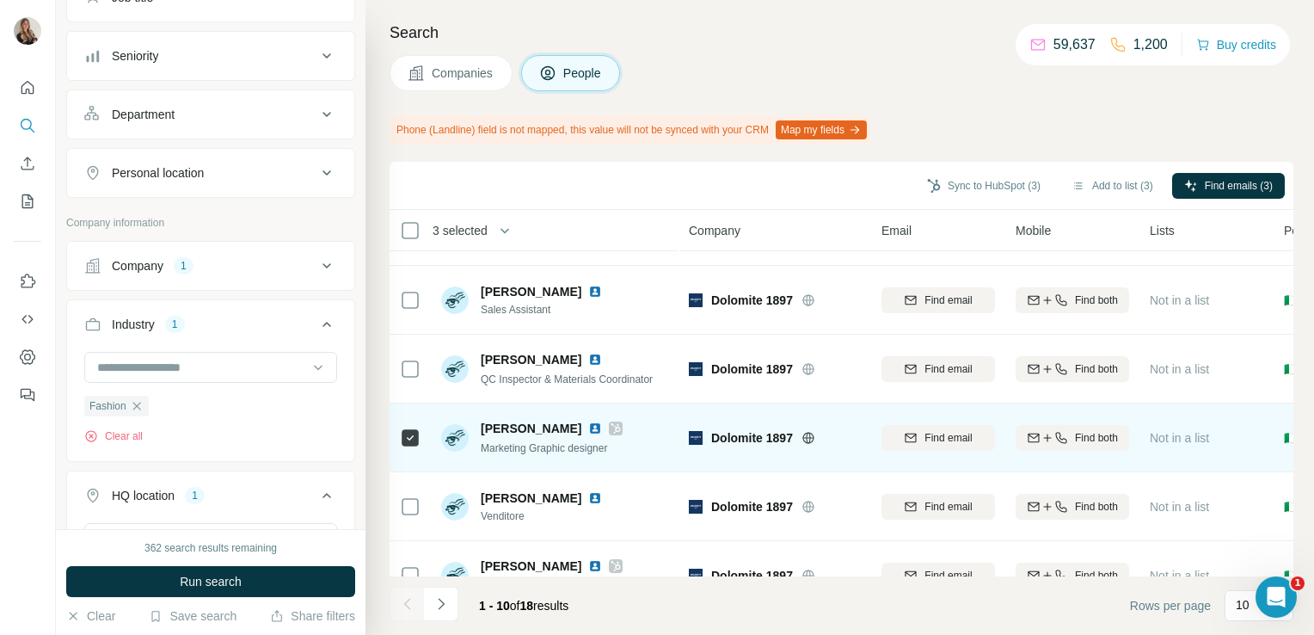
scroll to position [371, 0]
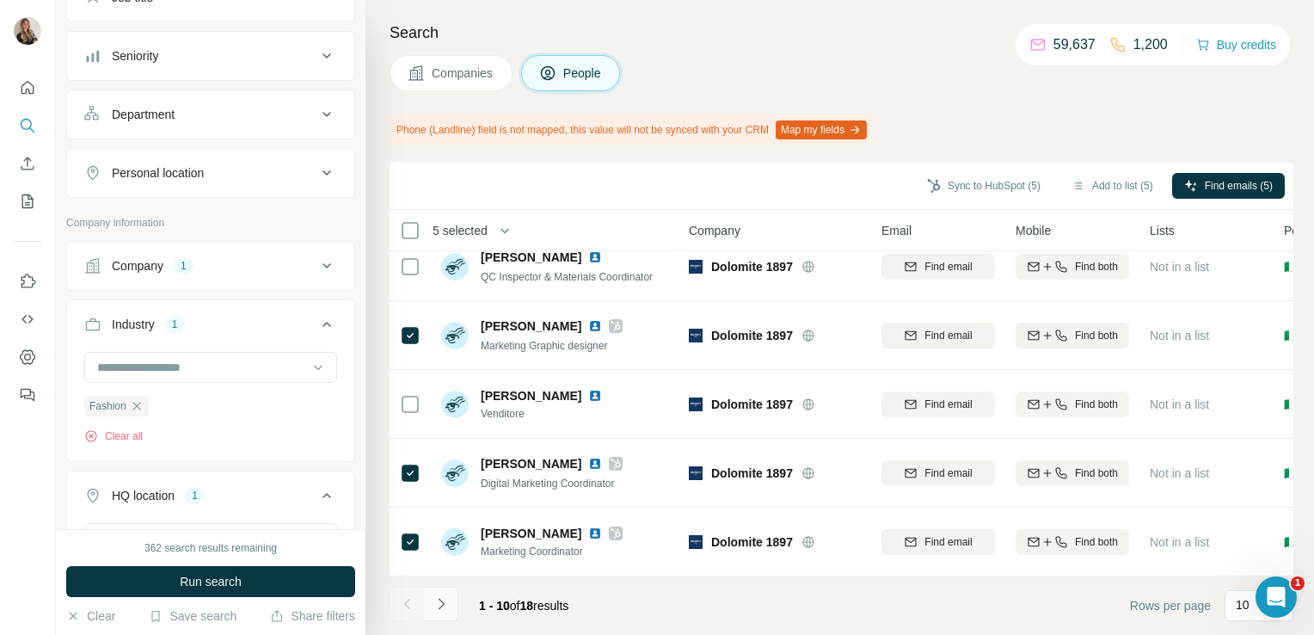
click at [448, 614] on button "Navigate to next page" at bounding box center [441, 604] width 34 height 34
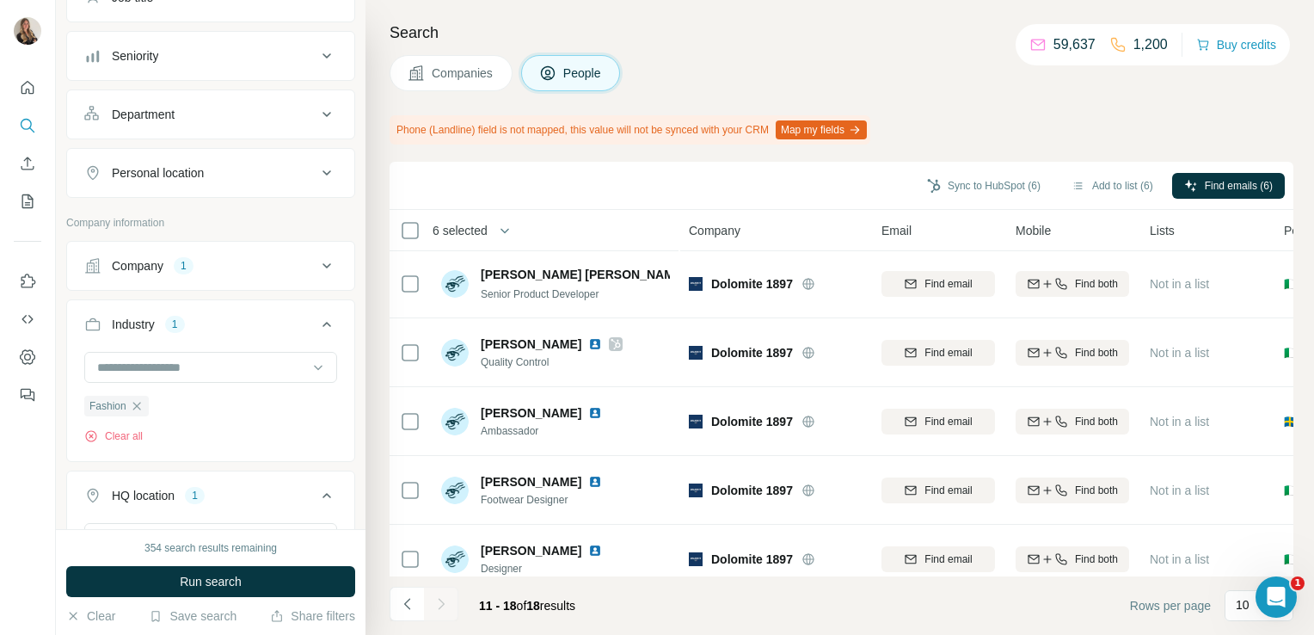
scroll to position [0, 0]
click at [1101, 194] on button "Add to list (8)" at bounding box center [1113, 186] width 106 height 26
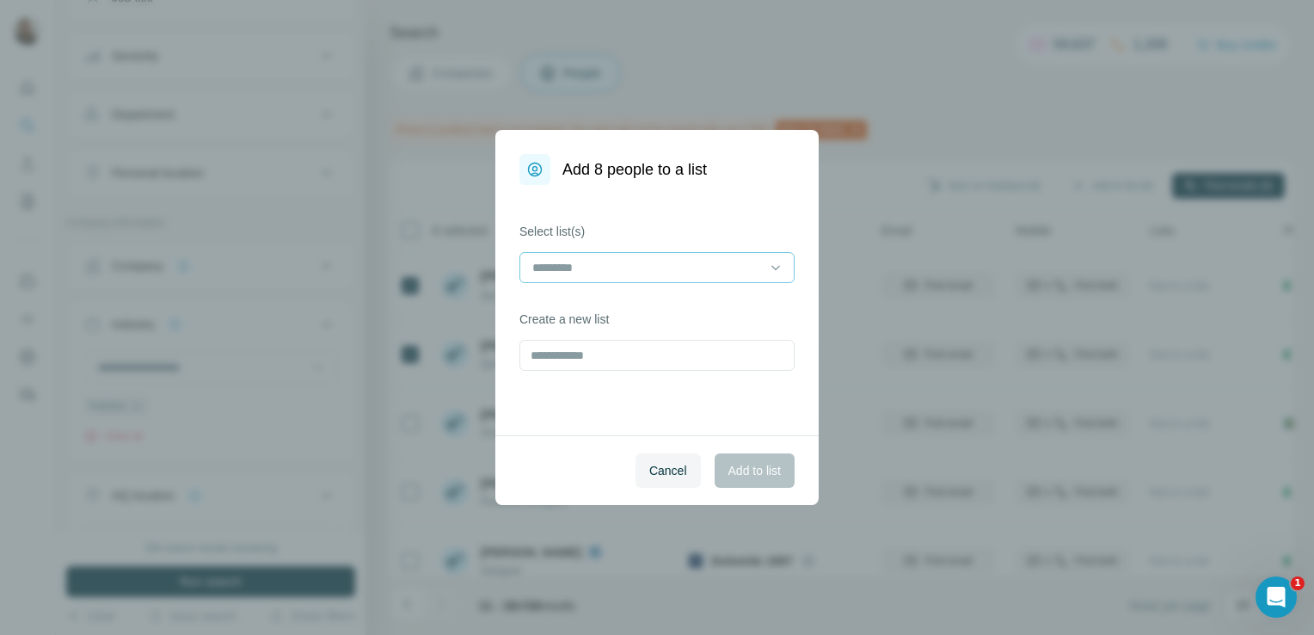
click at [591, 255] on div at bounding box center [647, 267] width 232 height 29
click at [575, 265] on input at bounding box center [647, 267] width 232 height 19
click at [754, 204] on div "Select list(s) Create a new list" at bounding box center [656, 310] width 323 height 250
click at [613, 357] on input "text" at bounding box center [657, 355] width 275 height 31
type input "**********"
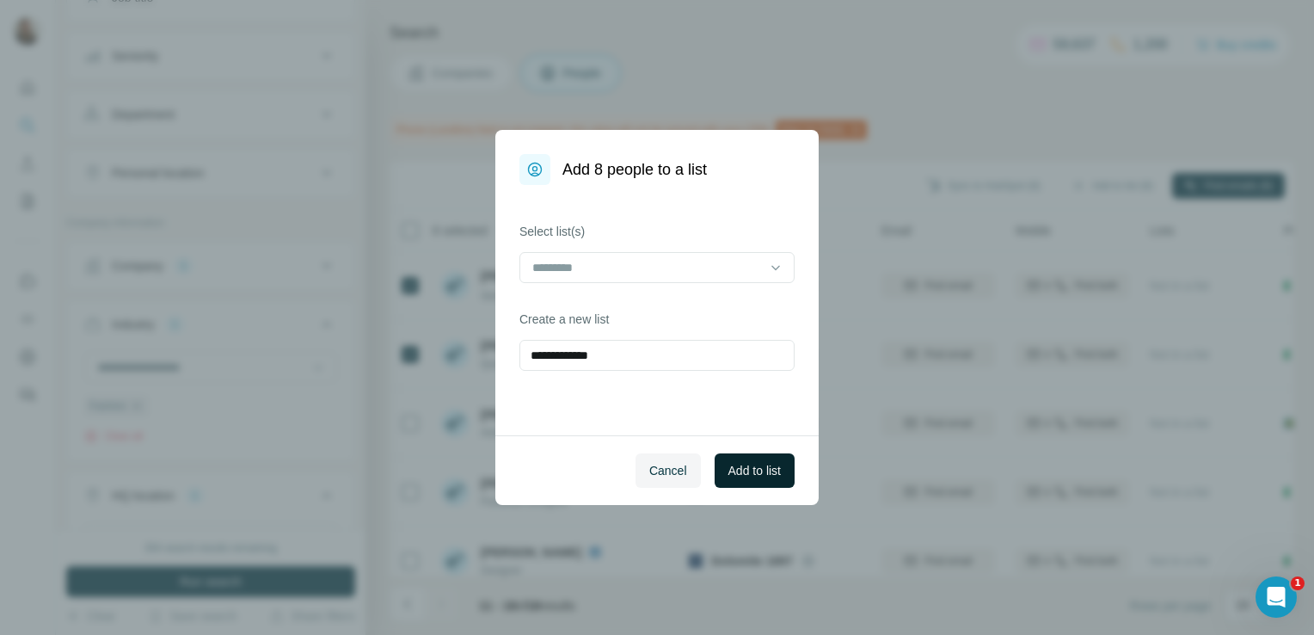
click at [745, 466] on span "Add to list" at bounding box center [755, 470] width 52 height 17
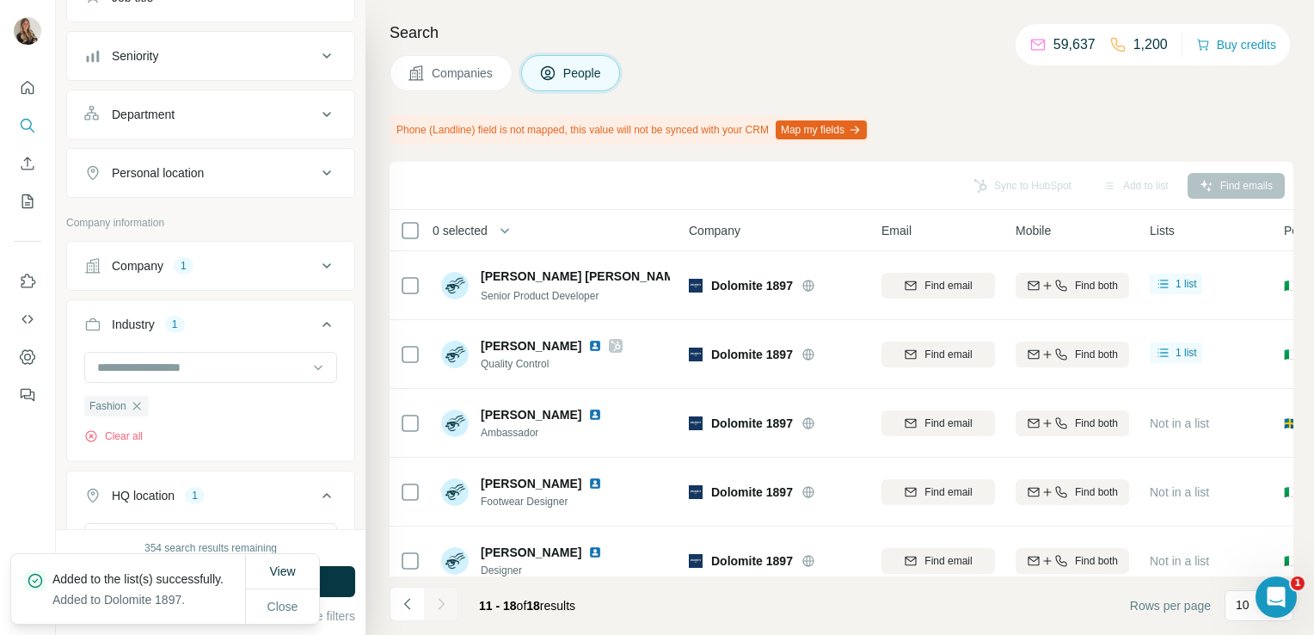
click at [452, 79] on span "Companies" at bounding box center [463, 73] width 63 height 17
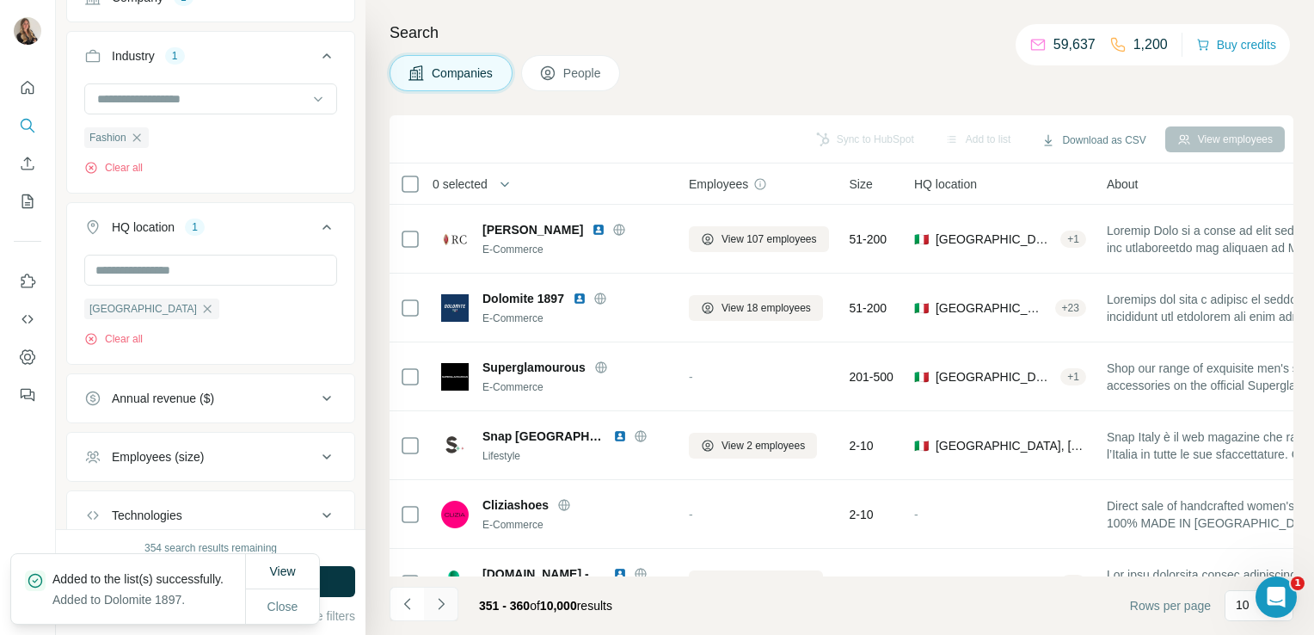
click at [450, 600] on button "Navigate to next page" at bounding box center [441, 604] width 34 height 34
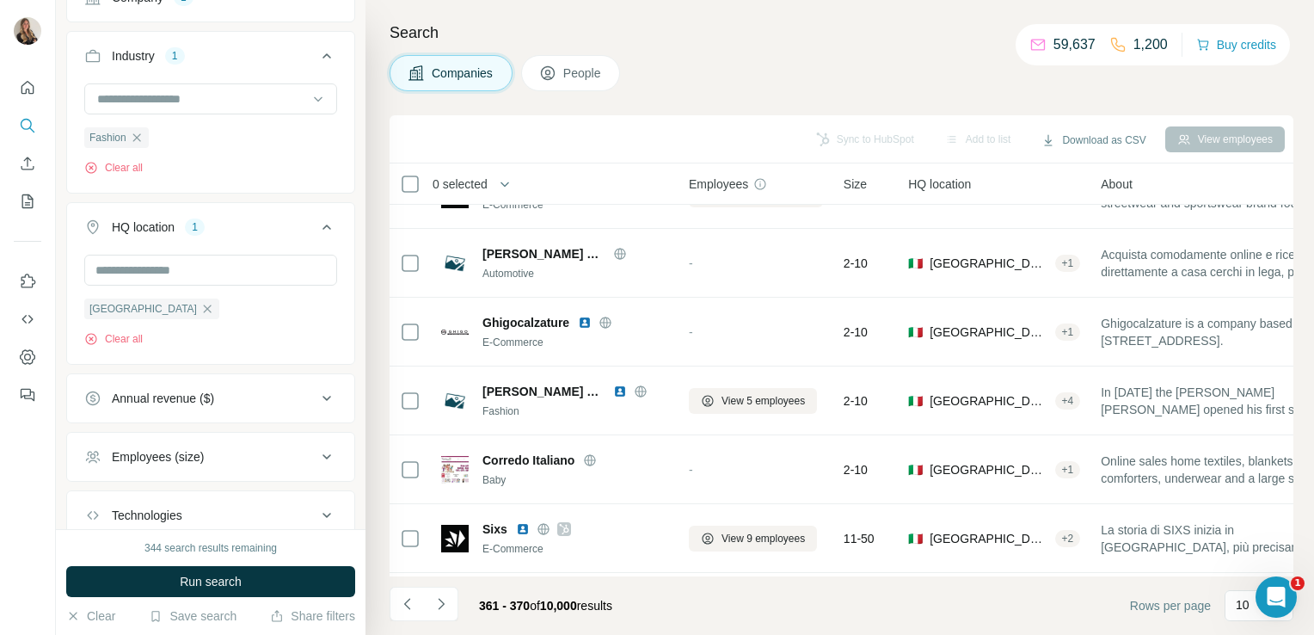
scroll to position [324, 0]
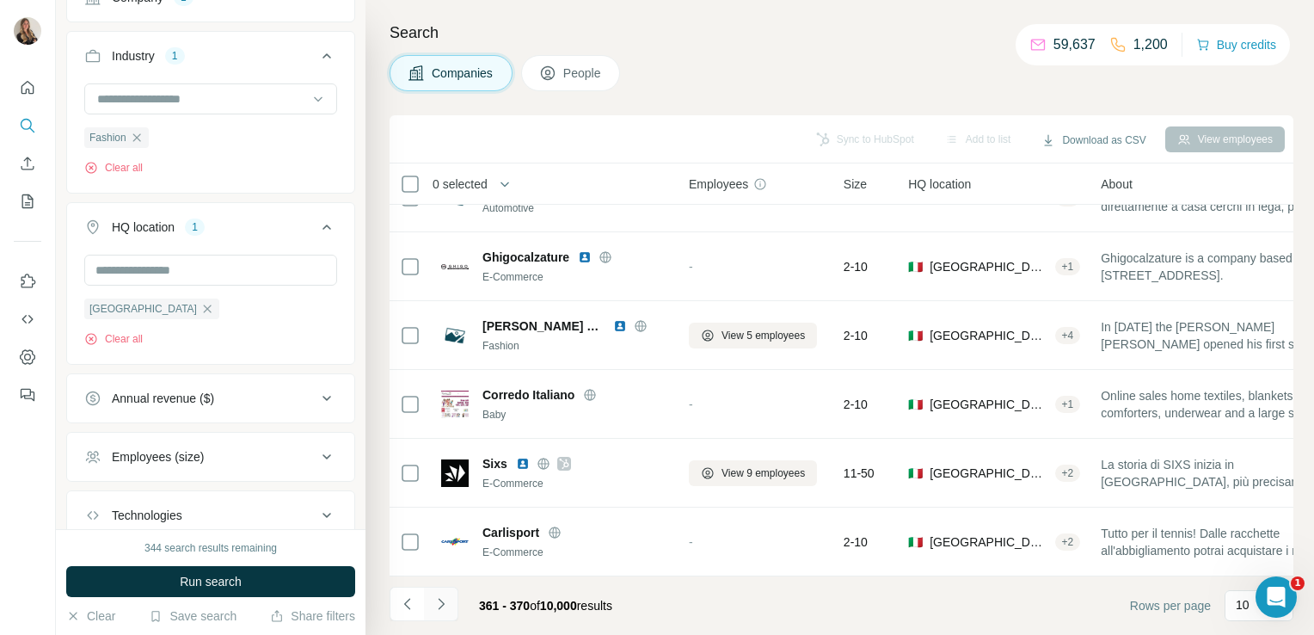
click at [444, 612] on icon "Navigate to next page" at bounding box center [441, 603] width 17 height 17
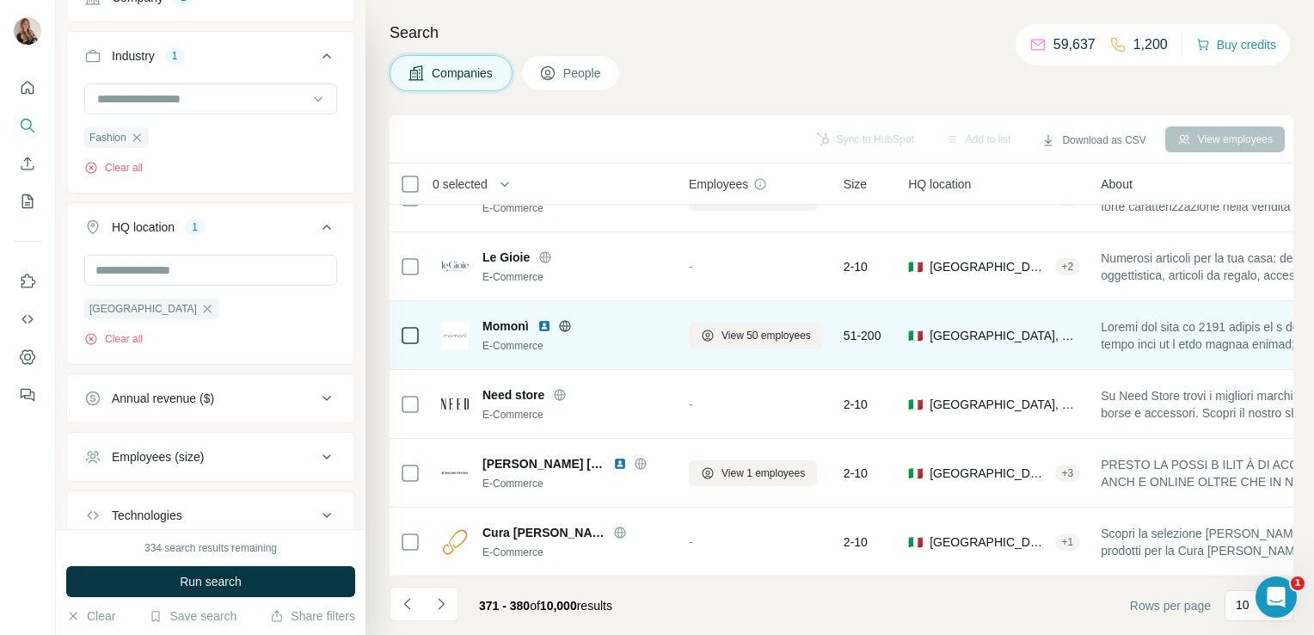
click at [570, 319] on icon at bounding box center [565, 326] width 14 height 14
click at [774, 328] on span "View 50 employees" at bounding box center [766, 335] width 89 height 15
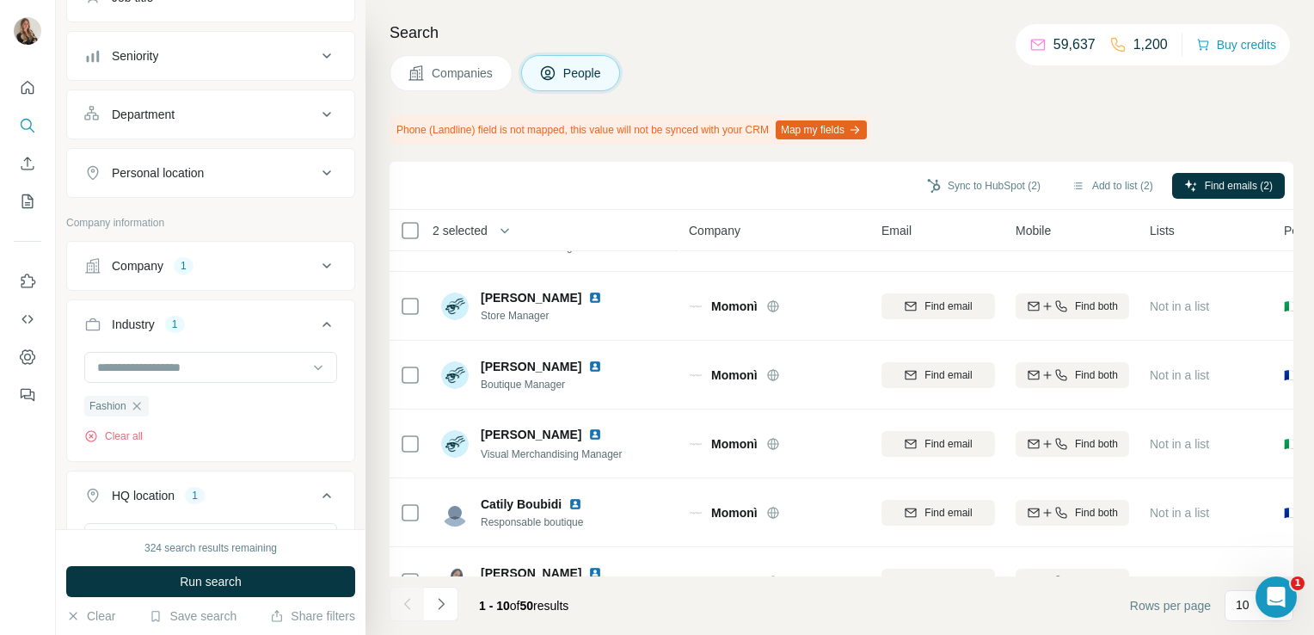
scroll to position [371, 0]
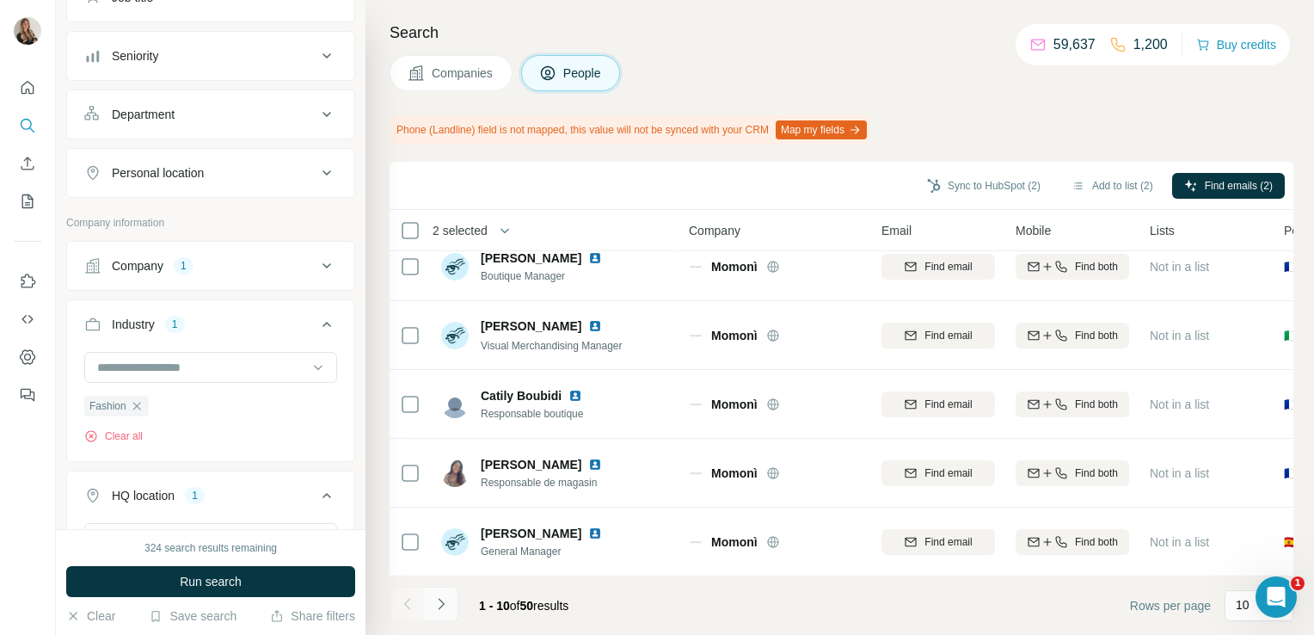
click at [440, 608] on icon "Navigate to next page" at bounding box center [441, 603] width 17 height 17
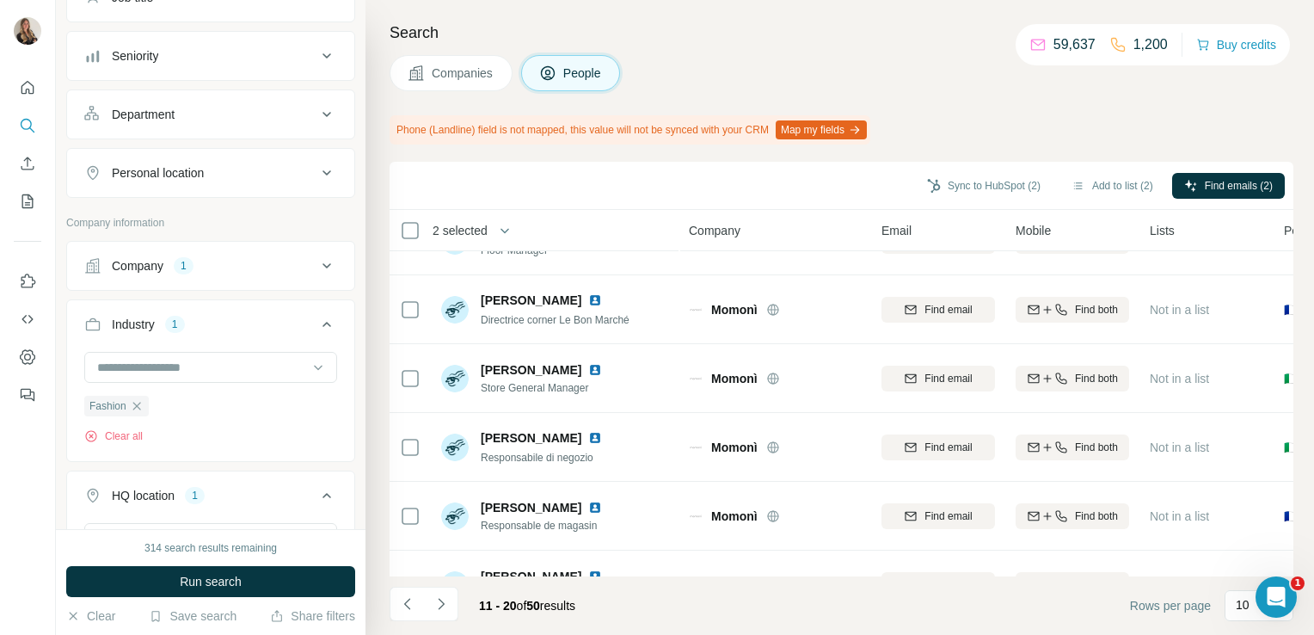
scroll to position [0, 0]
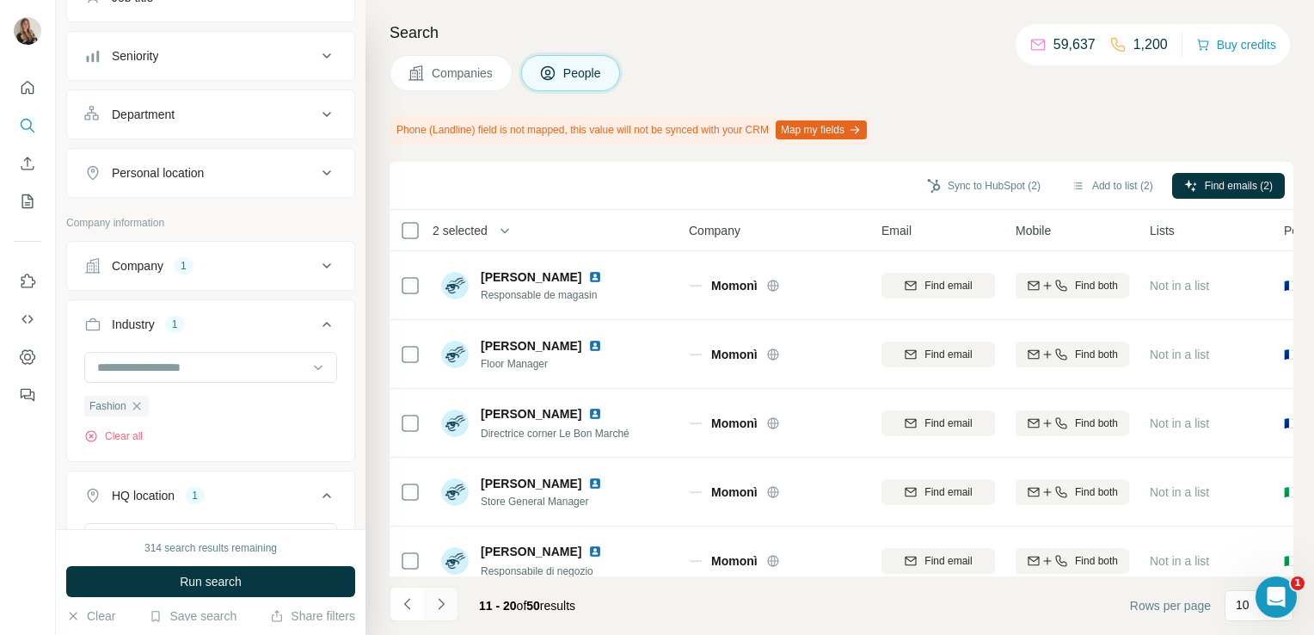
click at [446, 603] on icon "Navigate to next page" at bounding box center [441, 603] width 17 height 17
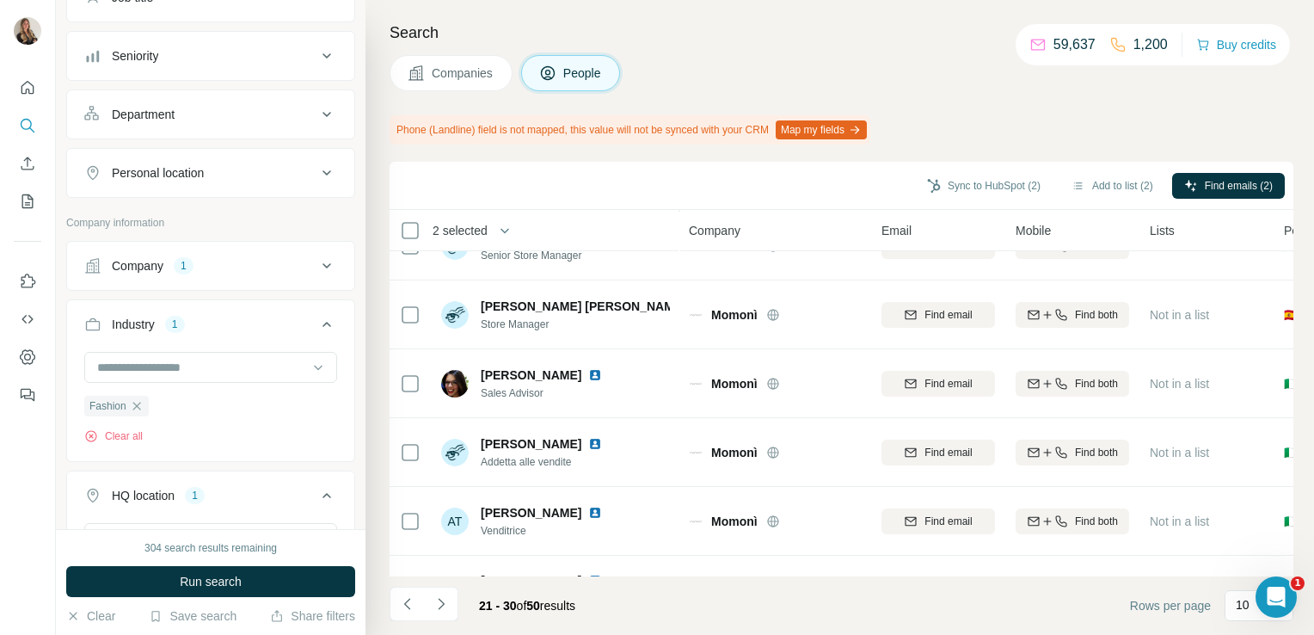
scroll to position [371, 0]
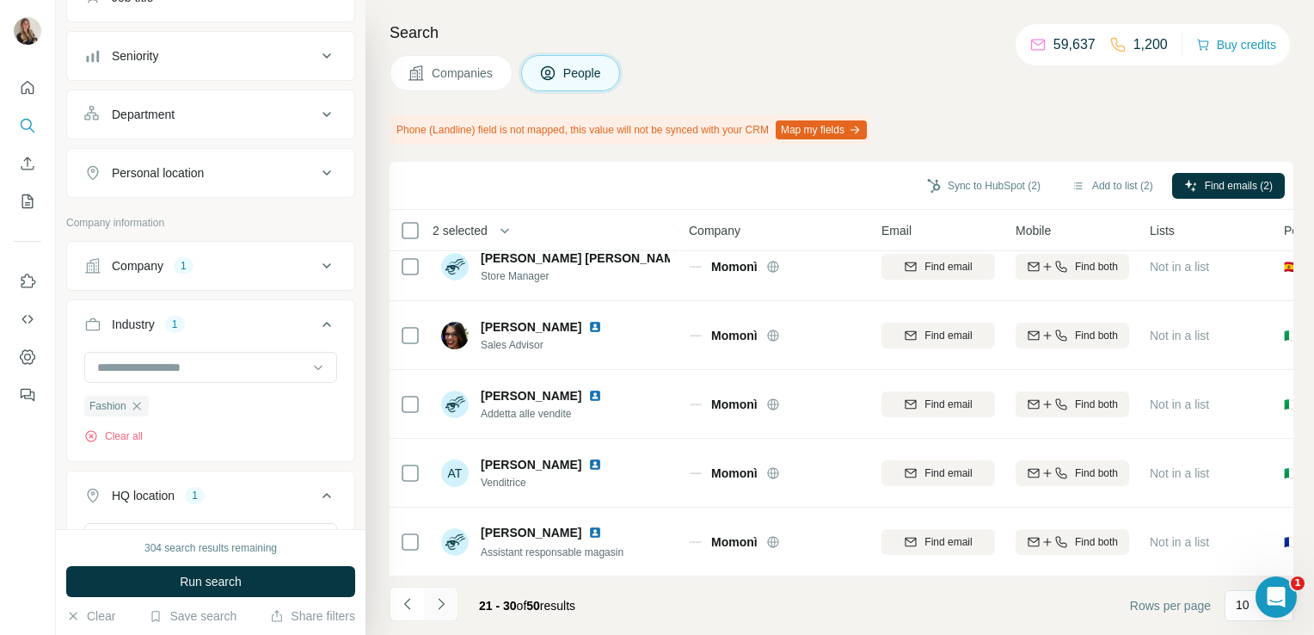
click at [434, 606] on icon "Navigate to next page" at bounding box center [441, 603] width 17 height 17
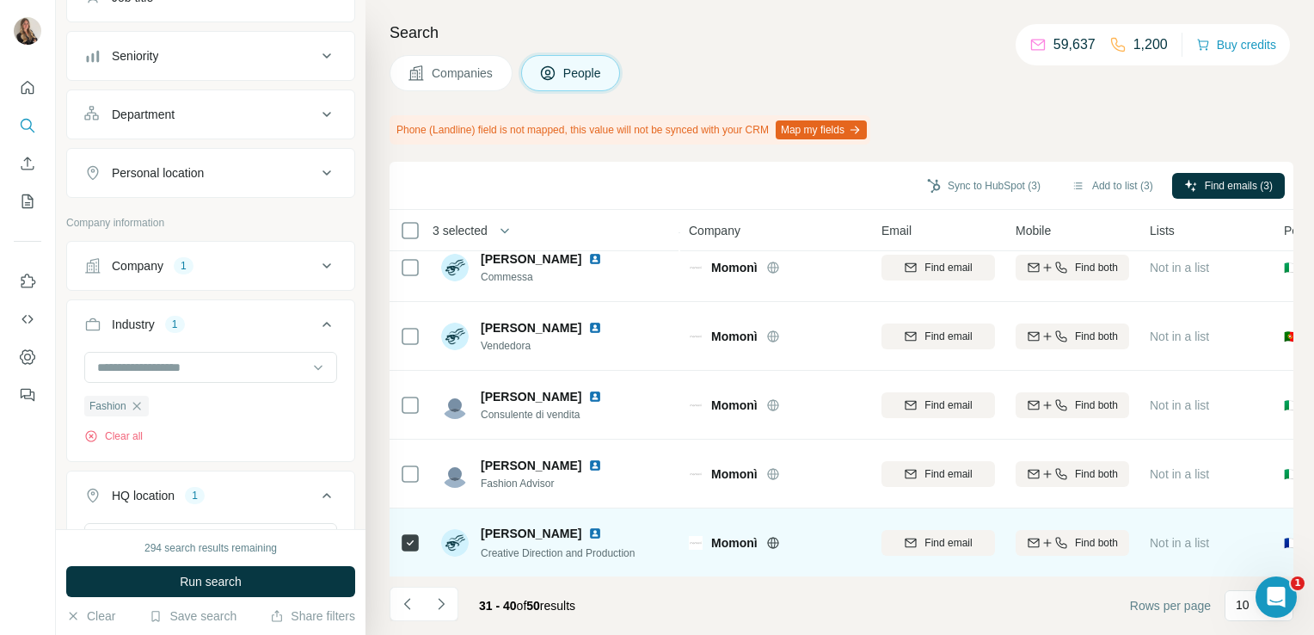
scroll to position [0, 0]
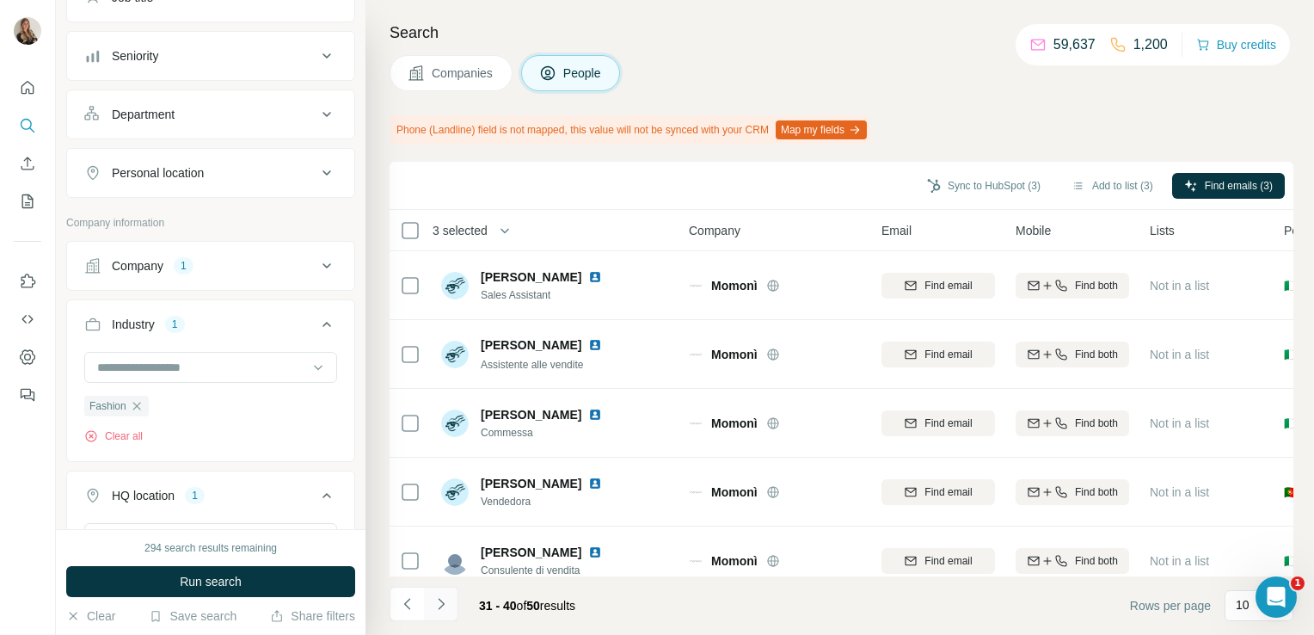
click at [441, 594] on button "Navigate to next page" at bounding box center [441, 604] width 34 height 34
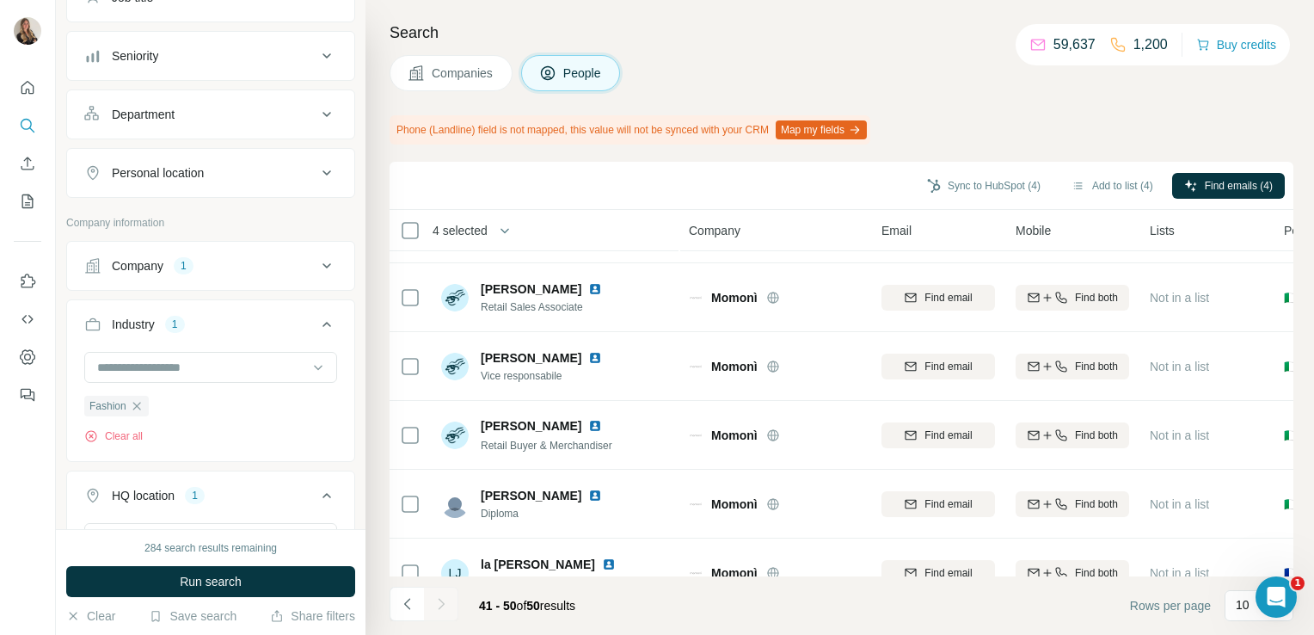
scroll to position [371, 0]
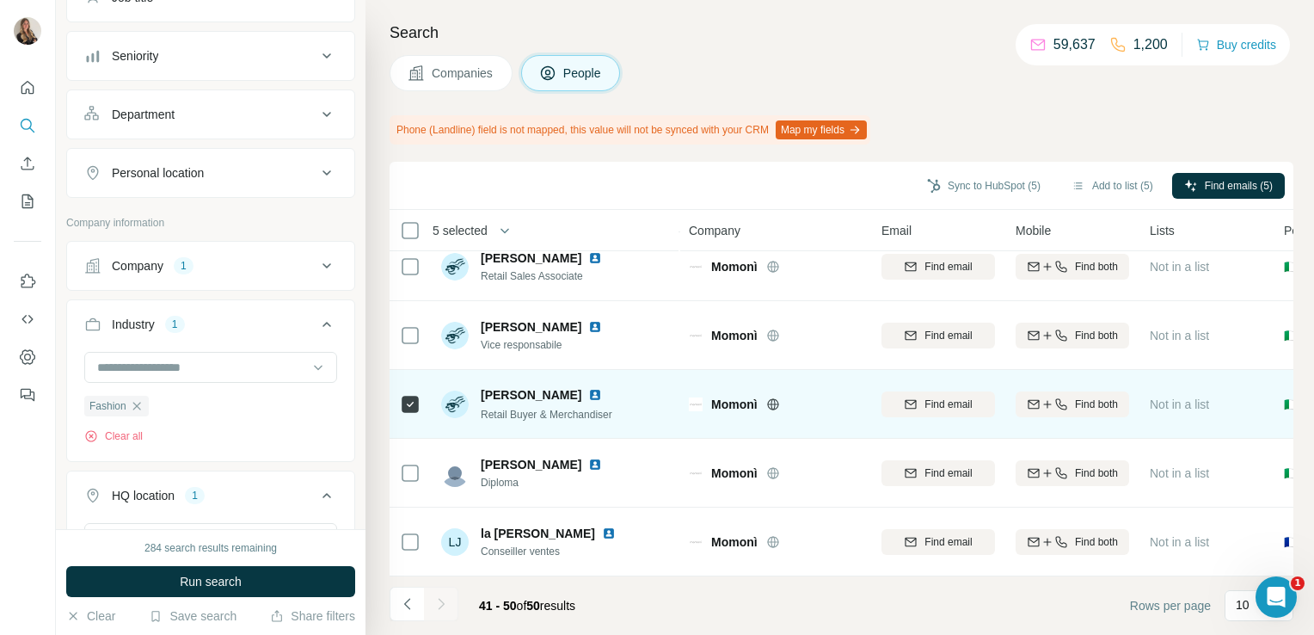
click at [589, 389] on img at bounding box center [595, 395] width 14 height 14
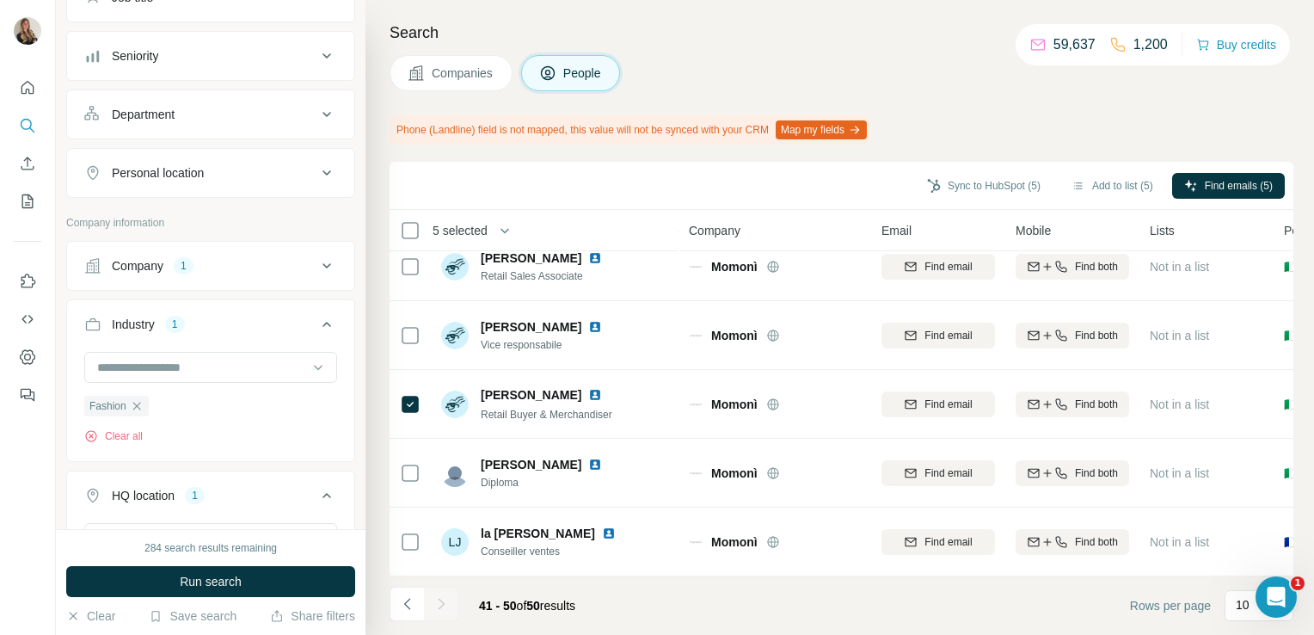
click at [444, 60] on button "Companies" at bounding box center [451, 73] width 123 height 36
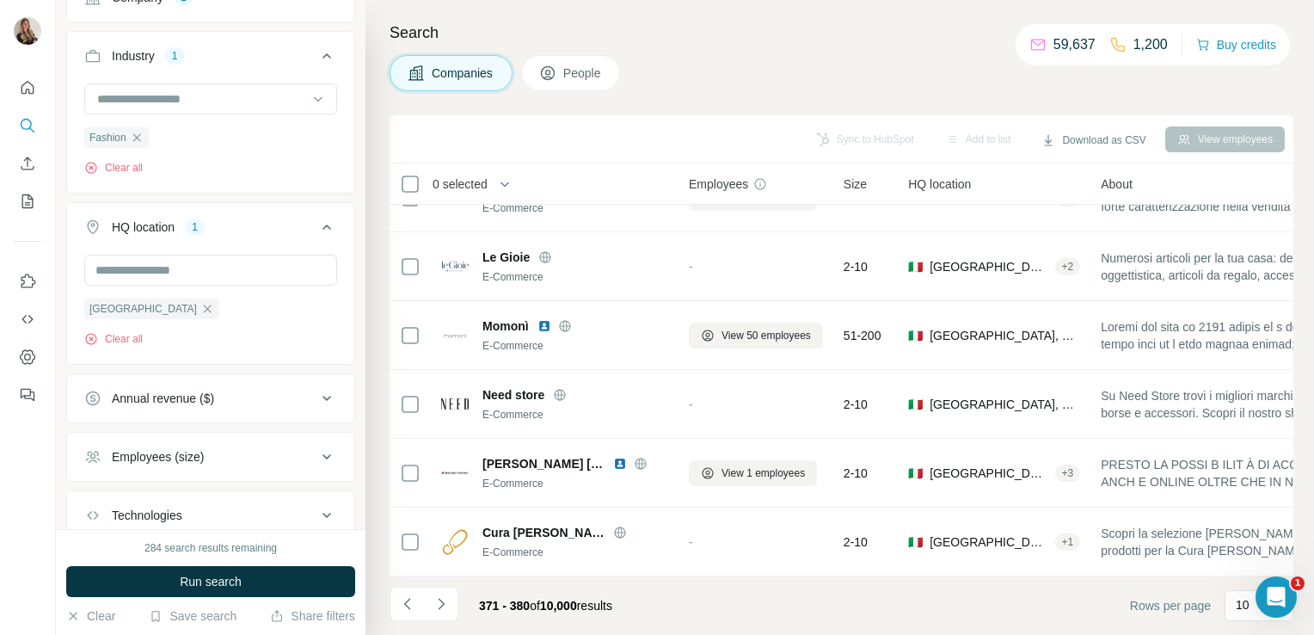
scroll to position [324, 0]
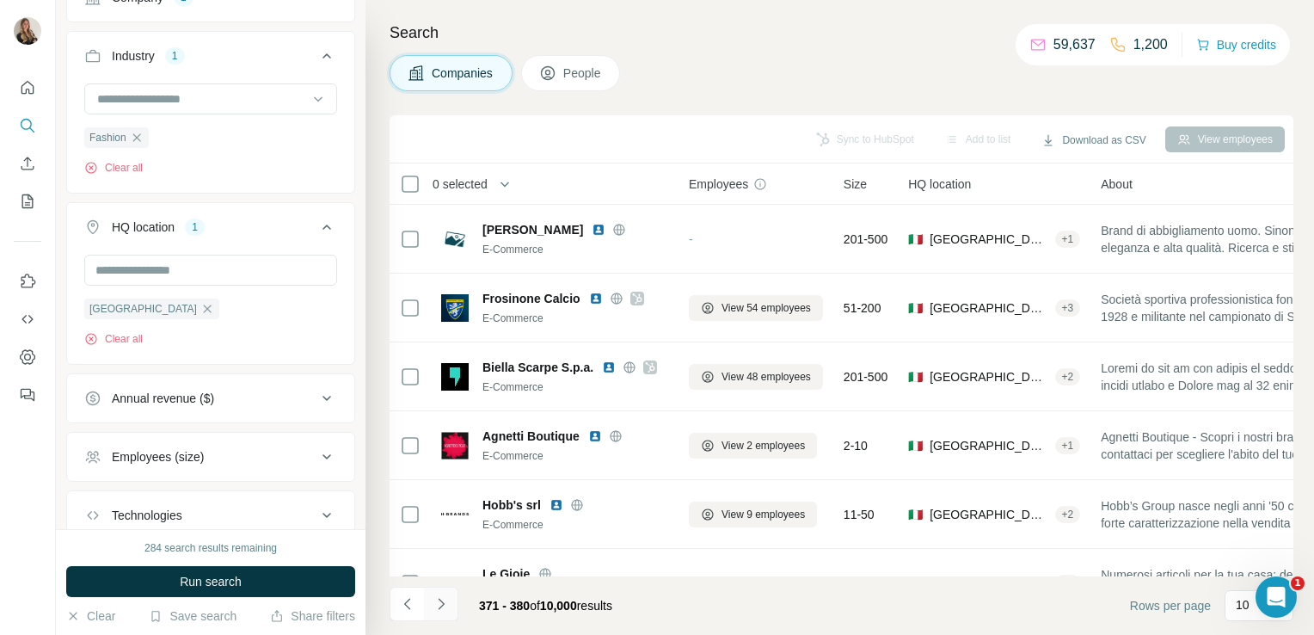
click at [436, 607] on icon "Navigate to next page" at bounding box center [441, 603] width 17 height 17
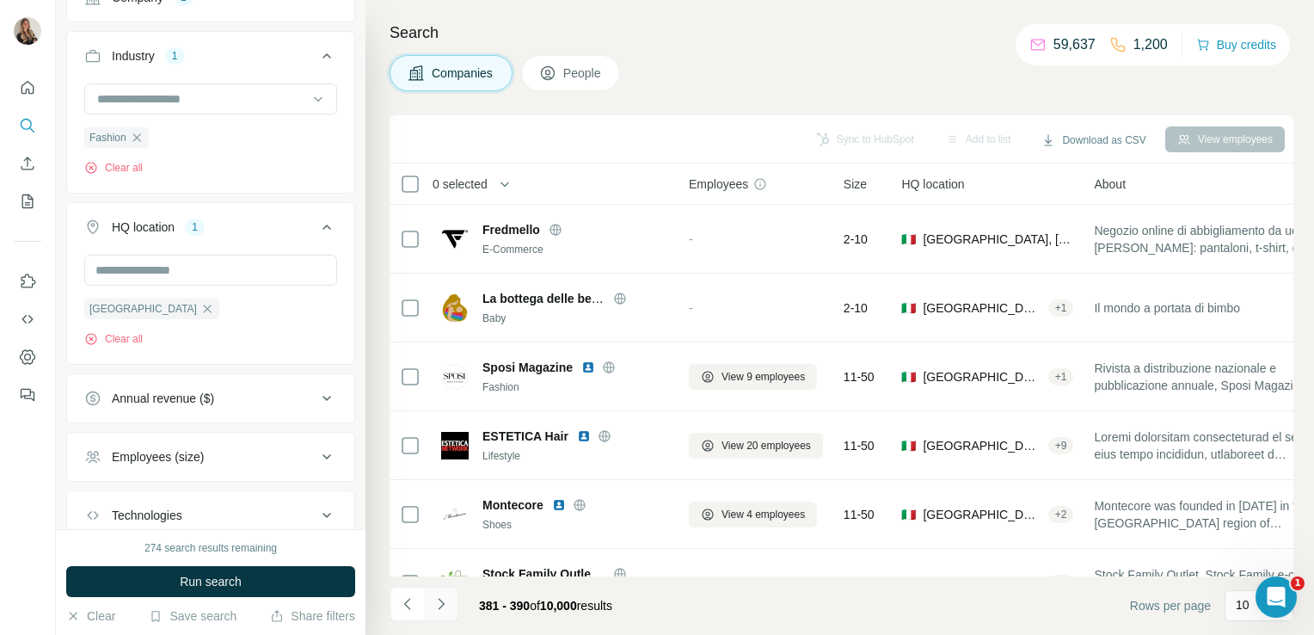
click at [446, 601] on icon "Navigate to next page" at bounding box center [441, 603] width 17 height 17
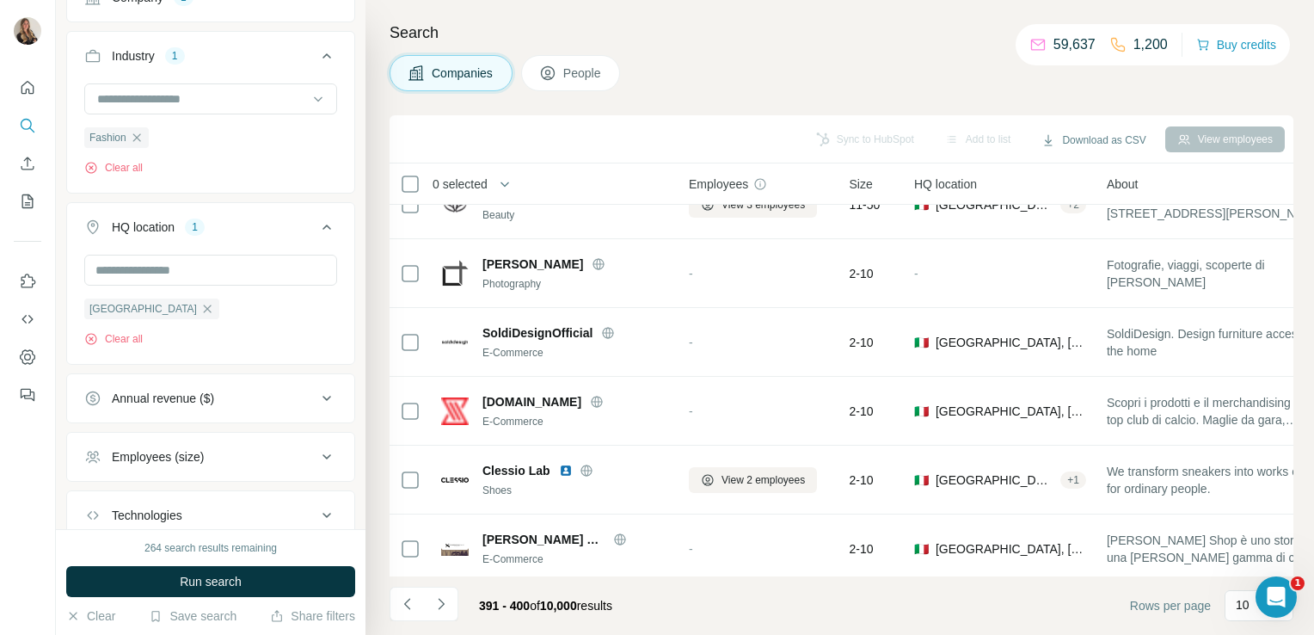
scroll to position [324, 0]
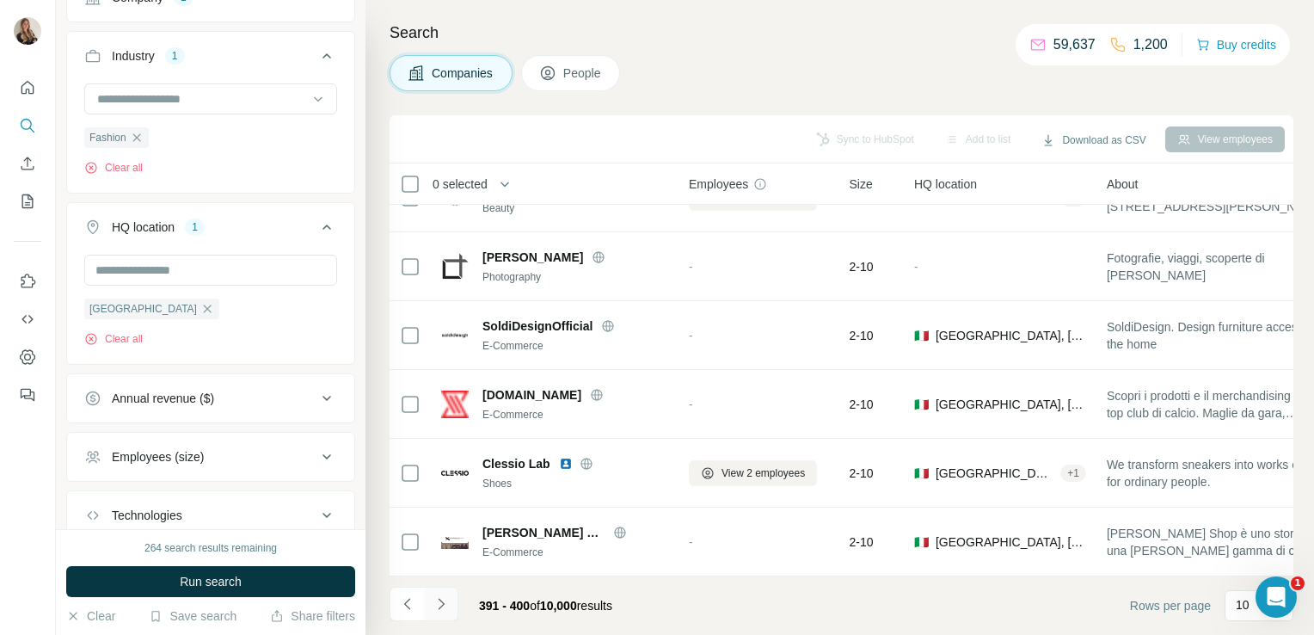
click at [435, 603] on icon "Navigate to next page" at bounding box center [441, 603] width 17 height 17
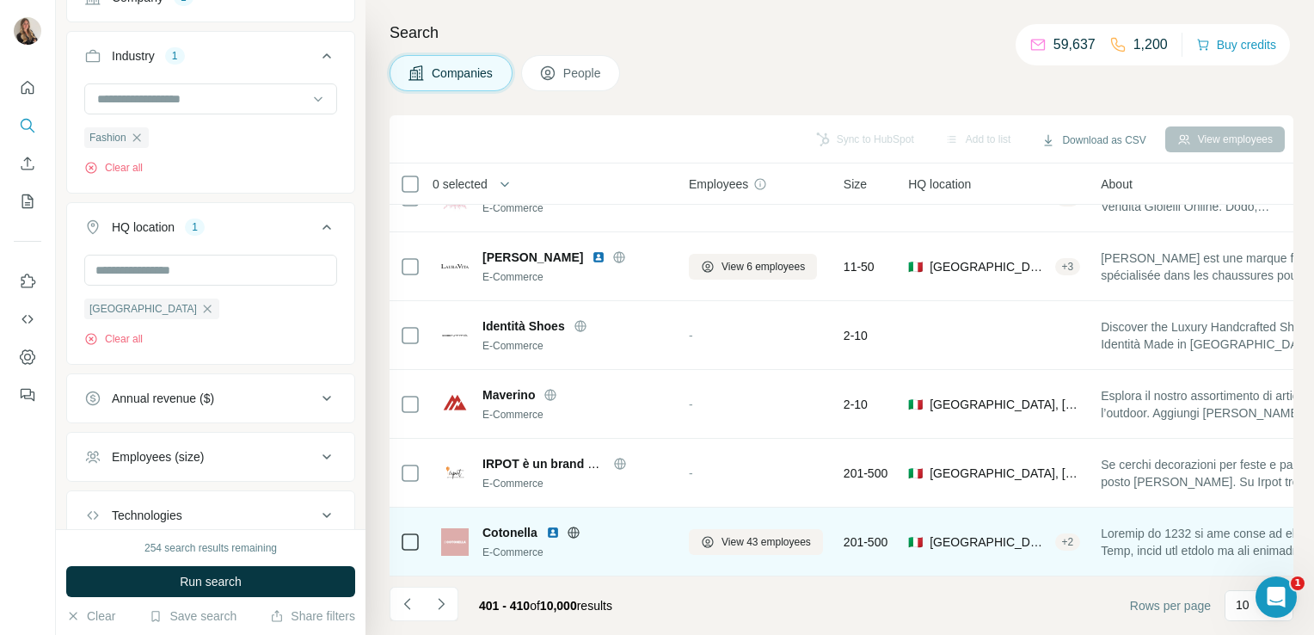
click at [573, 532] on icon at bounding box center [573, 532] width 11 height 1
click at [771, 538] on span "View 43 employees" at bounding box center [766, 541] width 89 height 15
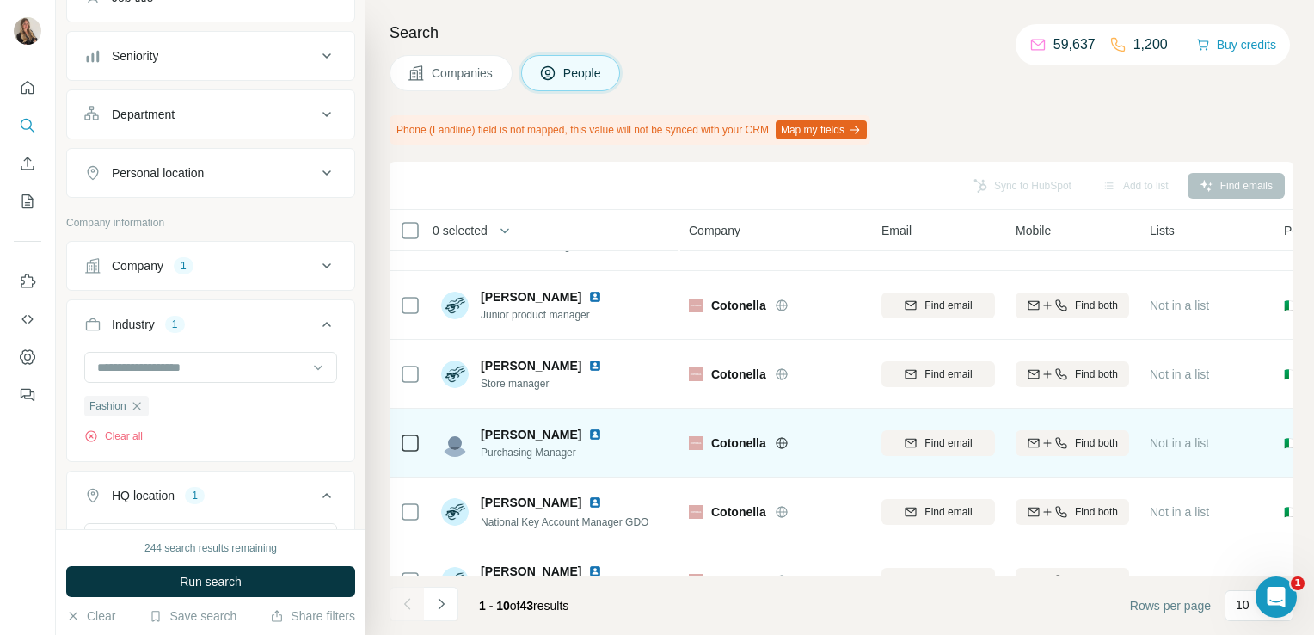
scroll to position [371, 0]
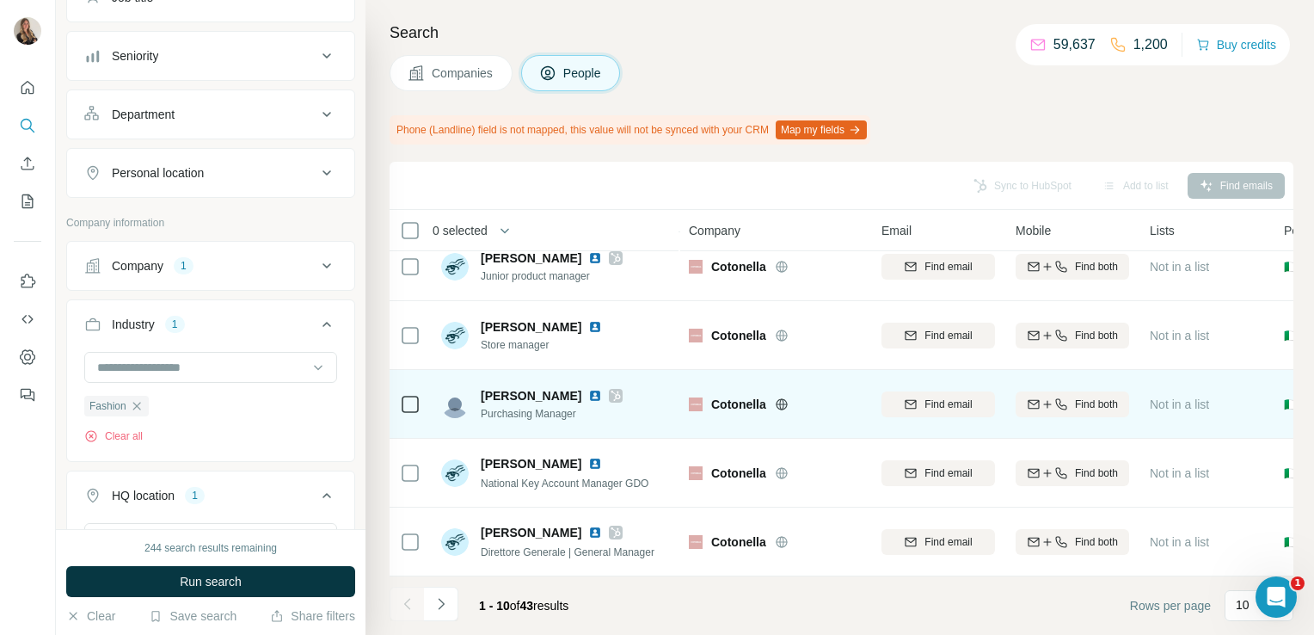
click at [611, 389] on icon at bounding box center [616, 396] width 10 height 14
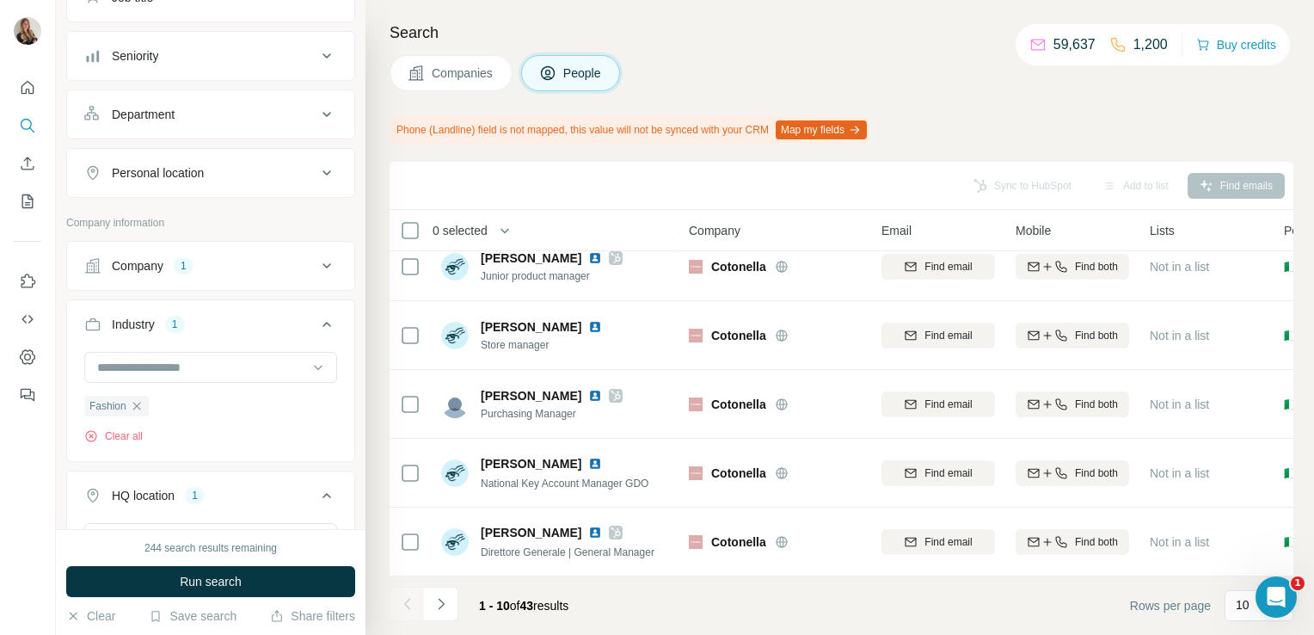
click at [453, 72] on span "Companies" at bounding box center [463, 73] width 63 height 17
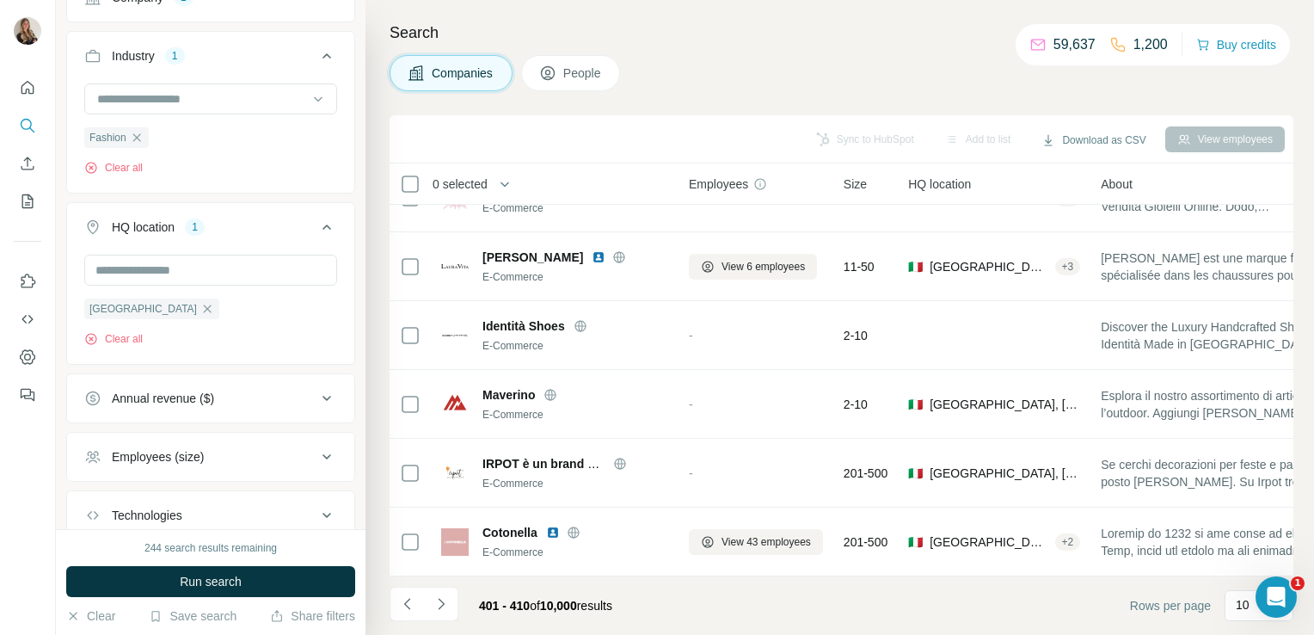
scroll to position [324, 0]
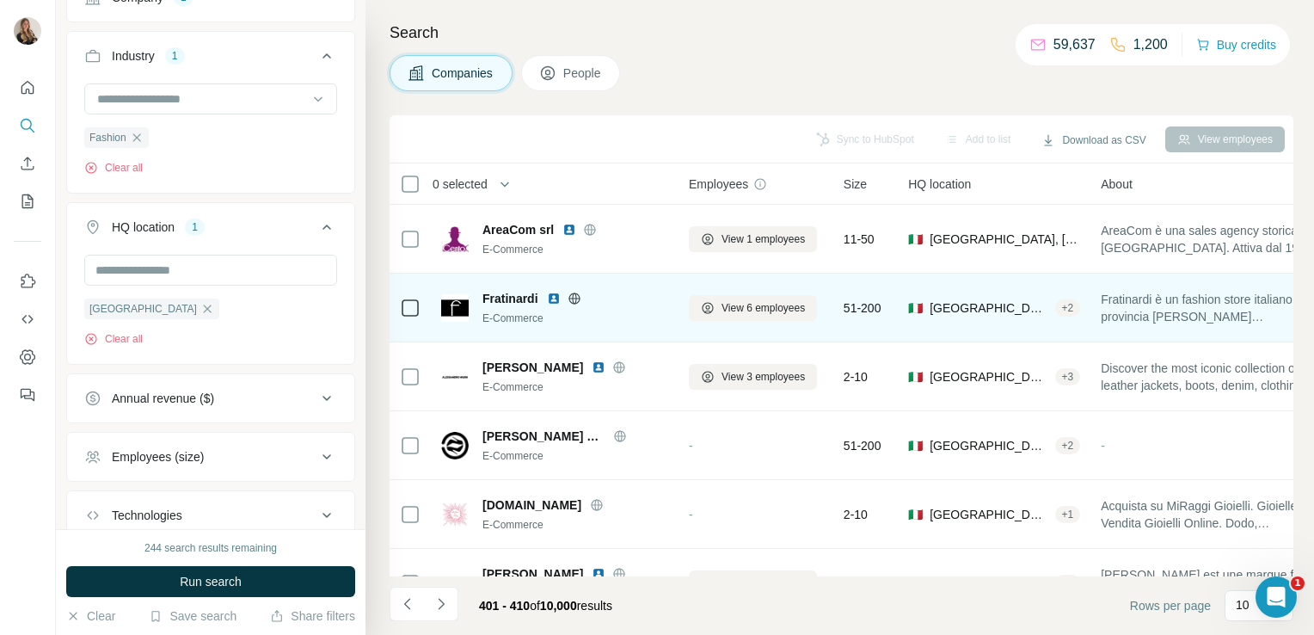
click at [577, 298] on icon at bounding box center [574, 298] width 11 height 1
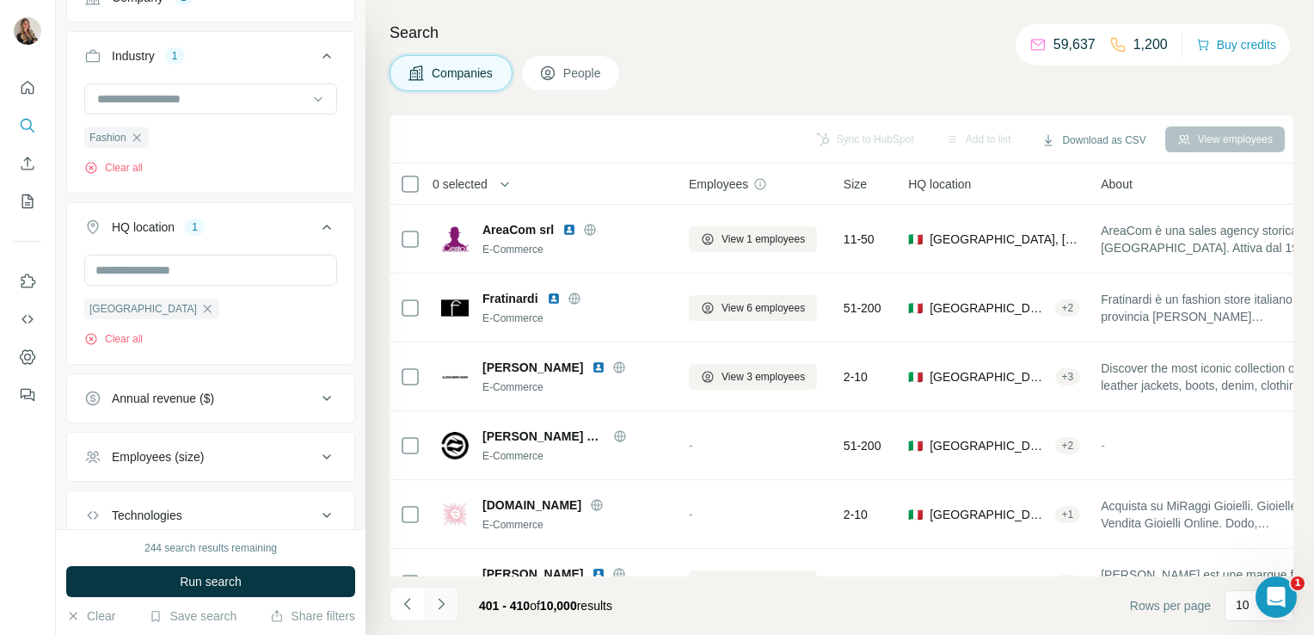
click at [443, 611] on icon "Navigate to next page" at bounding box center [441, 603] width 17 height 17
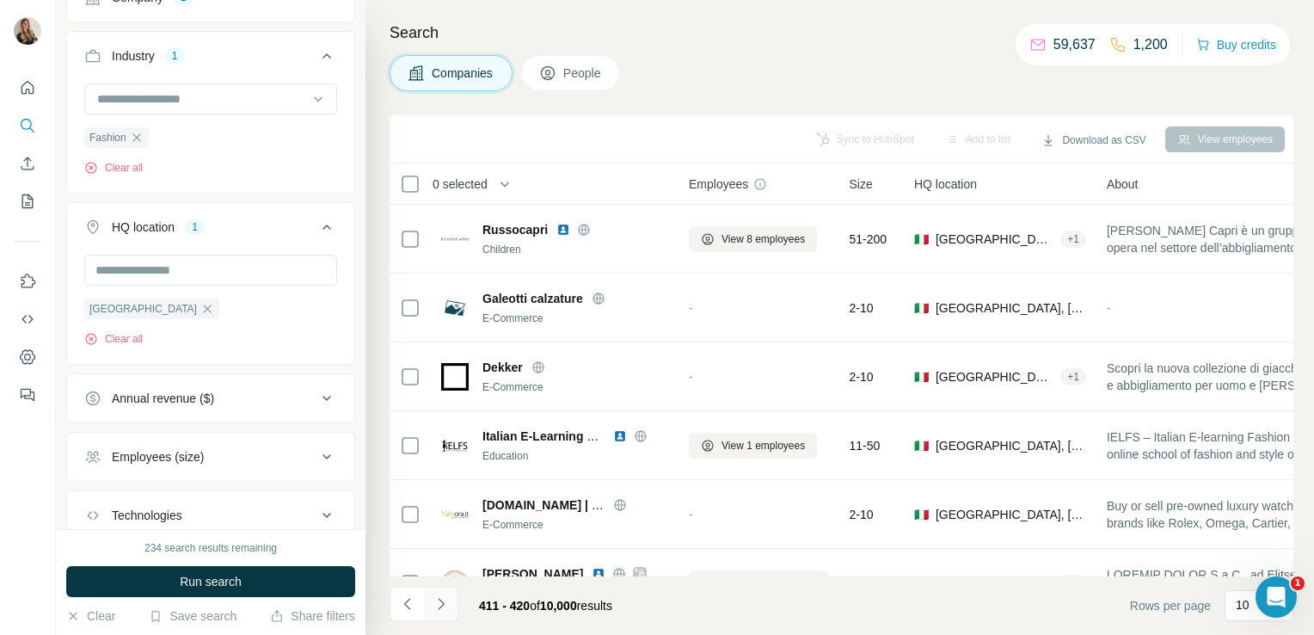
click at [444, 611] on icon "Navigate to next page" at bounding box center [441, 603] width 17 height 17
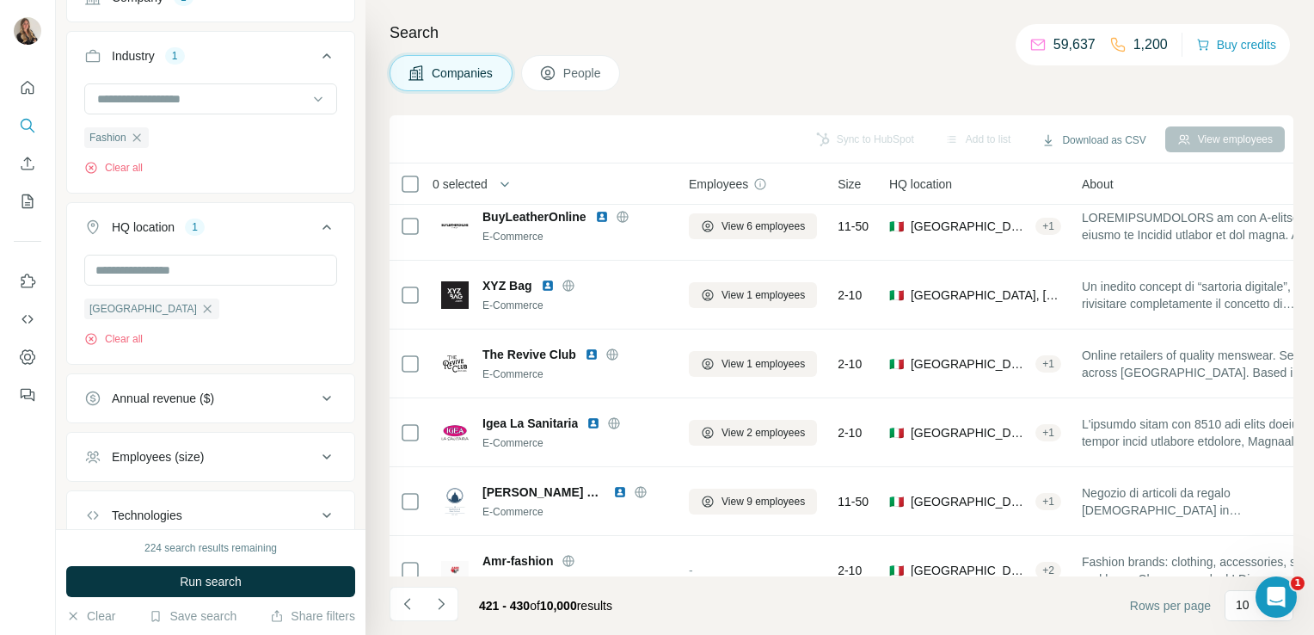
scroll to position [324, 0]
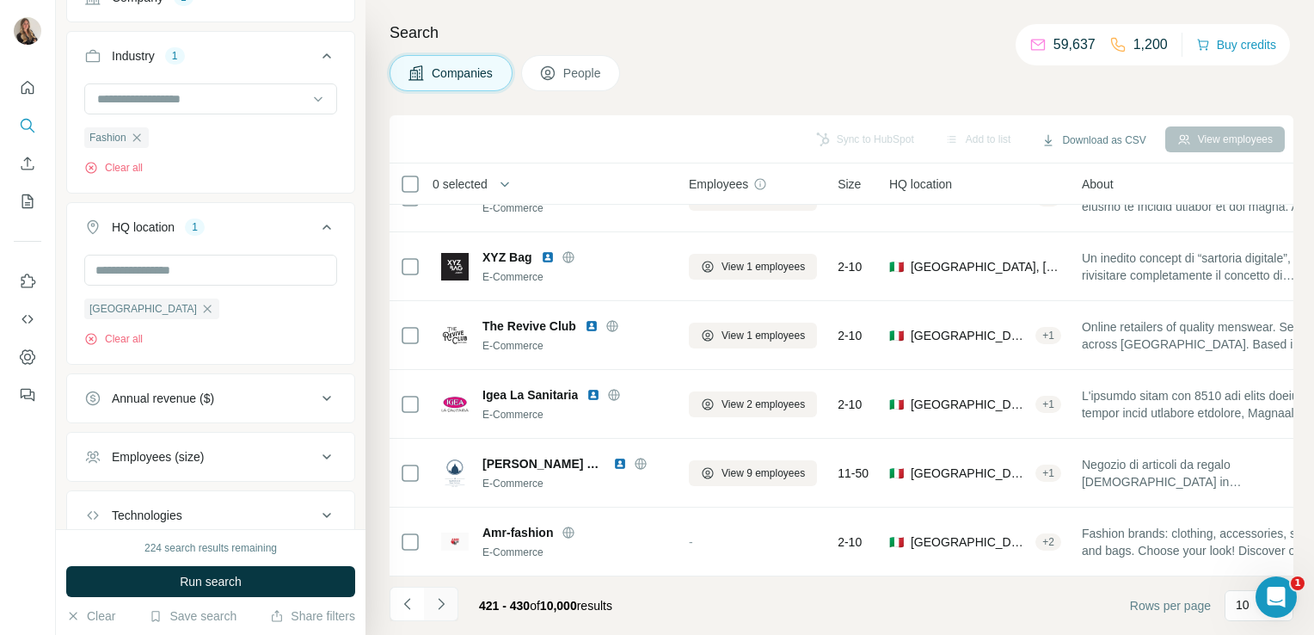
click at [451, 604] on button "Navigate to next page" at bounding box center [441, 604] width 34 height 34
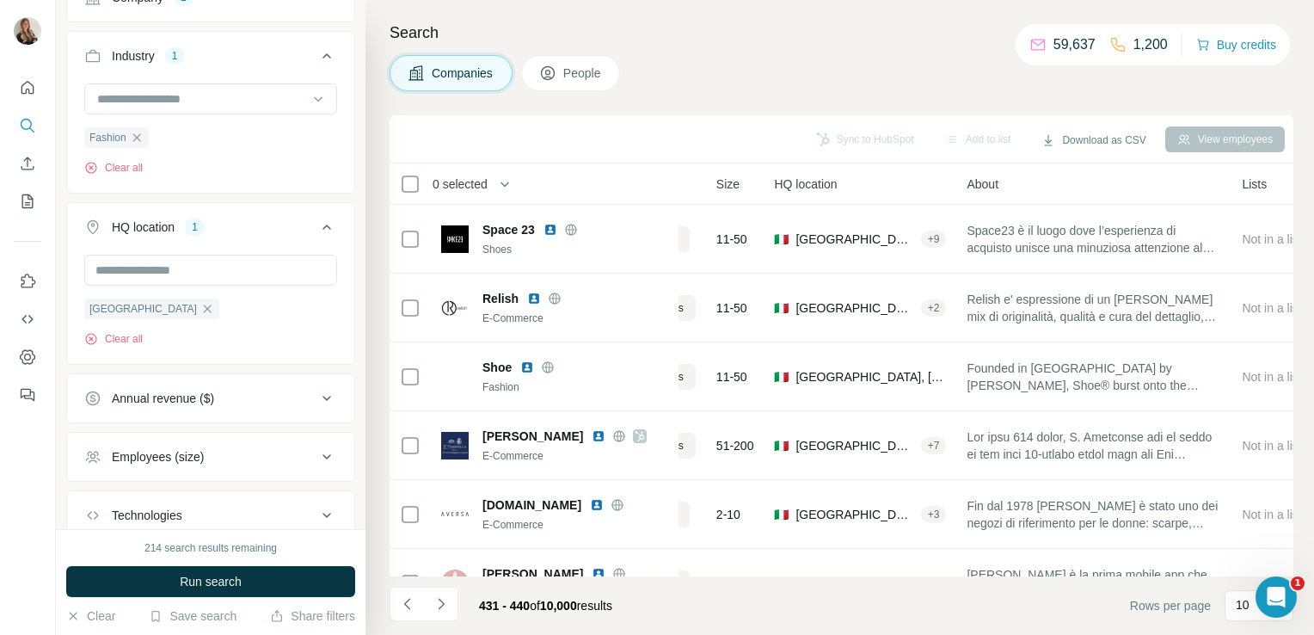
scroll to position [0, 0]
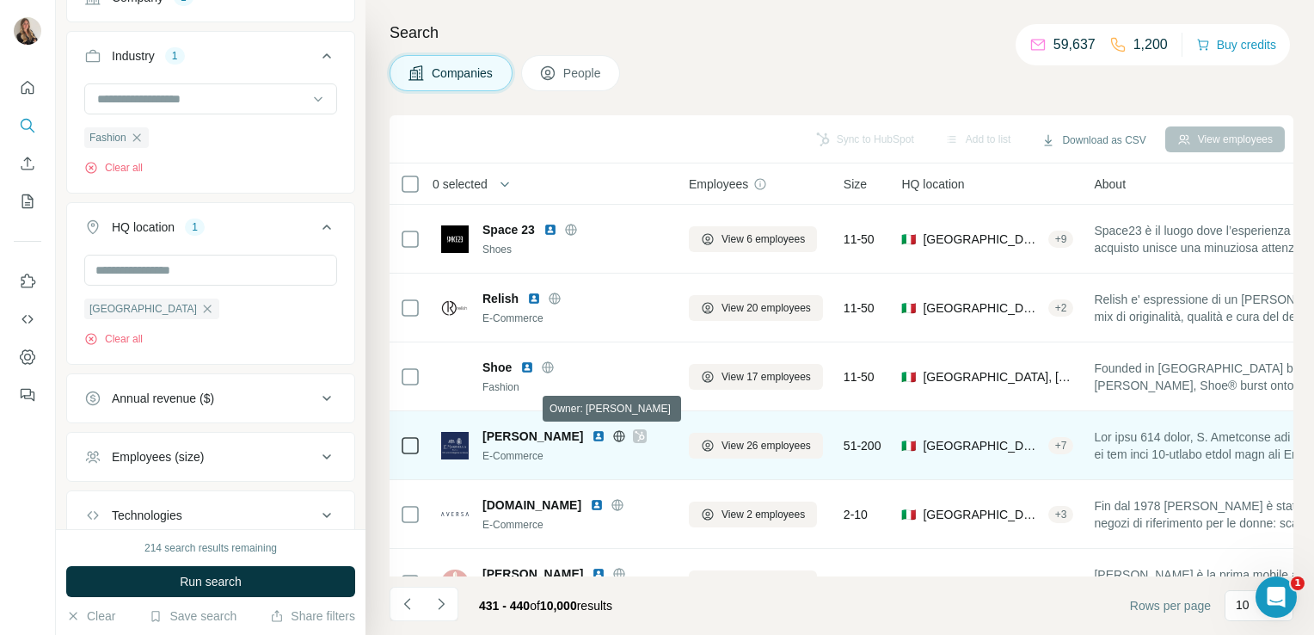
click at [635, 434] on icon at bounding box center [640, 436] width 10 height 14
click at [618, 434] on icon at bounding box center [620, 435] width 4 height 11
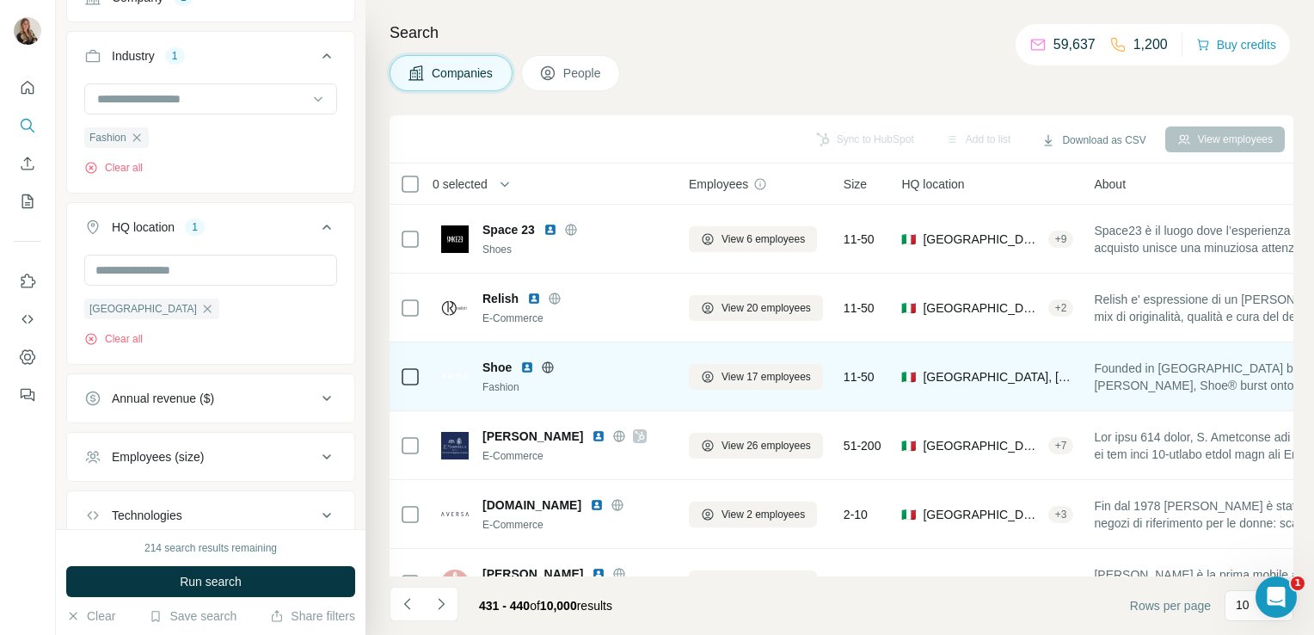
click at [551, 363] on icon at bounding box center [548, 367] width 14 height 14
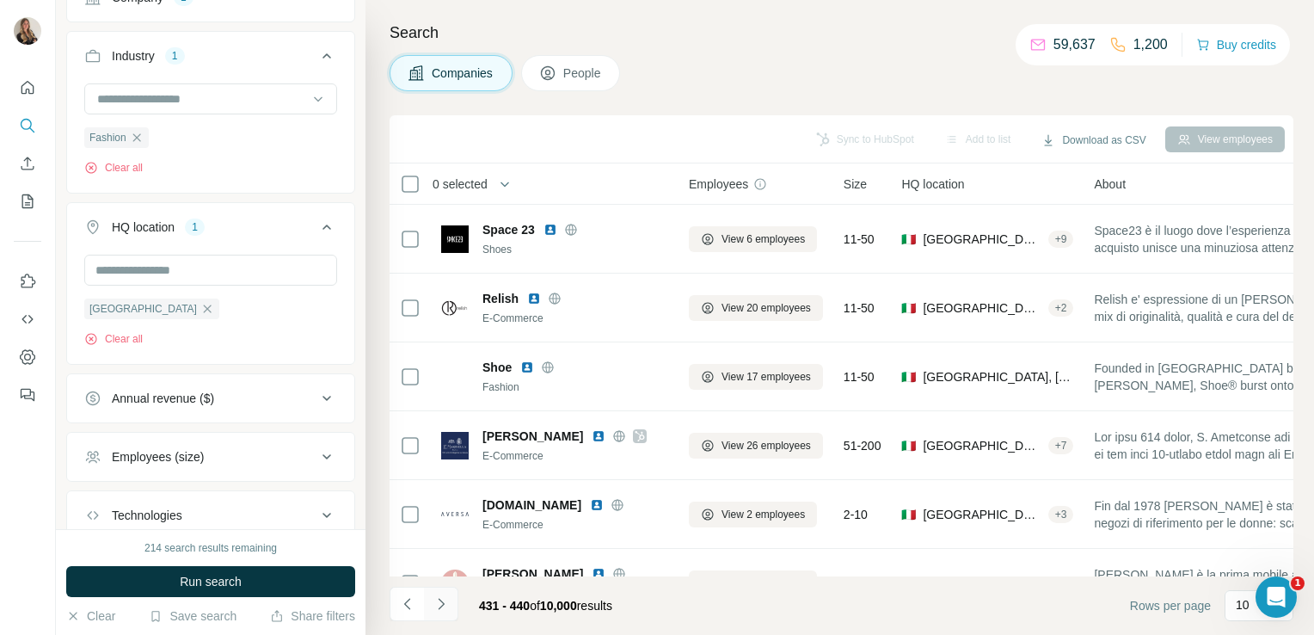
click at [444, 600] on icon "Navigate to next page" at bounding box center [441, 603] width 17 height 17
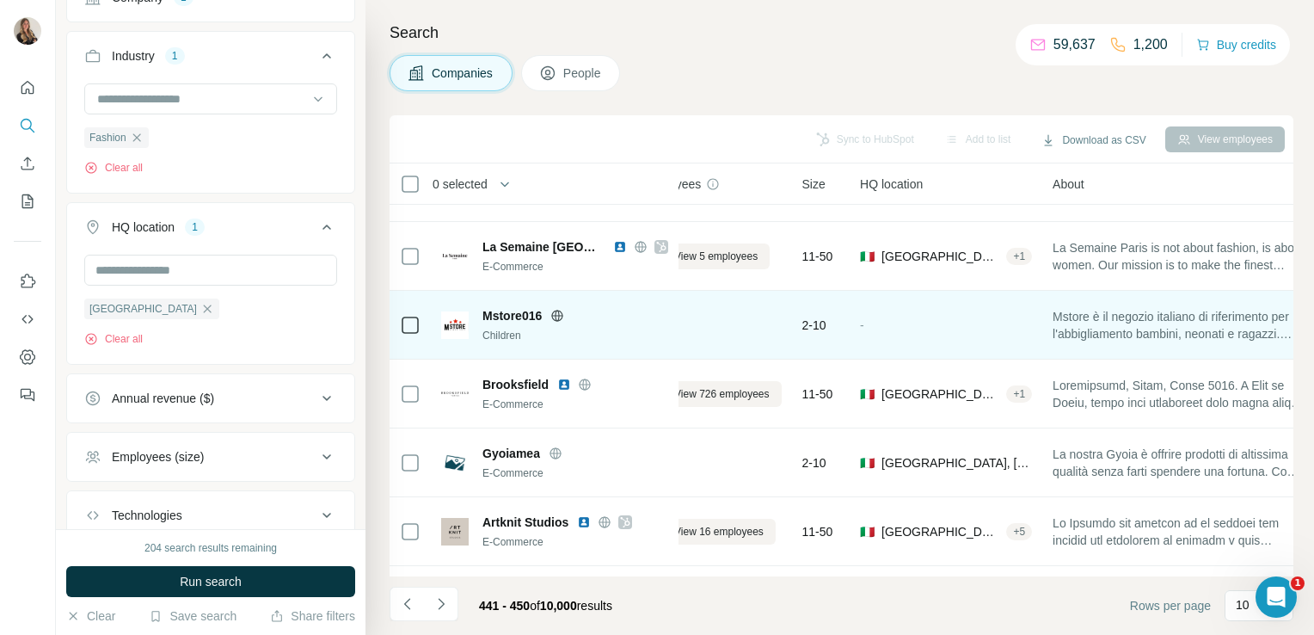
scroll to position [120, 0]
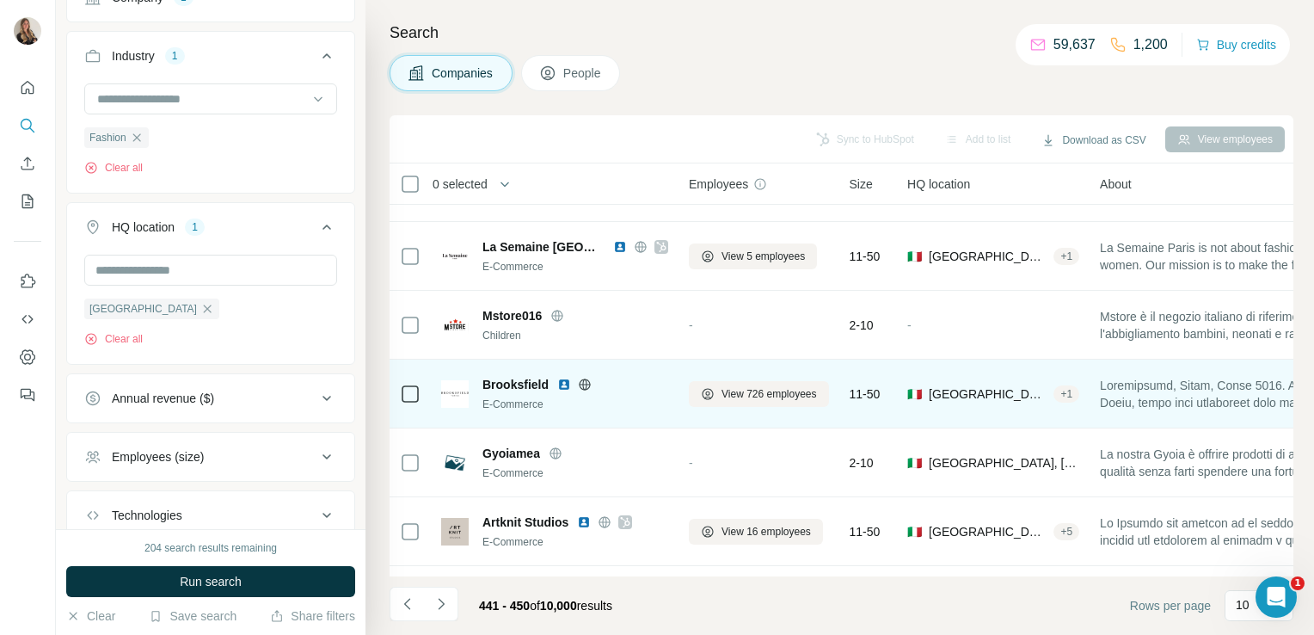
click at [588, 384] on icon at bounding box center [584, 384] width 11 height 1
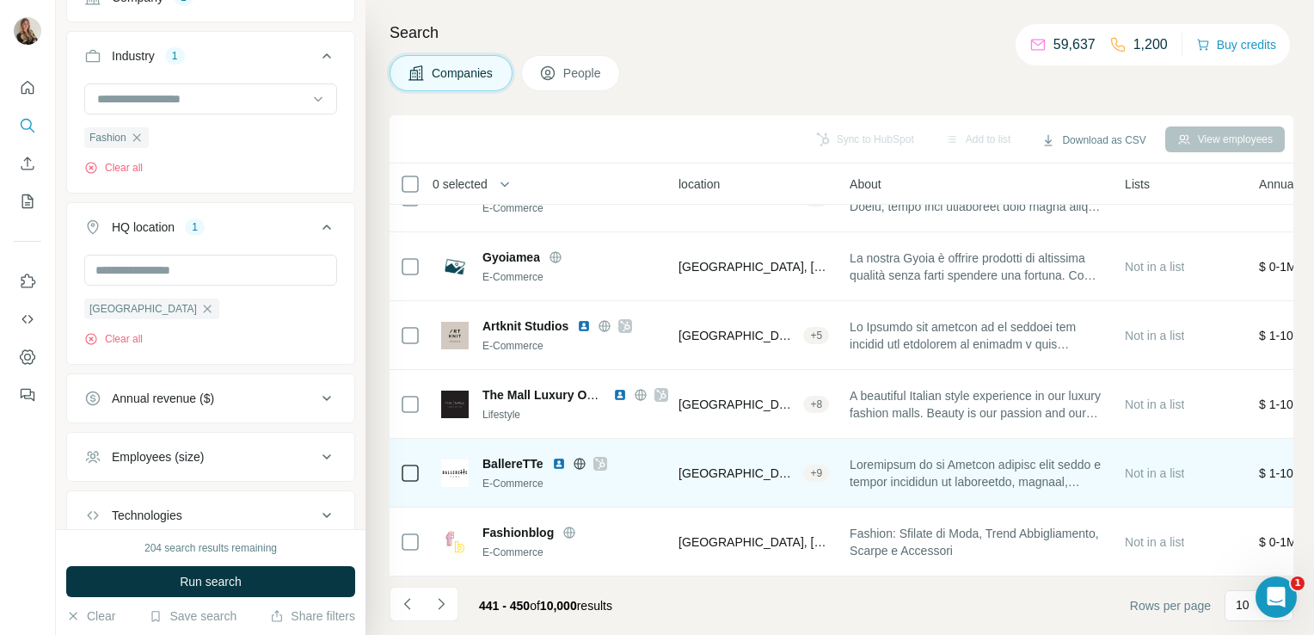
scroll to position [324, 0]
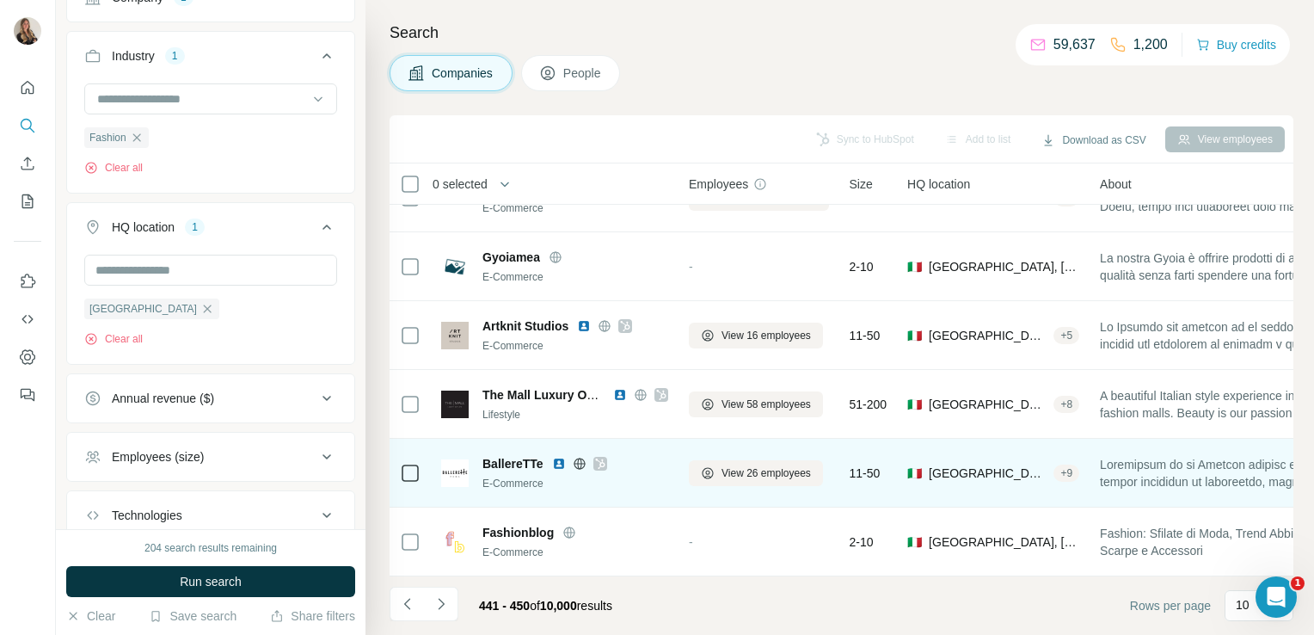
click at [580, 457] on icon at bounding box center [580, 464] width 14 height 14
click at [601, 457] on icon at bounding box center [600, 464] width 10 height 14
click at [760, 465] on span "View 26 employees" at bounding box center [766, 472] width 89 height 15
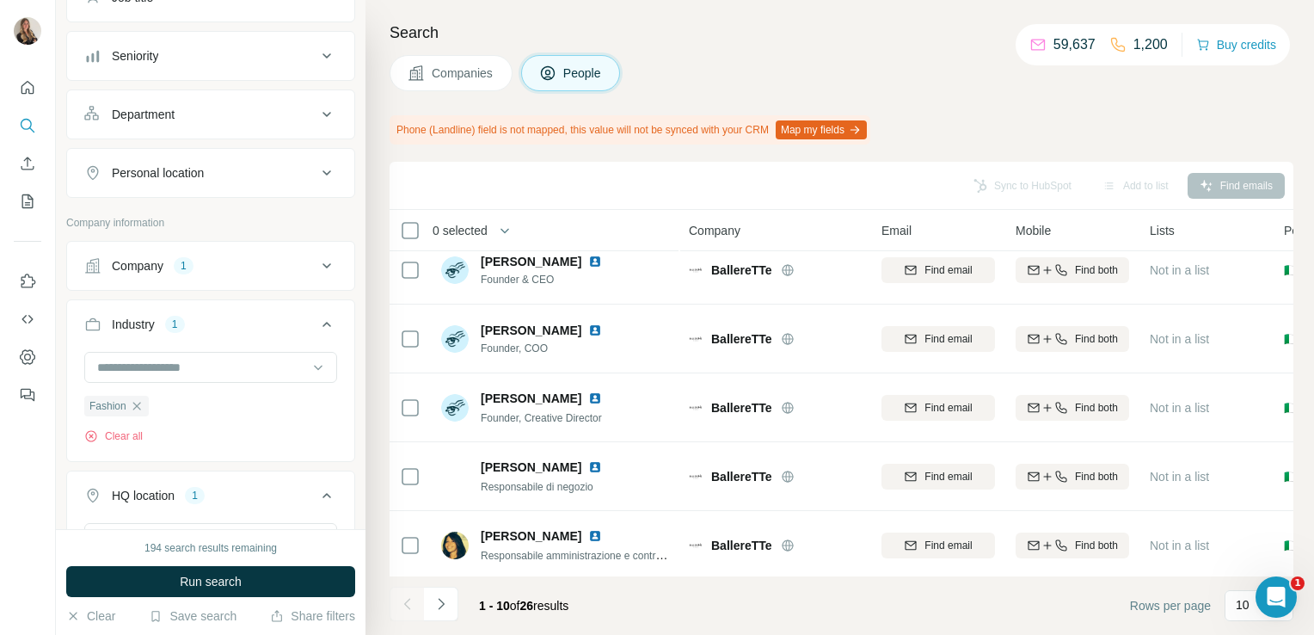
scroll to position [14, 0]
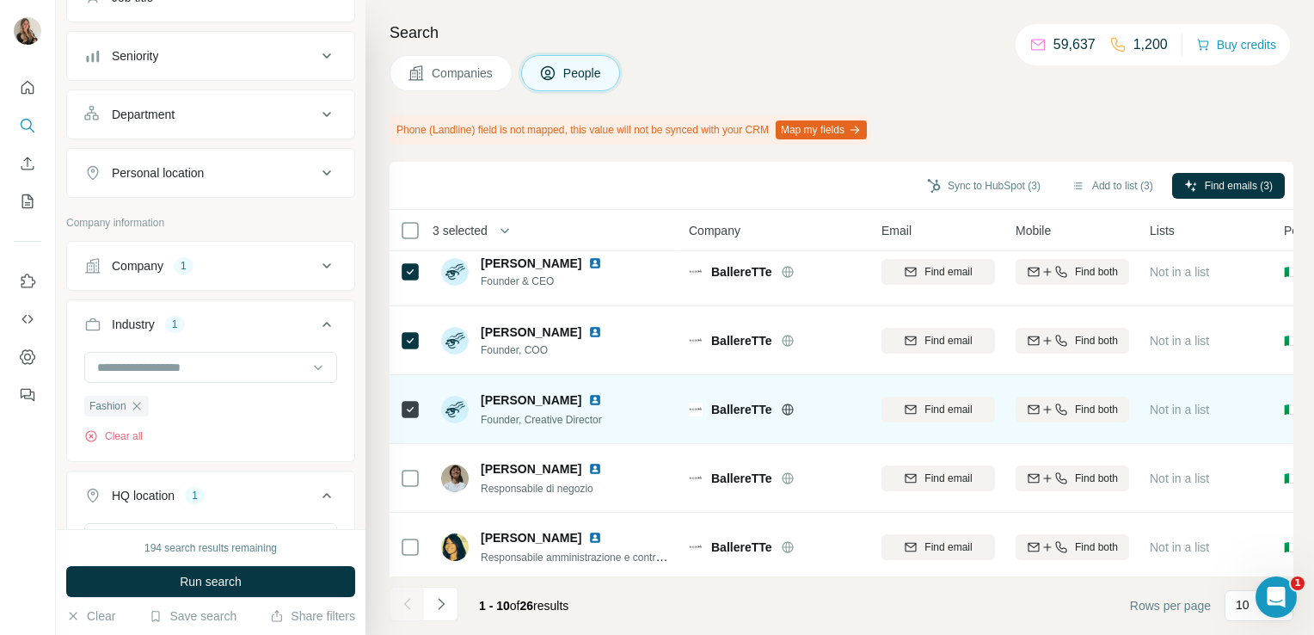
click at [588, 401] on img at bounding box center [595, 400] width 14 height 14
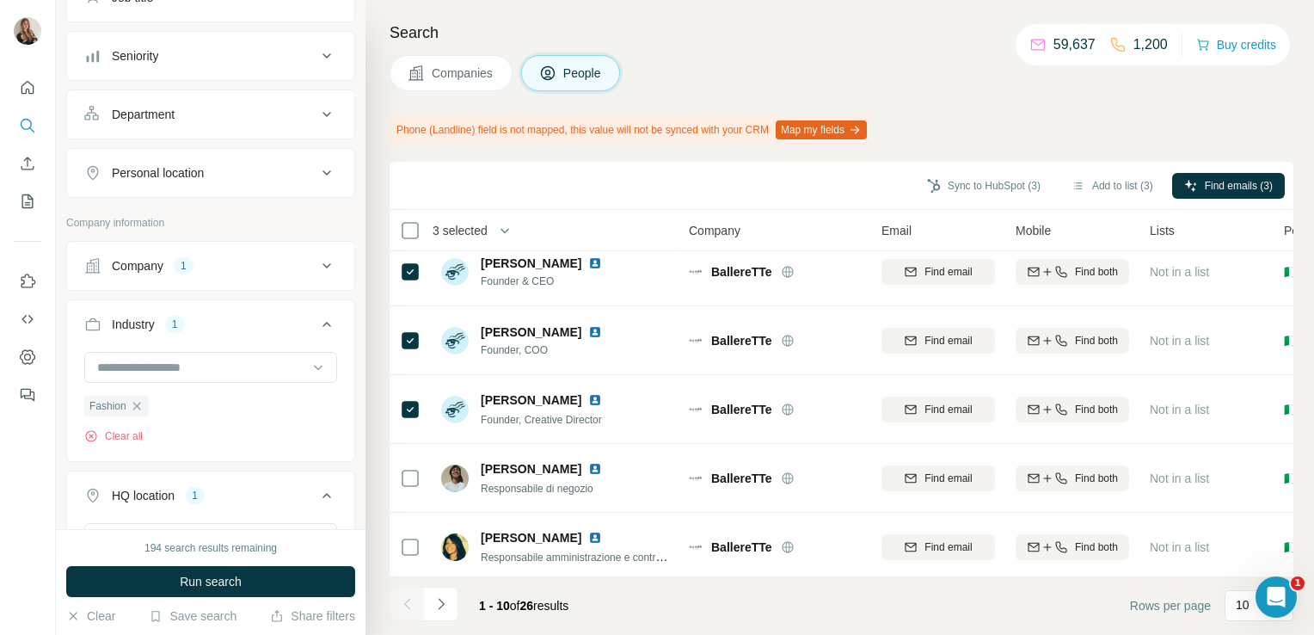
click at [437, 66] on span "Companies" at bounding box center [463, 73] width 63 height 17
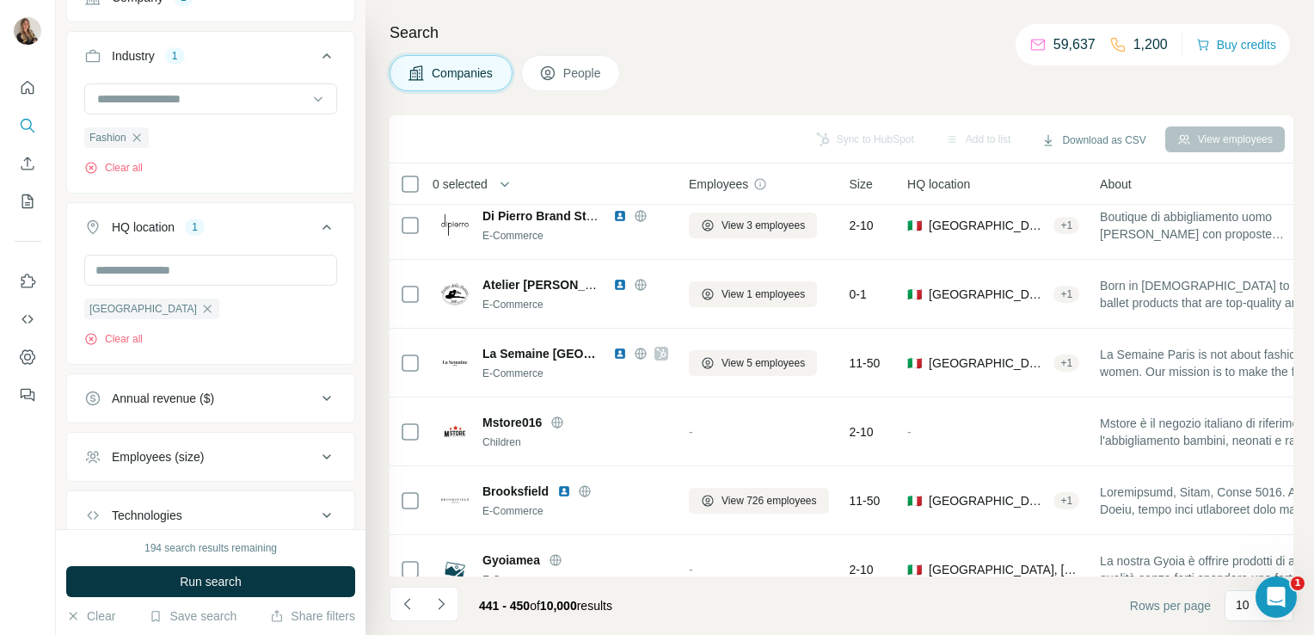
click at [544, 71] on icon at bounding box center [548, 73] width 14 height 14
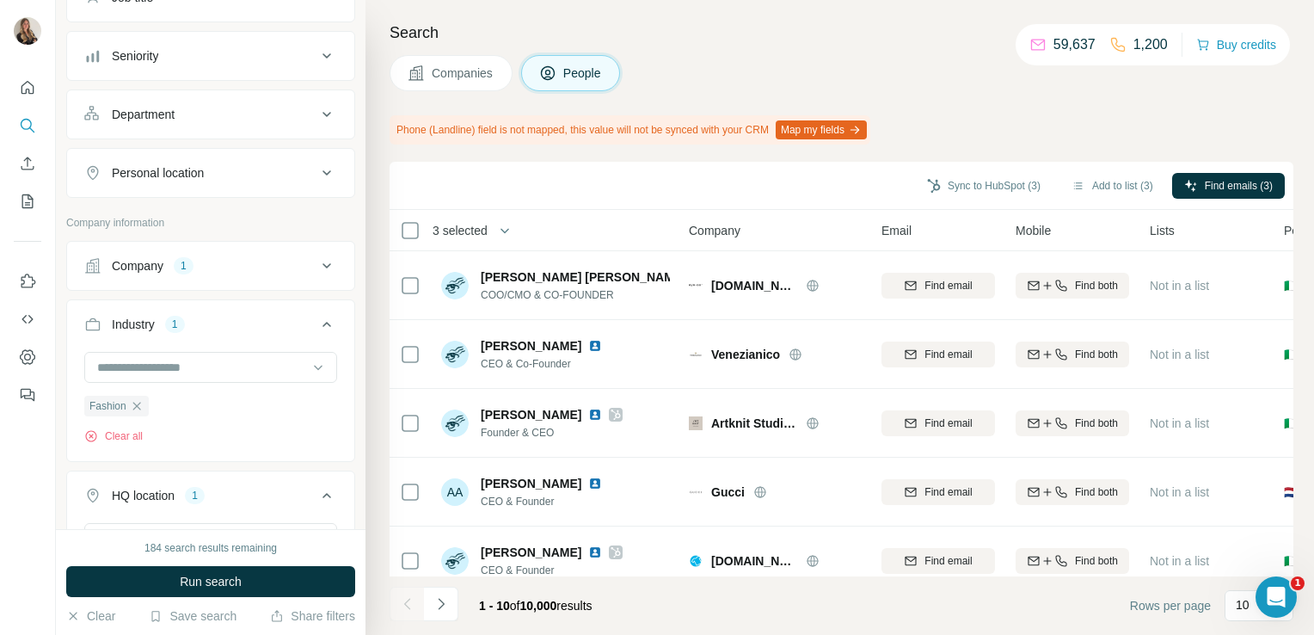
click at [427, 88] on button "Companies" at bounding box center [451, 73] width 123 height 36
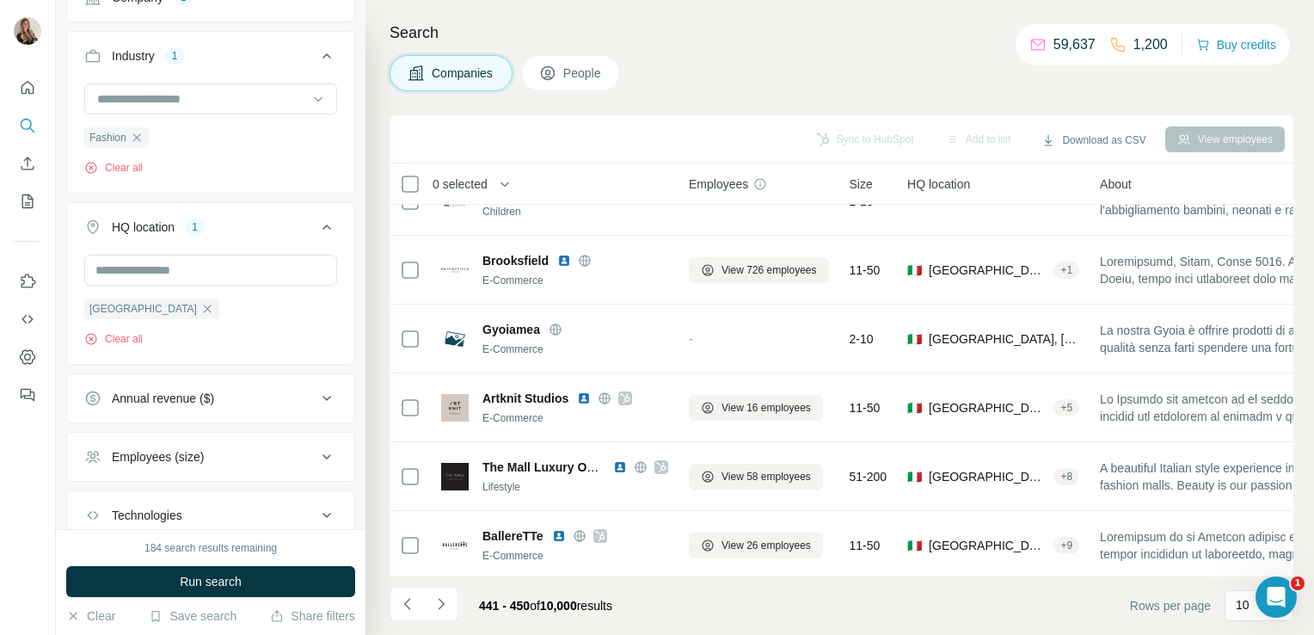
scroll to position [324, 0]
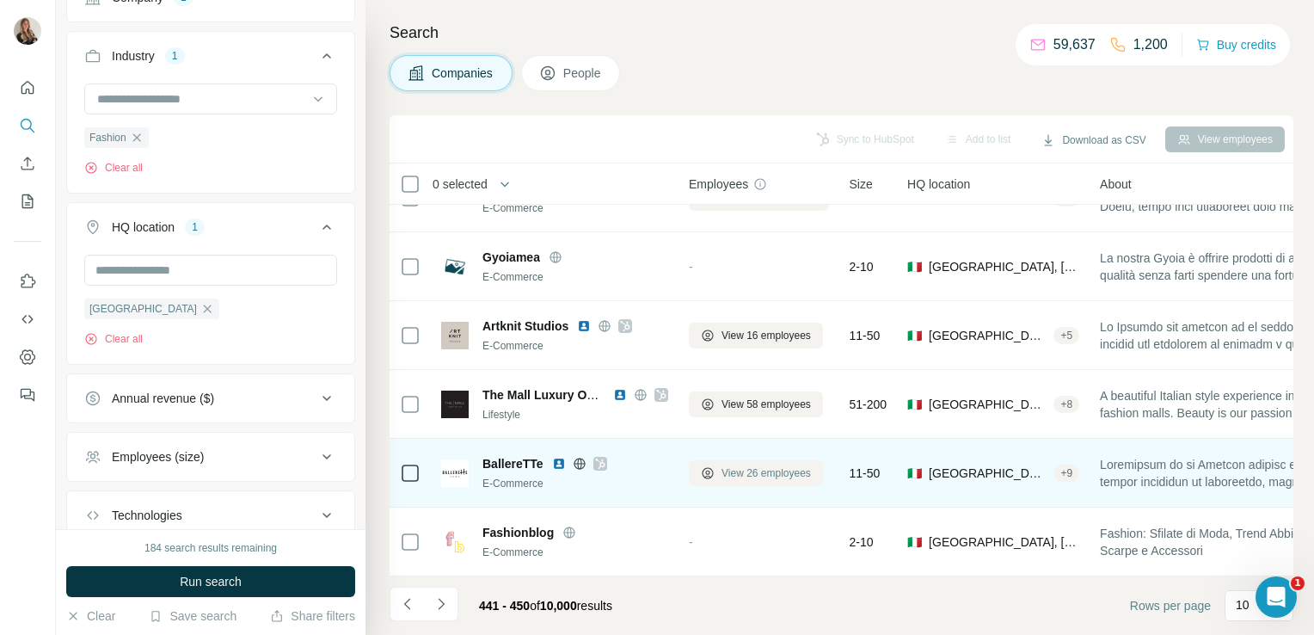
click at [717, 460] on button "View 26 employees" at bounding box center [756, 473] width 134 height 26
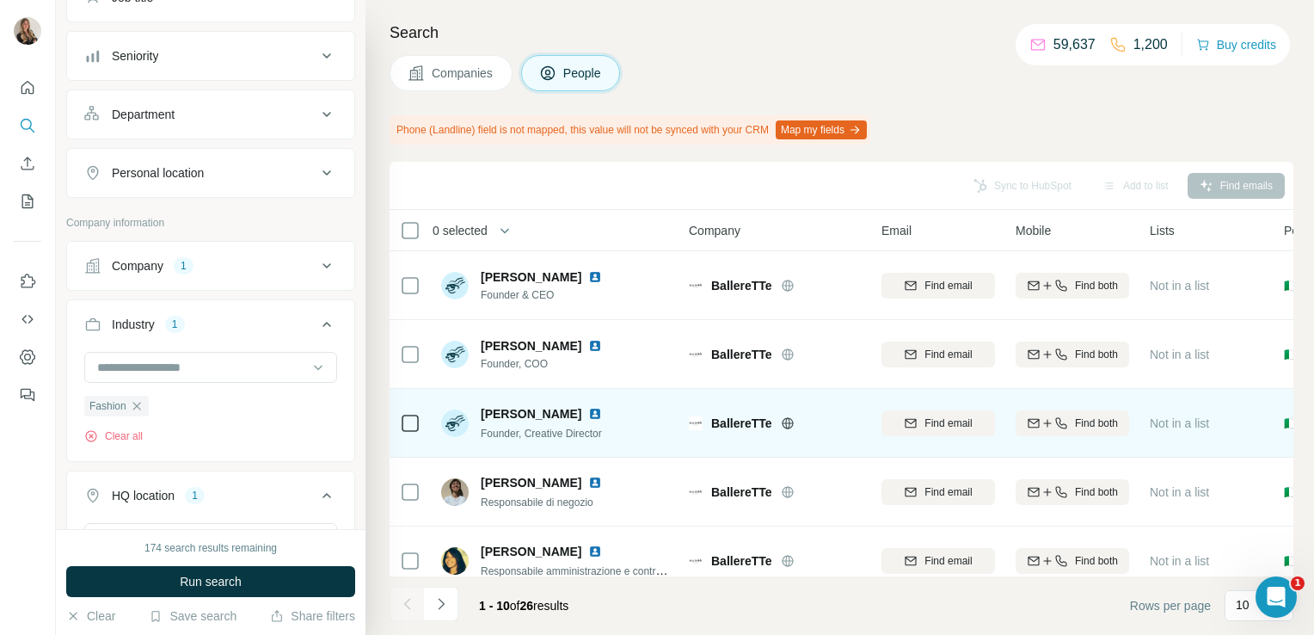
click at [414, 413] on icon at bounding box center [410, 423] width 21 height 21
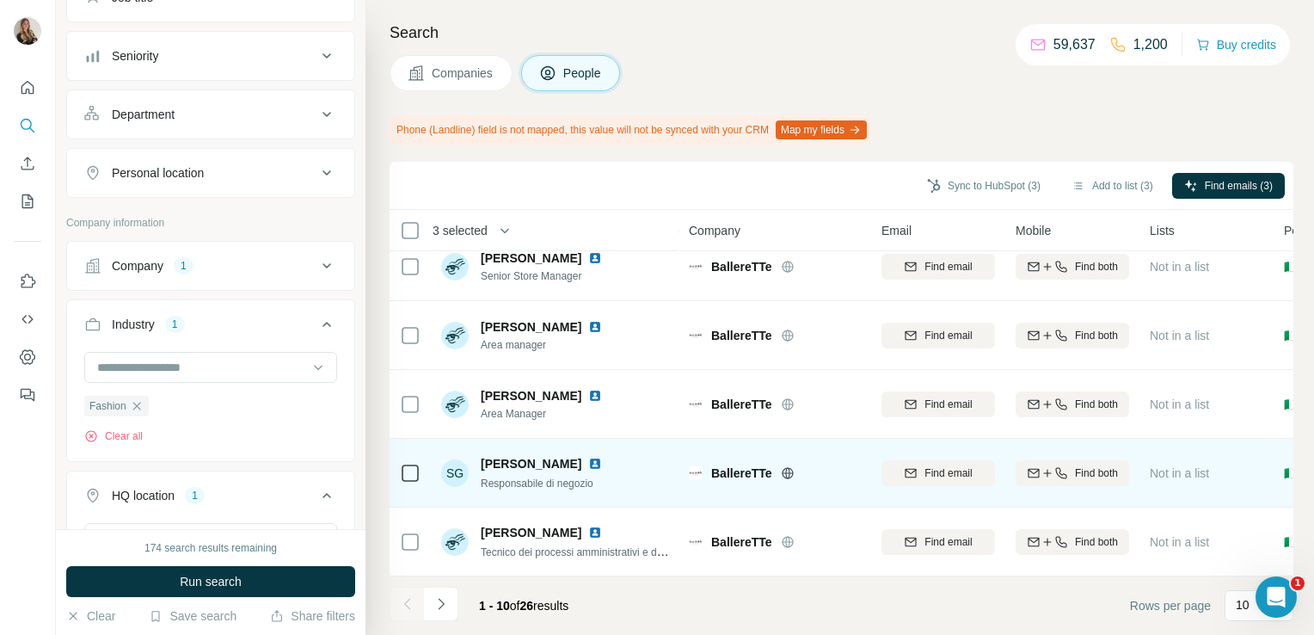
scroll to position [371, 0]
click at [451, 590] on button "Navigate to next page" at bounding box center [441, 604] width 34 height 34
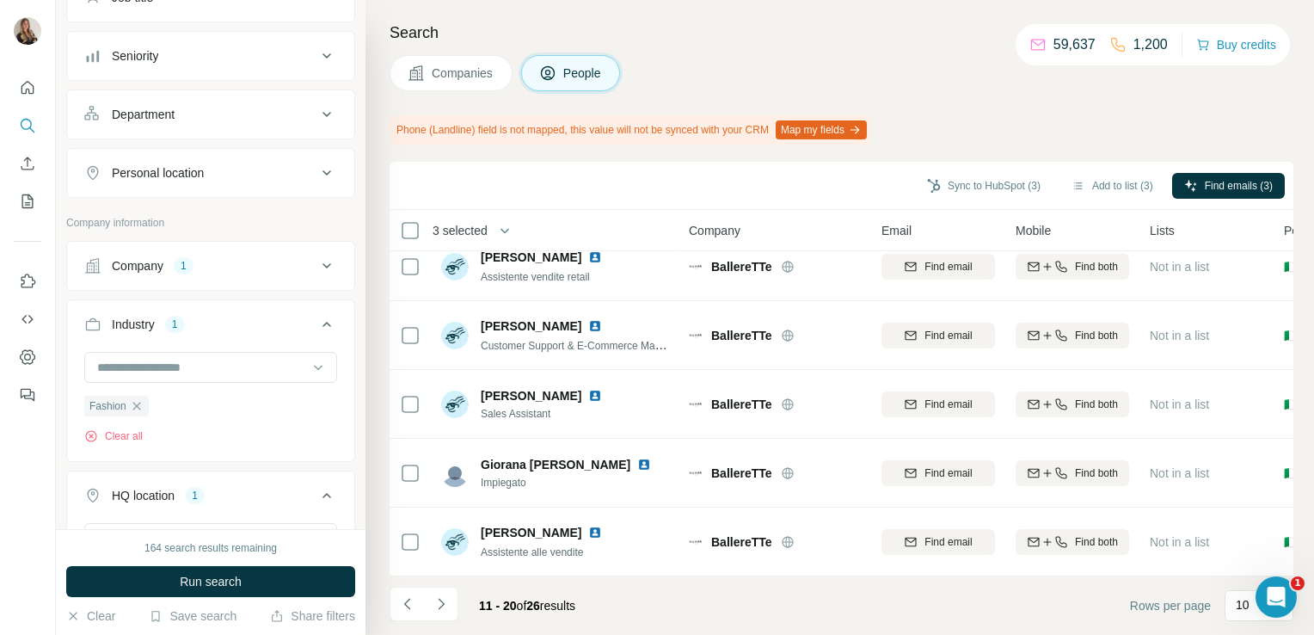
scroll to position [181, 0]
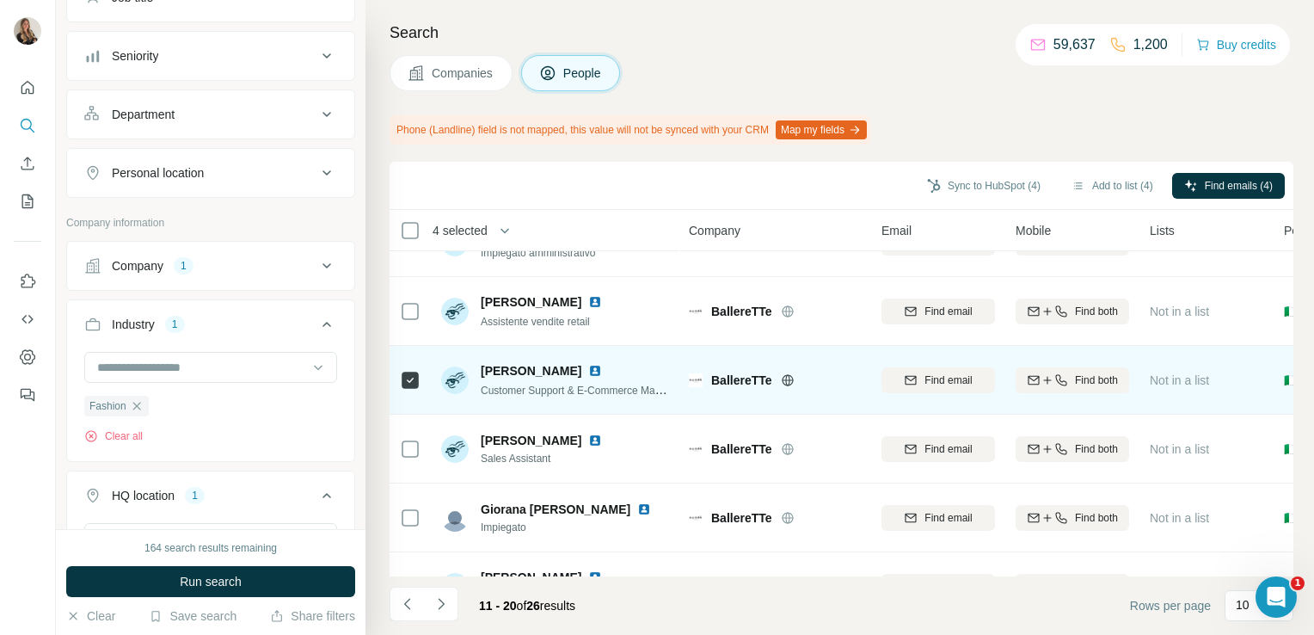
click at [588, 372] on img at bounding box center [595, 371] width 14 height 14
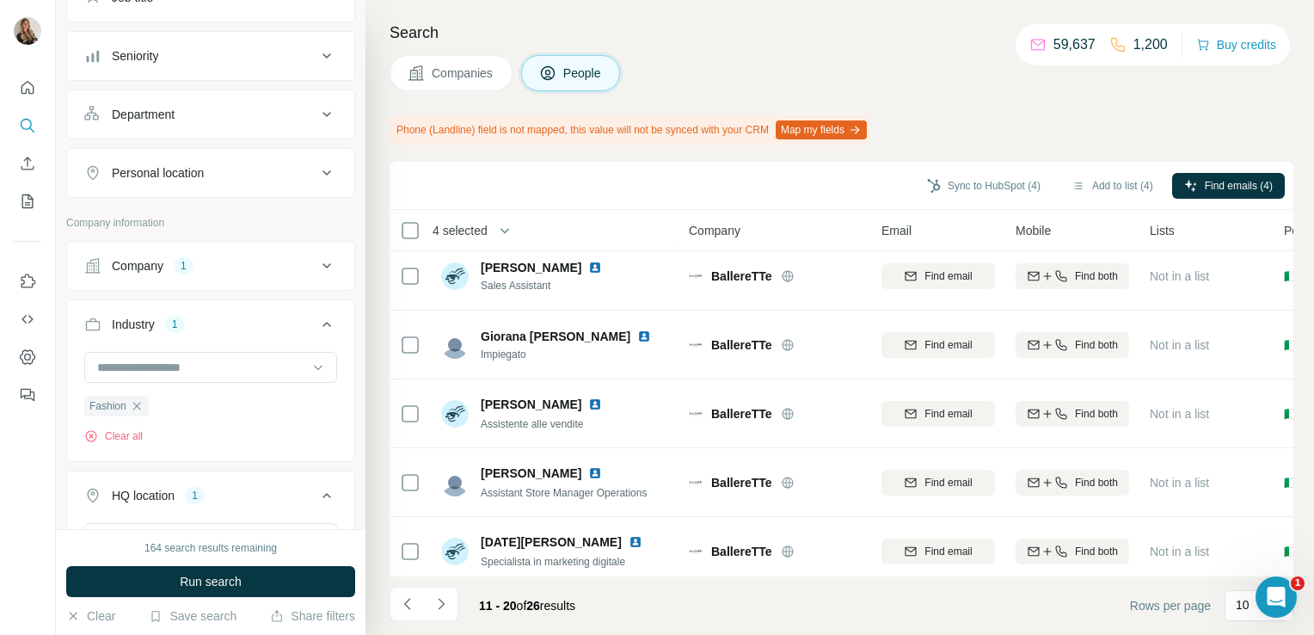
scroll to position [371, 0]
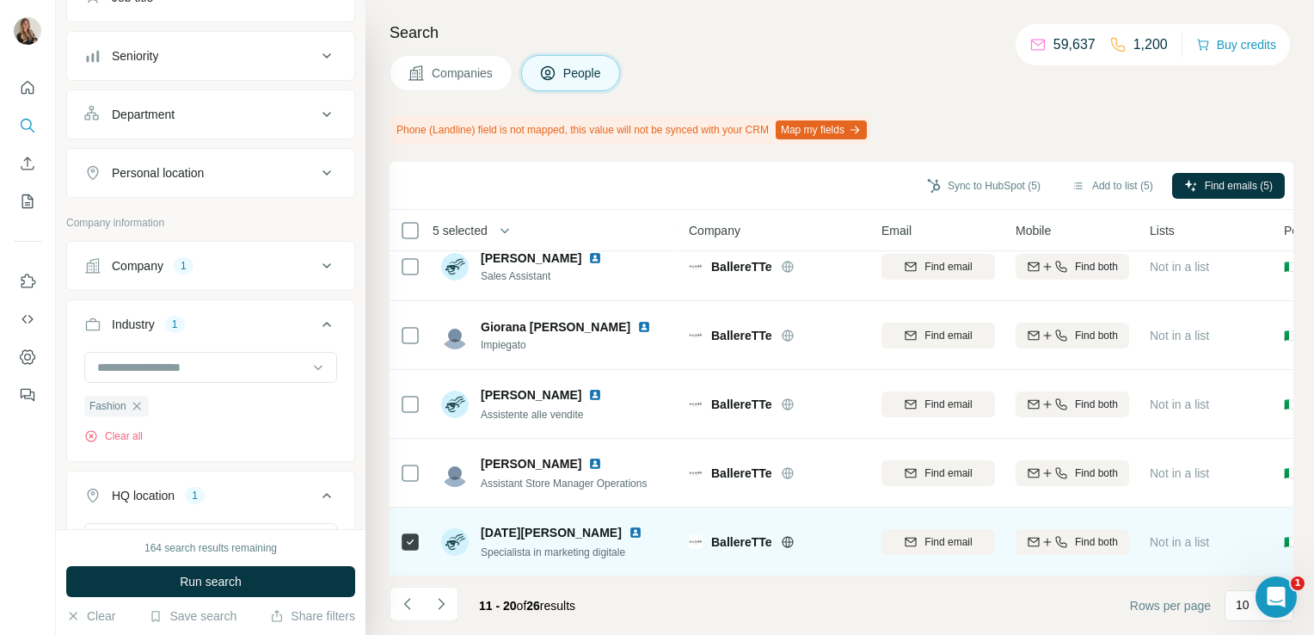
click at [629, 526] on div at bounding box center [639, 533] width 21 height 14
click at [629, 526] on img at bounding box center [636, 533] width 14 height 14
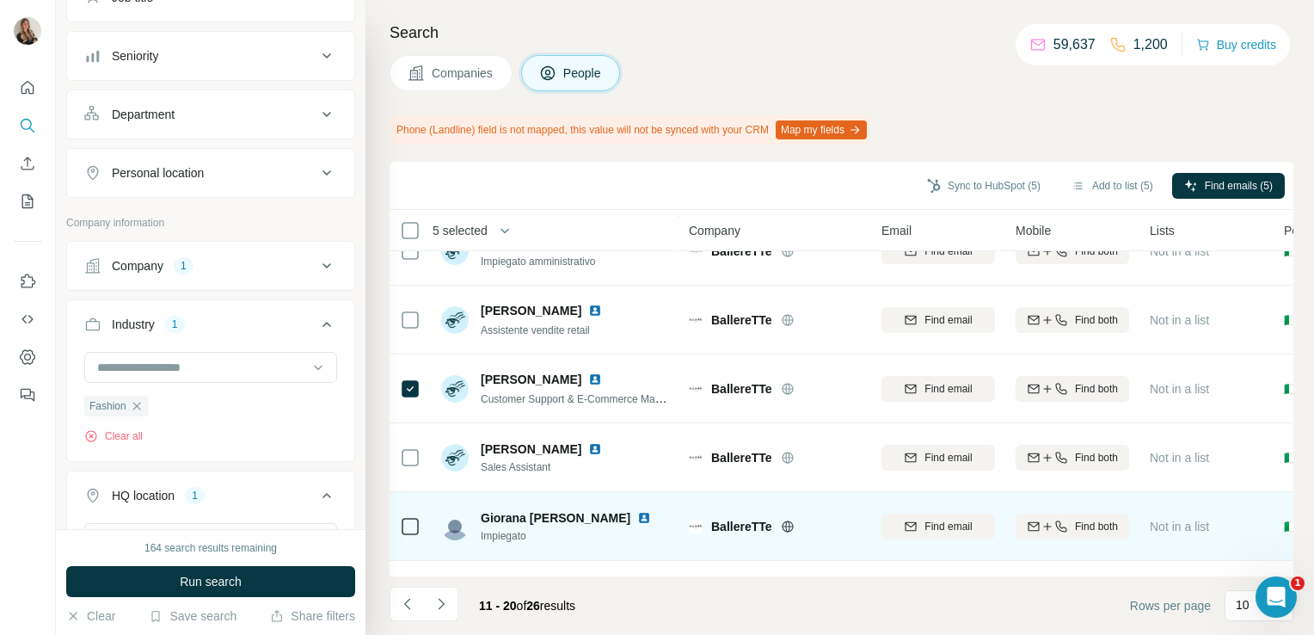
scroll to position [0, 0]
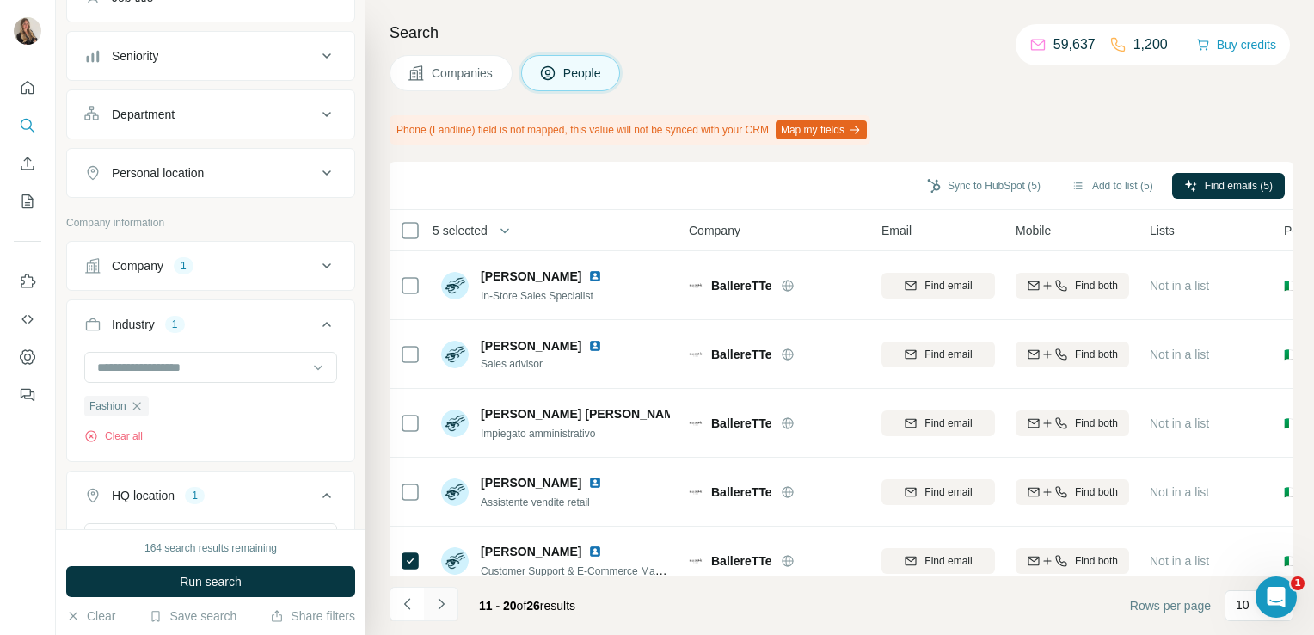
click at [444, 613] on button "Navigate to next page" at bounding box center [441, 604] width 34 height 34
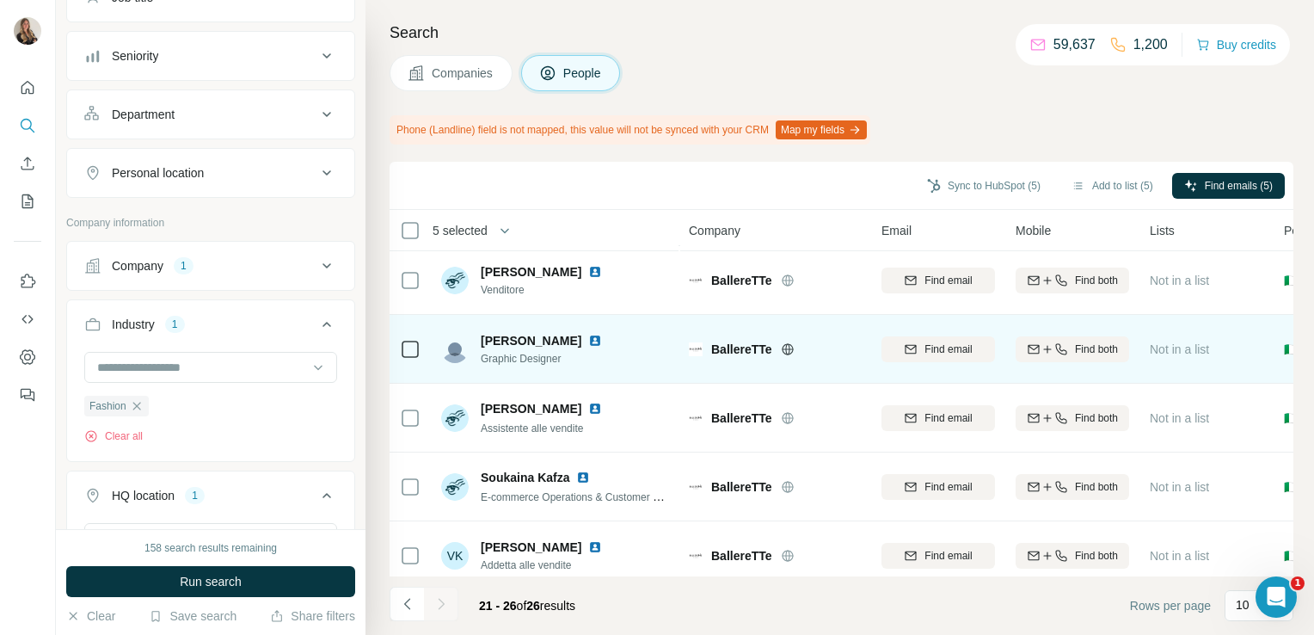
scroll to position [95, 0]
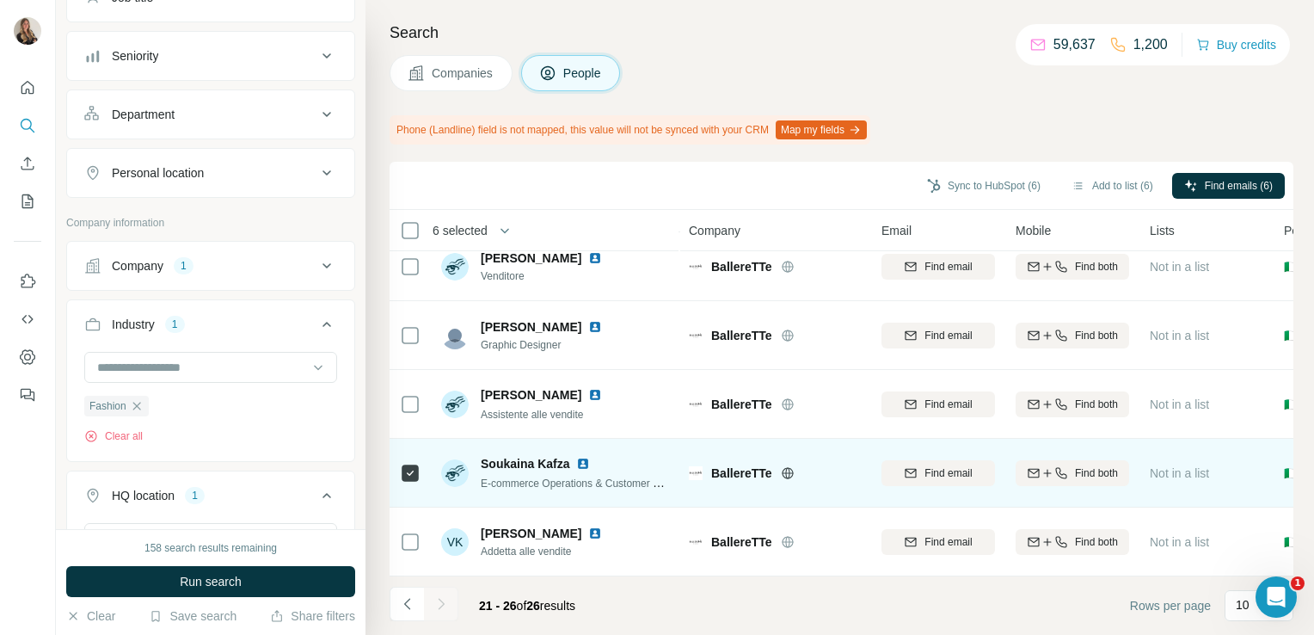
click at [592, 457] on div at bounding box center [586, 464] width 21 height 14
click at [584, 457] on img at bounding box center [583, 464] width 14 height 14
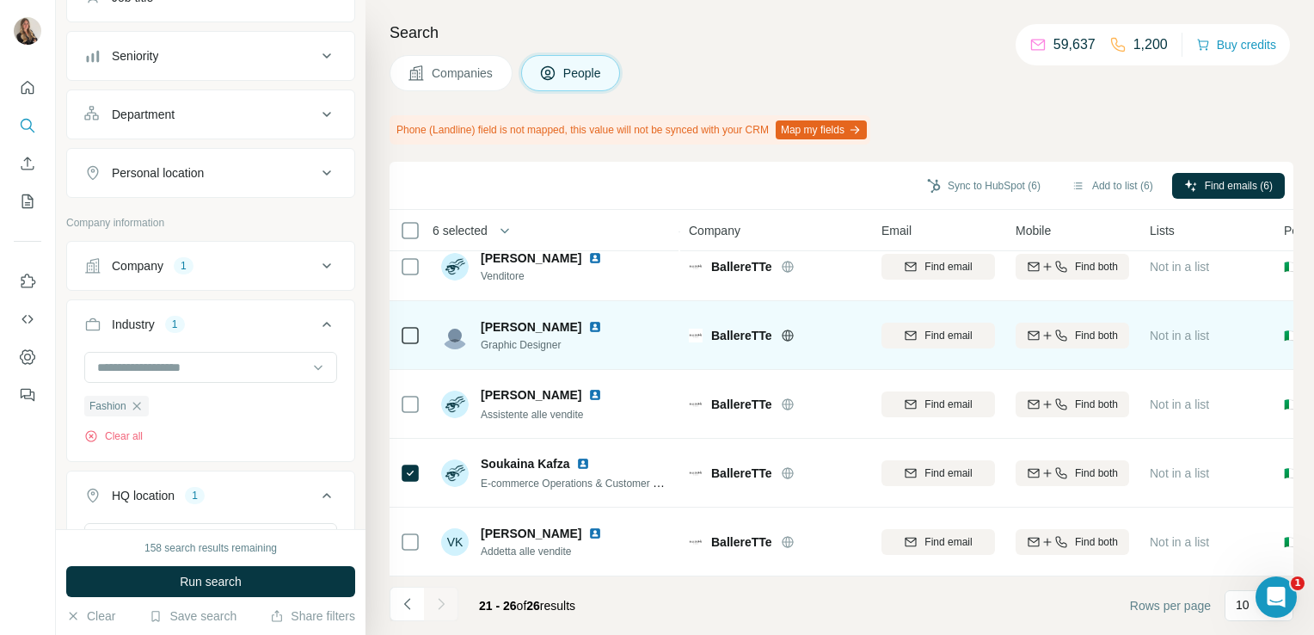
scroll to position [0, 0]
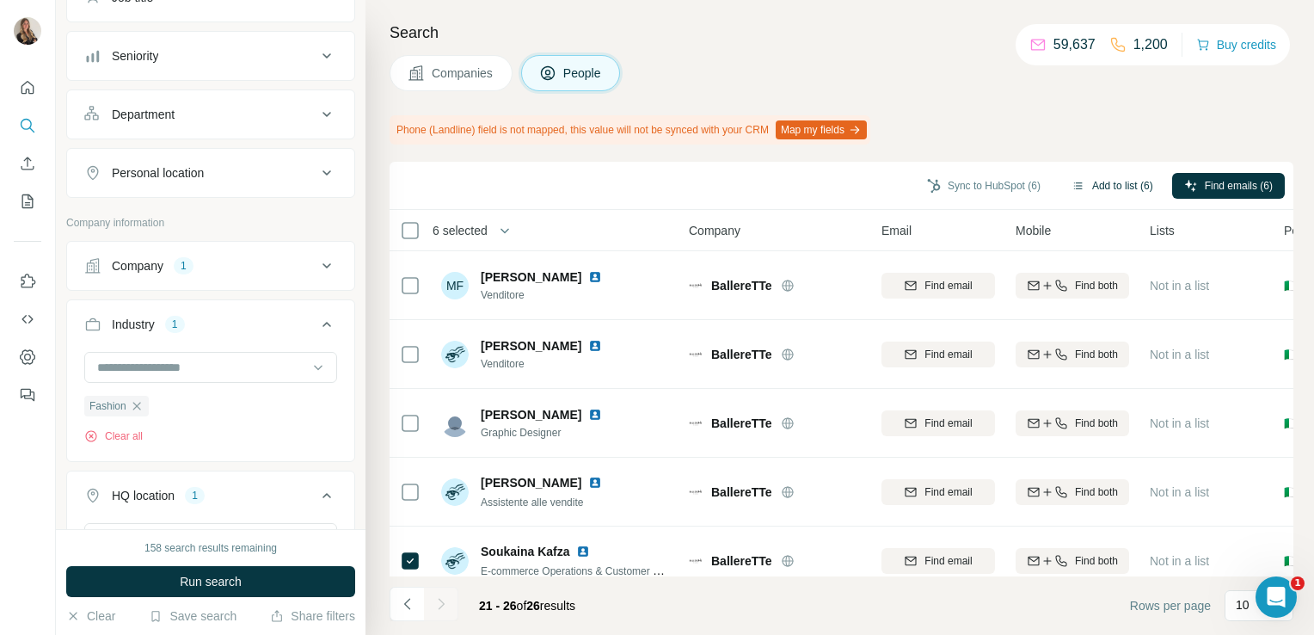
click at [1100, 187] on button "Add to list (6)" at bounding box center [1113, 186] width 106 height 26
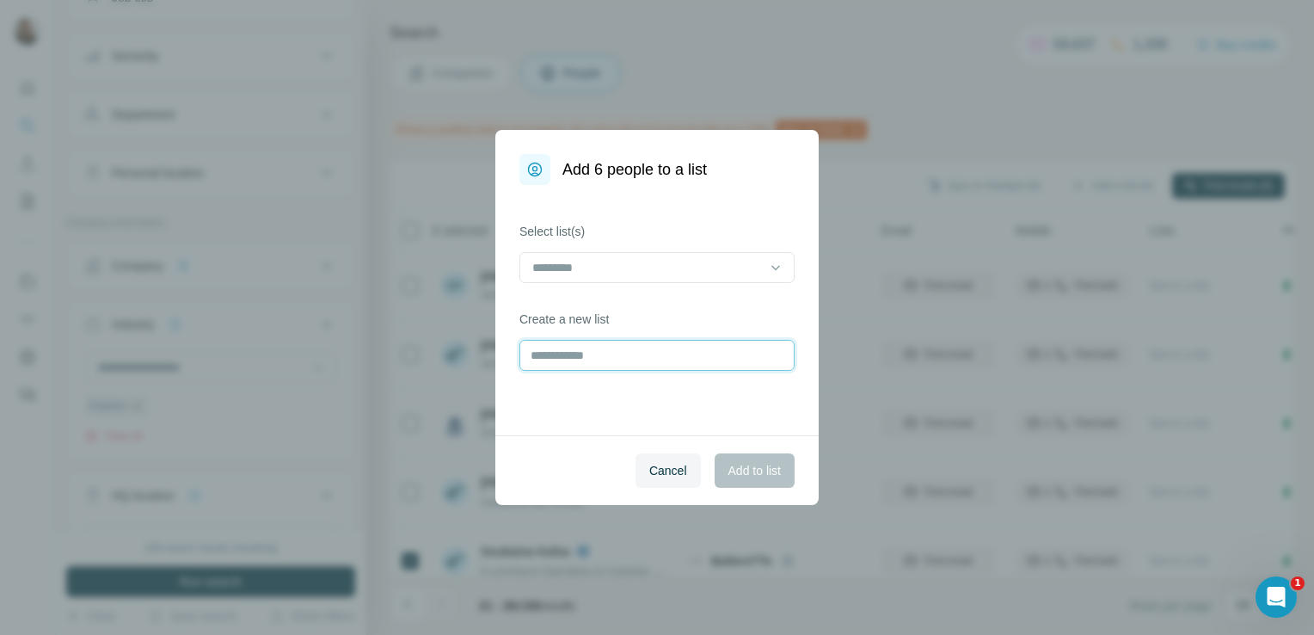
click at [626, 340] on input "text" at bounding box center [657, 355] width 275 height 31
type input "**********"
click at [751, 477] on span "Add to list" at bounding box center [755, 470] width 52 height 17
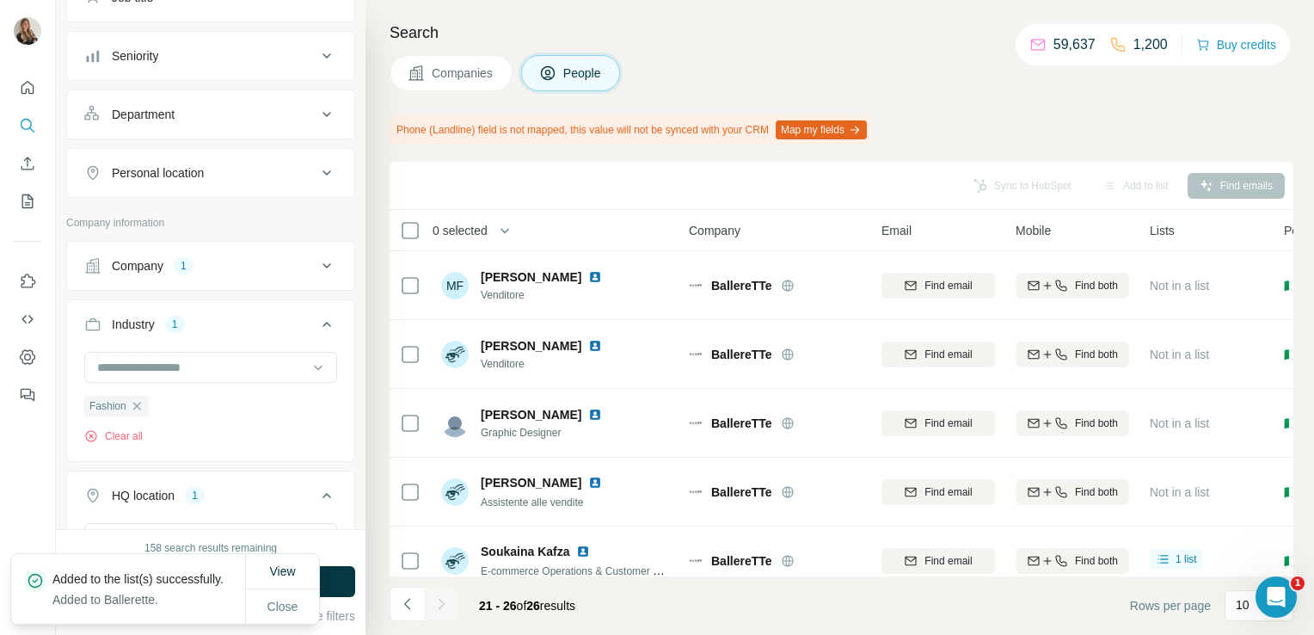
click at [428, 83] on button "Companies" at bounding box center [451, 73] width 123 height 36
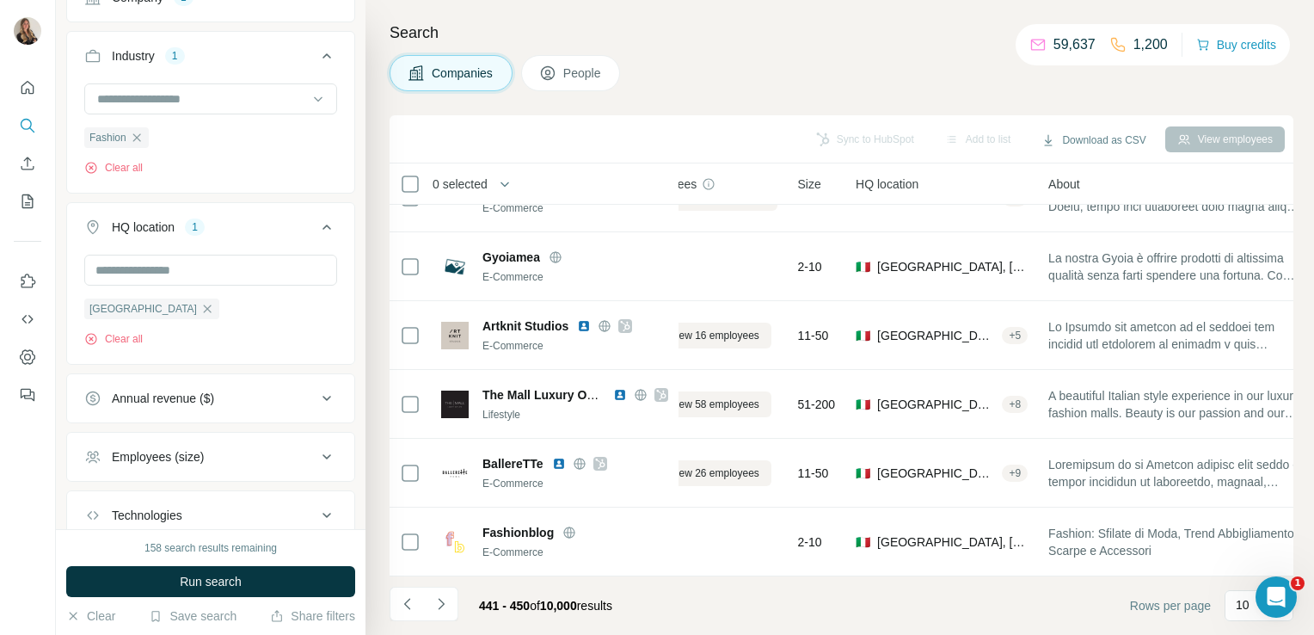
scroll to position [324, 0]
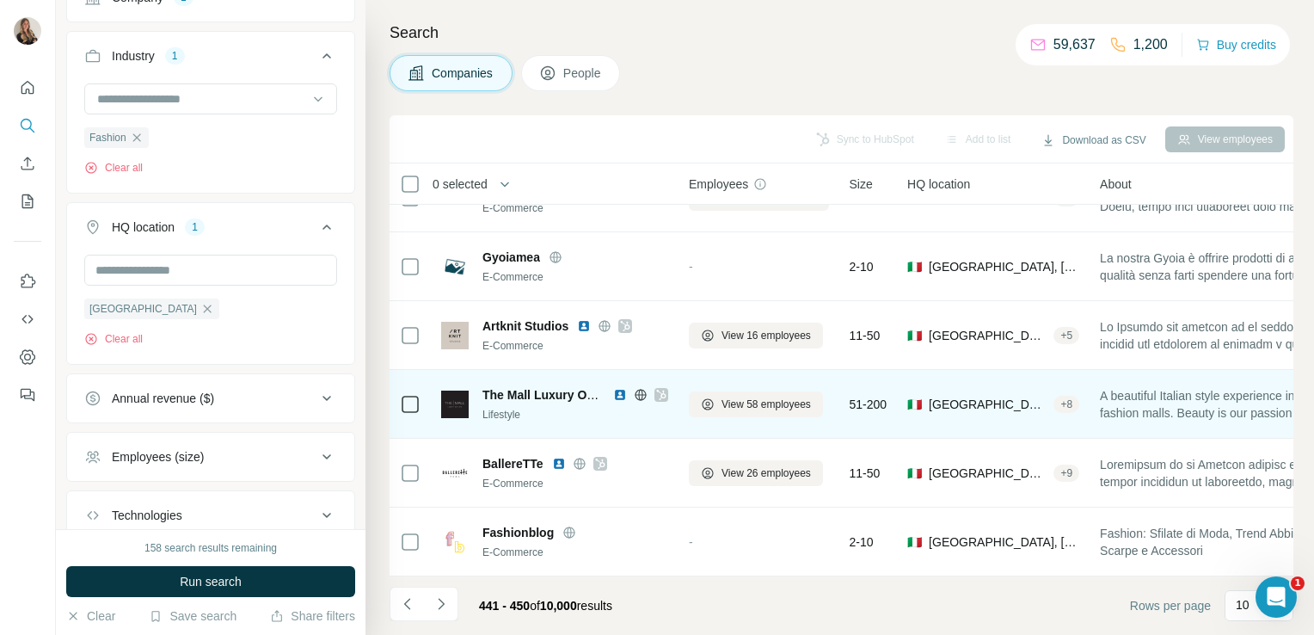
click at [637, 388] on icon at bounding box center [641, 395] width 14 height 14
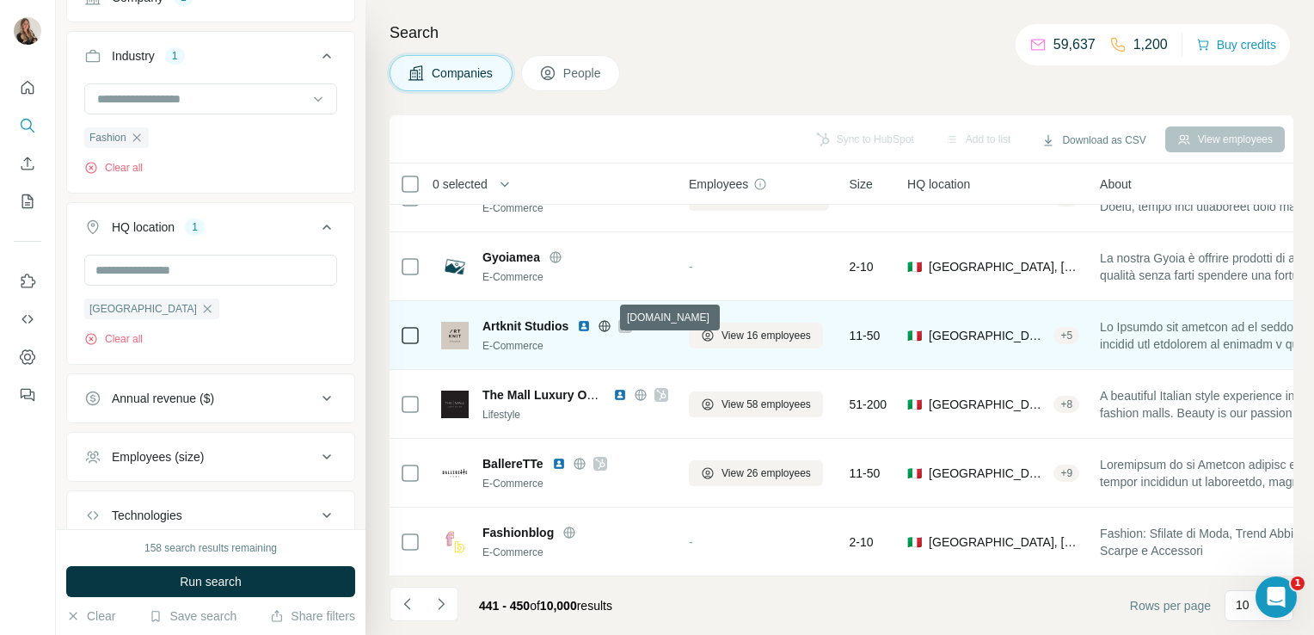
click at [603, 319] on icon at bounding box center [605, 326] width 14 height 14
click at [631, 320] on icon at bounding box center [625, 326] width 10 height 14
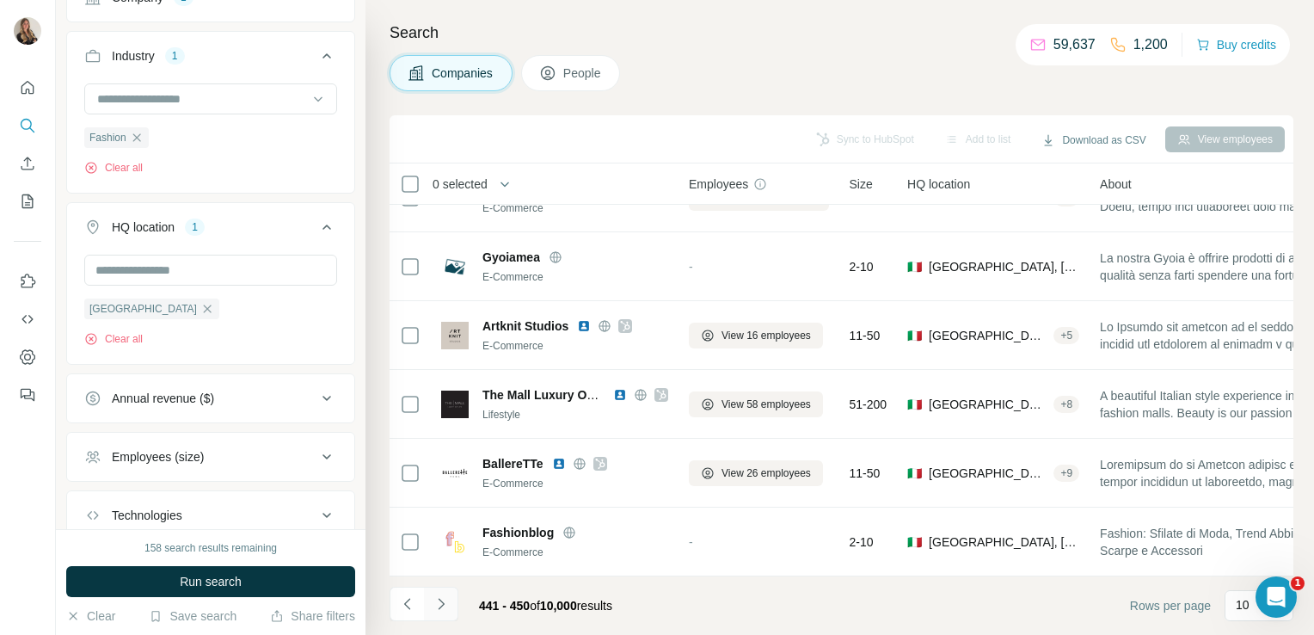
click at [454, 595] on button "Navigate to next page" at bounding box center [441, 604] width 34 height 34
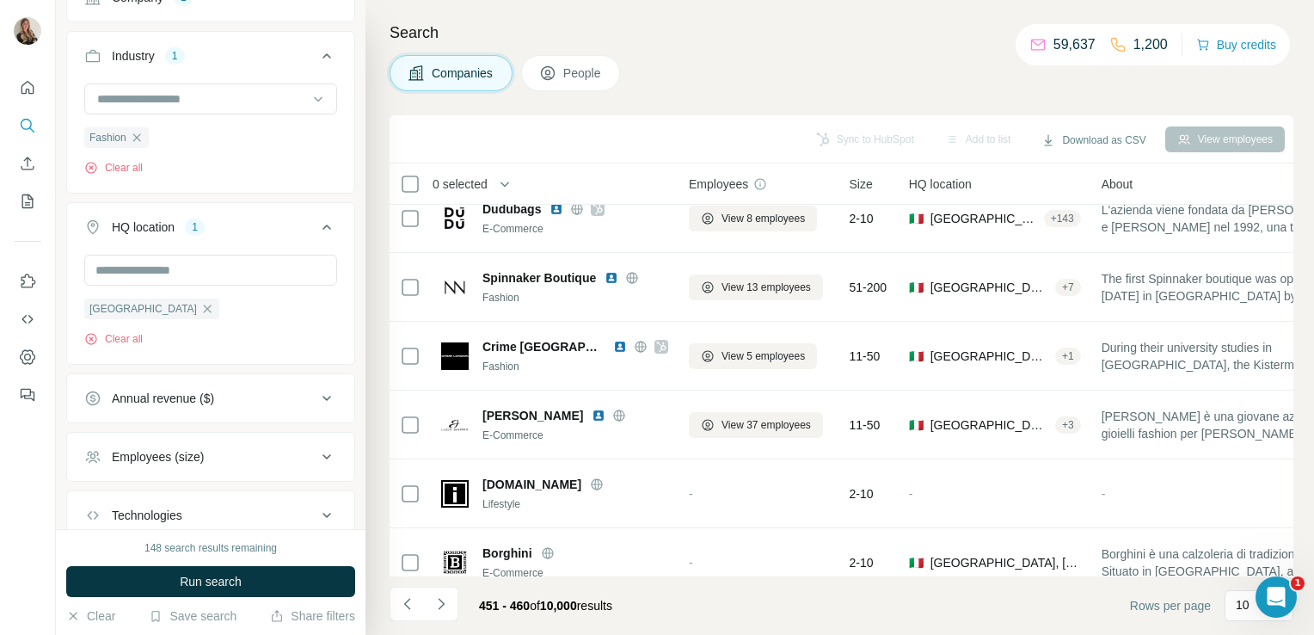
scroll to position [0, 0]
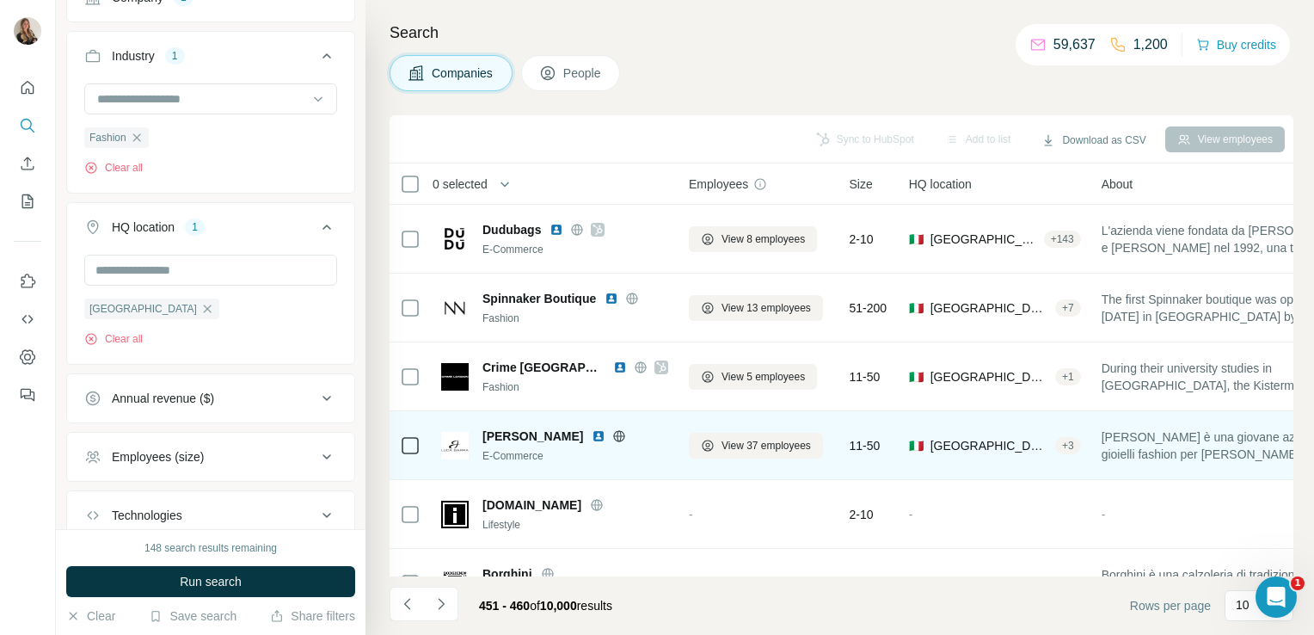
click at [623, 438] on icon at bounding box center [619, 436] width 14 height 14
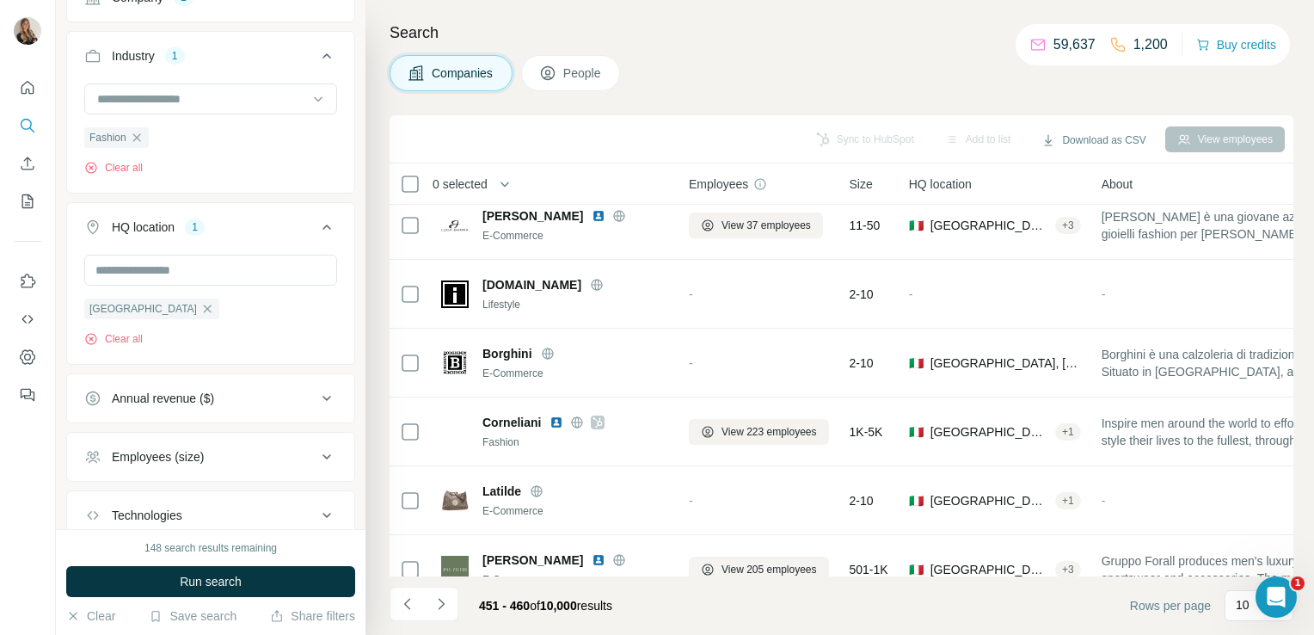
scroll to position [324, 0]
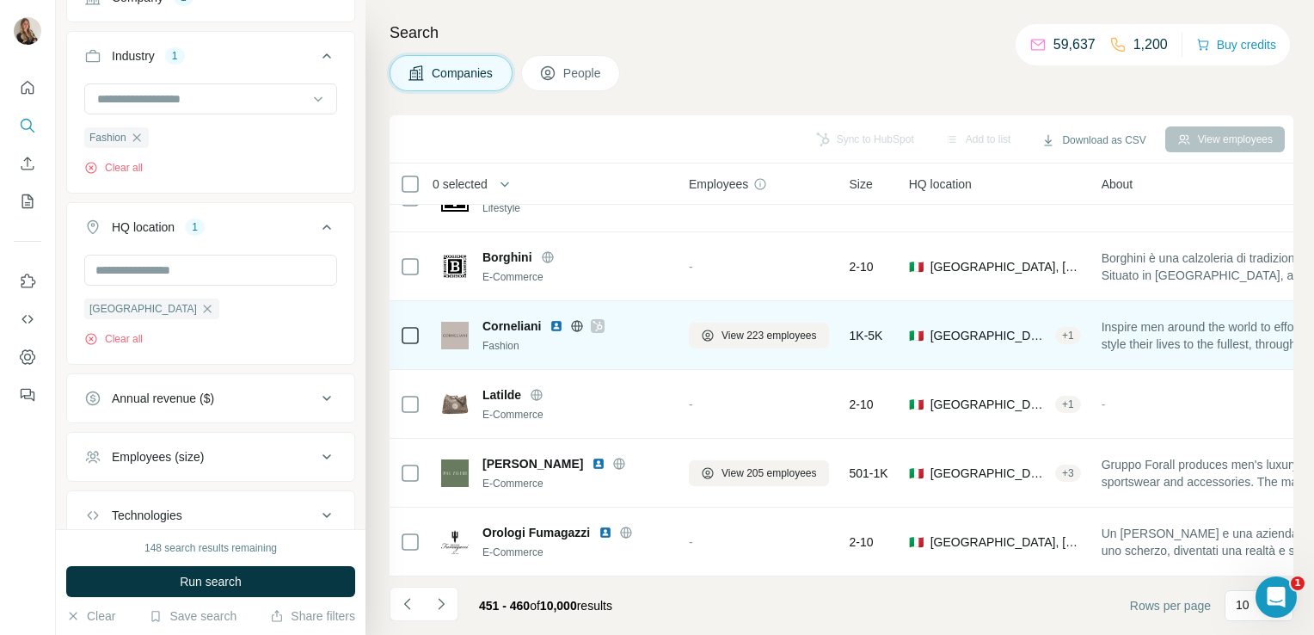
click at [575, 319] on icon at bounding box center [577, 326] width 14 height 14
click at [601, 319] on icon at bounding box center [598, 326] width 10 height 14
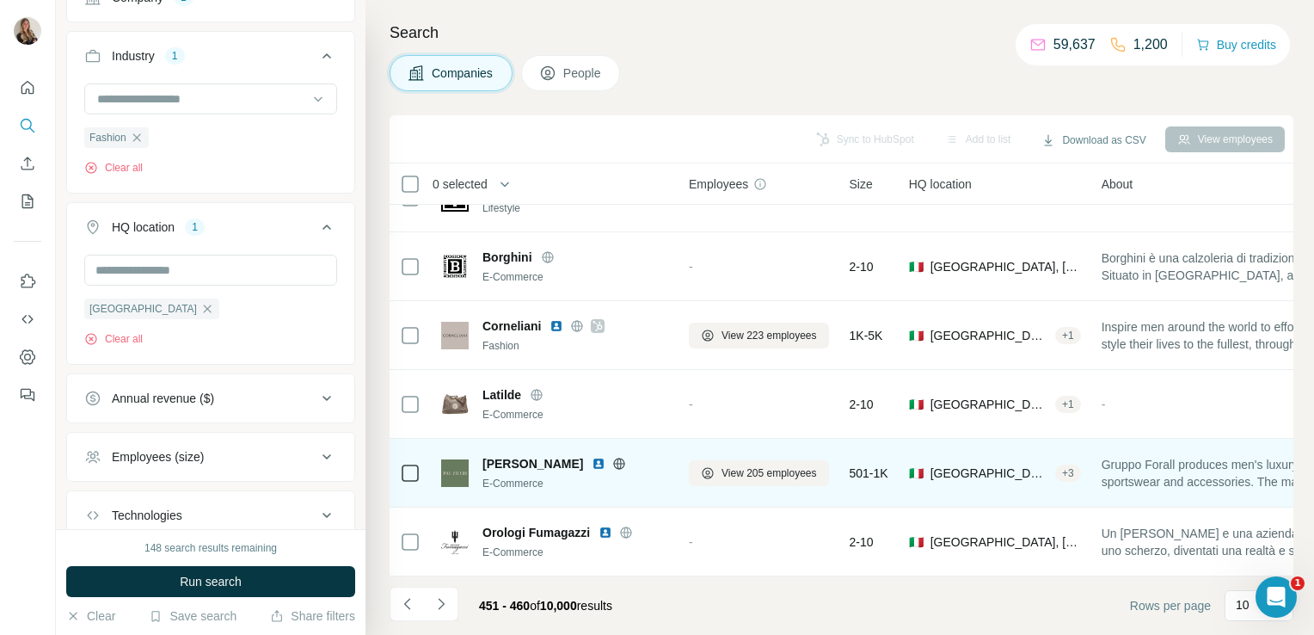
click at [612, 457] on icon at bounding box center [619, 464] width 14 height 14
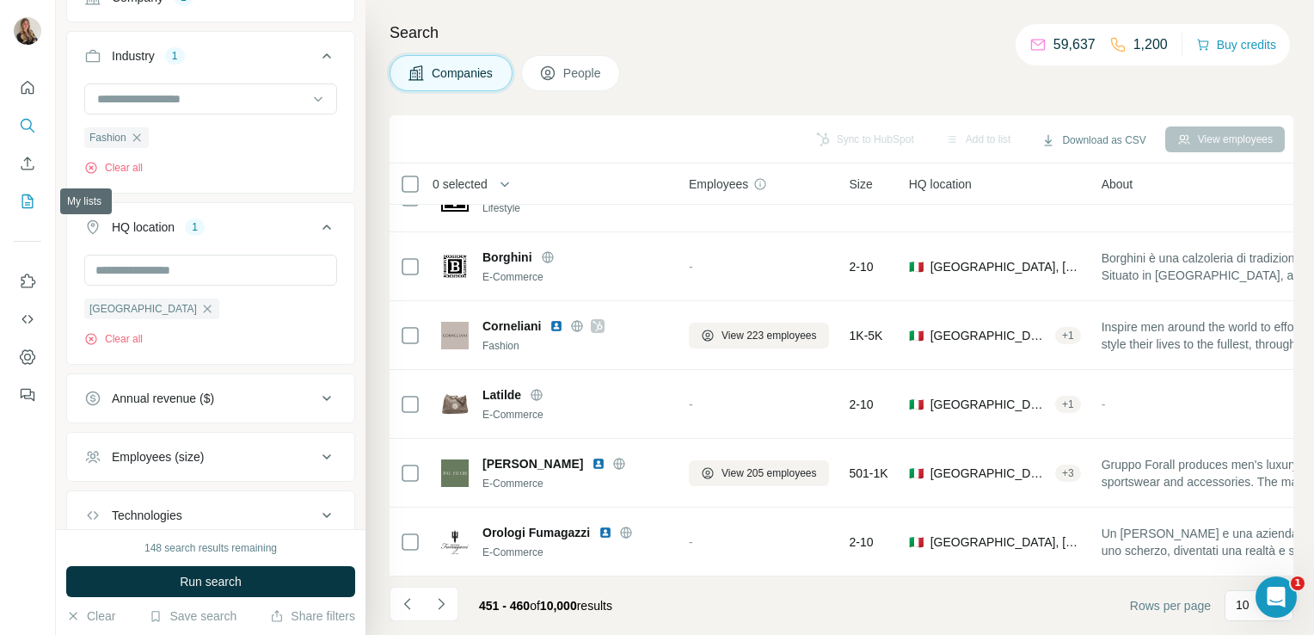
click at [28, 212] on button "My lists" at bounding box center [28, 201] width 28 height 31
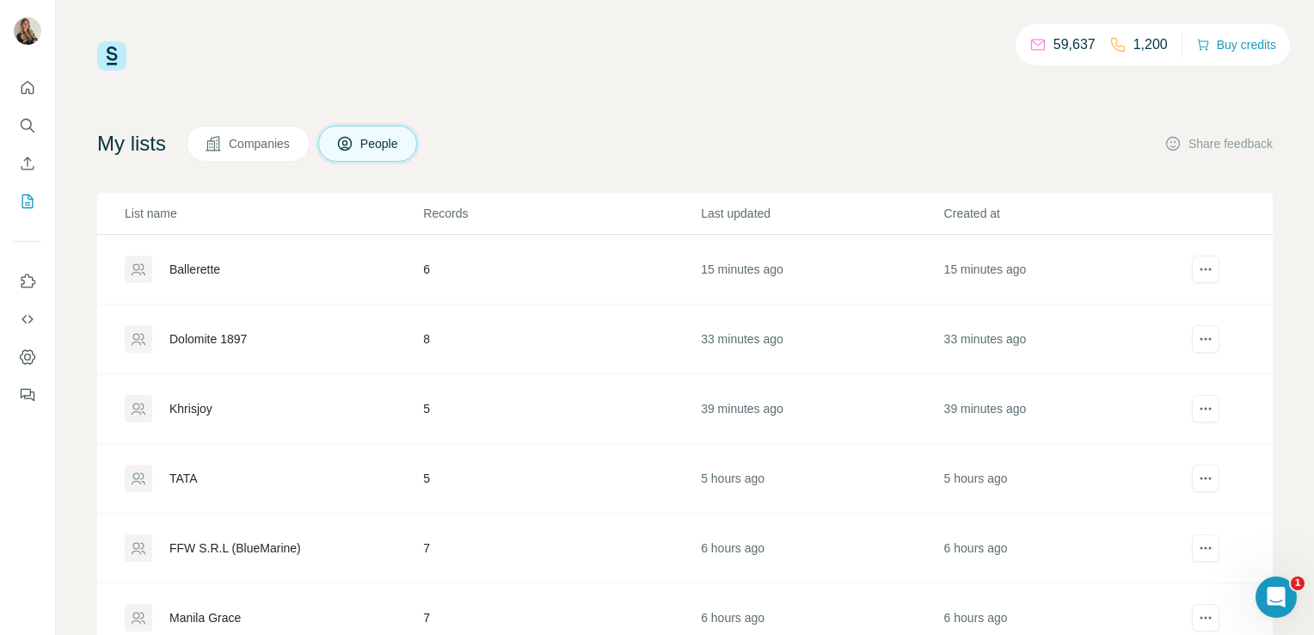
click at [190, 406] on div "Khrisjoy" at bounding box center [190, 408] width 43 height 17
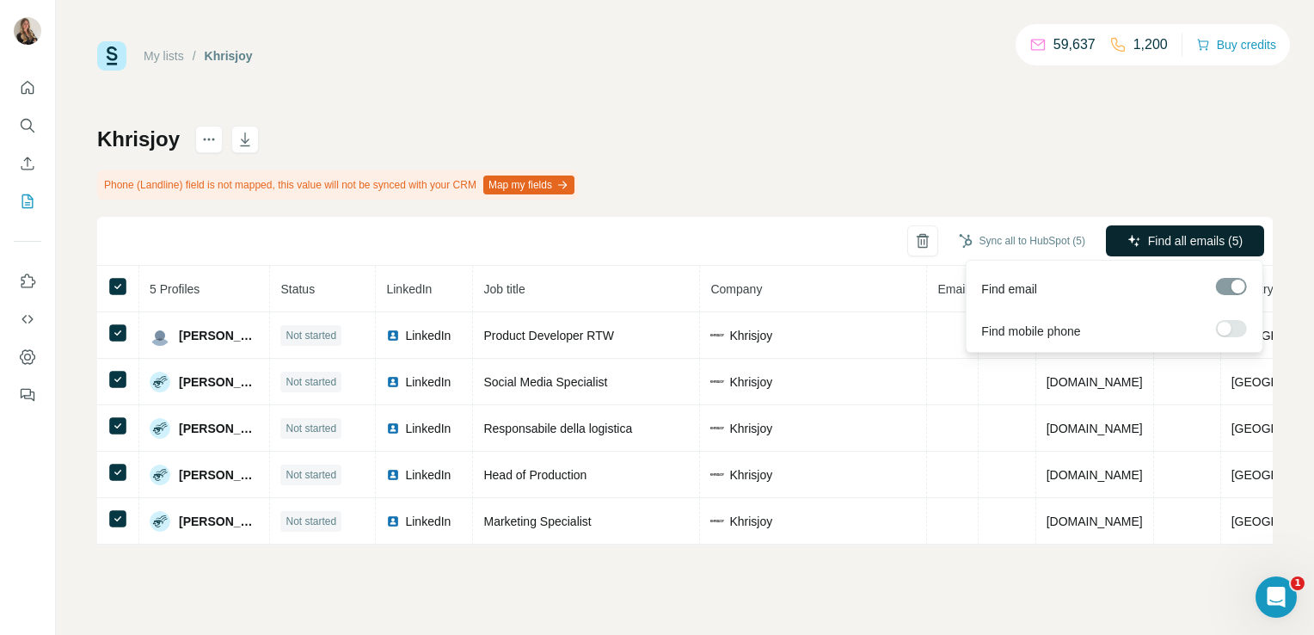
click at [1178, 237] on span "Find all emails (5)" at bounding box center [1195, 240] width 95 height 17
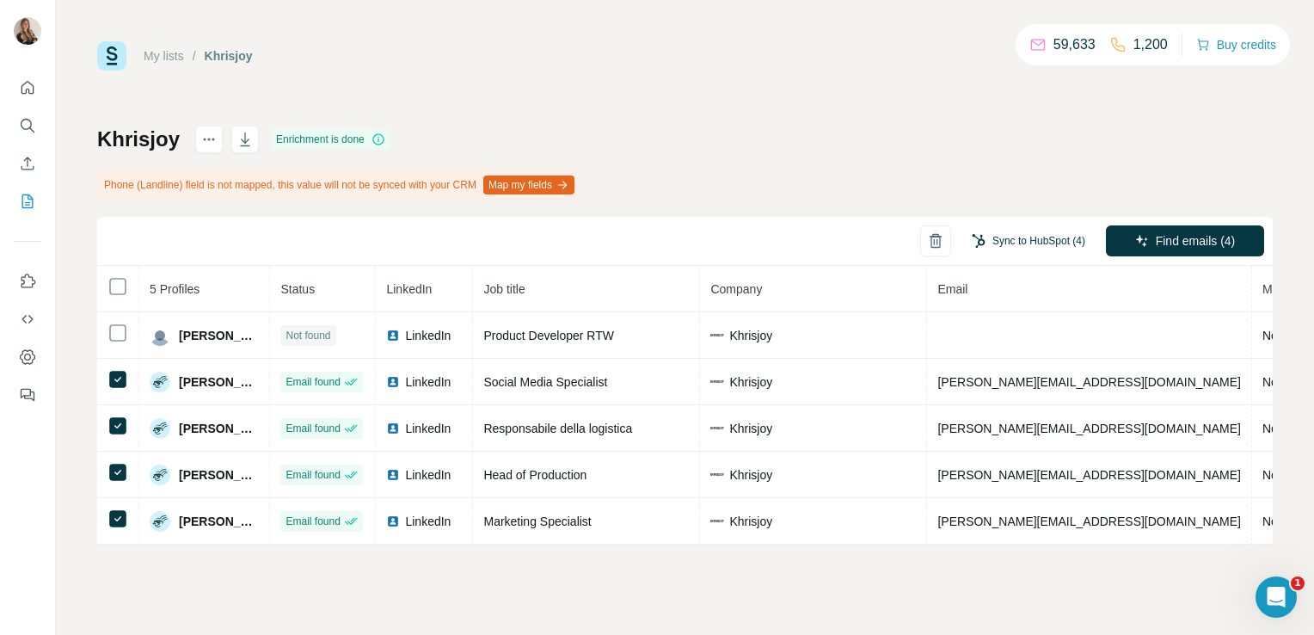
click at [1023, 242] on button "Sync to HubSpot (4)" at bounding box center [1029, 241] width 138 height 26
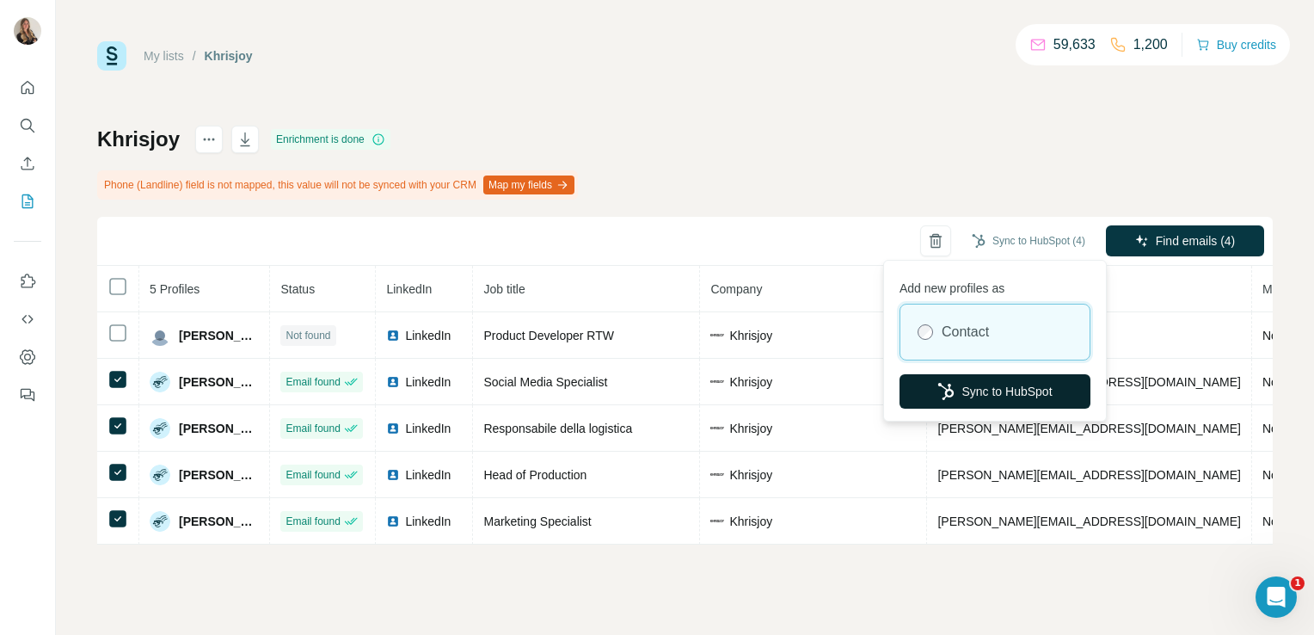
click at [968, 390] on button "Sync to HubSpot" at bounding box center [995, 391] width 191 height 34
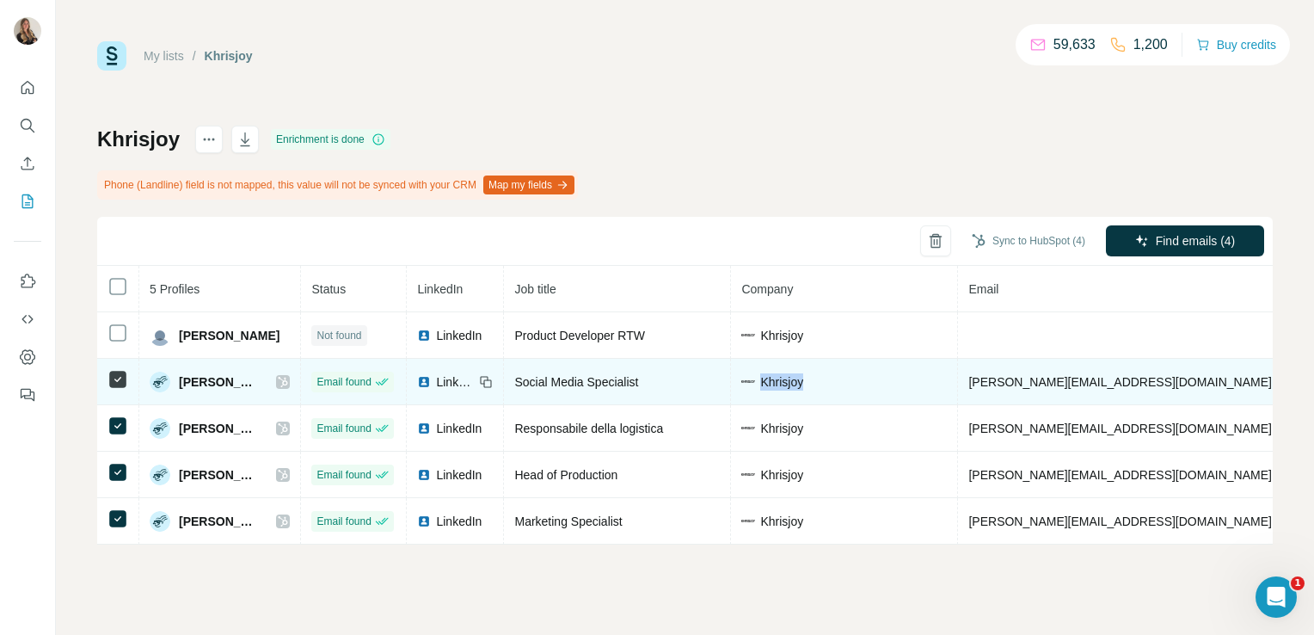
drag, startPoint x: 818, startPoint y: 380, endPoint x: 766, endPoint y: 375, distance: 52.7
click at [766, 375] on div "Khrisjoy" at bounding box center [845, 381] width 206 height 17
copy span "Khrisjoy"
click at [830, 373] on div "Khrisjoy" at bounding box center [845, 381] width 206 height 17
drag, startPoint x: 768, startPoint y: 384, endPoint x: 822, endPoint y: 372, distance: 54.7
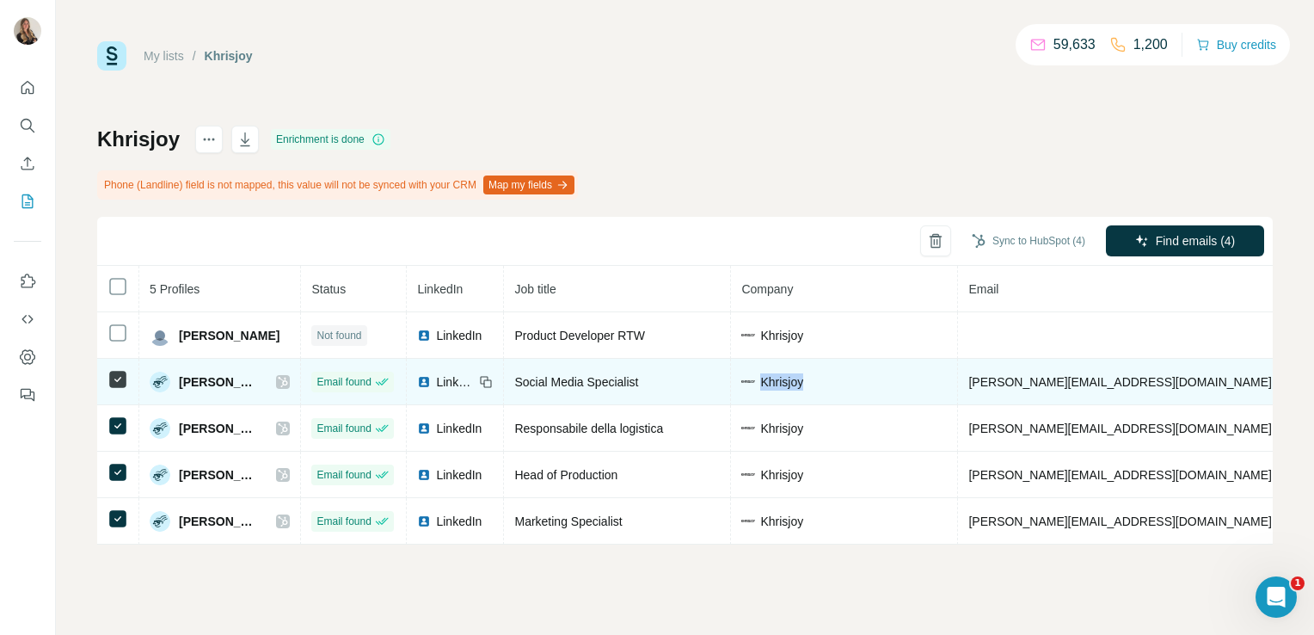
click at [822, 373] on div "Khrisjoy" at bounding box center [845, 381] width 206 height 17
copy span "Khrisjoy"
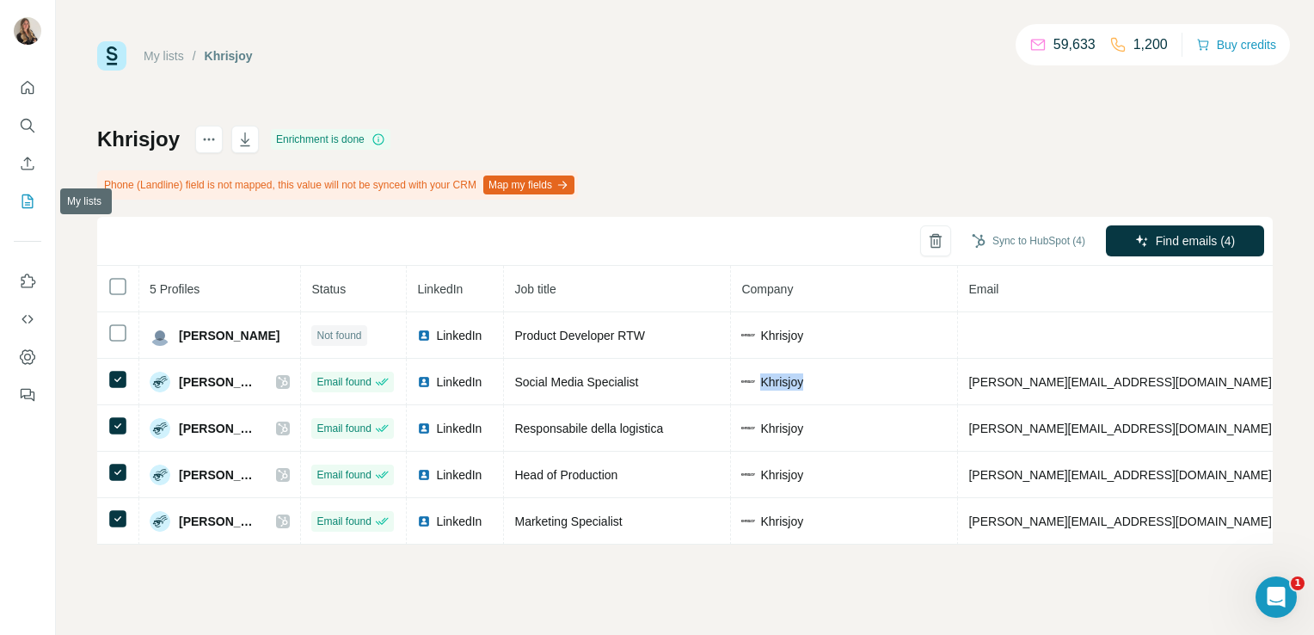
click at [22, 206] on icon "My lists" at bounding box center [27, 201] width 11 height 14
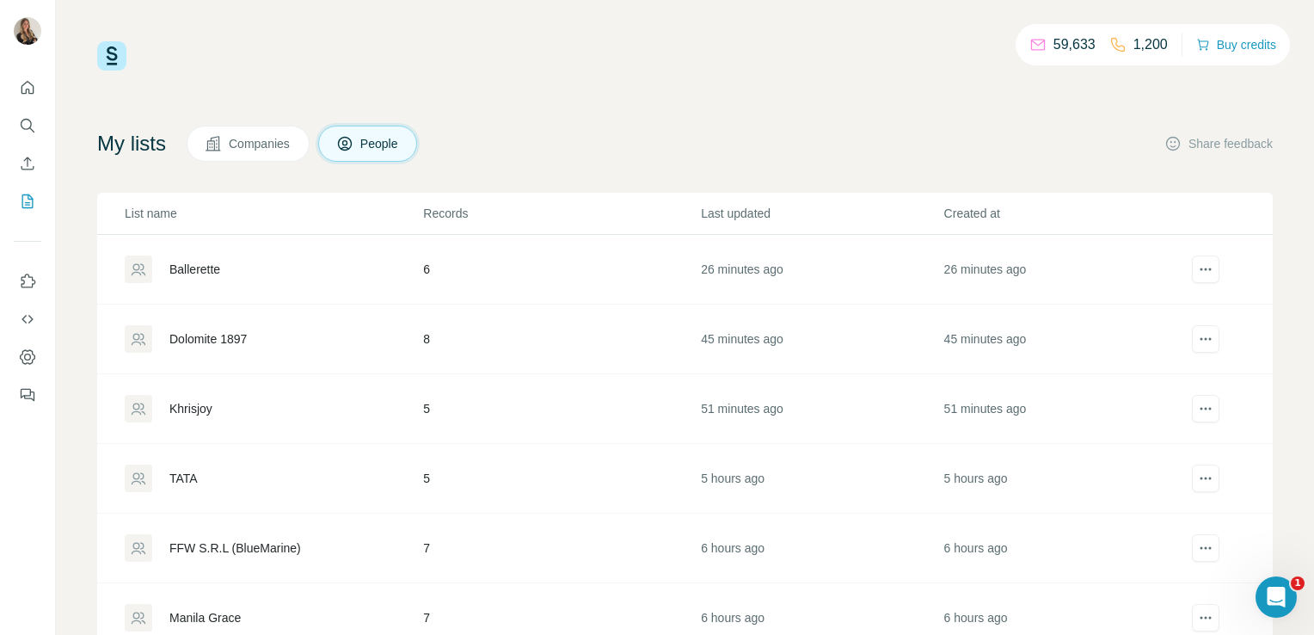
click at [192, 331] on div "Dolomite 1897" at bounding box center [207, 338] width 77 height 17
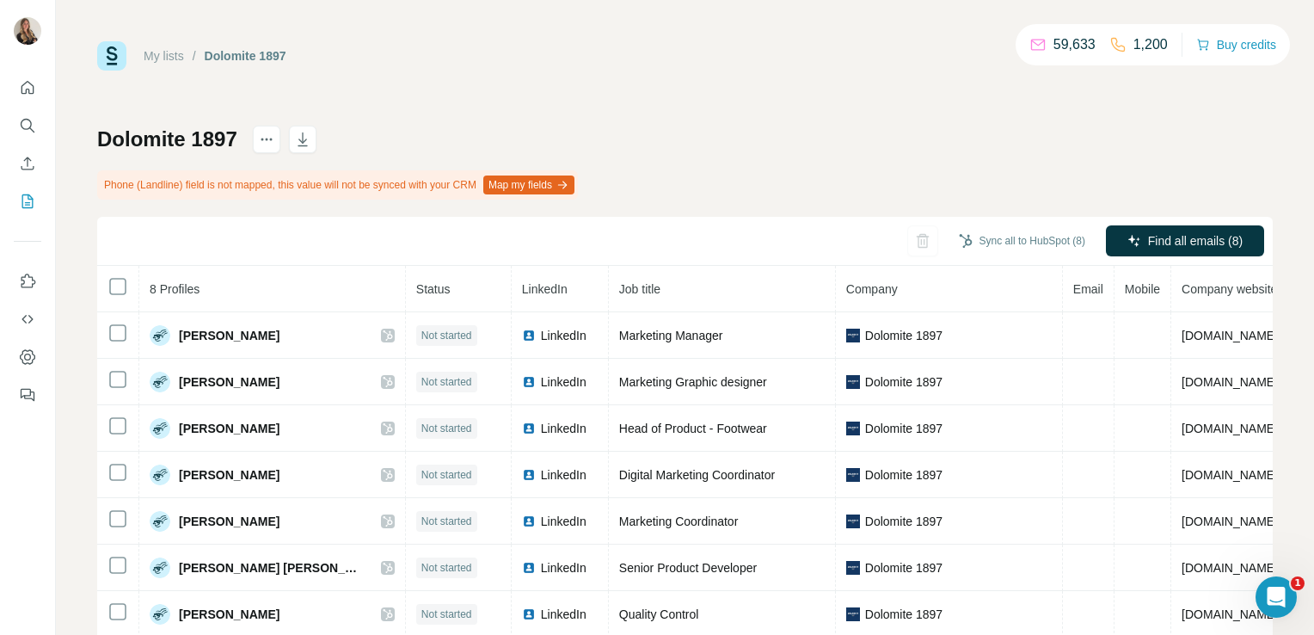
scroll to position [95, 0]
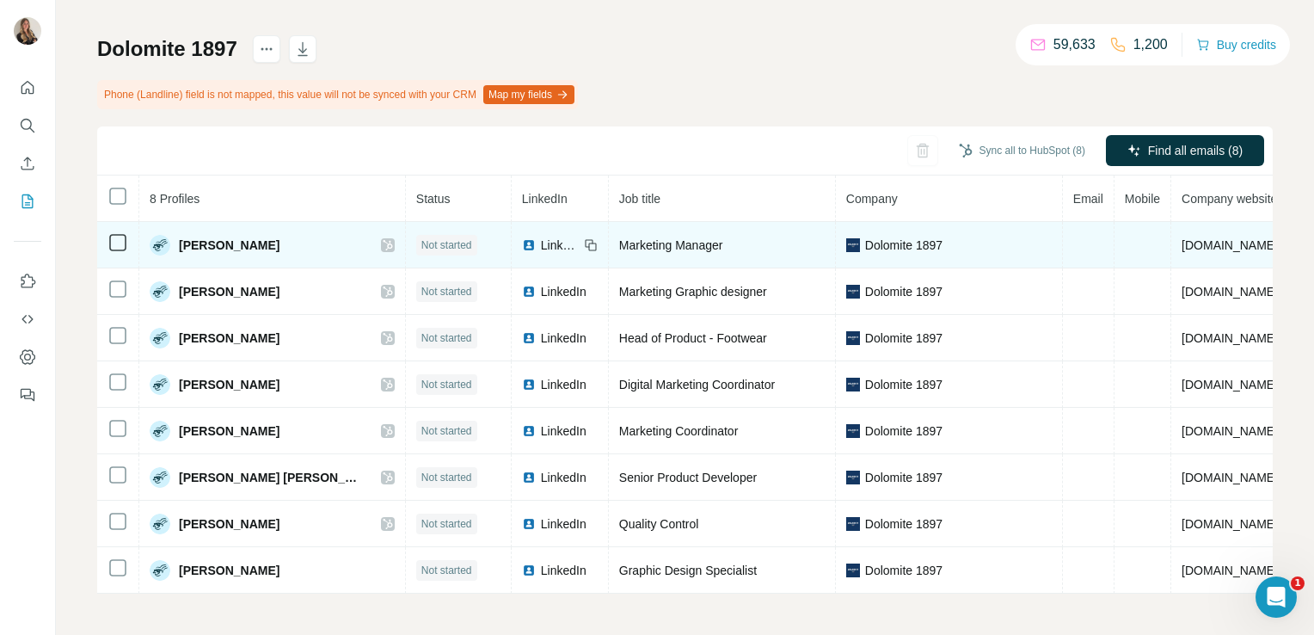
click at [383, 240] on icon at bounding box center [388, 245] width 10 height 14
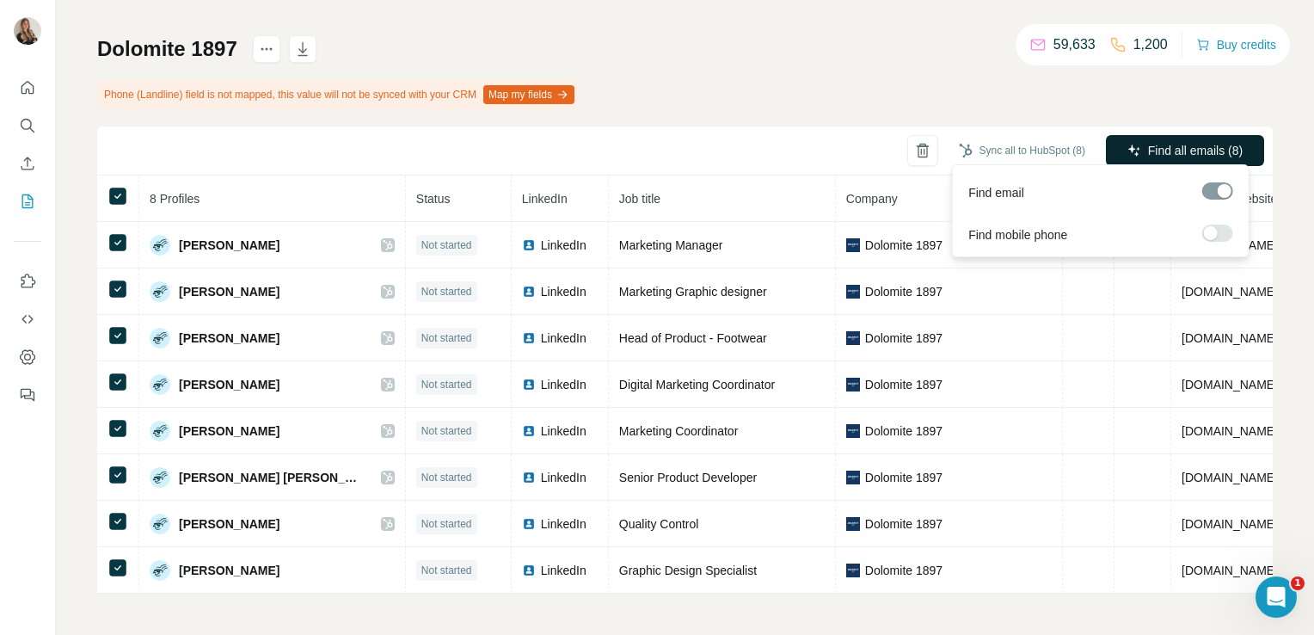
click at [1166, 152] on span "Find all emails (8)" at bounding box center [1195, 150] width 95 height 17
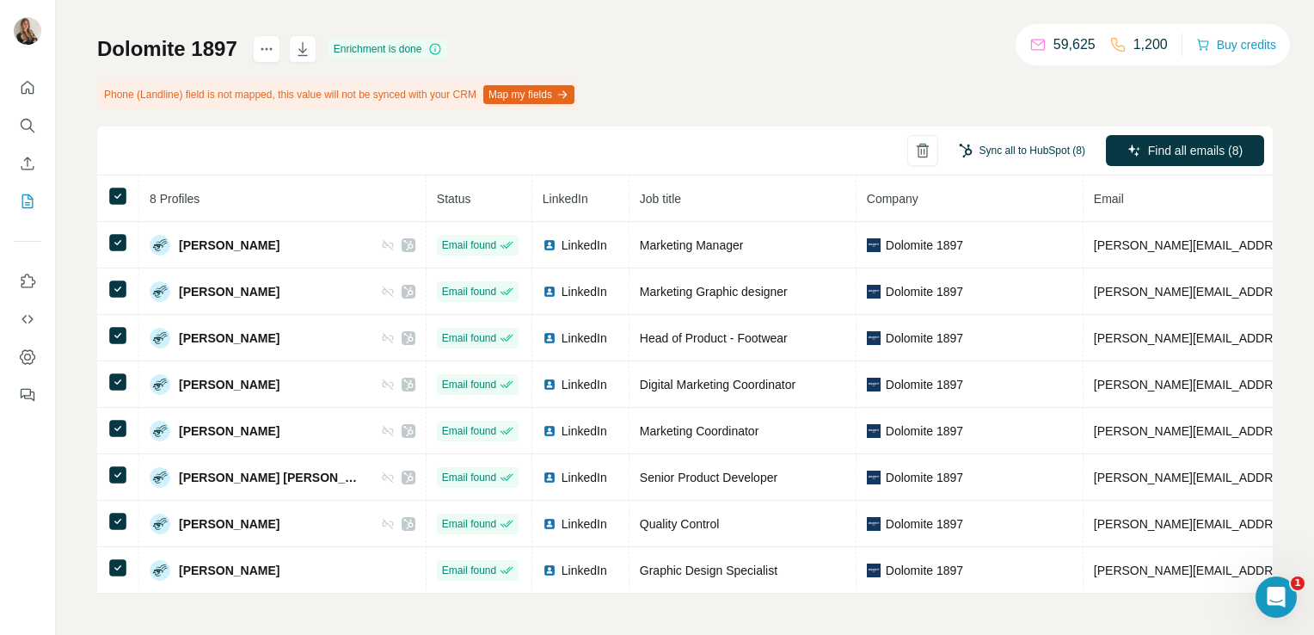
click at [1025, 144] on button "Sync all to HubSpot (8)" at bounding box center [1022, 151] width 151 height 26
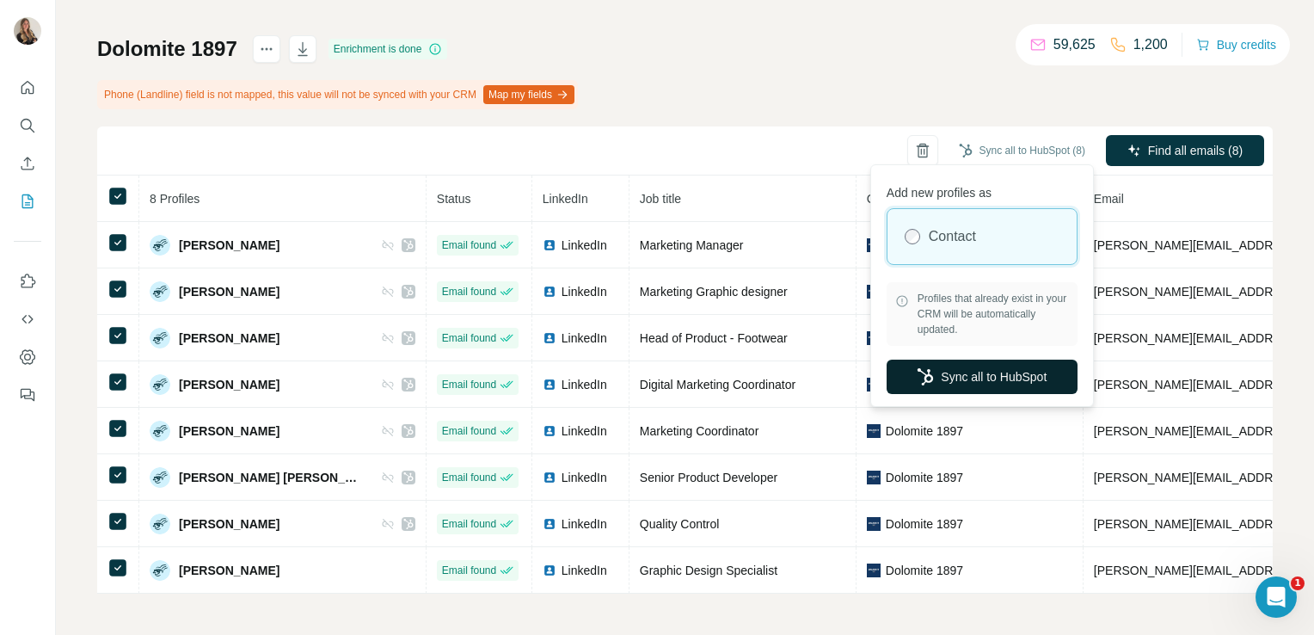
click at [977, 367] on button "Sync all to HubSpot" at bounding box center [982, 377] width 191 height 34
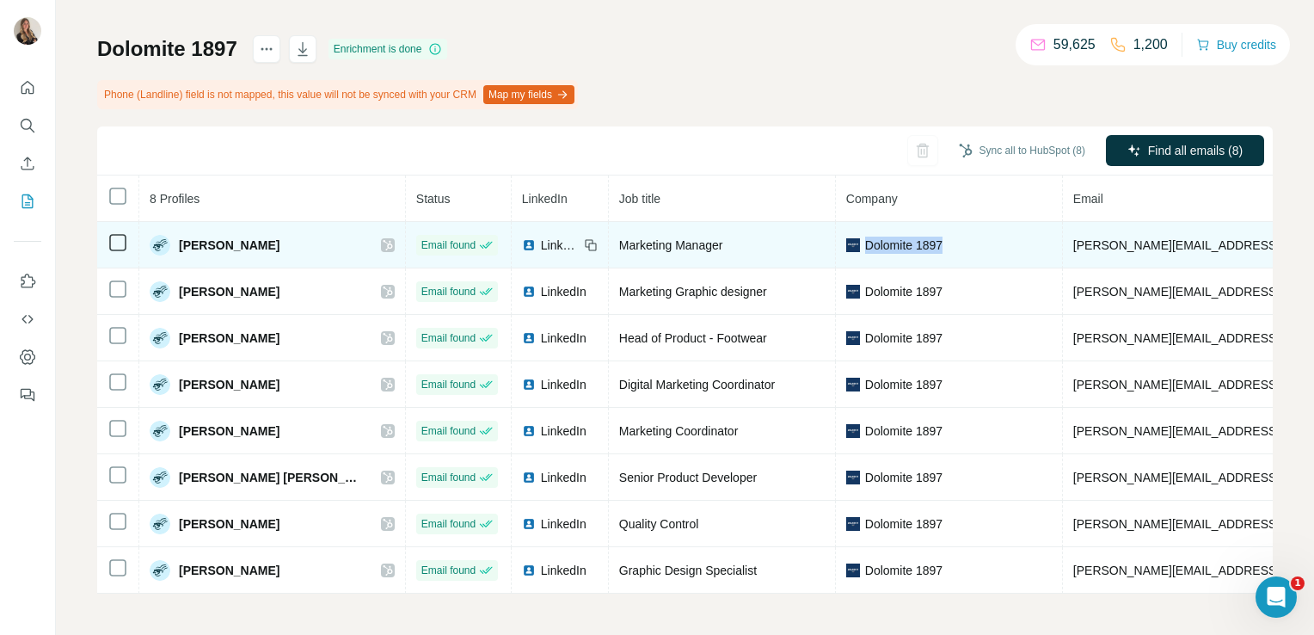
drag, startPoint x: 865, startPoint y: 237, endPoint x: 775, endPoint y: 243, distance: 89.7
click at [846, 243] on div "Dolomite 1897" at bounding box center [949, 245] width 206 height 17
copy span "Dolomite 1897"
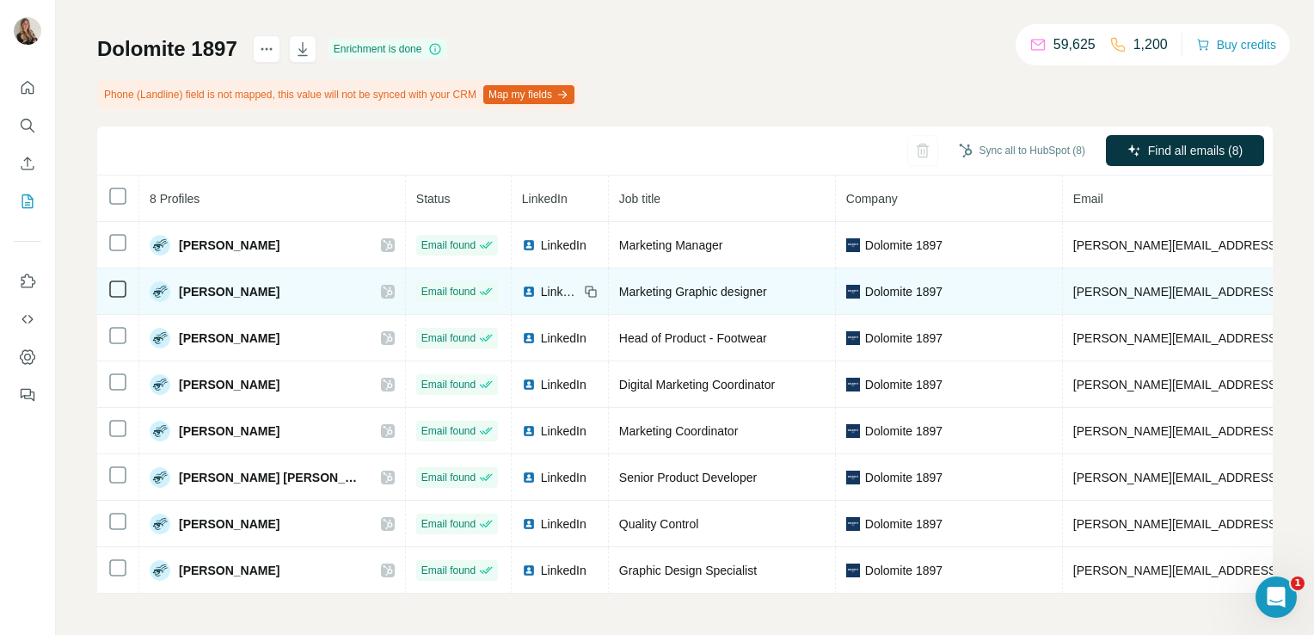
click at [512, 270] on td "LinkedIn" at bounding box center [560, 291] width 97 height 46
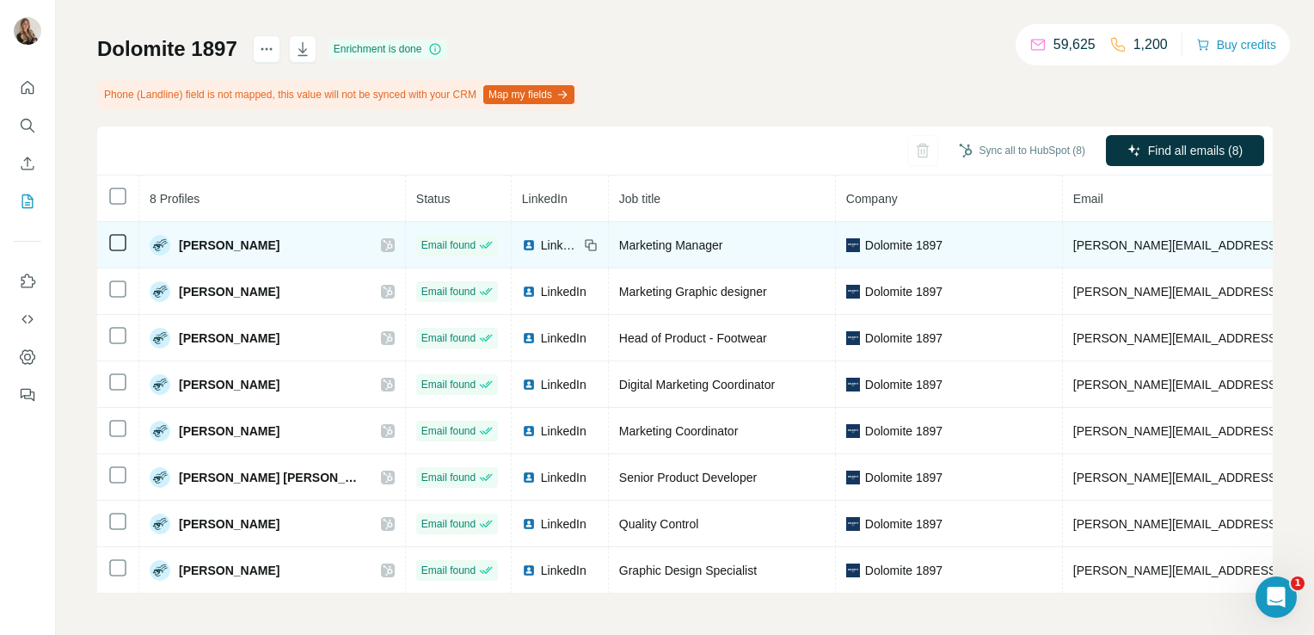
scroll to position [0, 0]
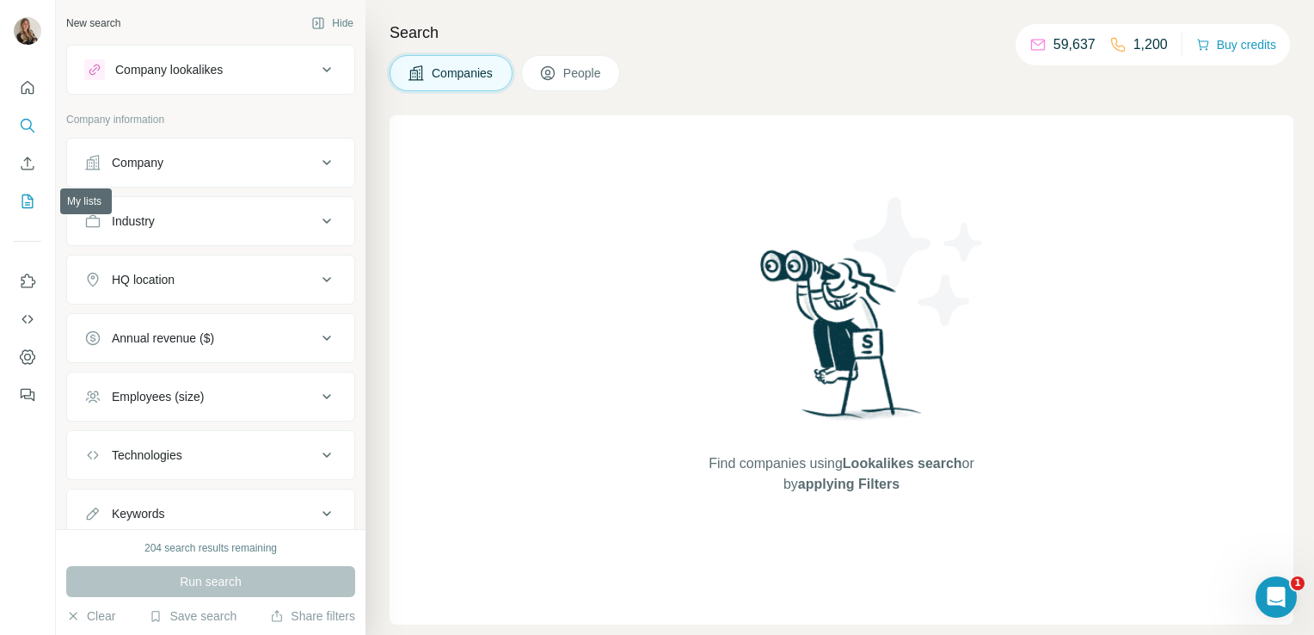
click at [28, 200] on icon "My lists" at bounding box center [27, 201] width 17 height 17
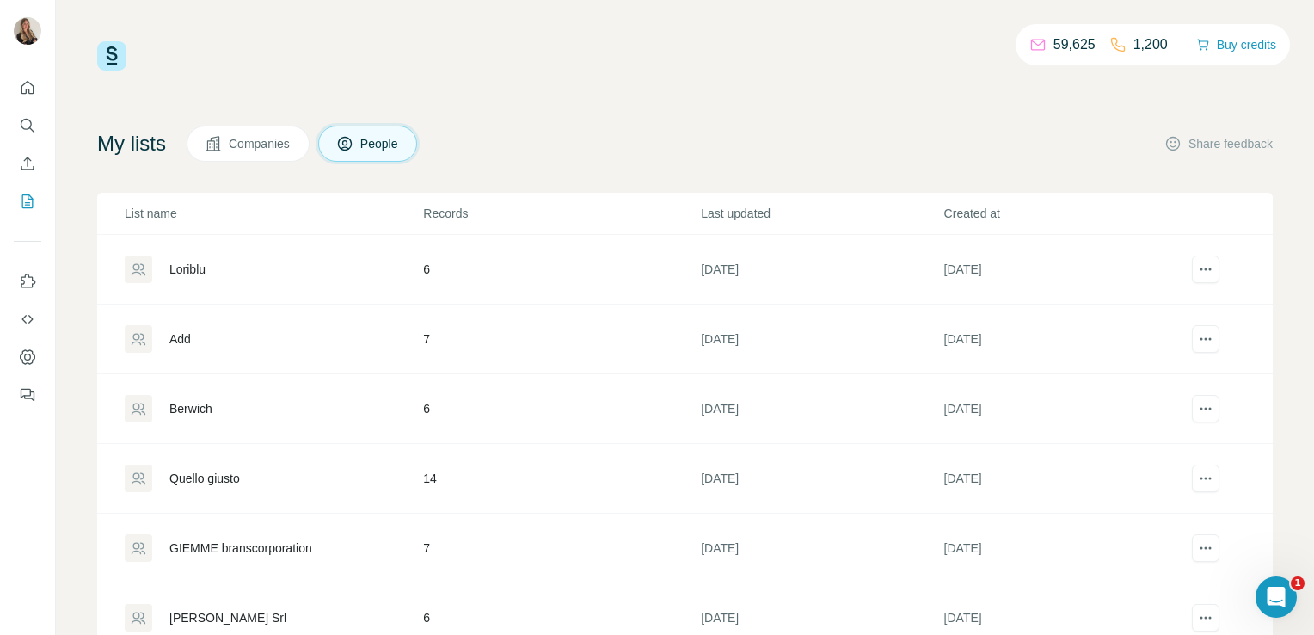
scroll to position [3554, 0]
click at [28, 133] on icon "Search" at bounding box center [27, 125] width 17 height 17
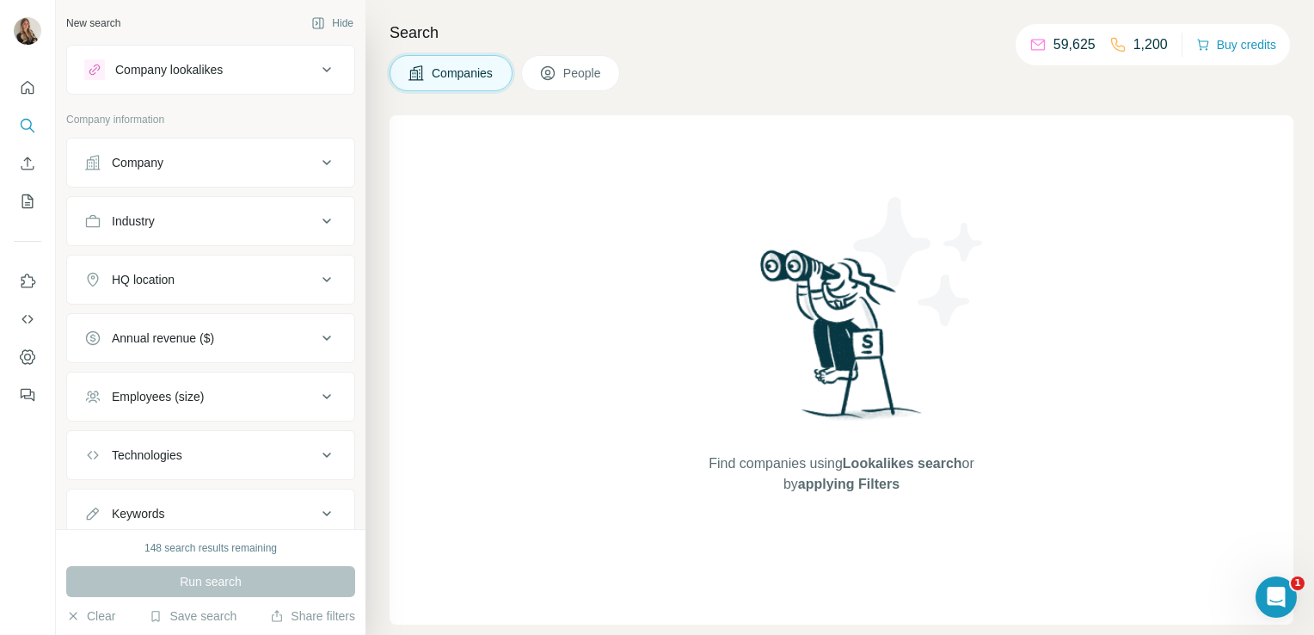
click at [175, 274] on div "HQ location" at bounding box center [143, 279] width 63 height 17
click at [151, 224] on div "Industry" at bounding box center [133, 220] width 43 height 17
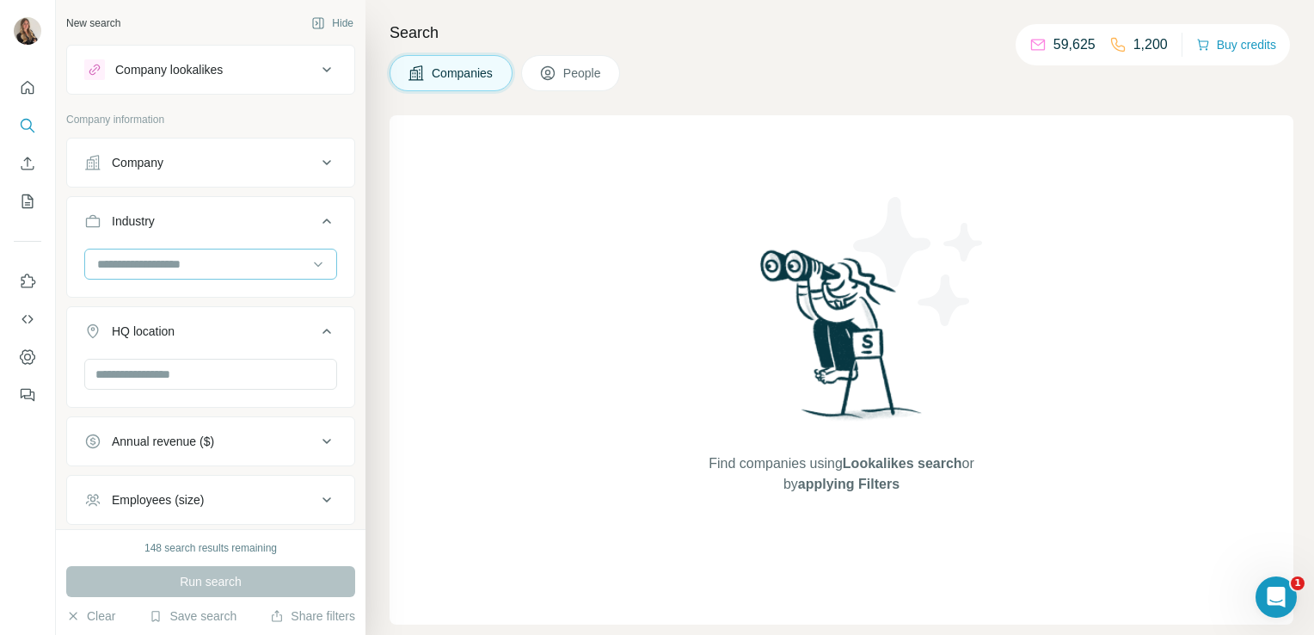
click at [151, 267] on input at bounding box center [201, 264] width 212 height 19
click at [206, 255] on input at bounding box center [201, 264] width 212 height 19
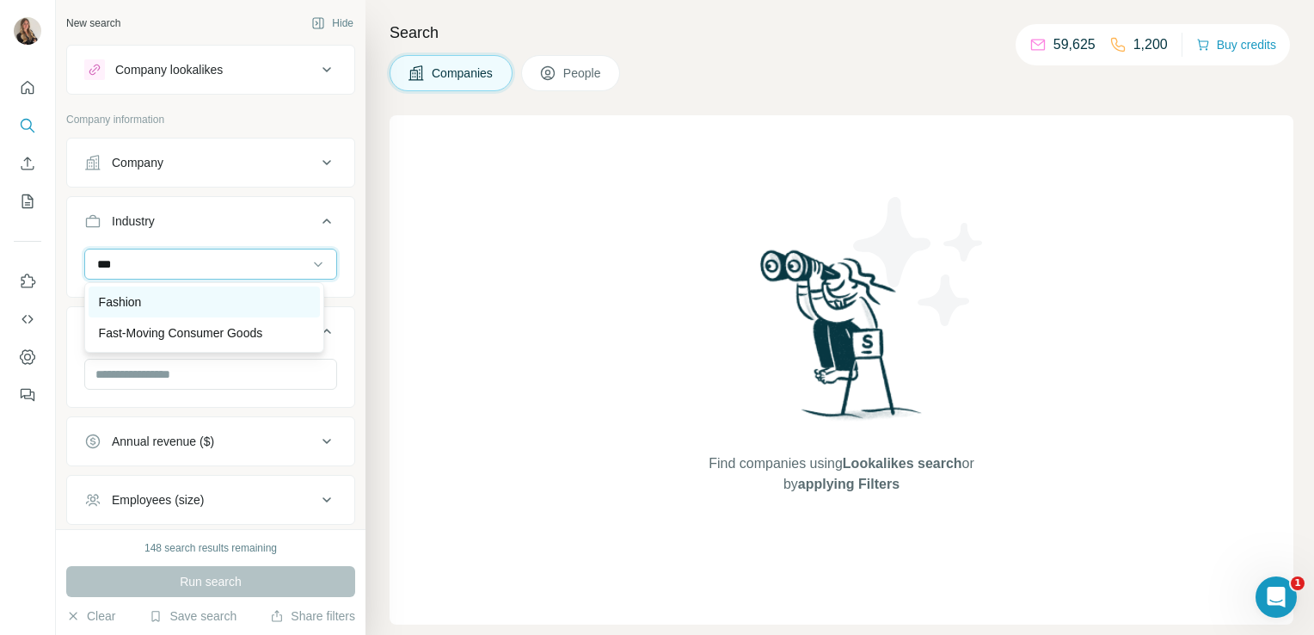
type input "***"
click at [161, 297] on div "Fashion" at bounding box center [204, 301] width 211 height 17
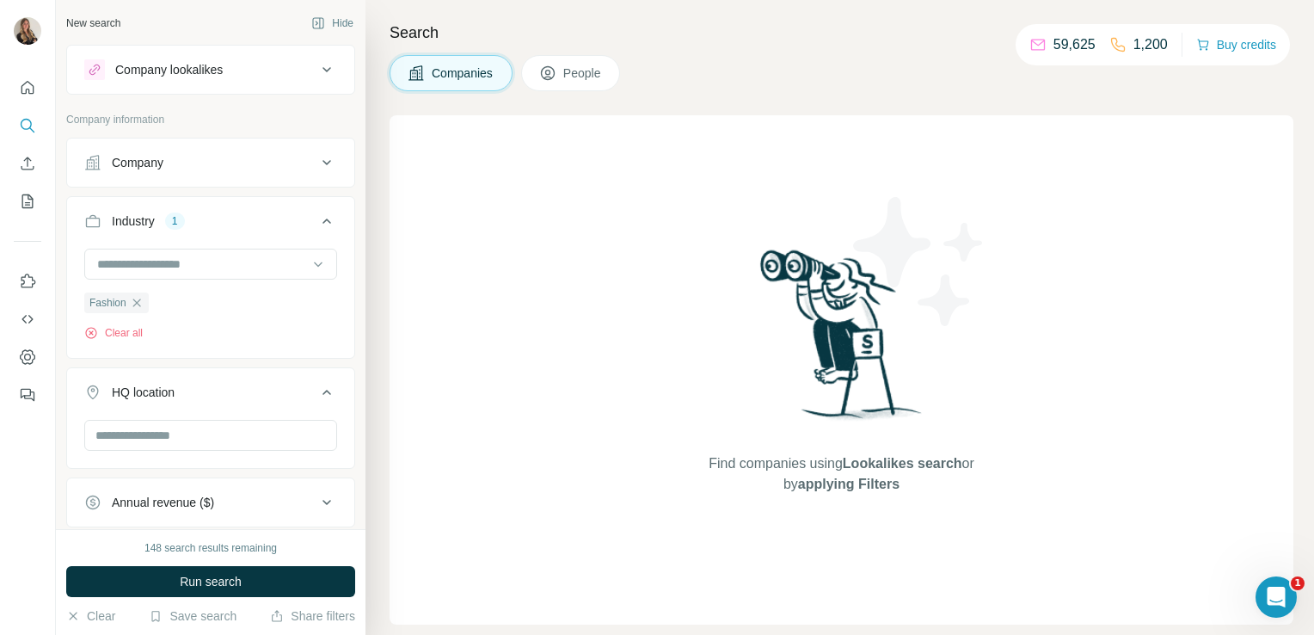
click at [166, 413] on button "HQ location" at bounding box center [210, 396] width 287 height 48
click at [154, 402] on button "HQ location" at bounding box center [210, 392] width 287 height 41
click at [151, 420] on input "text" at bounding box center [210, 435] width 253 height 31
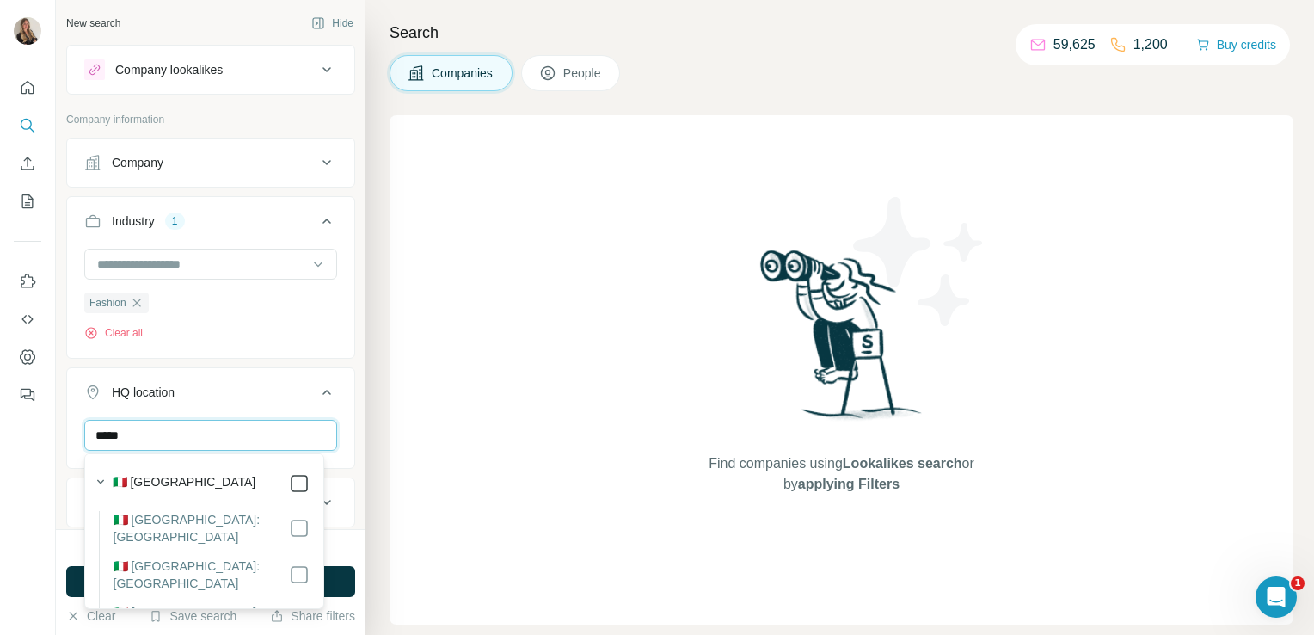
type input "*****"
click at [412, 501] on div "Find companies using Lookalikes search or by applying Filters" at bounding box center [842, 369] width 904 height 509
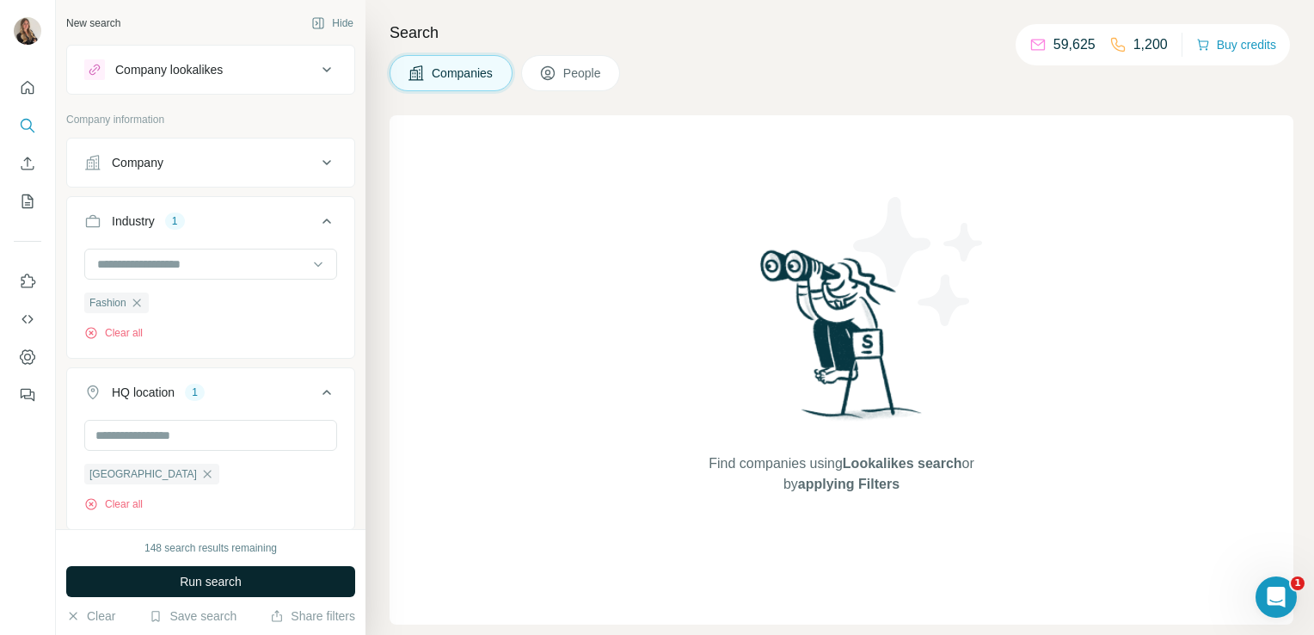
click at [305, 579] on button "Run search" at bounding box center [210, 581] width 289 height 31
